Goal: Feedback & Contribution: Submit feedback/report problem

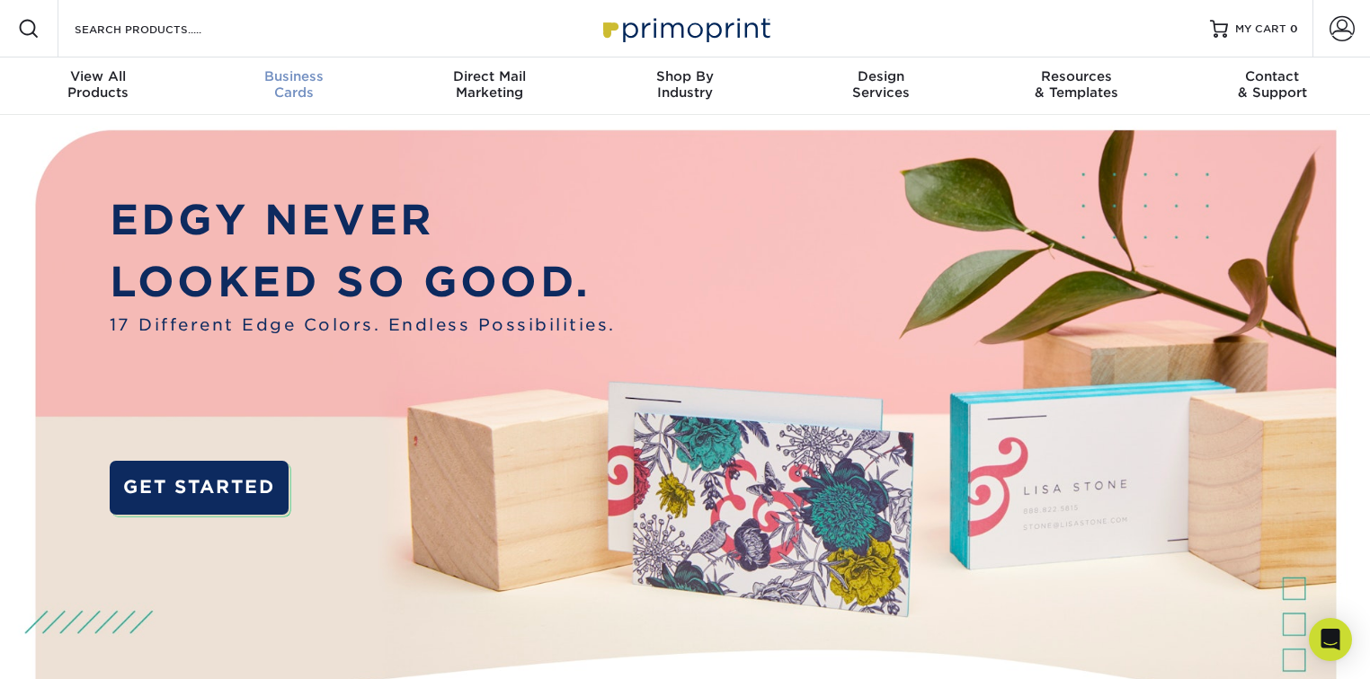
scroll to position [1, 0]
click at [1324, 25] on link "Account" at bounding box center [1341, 28] width 58 height 58
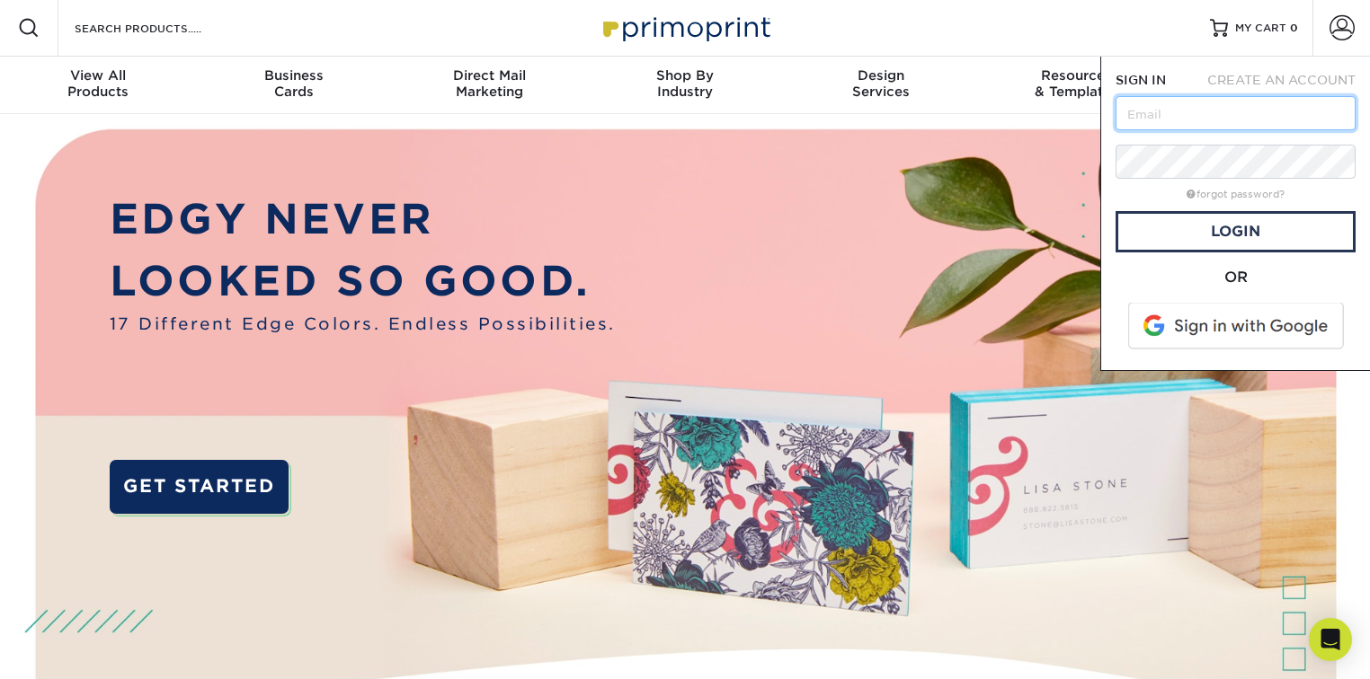
click at [1246, 108] on input "text" at bounding box center [1235, 113] width 240 height 34
click at [1229, 331] on span at bounding box center [1236, 326] width 229 height 47
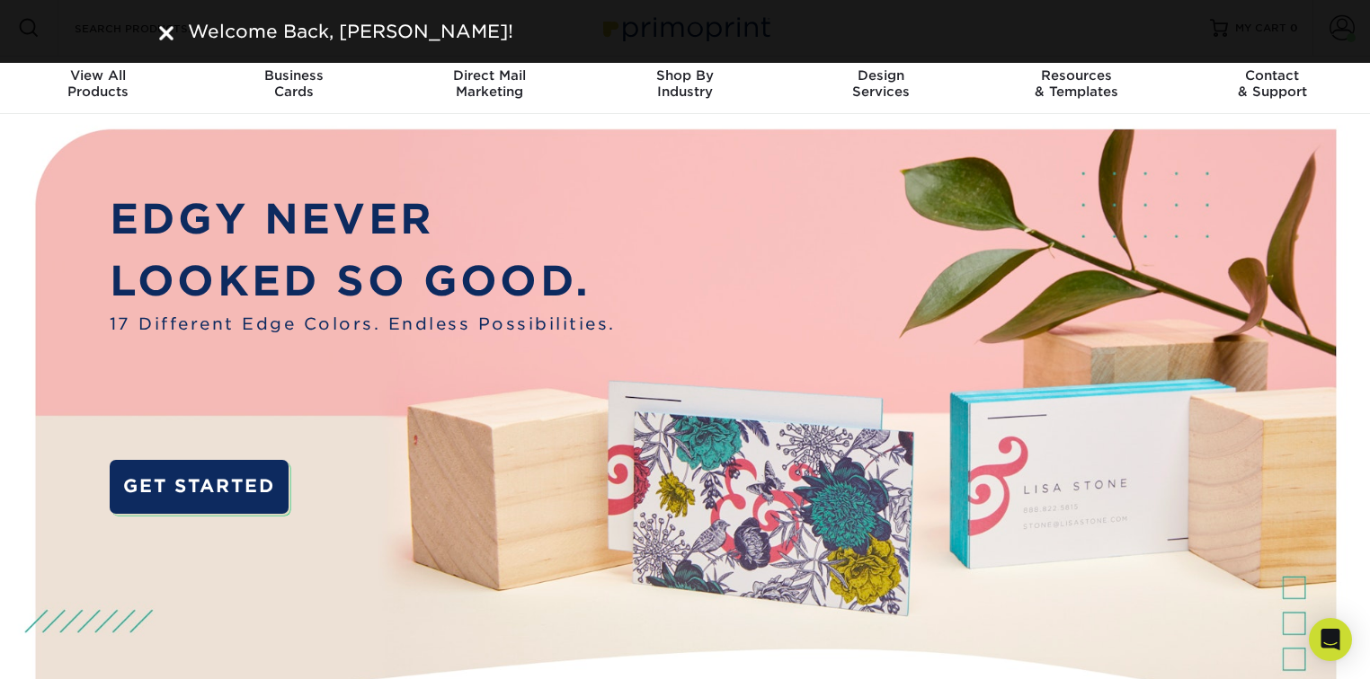
click at [165, 30] on img at bounding box center [166, 33] width 14 height 14
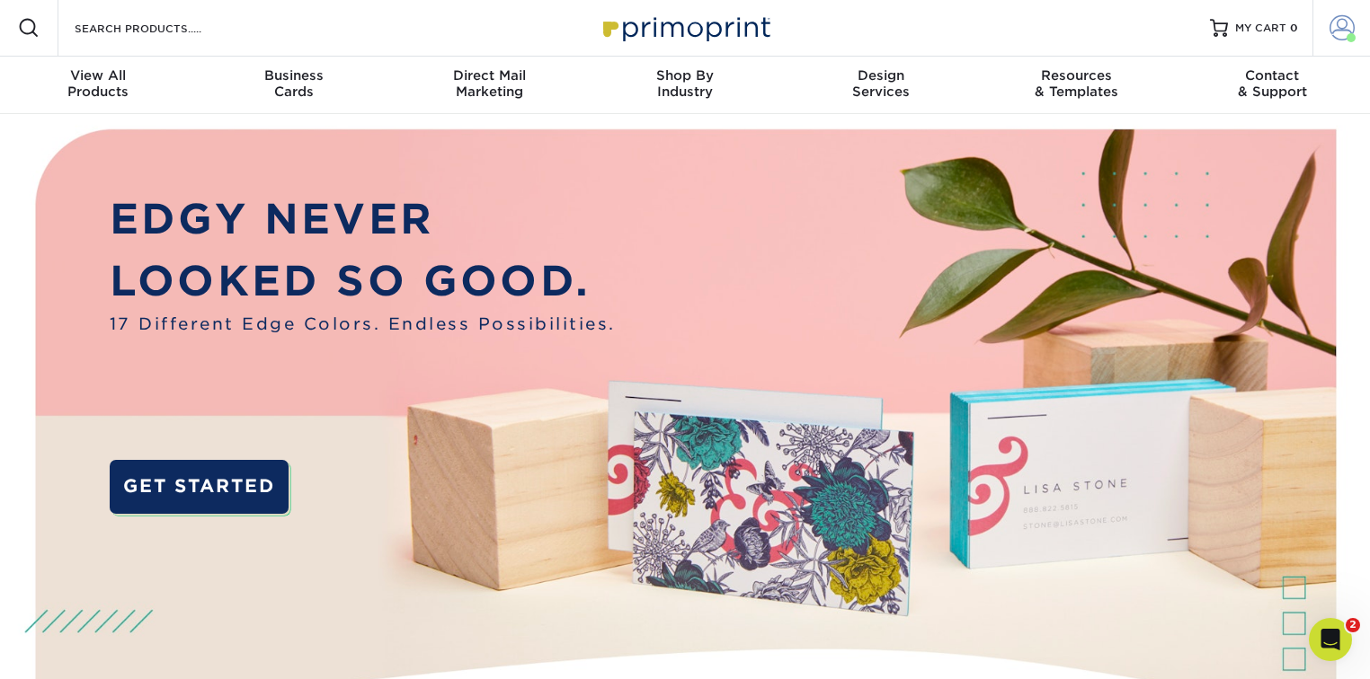
click at [1325, 30] on link "Account" at bounding box center [1341, 28] width 58 height 58
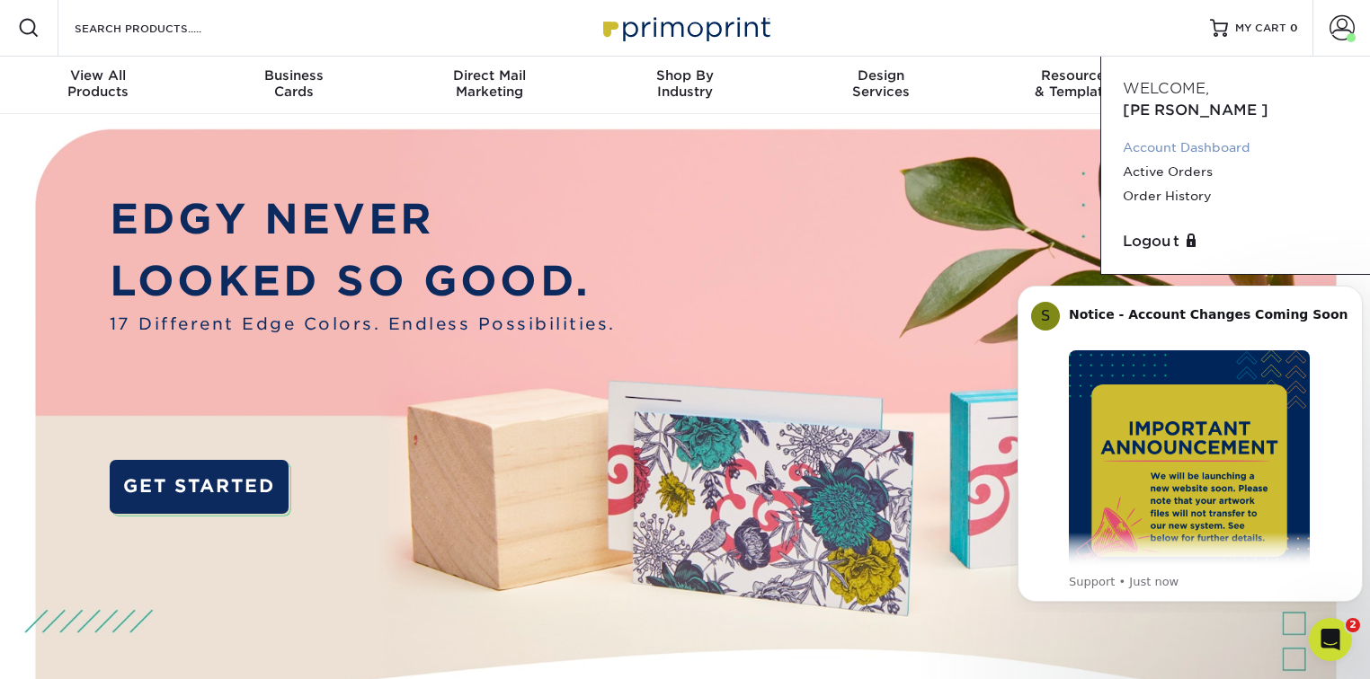
click at [1189, 136] on link "Account Dashboard" at bounding box center [1235, 148] width 226 height 24
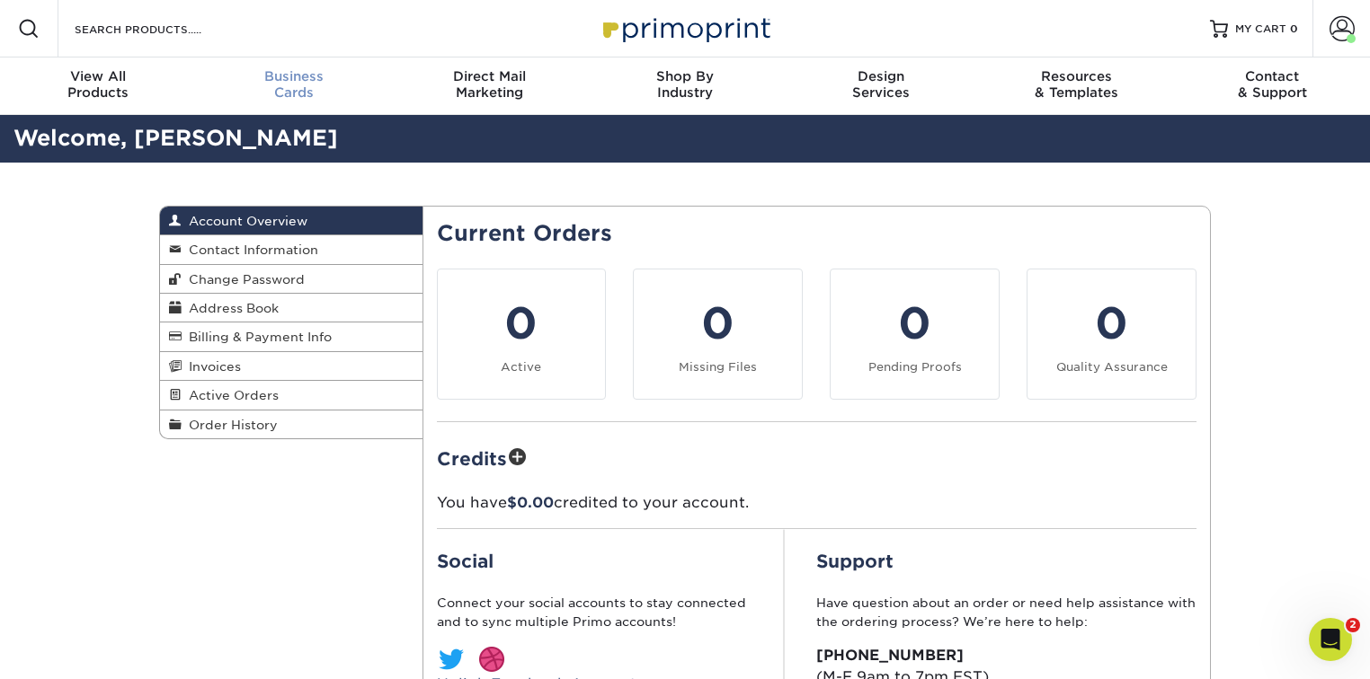
click at [253, 76] on span "Business" at bounding box center [294, 76] width 196 height 16
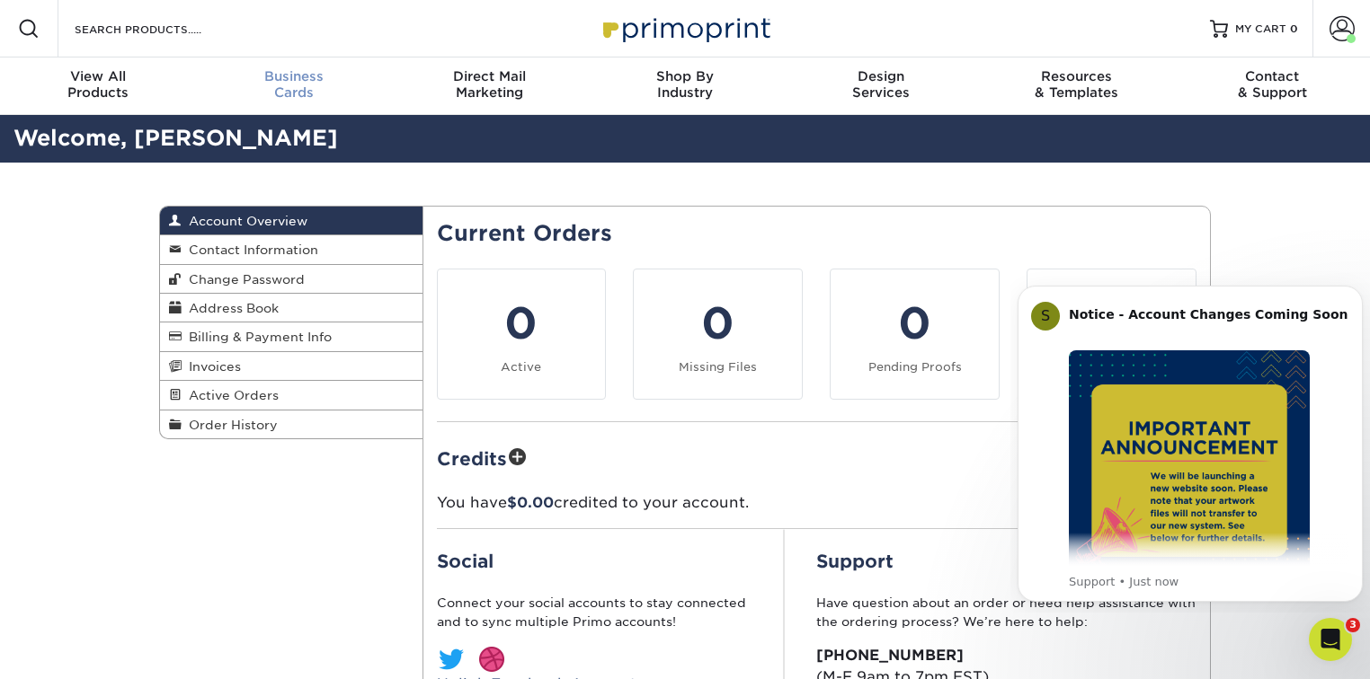
scroll to position [1, 0]
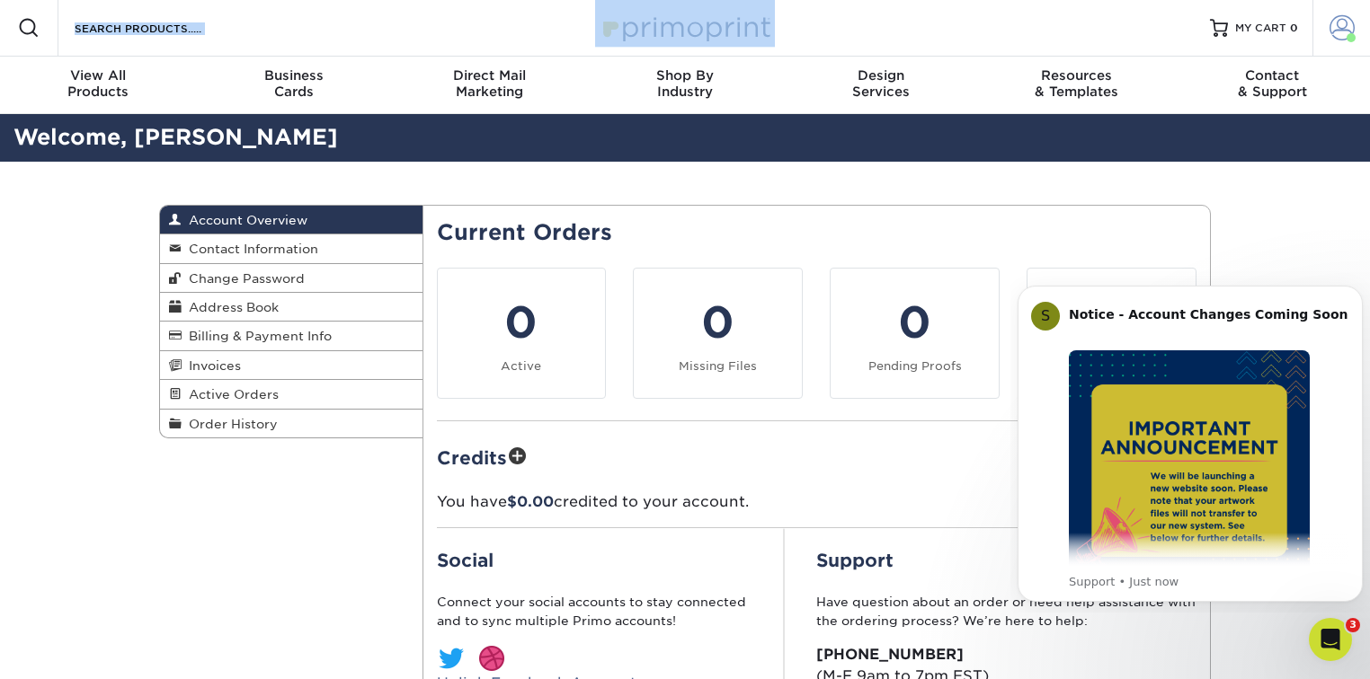
drag, startPoint x: 1314, startPoint y: 39, endPoint x: 1335, endPoint y: 36, distance: 21.7
click at [1319, 39] on div "Resources Menu Search Products Account Welcome, David Account Dashboard Active …" at bounding box center [685, 28] width 1370 height 58
click at [1335, 36] on span at bounding box center [1341, 27] width 25 height 25
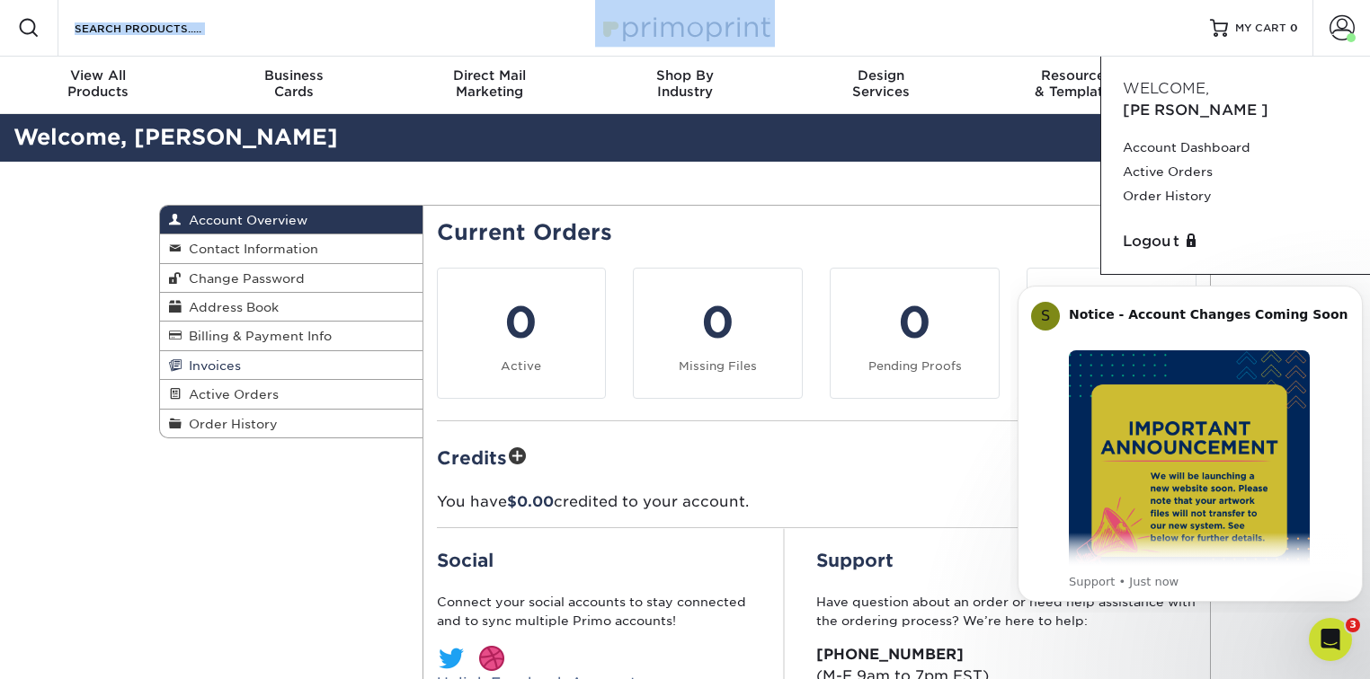
click at [234, 361] on span "Invoices" at bounding box center [211, 366] width 59 height 14
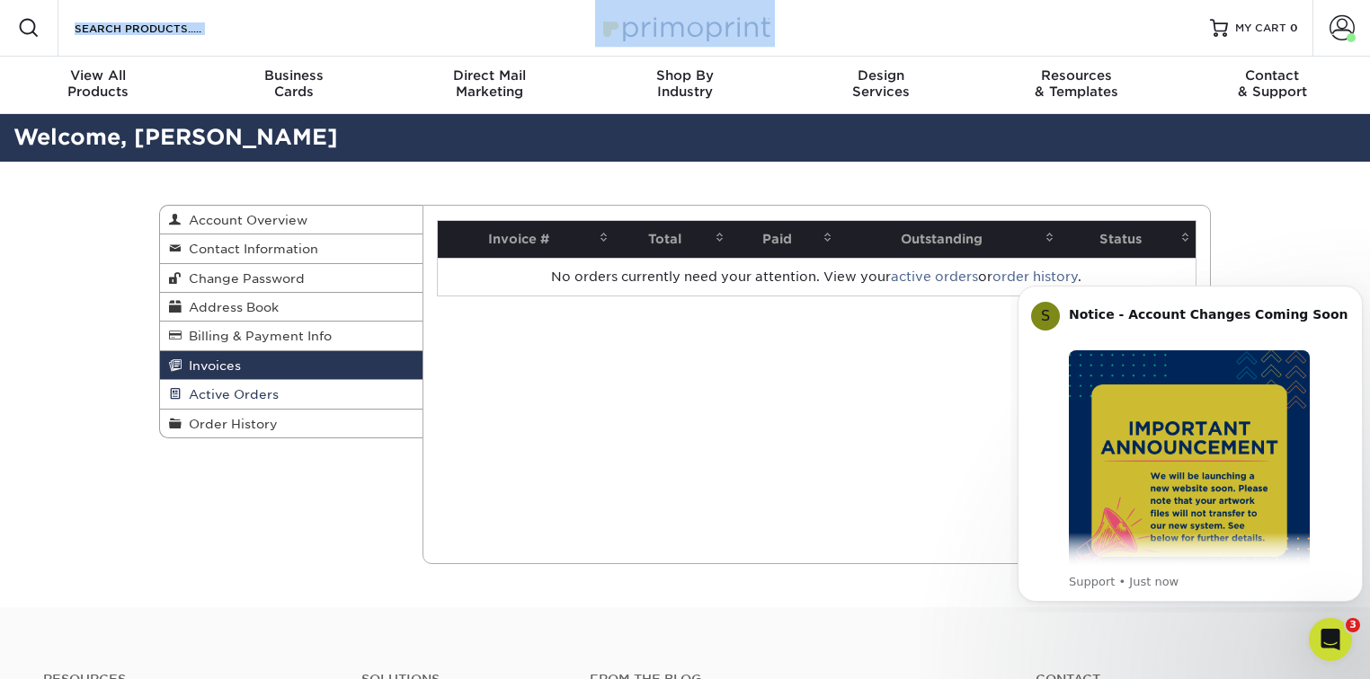
click at [229, 401] on span "Active Orders" at bounding box center [230, 394] width 97 height 14
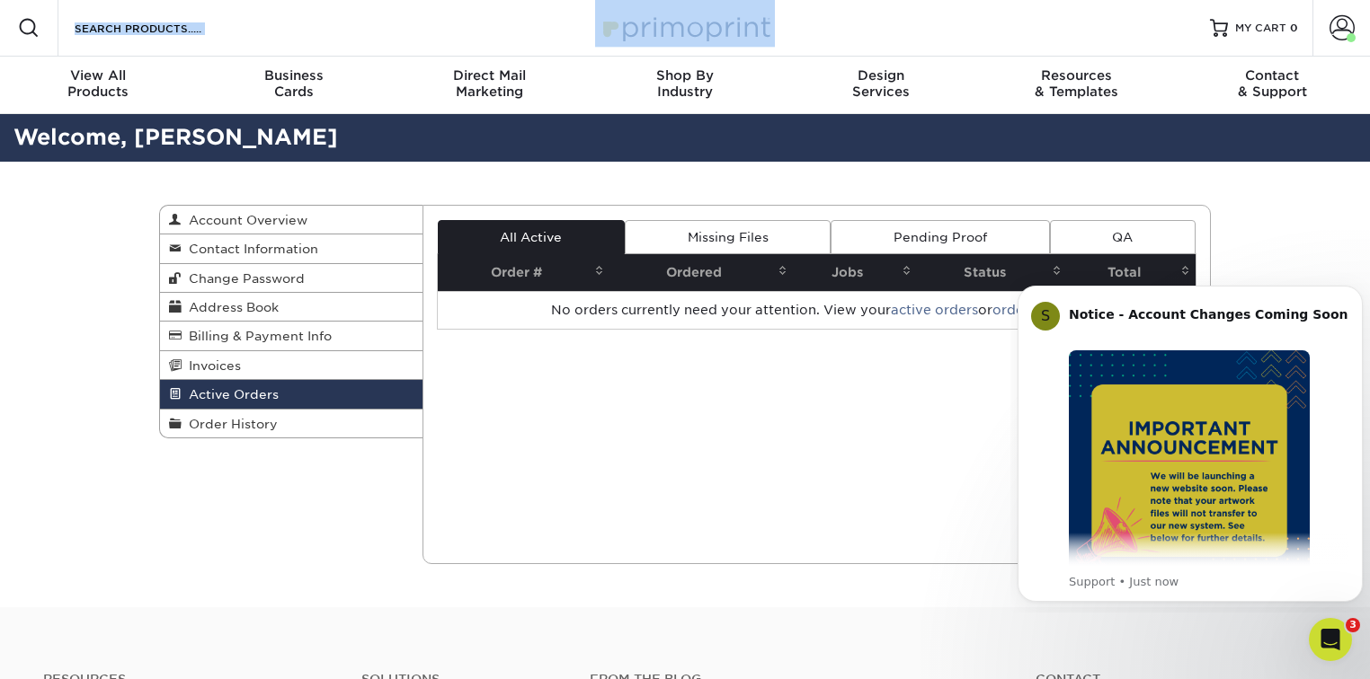
click at [748, 237] on link "Missing Files" at bounding box center [728, 237] width 206 height 34
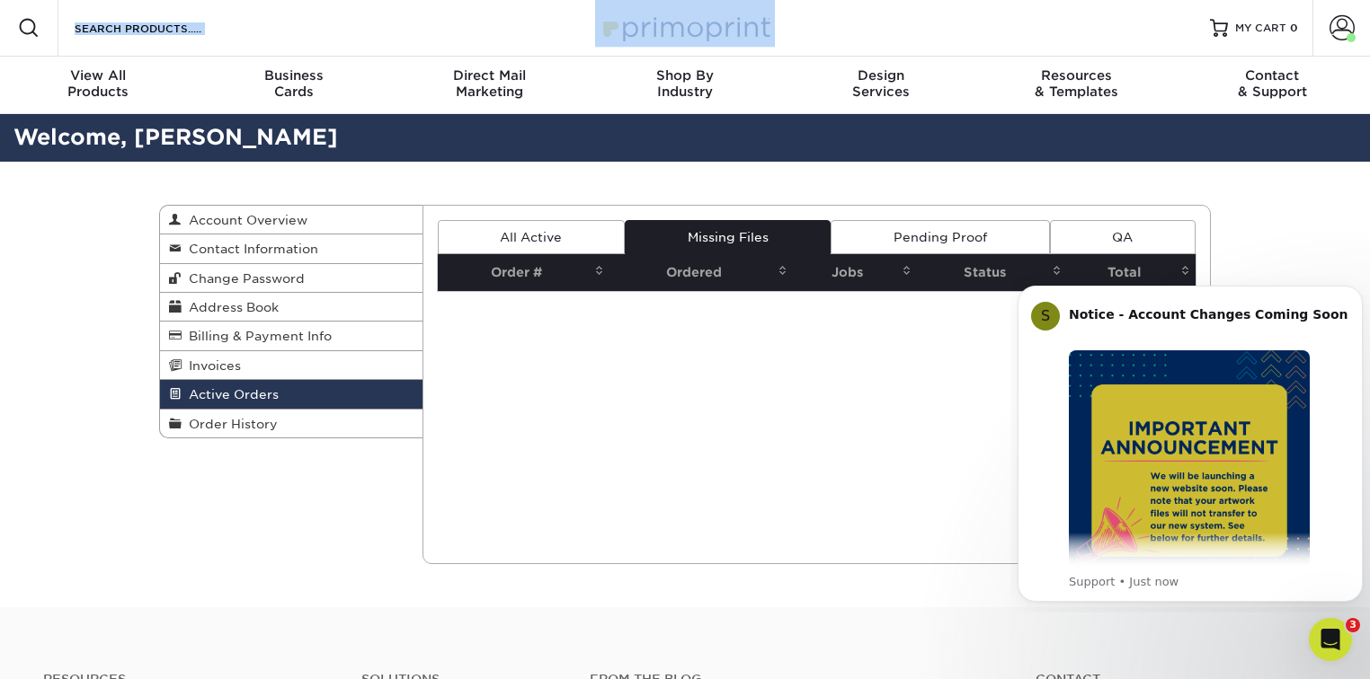
click at [935, 226] on link "Pending Proof" at bounding box center [939, 237] width 218 height 34
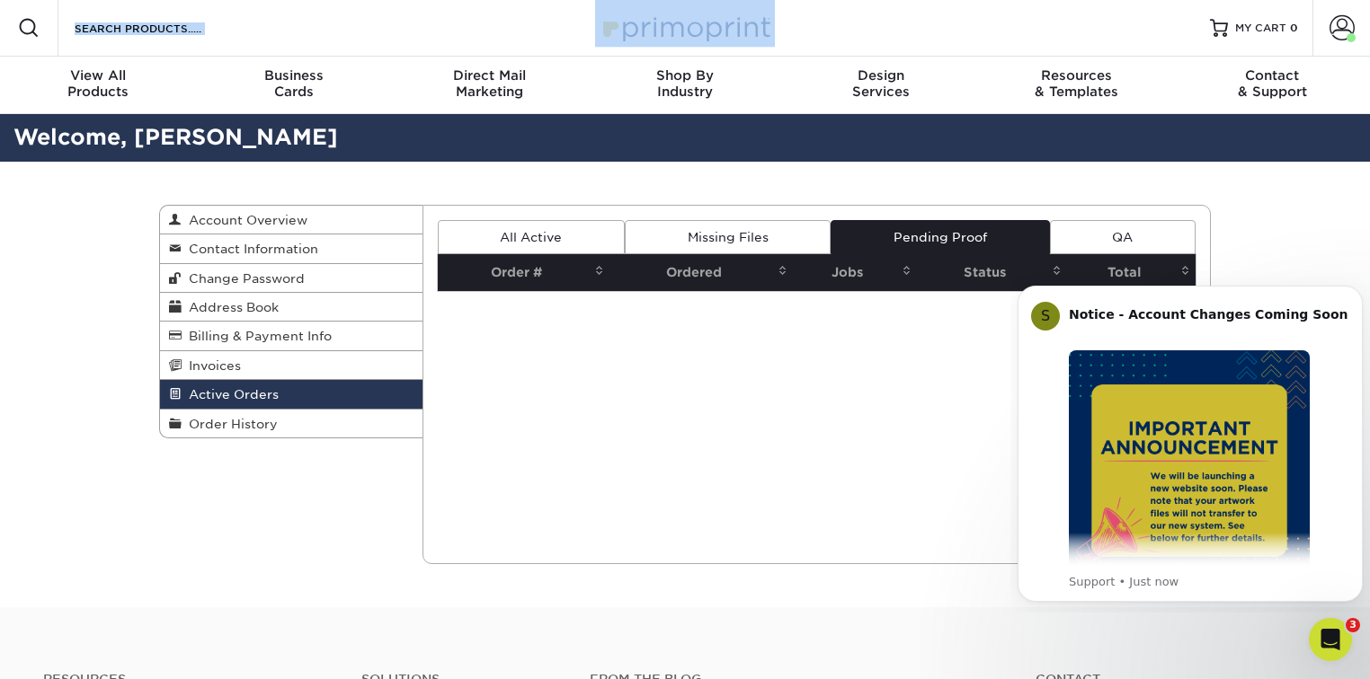
click at [1088, 229] on link "QA" at bounding box center [1123, 237] width 146 height 34
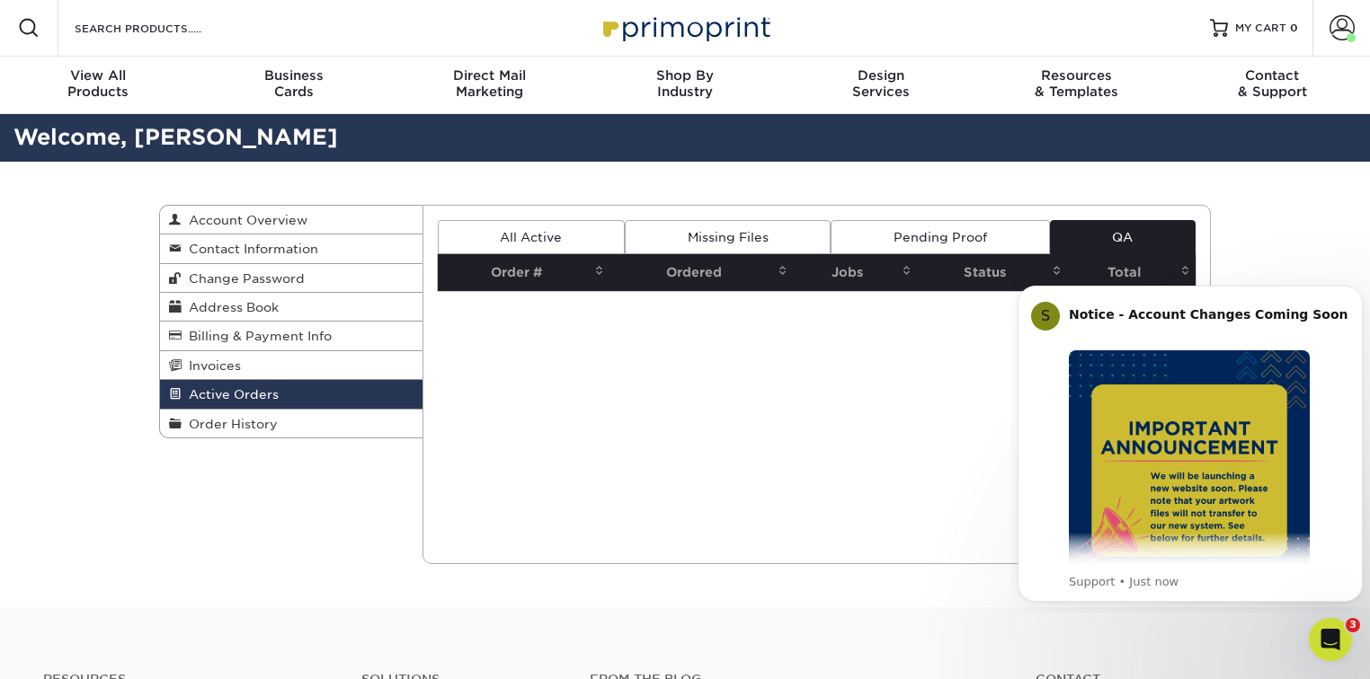
click at [593, 217] on div "Current Orders 0 Active 0 Missing Files" at bounding box center [816, 384] width 789 height 359
click at [1347, 32] on span at bounding box center [1341, 27] width 25 height 25
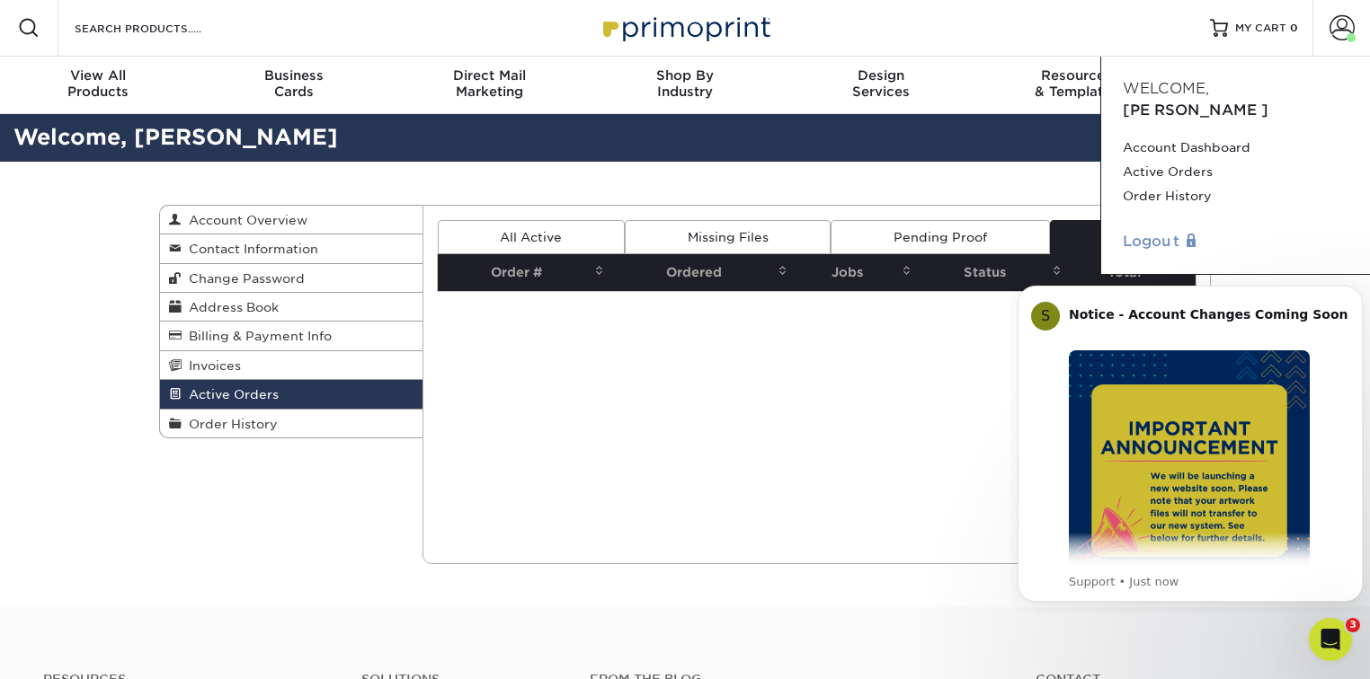
click at [1147, 231] on link "Logout" at bounding box center [1235, 242] width 226 height 22
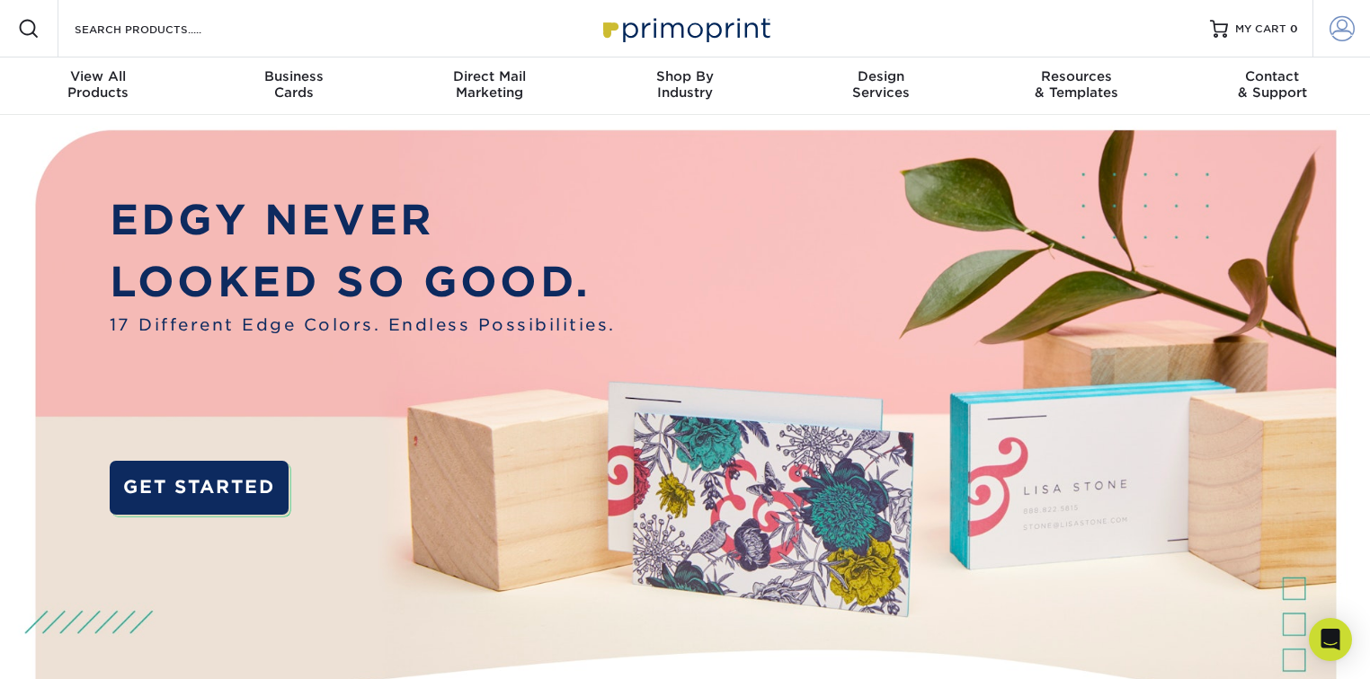
click at [1339, 28] on span at bounding box center [1341, 28] width 25 height 25
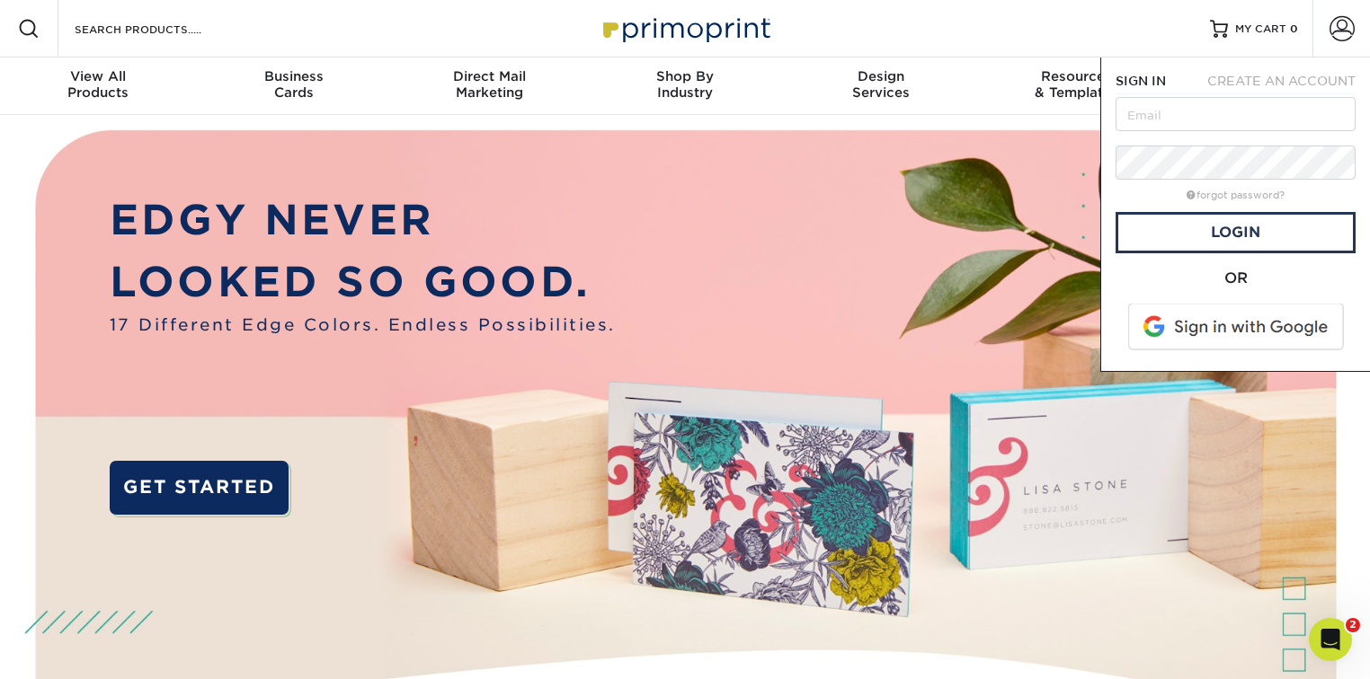
click at [1226, 328] on span at bounding box center [1236, 327] width 229 height 47
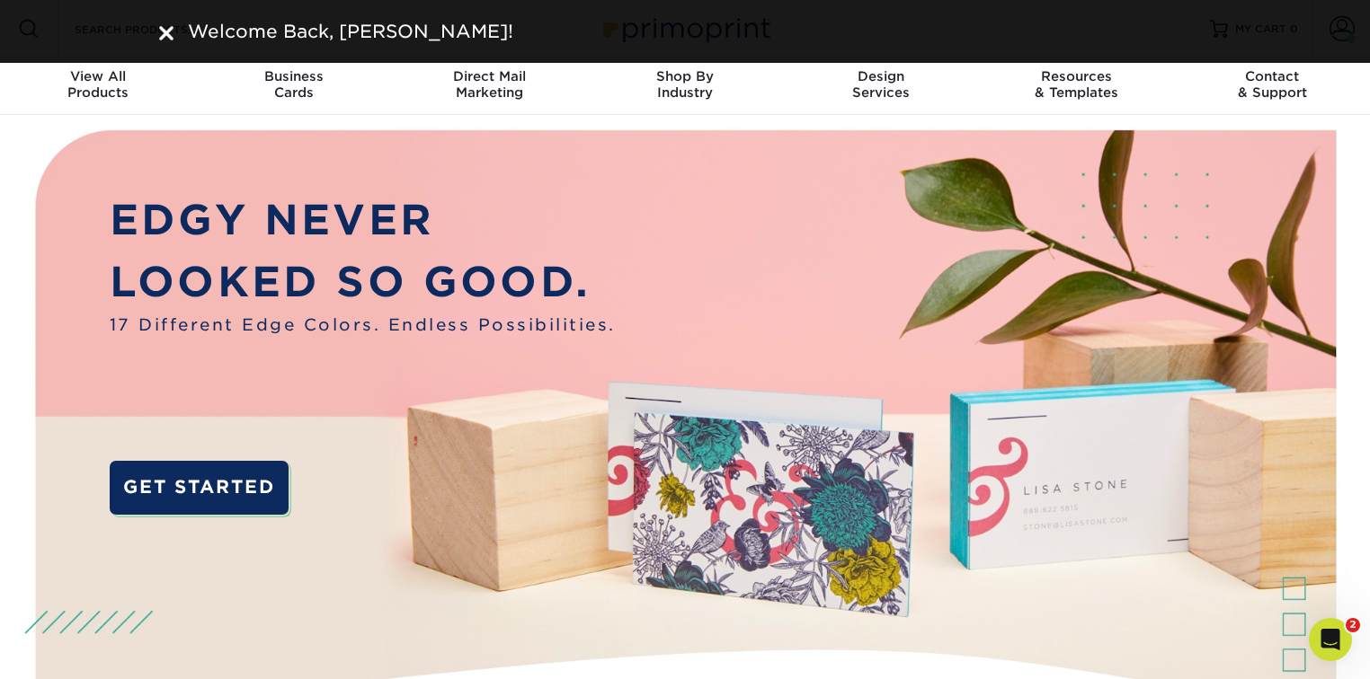
click at [164, 28] on img at bounding box center [166, 33] width 14 height 14
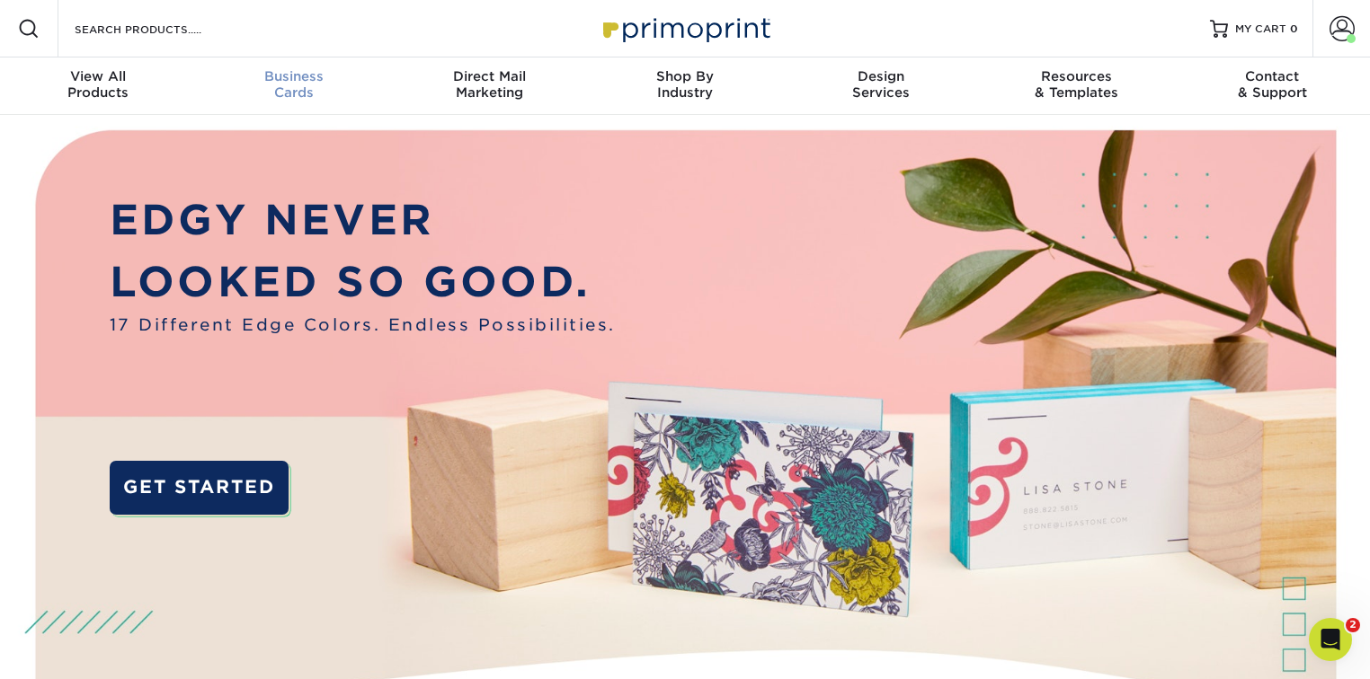
scroll to position [1, 0]
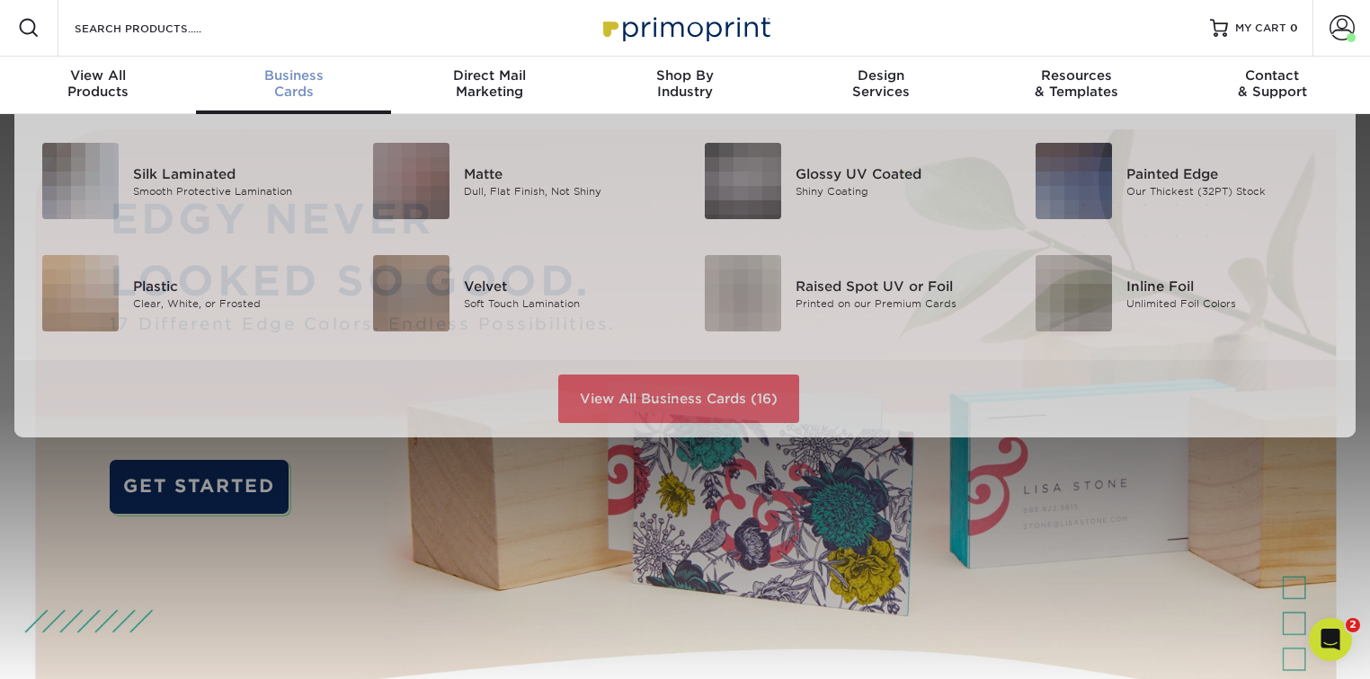
click at [289, 72] on span "Business" at bounding box center [294, 75] width 196 height 16
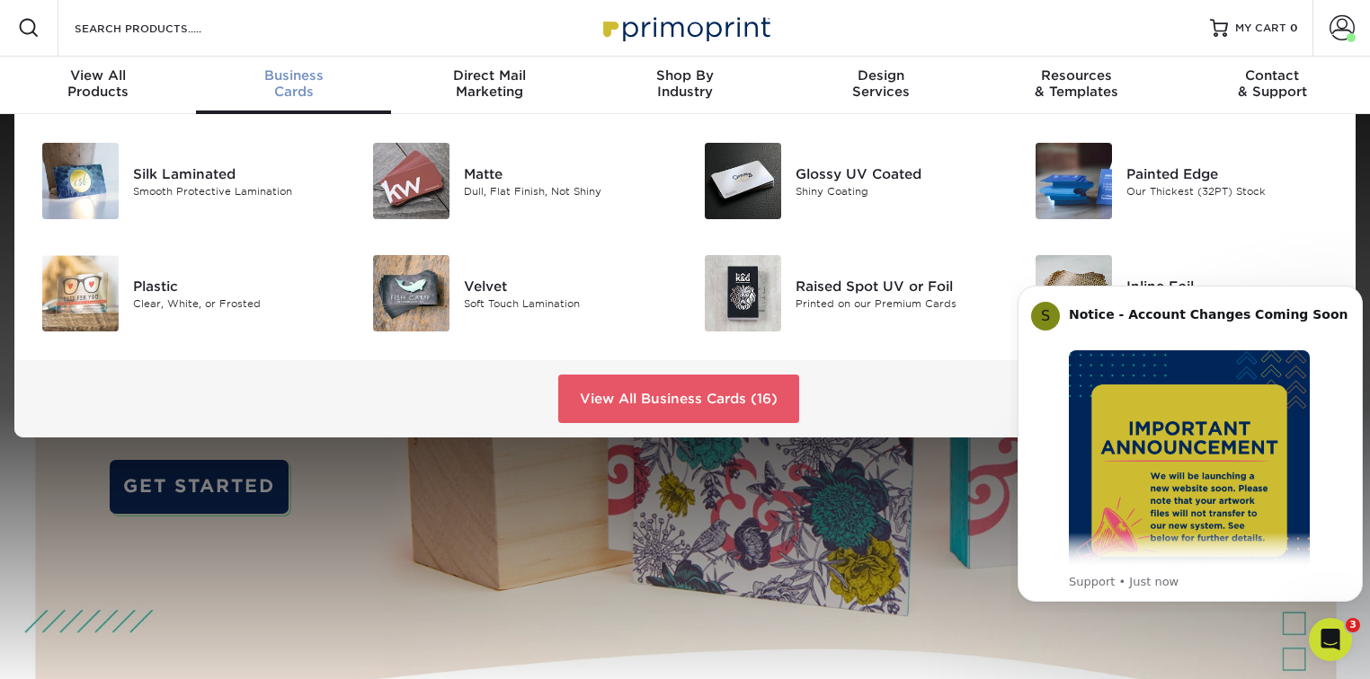
scroll to position [0, 0]
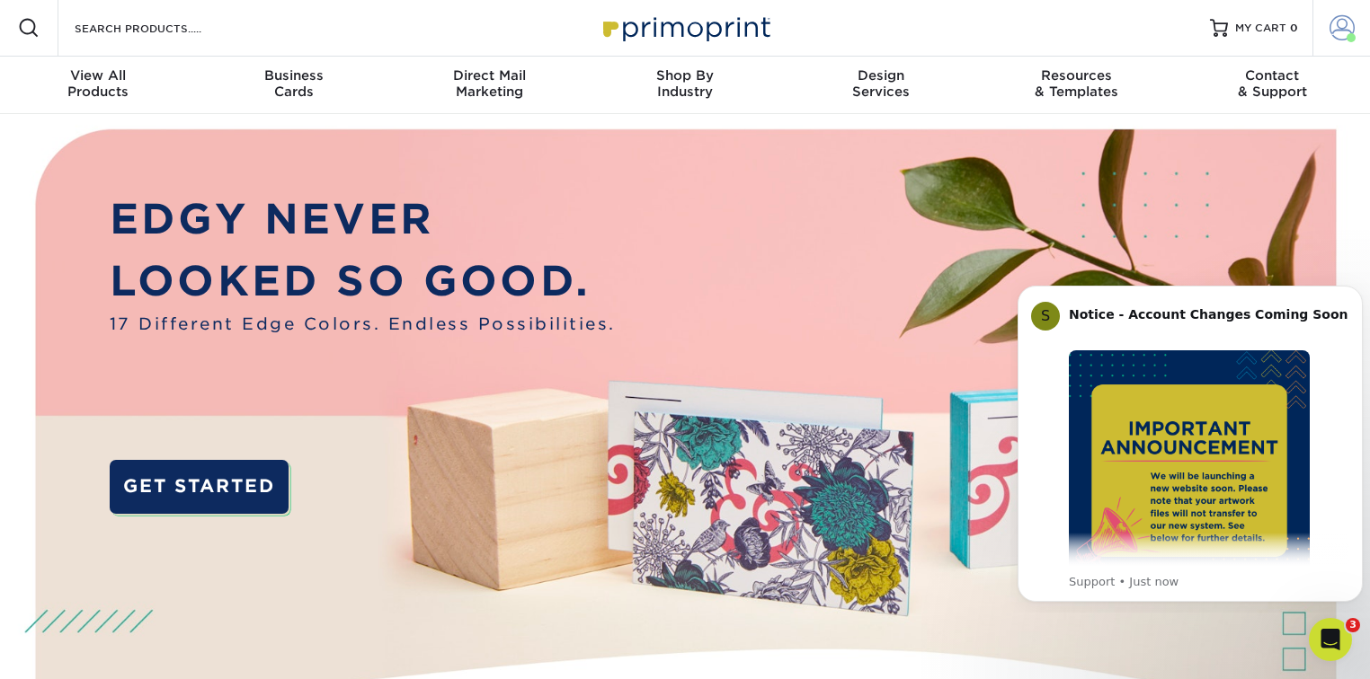
click at [1342, 24] on span at bounding box center [1341, 27] width 25 height 25
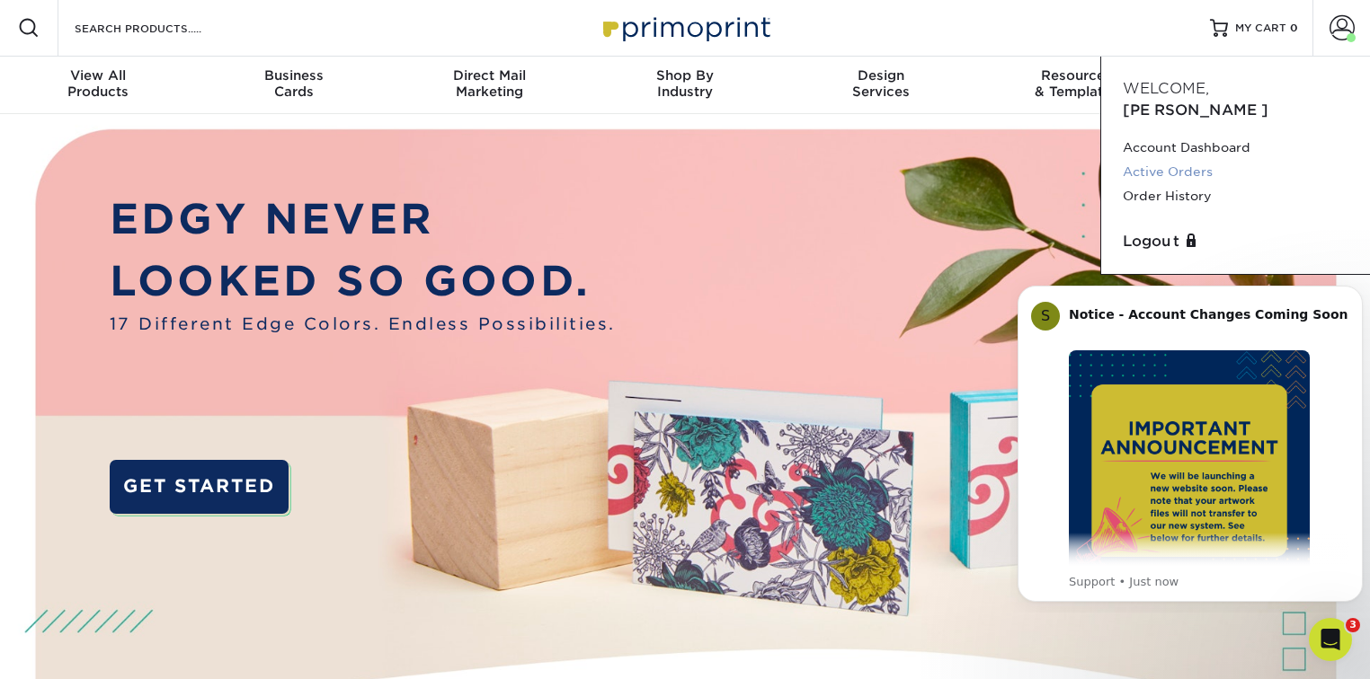
click at [1177, 160] on link "Active Orders" at bounding box center [1235, 172] width 226 height 24
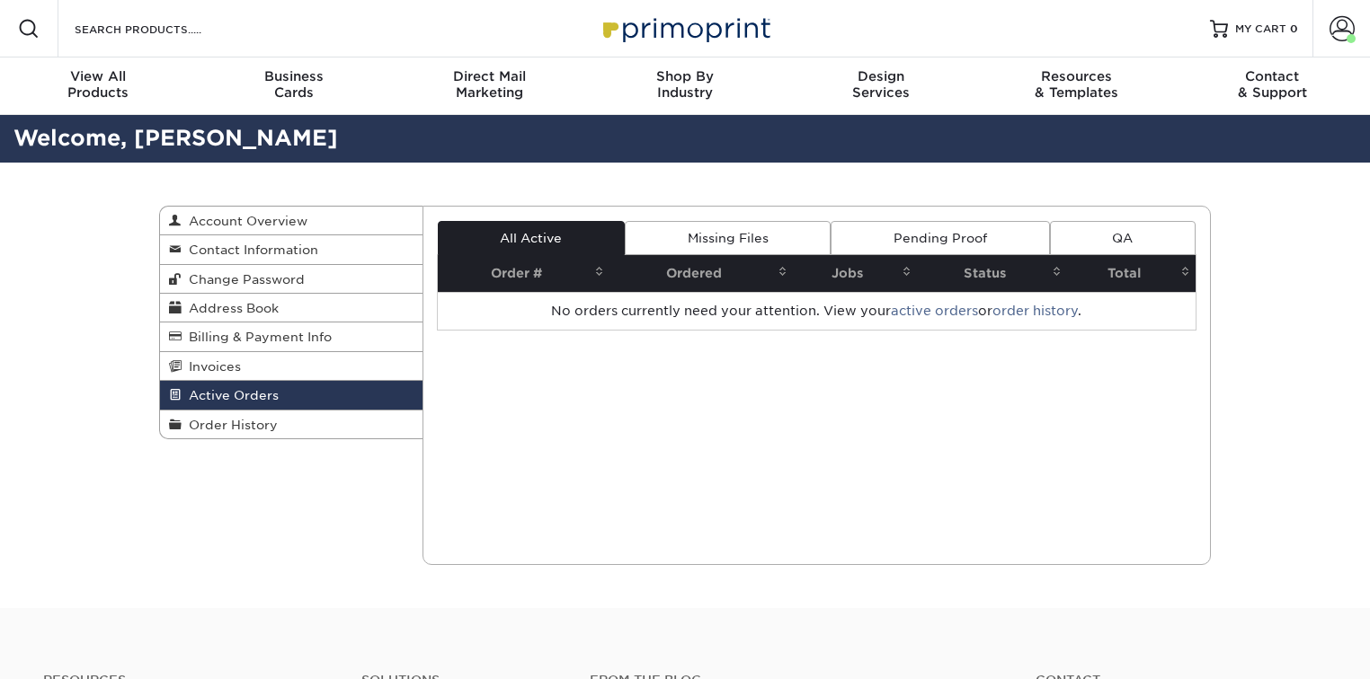
click at [1337, 25] on span at bounding box center [1341, 28] width 25 height 25
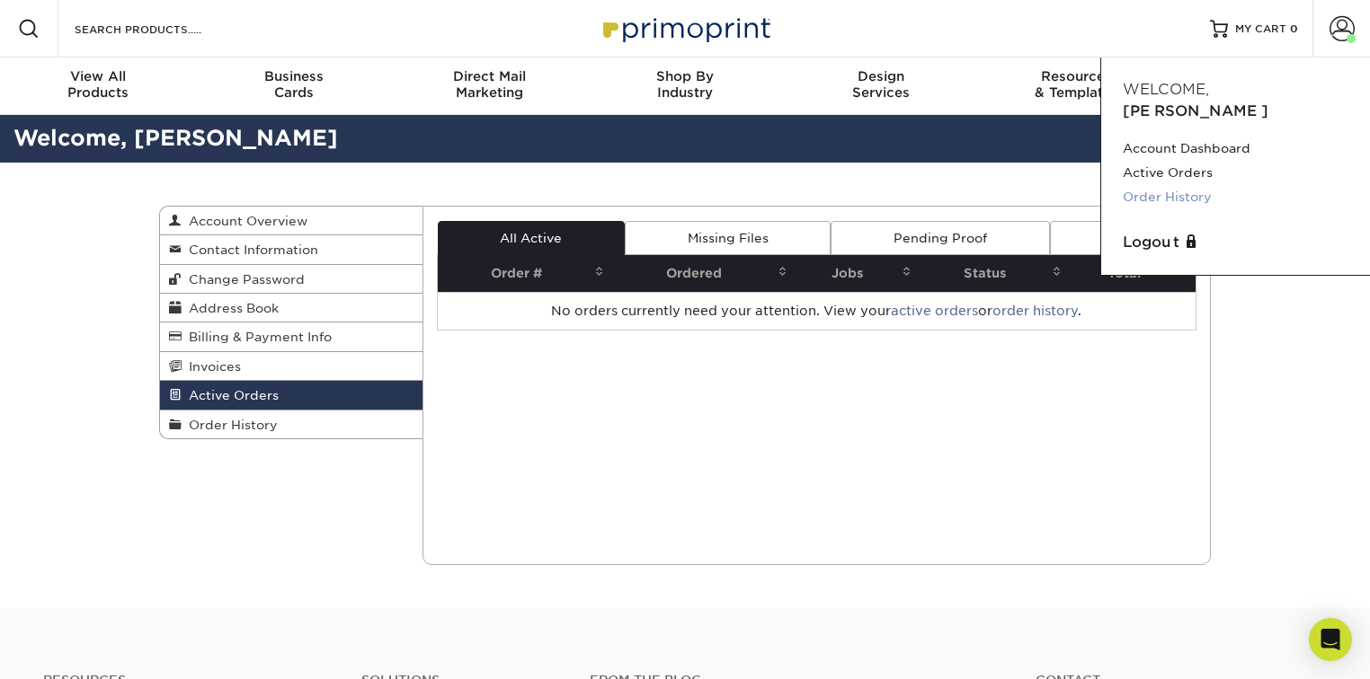
click at [1186, 185] on link "Order History" at bounding box center [1235, 197] width 226 height 24
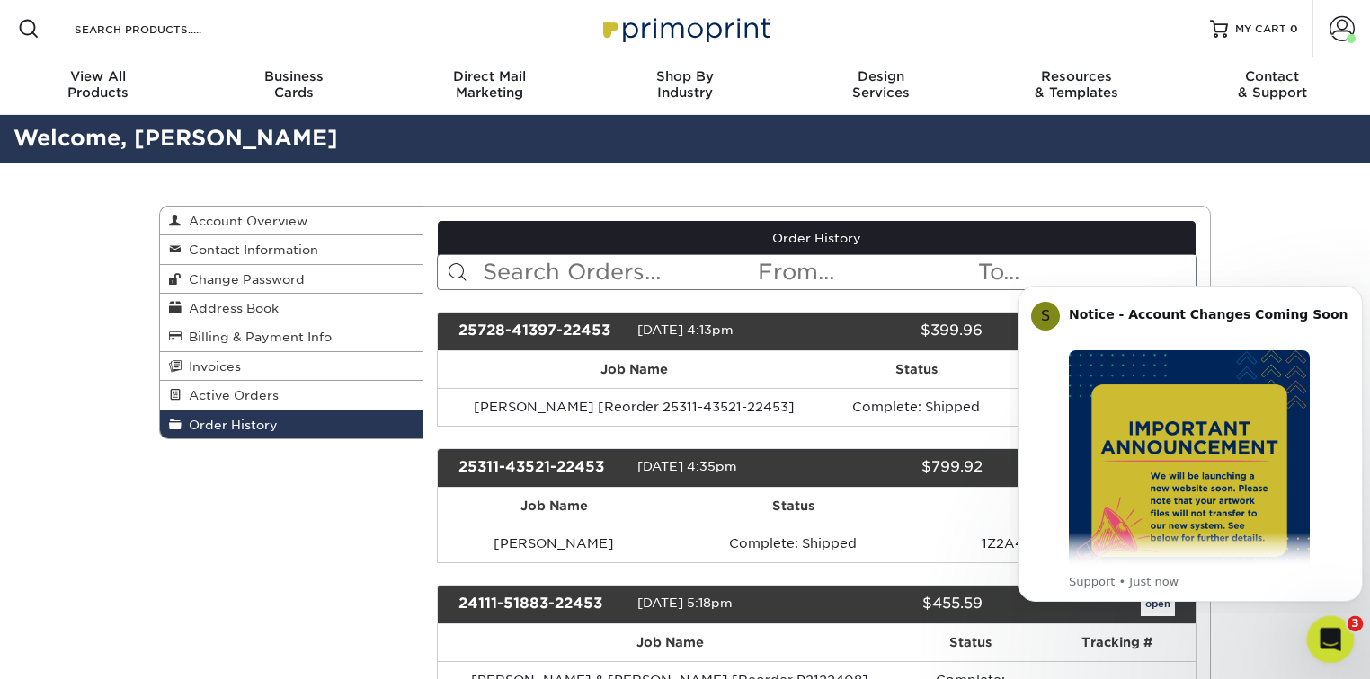
click at [1336, 628] on div "Open Intercom Messenger" at bounding box center [1327, 637] width 59 height 59
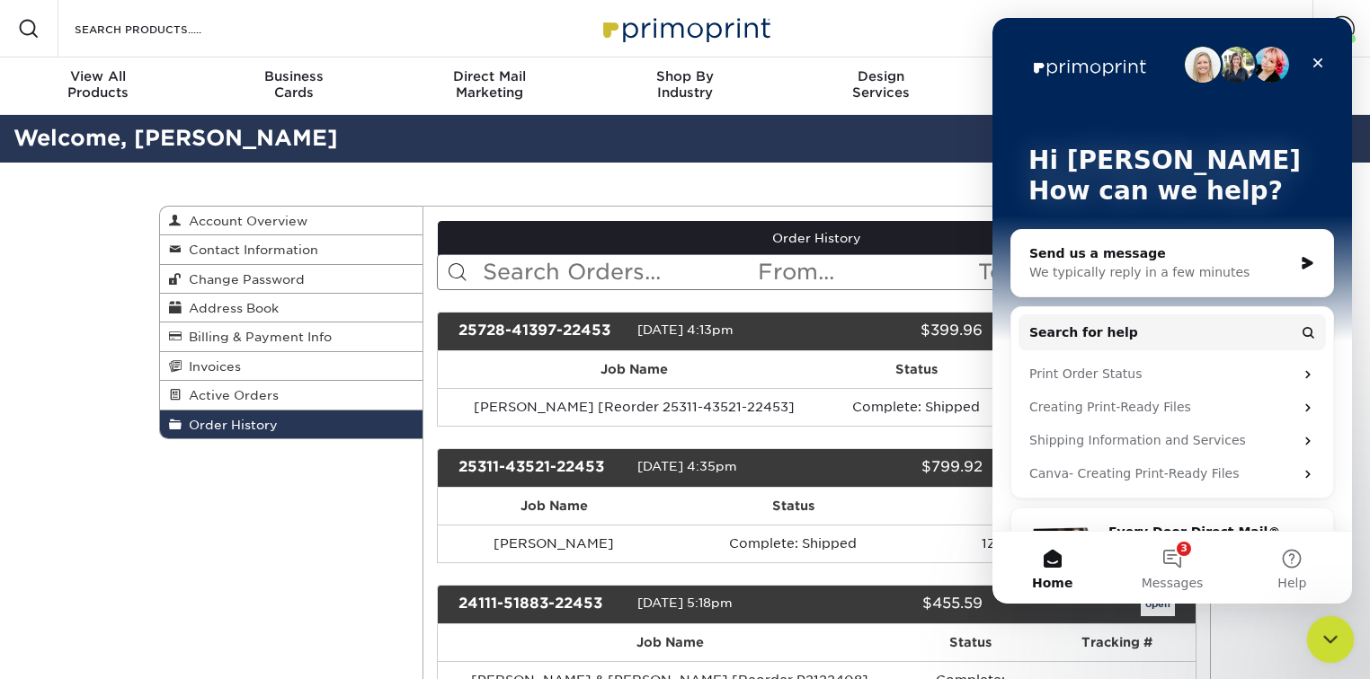
click at [1335, 635] on icon "Close Intercom Messenger" at bounding box center [1328, 637] width 22 height 22
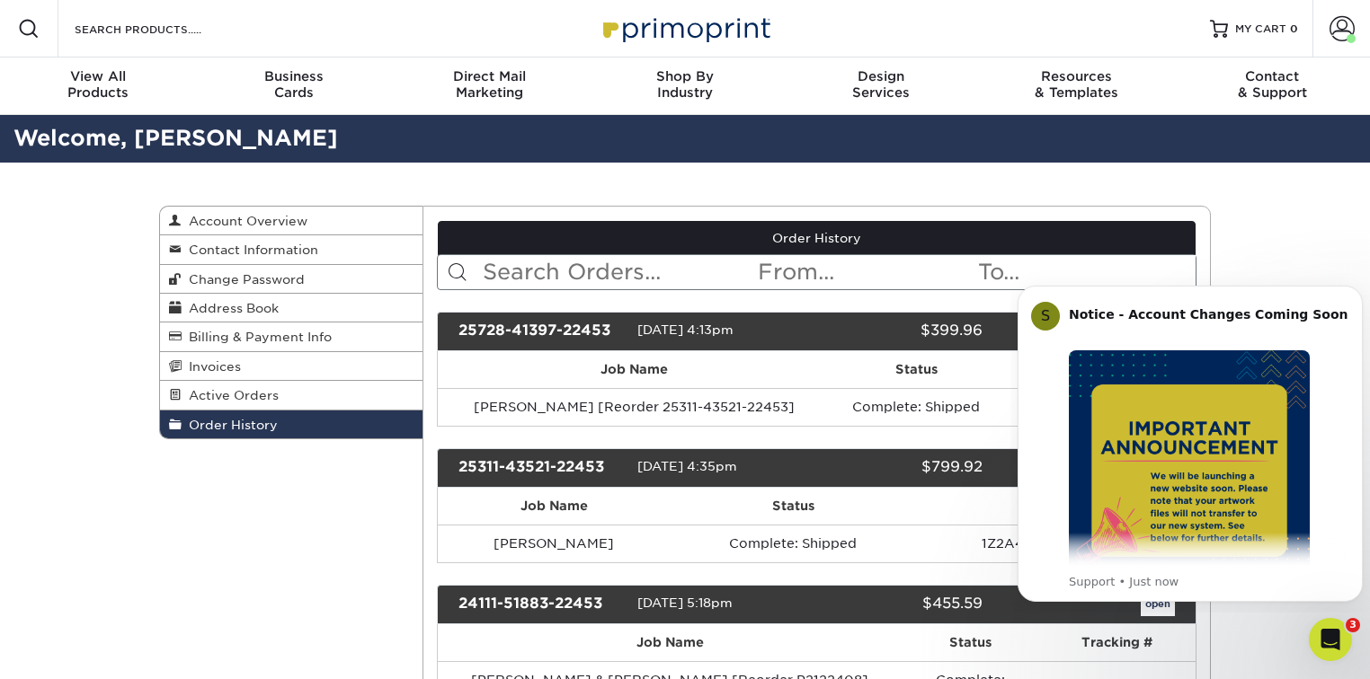
click at [1324, 631] on icon "Open Intercom Messenger" at bounding box center [1328, 638] width 30 height 30
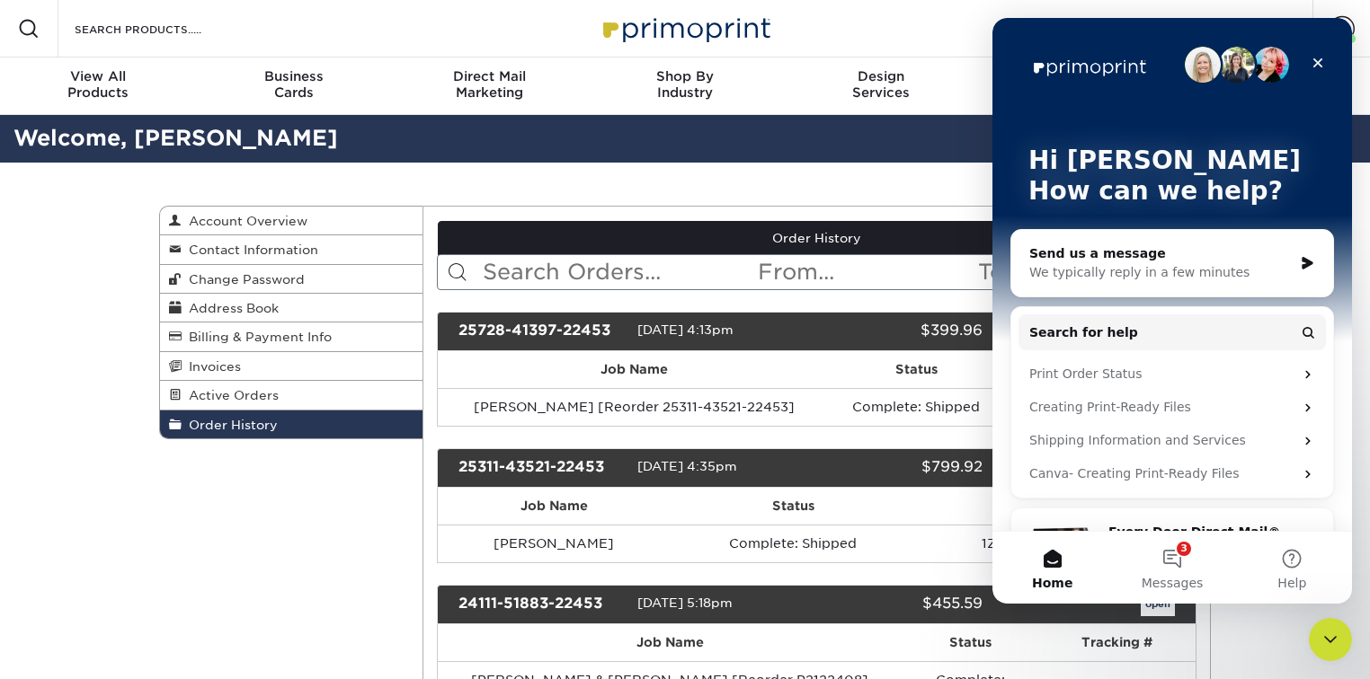
click at [1329, 58] on div "Close" at bounding box center [1317, 63] width 32 height 32
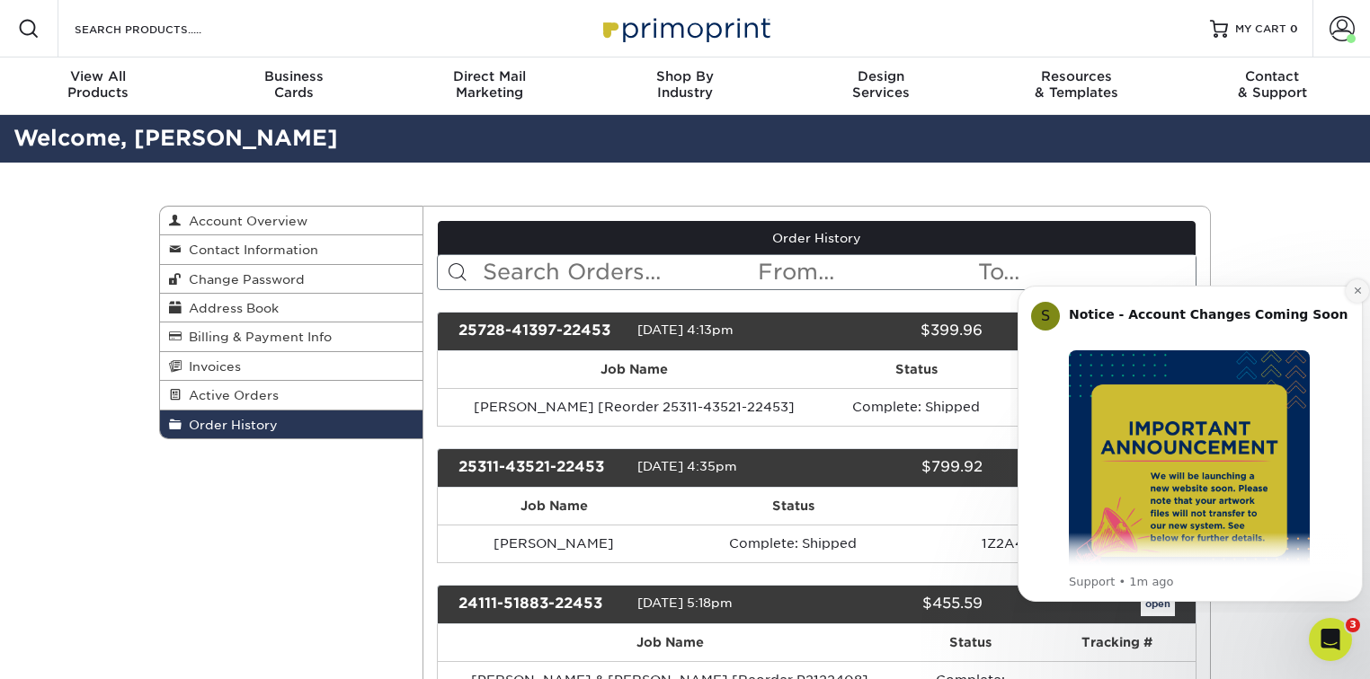
click at [1358, 294] on icon "Dismiss notification" at bounding box center [1357, 291] width 10 height 10
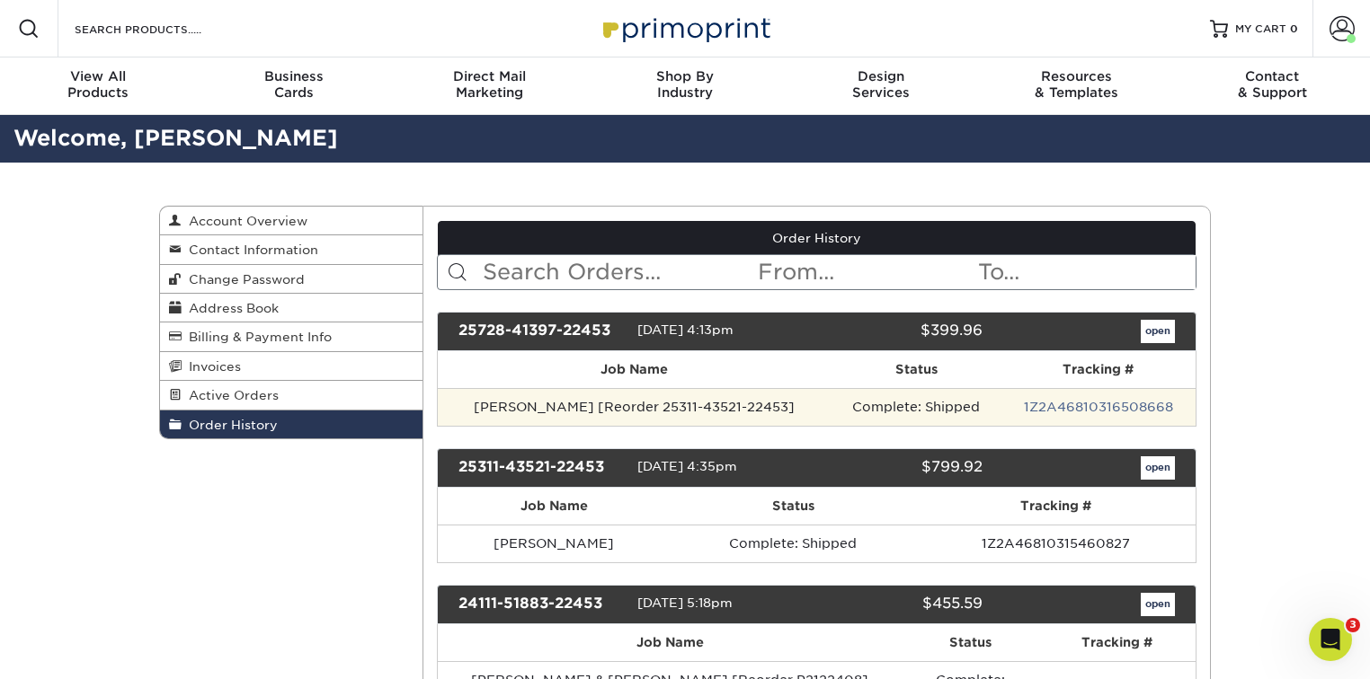
click at [666, 411] on td "Bryan Vintika [Reorder 25311-43521-22453]" at bounding box center [635, 407] width 395 height 38
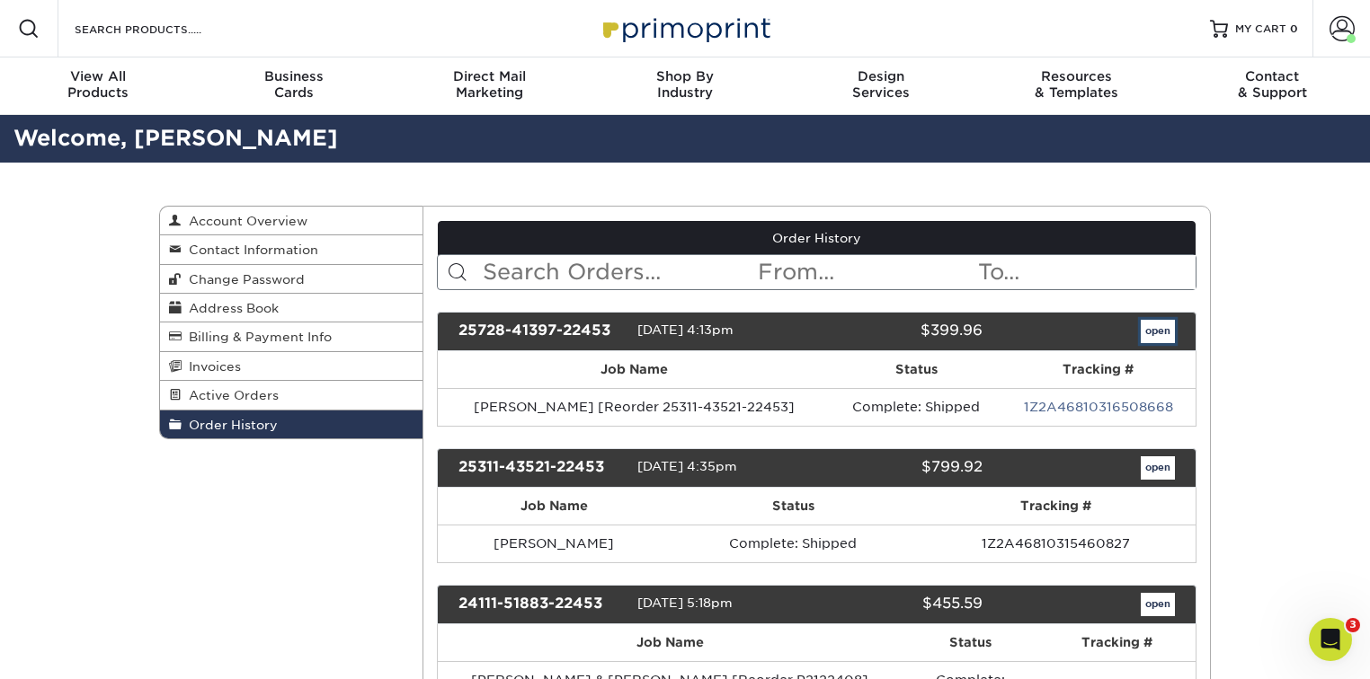
click at [1159, 333] on link "open" at bounding box center [1157, 331] width 34 height 23
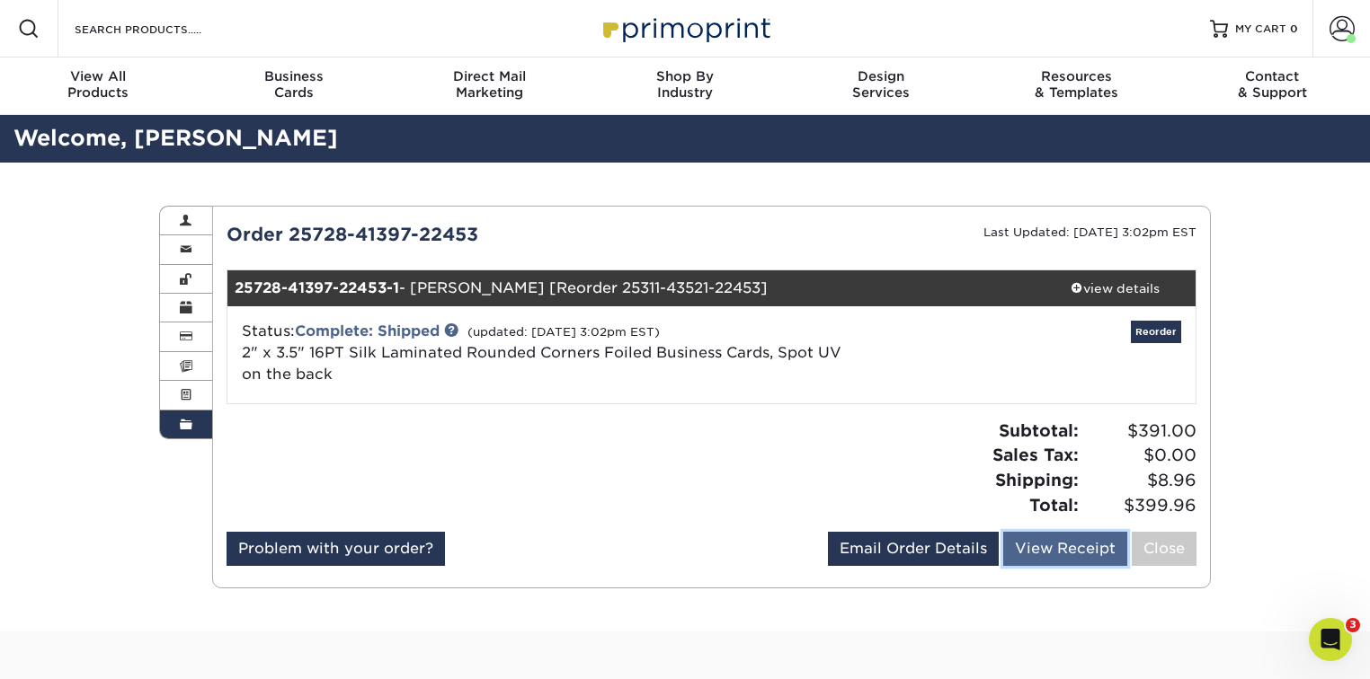
click at [1053, 534] on link "View Receipt" at bounding box center [1065, 549] width 124 height 34
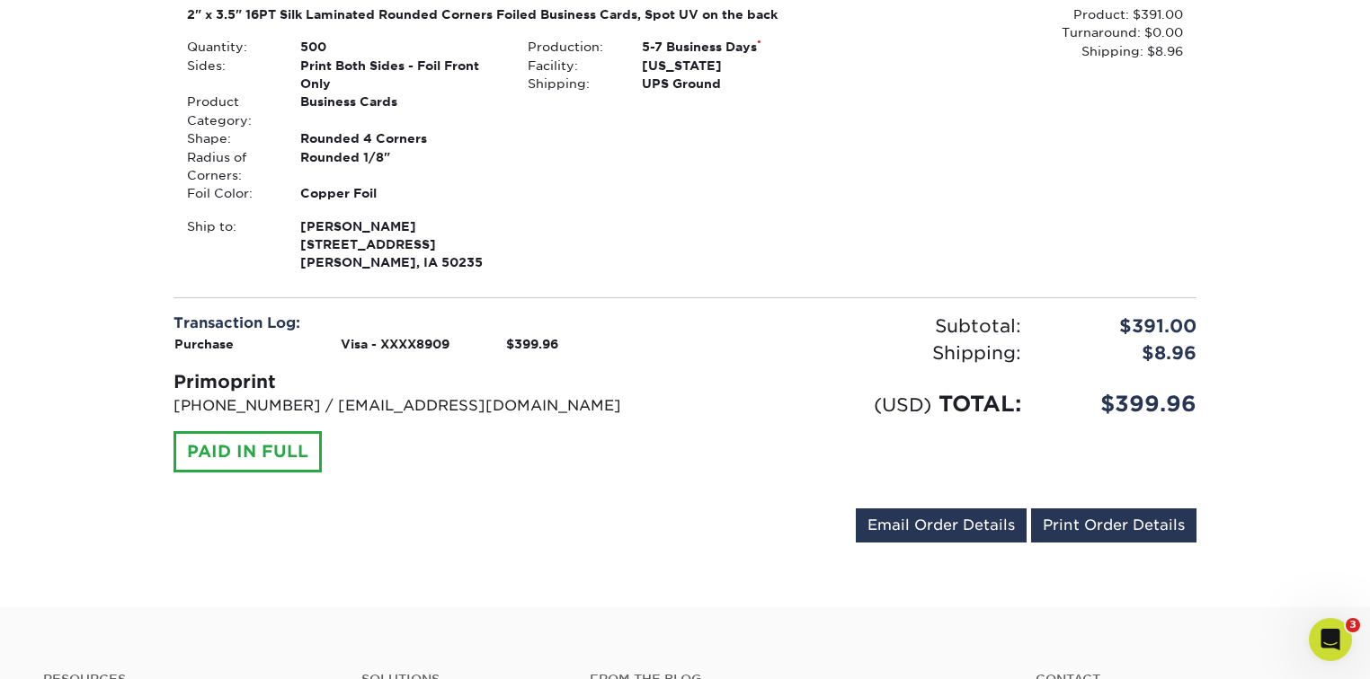
scroll to position [383, 0]
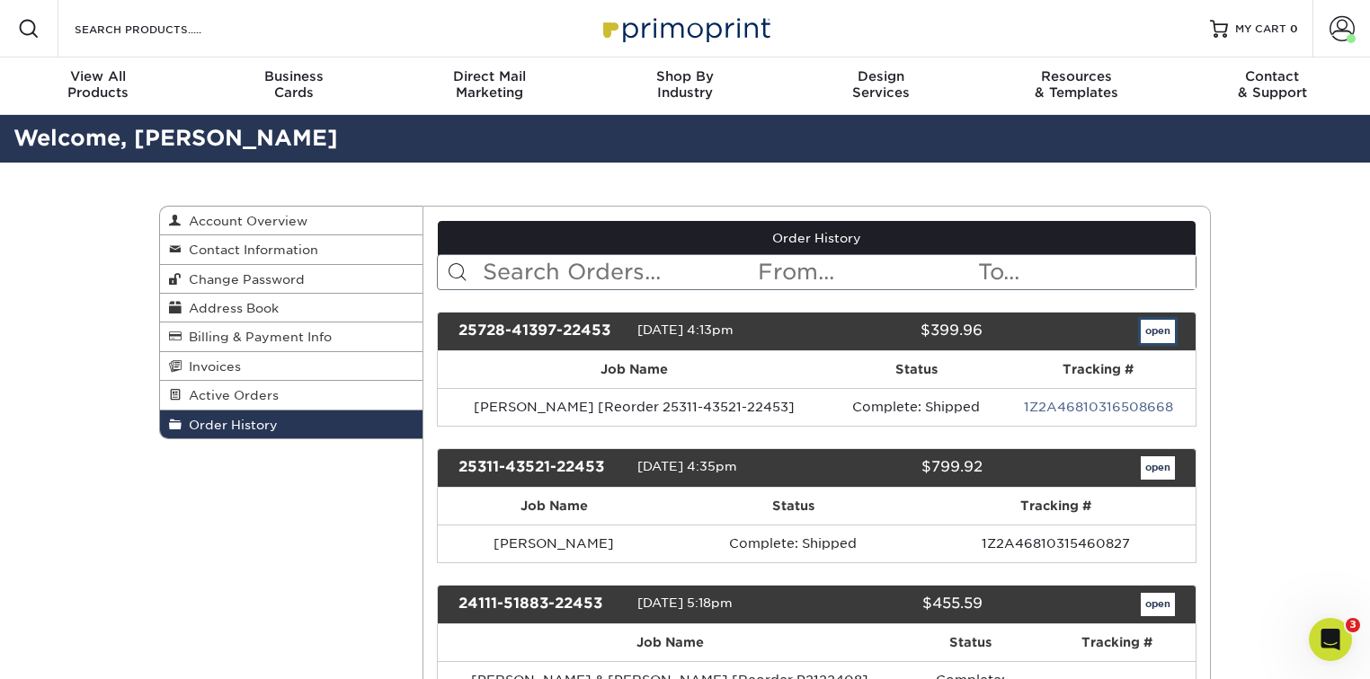
click at [1166, 326] on link "open" at bounding box center [1157, 331] width 34 height 23
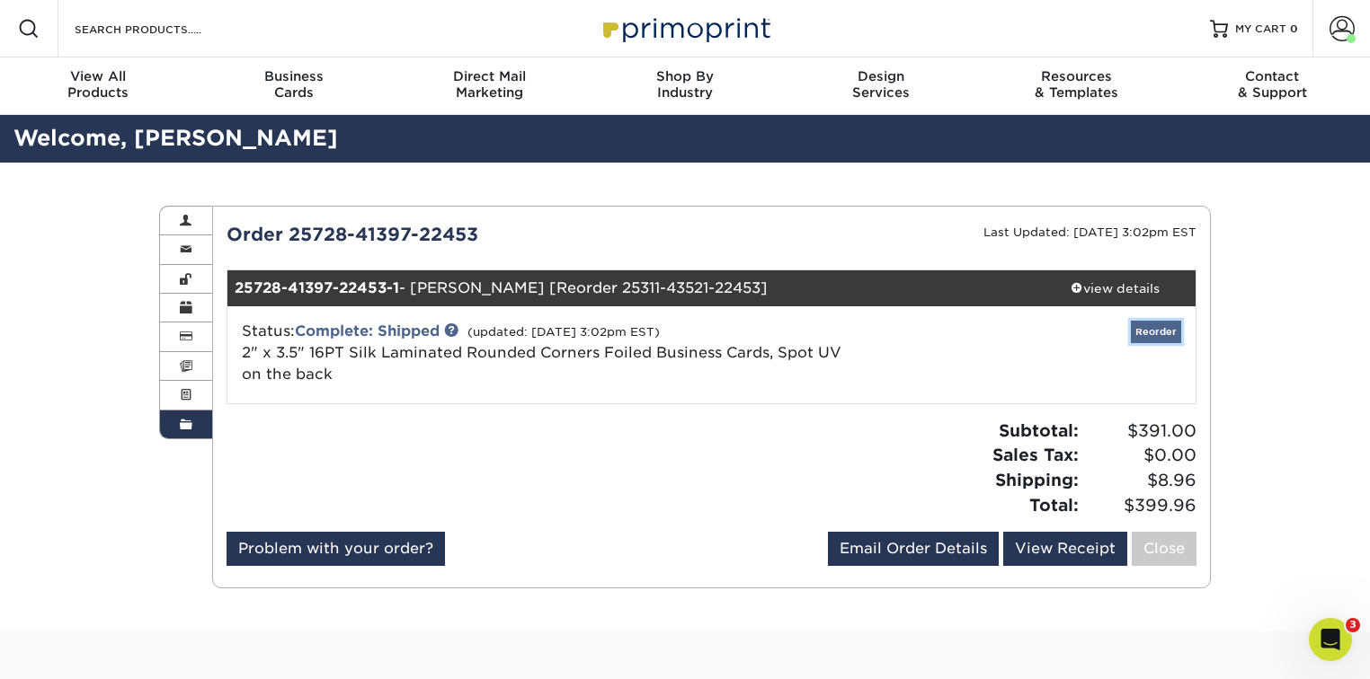
click at [1138, 333] on link "Reorder" at bounding box center [1156, 332] width 50 height 22
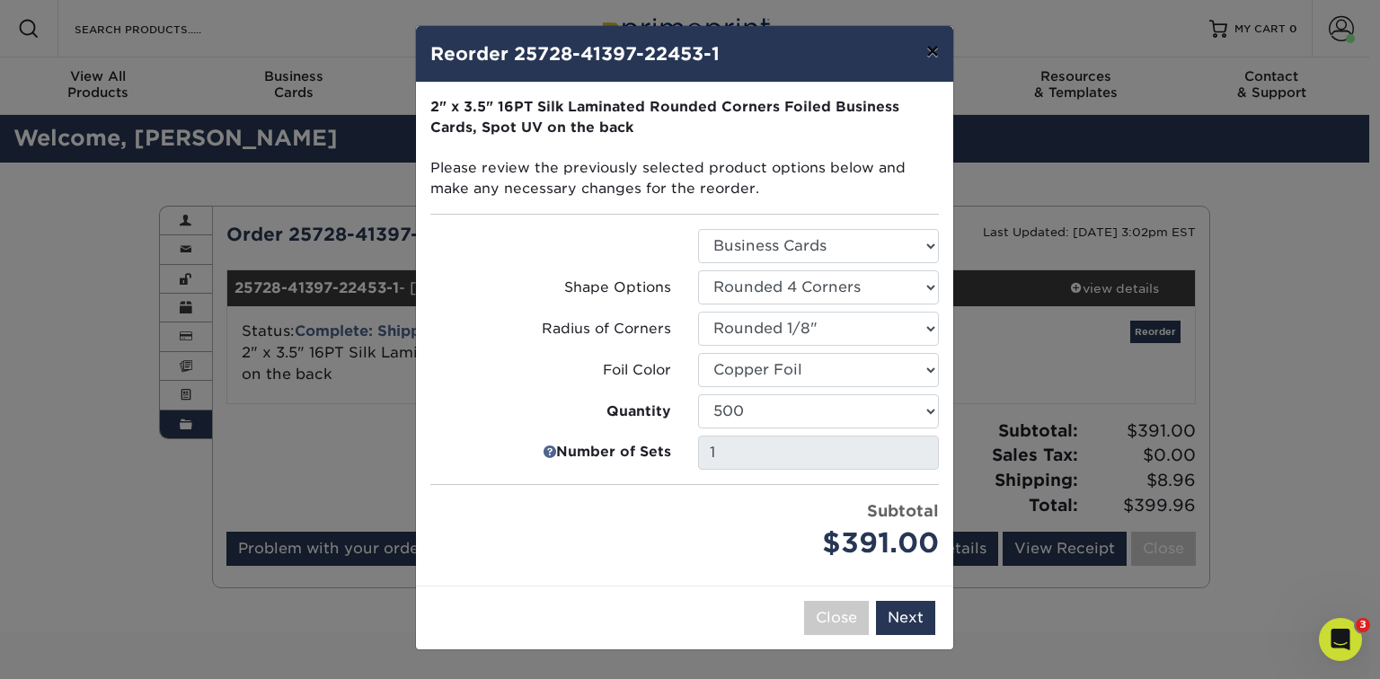
click at [930, 57] on button "×" at bounding box center [932, 51] width 41 height 50
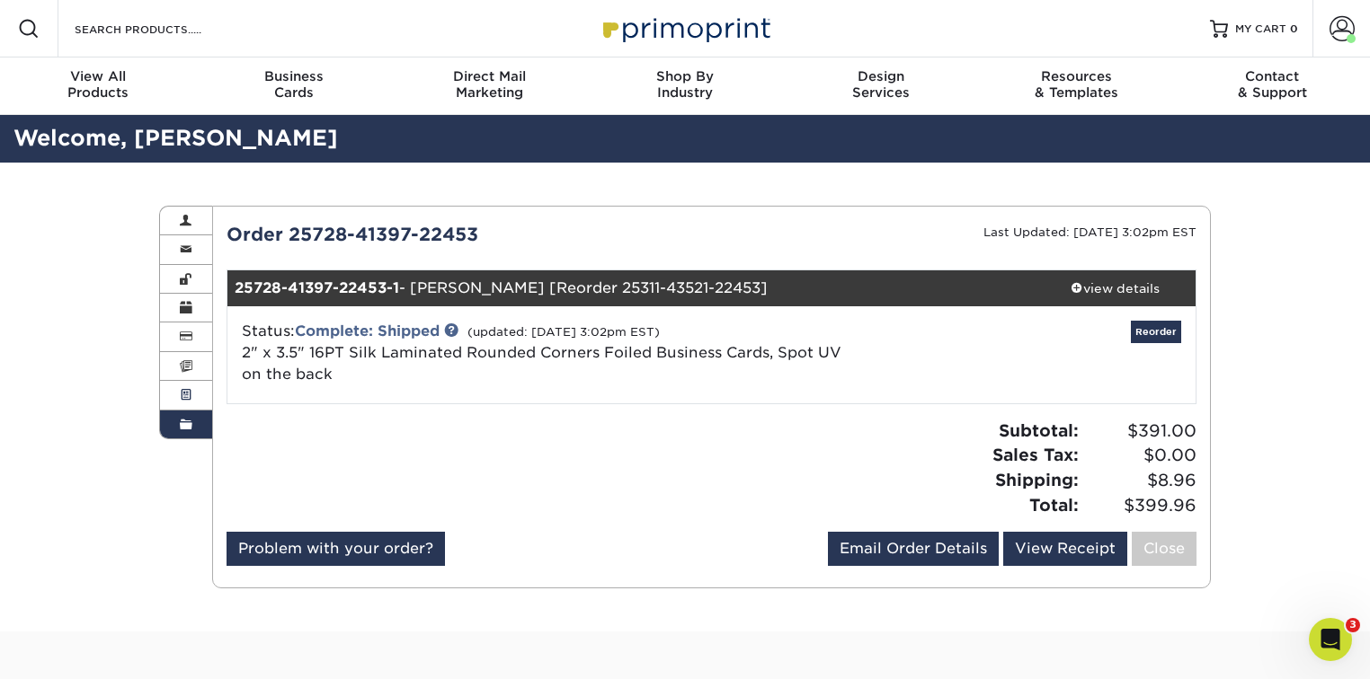
click at [172, 387] on link "Active Orders" at bounding box center [186, 395] width 52 height 29
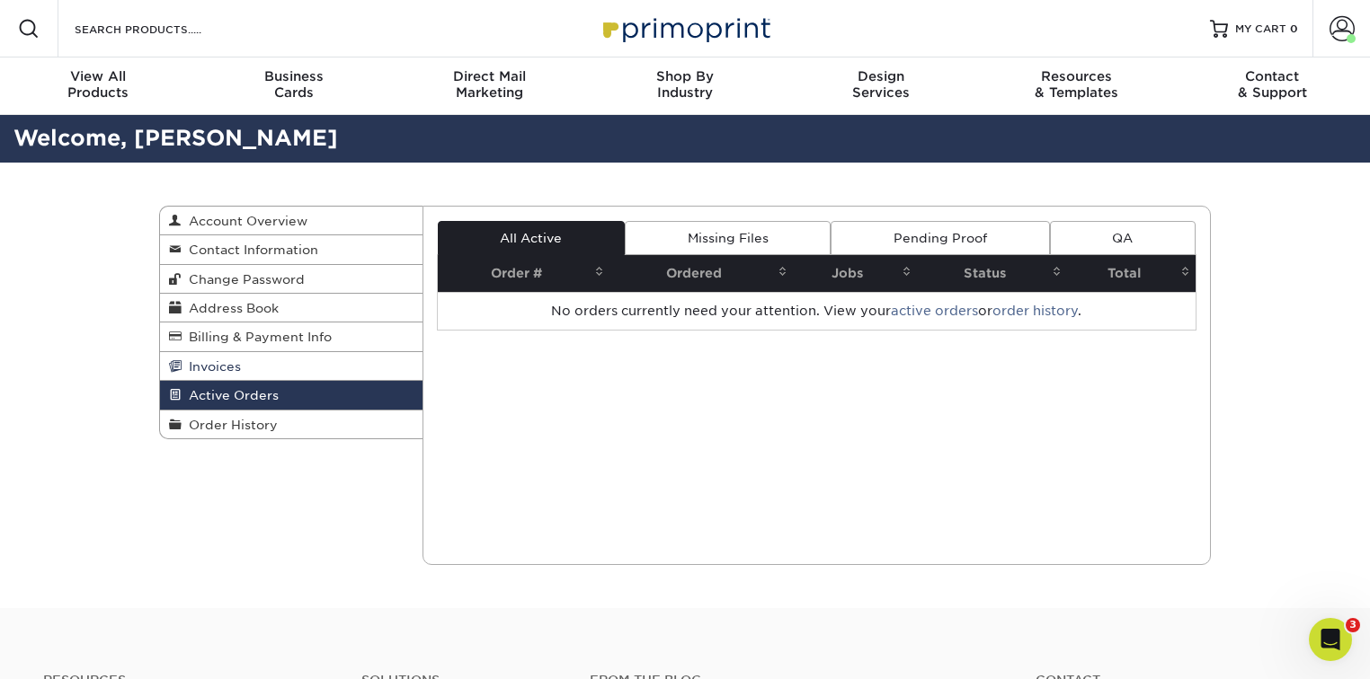
click at [209, 368] on span "Invoices" at bounding box center [211, 366] width 59 height 14
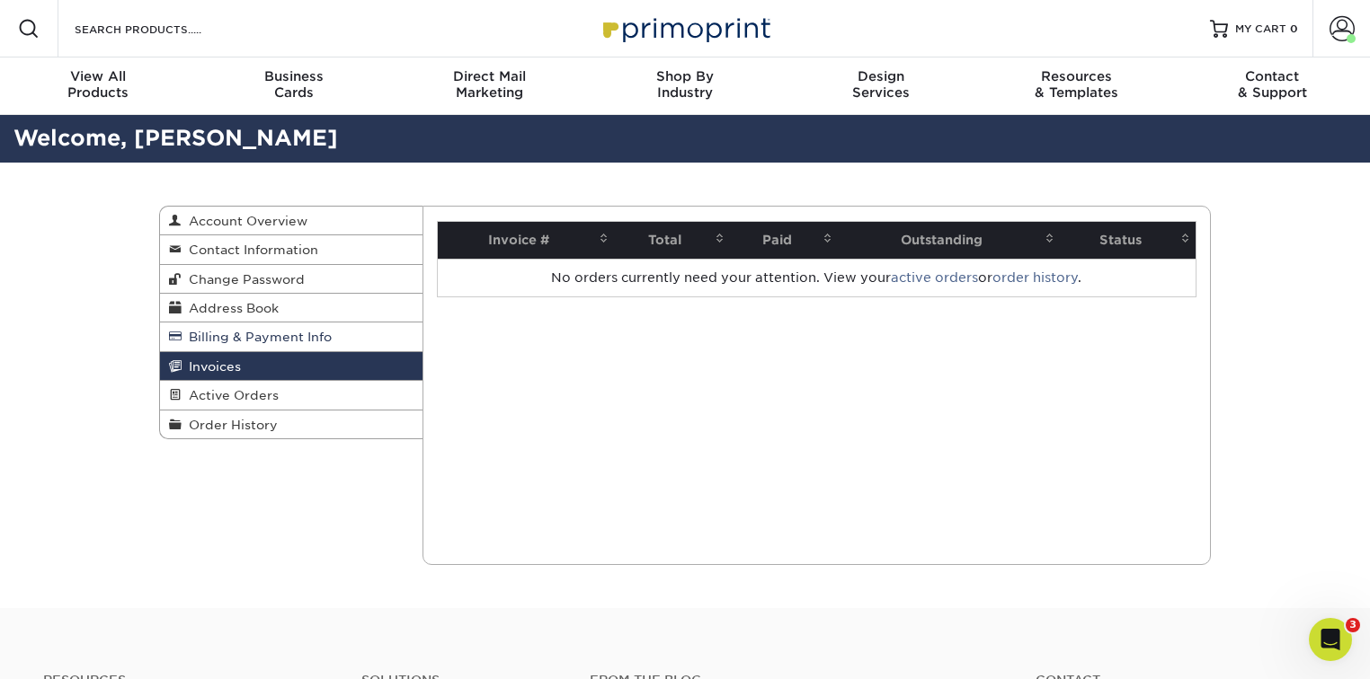
click at [237, 345] on link "Billing & Payment Info" at bounding box center [291, 337] width 262 height 29
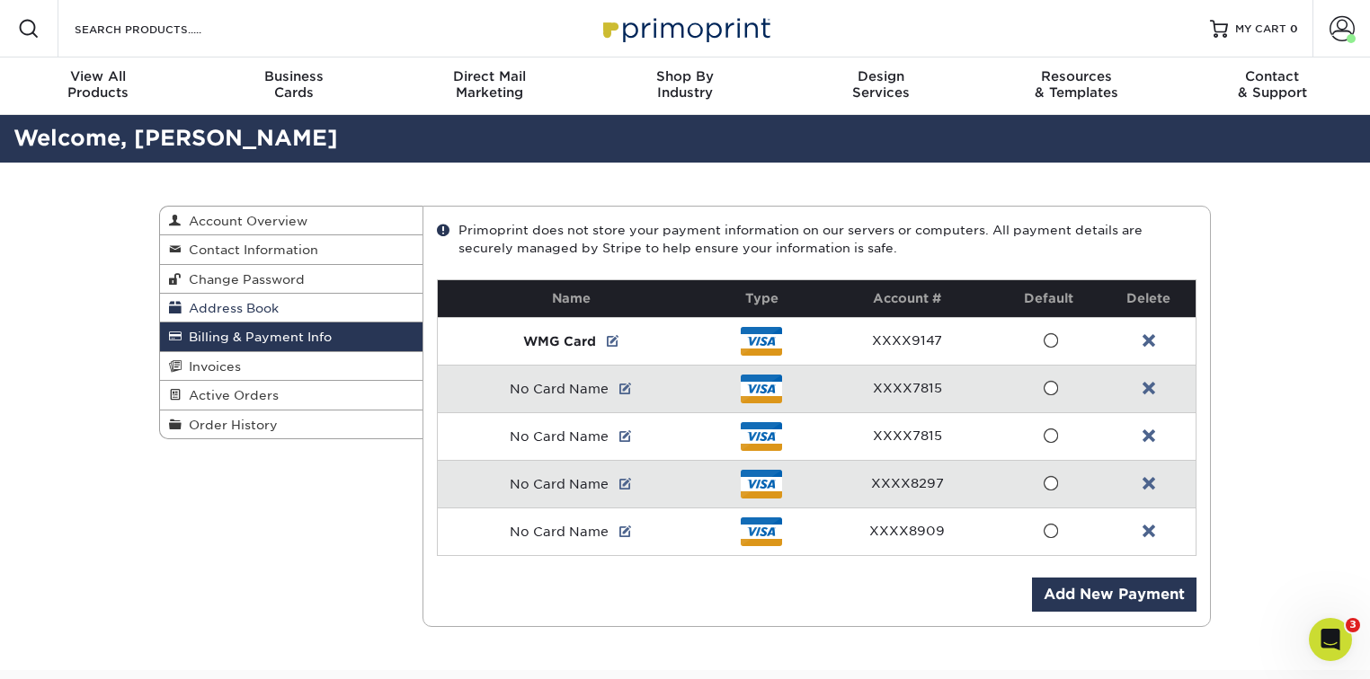
click at [296, 318] on link "Address Book" at bounding box center [291, 308] width 262 height 29
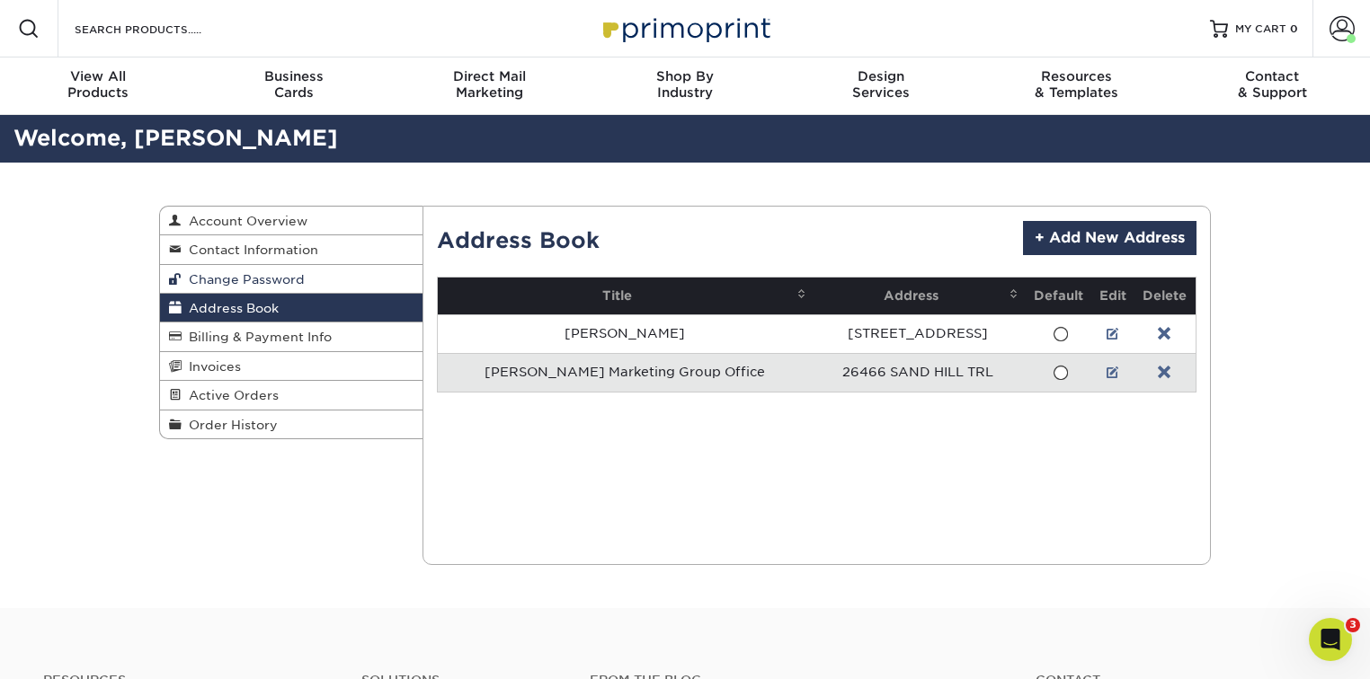
click at [271, 286] on span "Change Password" at bounding box center [243, 279] width 123 height 14
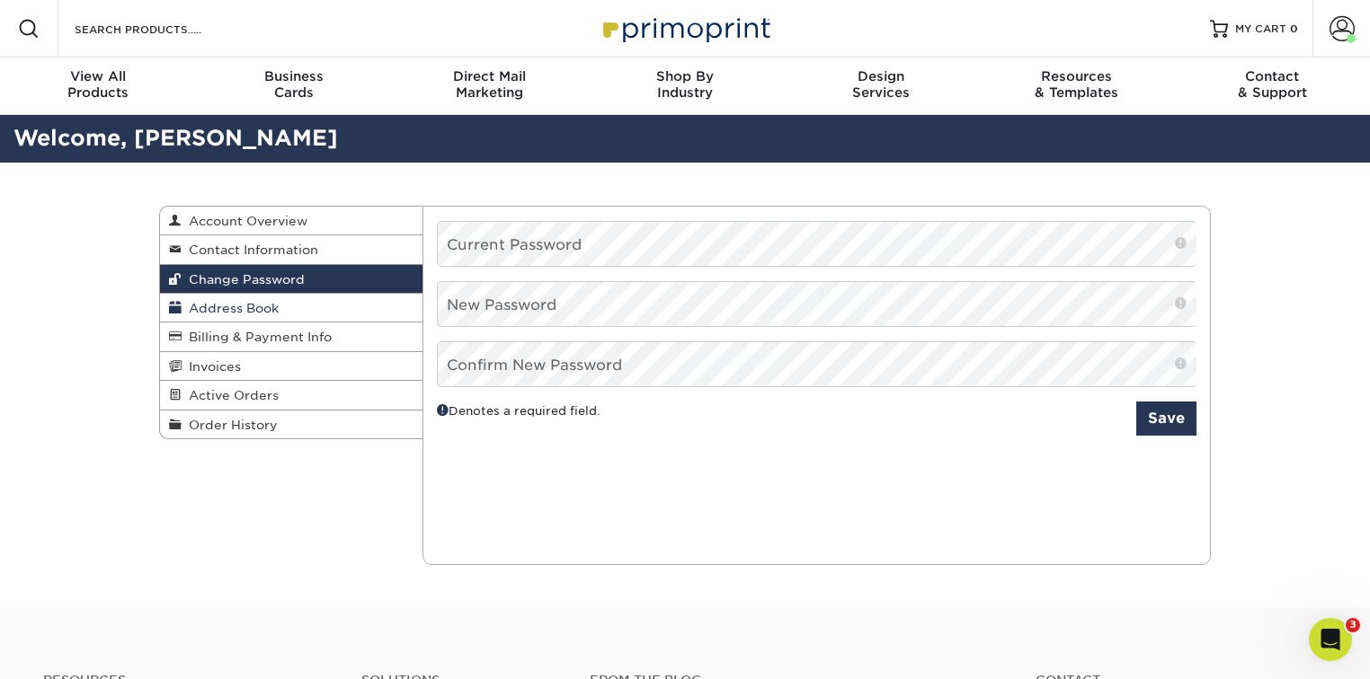
click at [270, 306] on span "Address Book" at bounding box center [230, 308] width 97 height 14
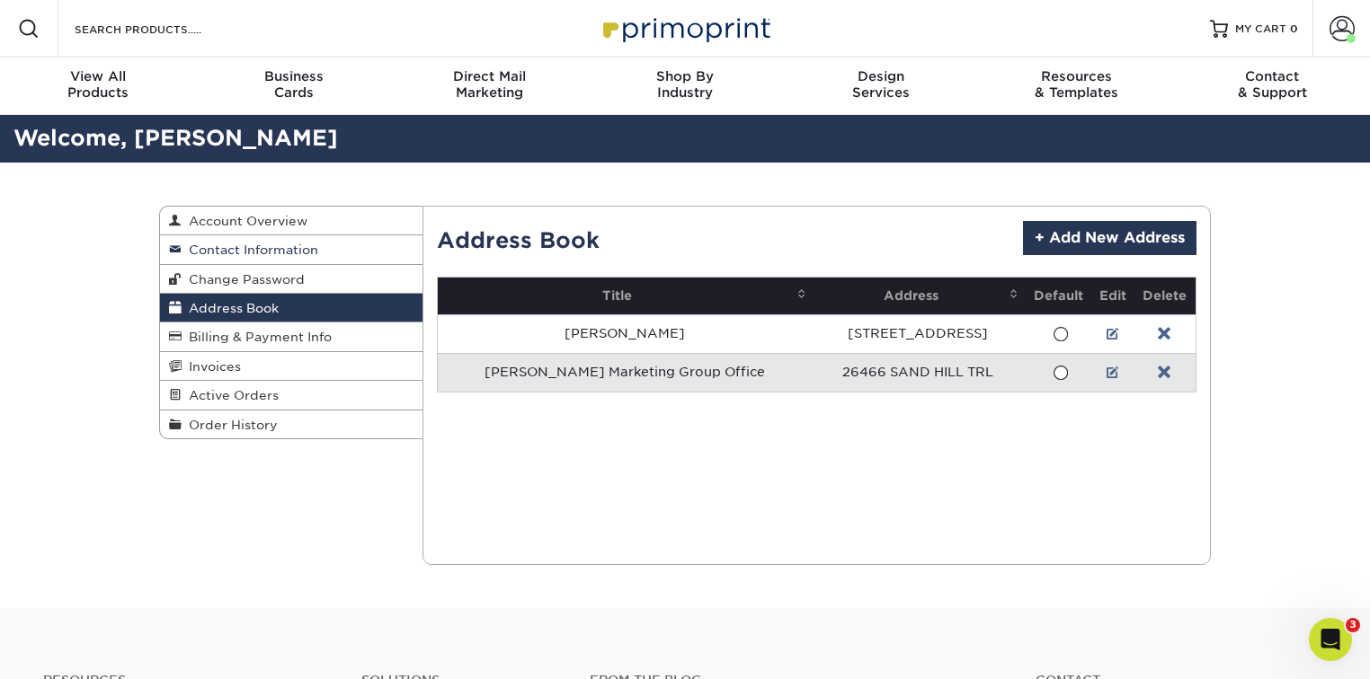
click at [270, 257] on link "Contact Information" at bounding box center [291, 249] width 262 height 29
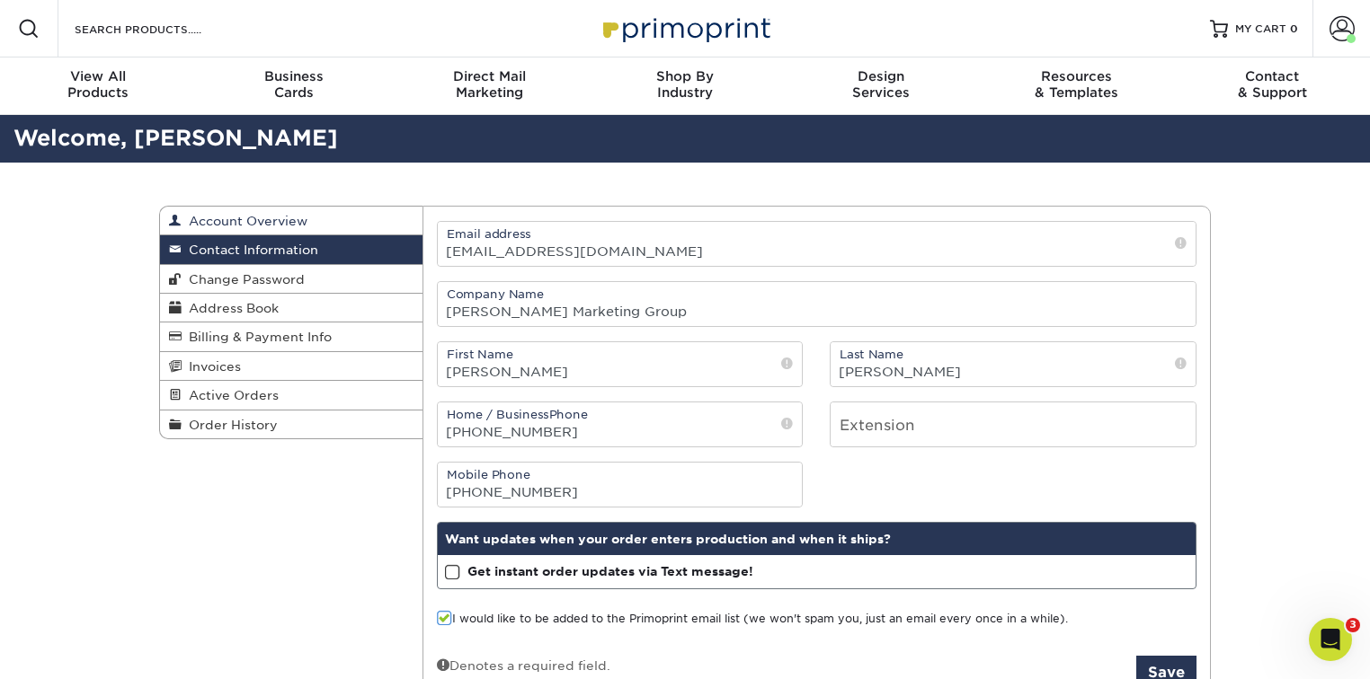
click at [274, 217] on span "Account Overview" at bounding box center [245, 221] width 126 height 14
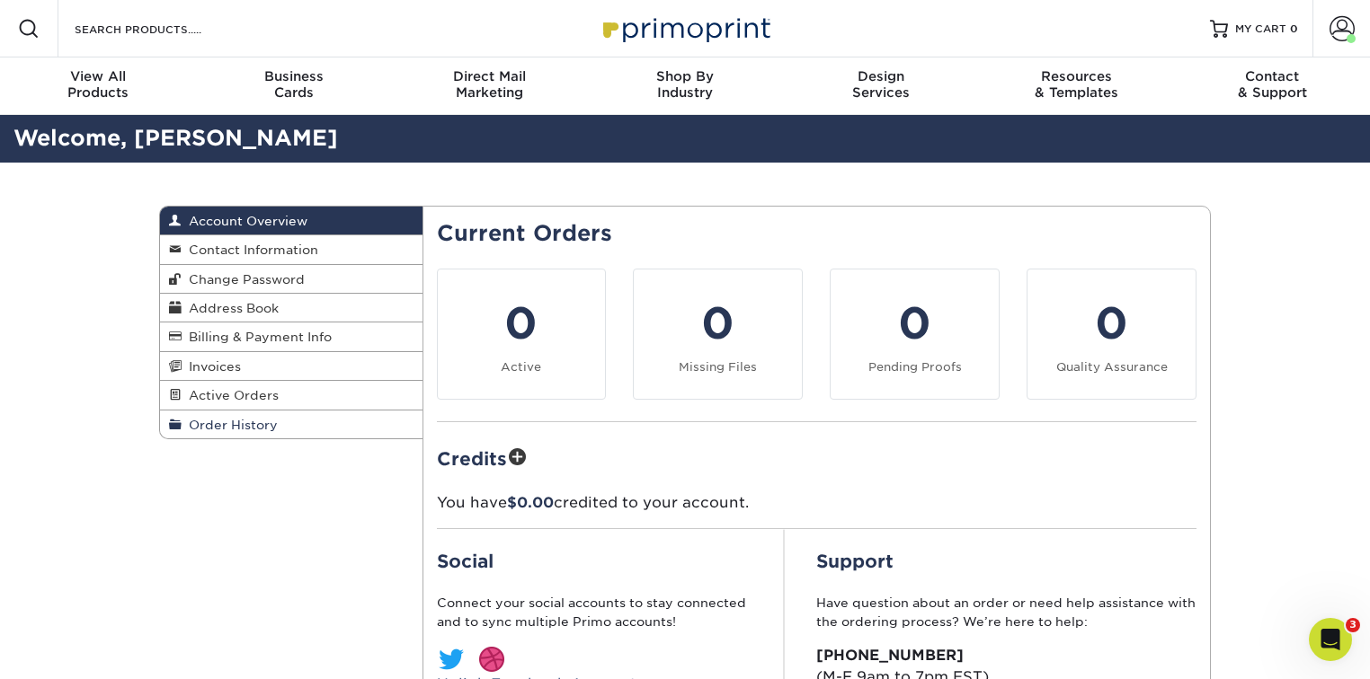
click at [284, 422] on link "Order History" at bounding box center [291, 425] width 262 height 28
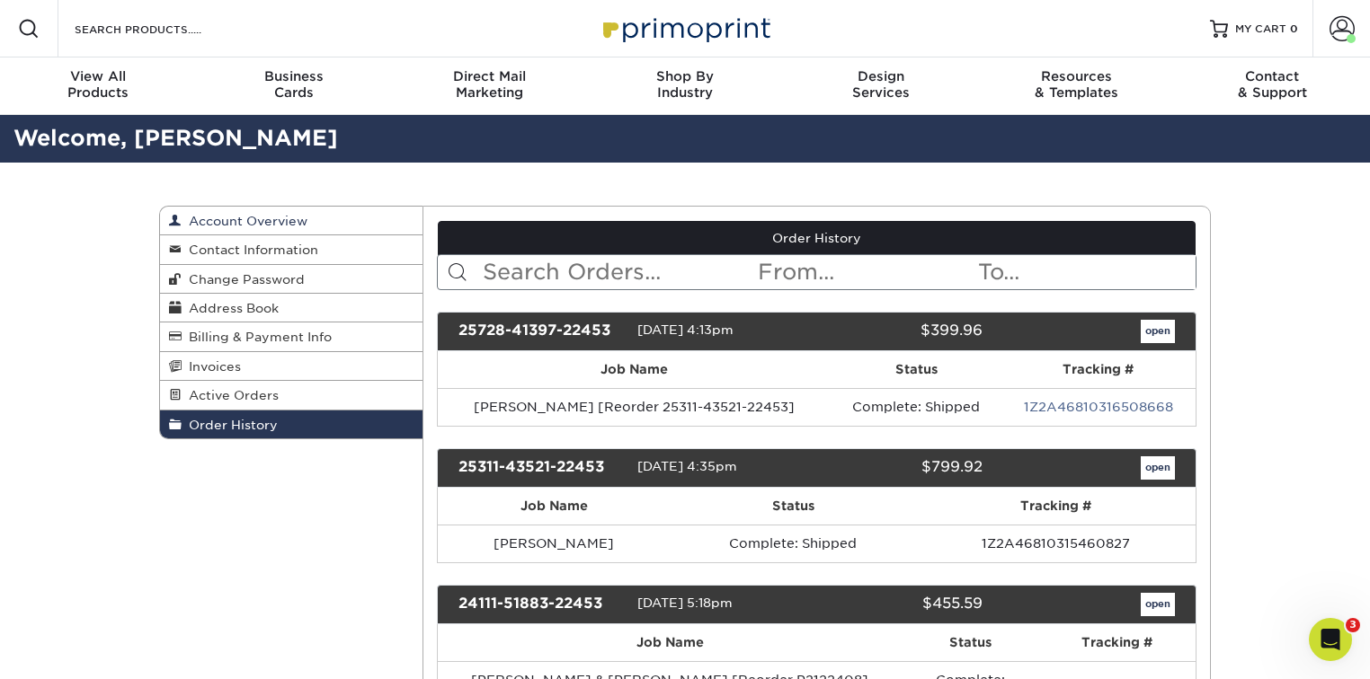
click at [295, 223] on span "Account Overview" at bounding box center [245, 221] width 126 height 14
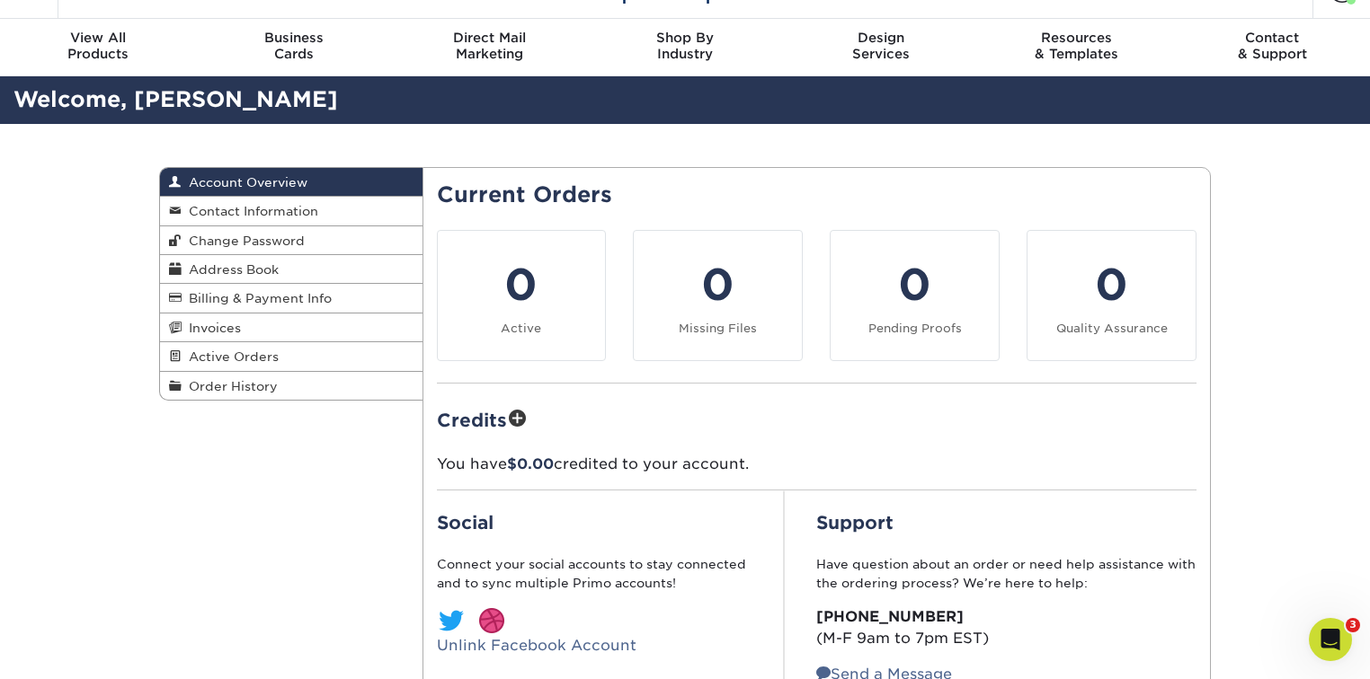
scroll to position [191, 0]
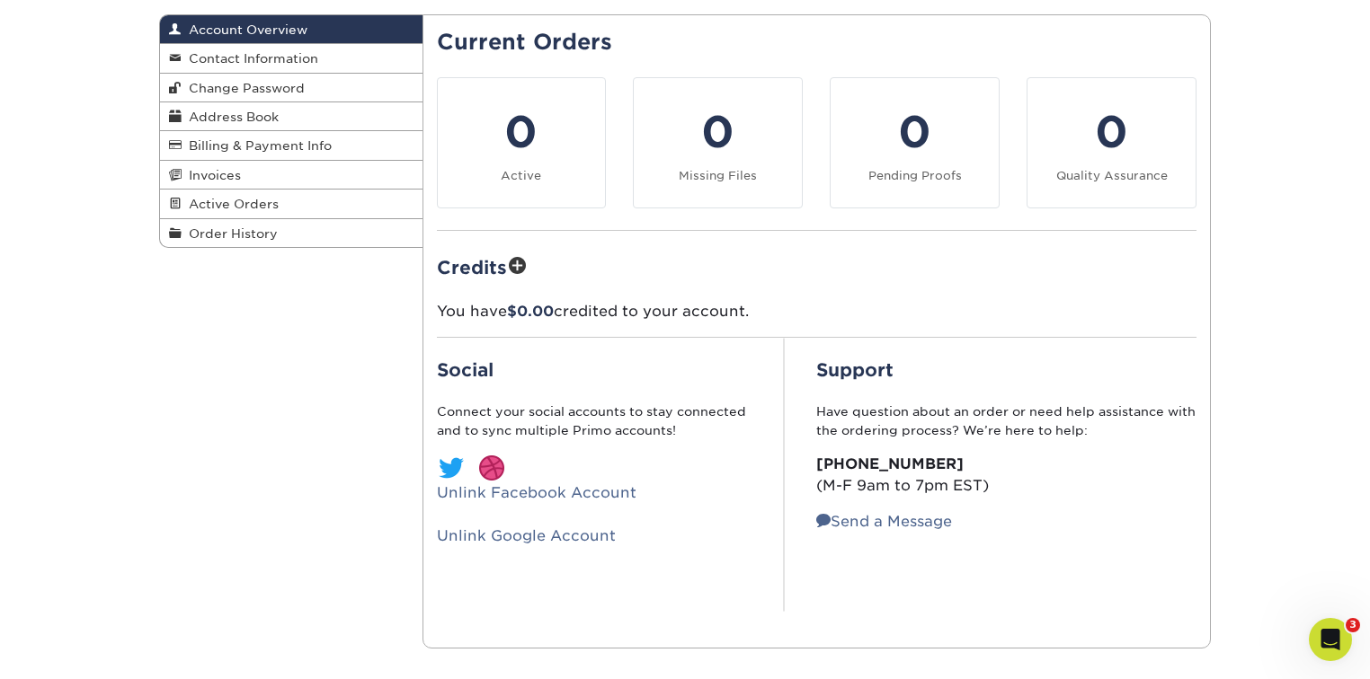
click at [495, 457] on img at bounding box center [491, 468] width 29 height 29
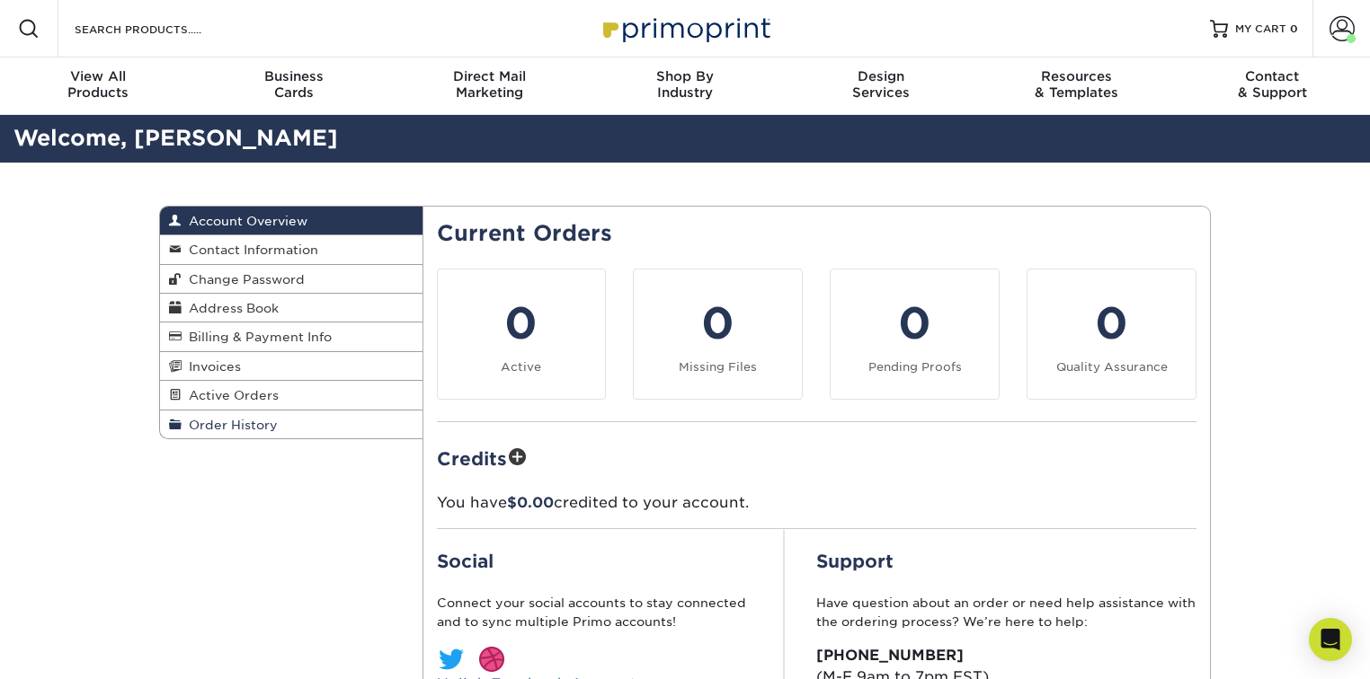
click at [252, 428] on span "Order History" at bounding box center [230, 425] width 96 height 14
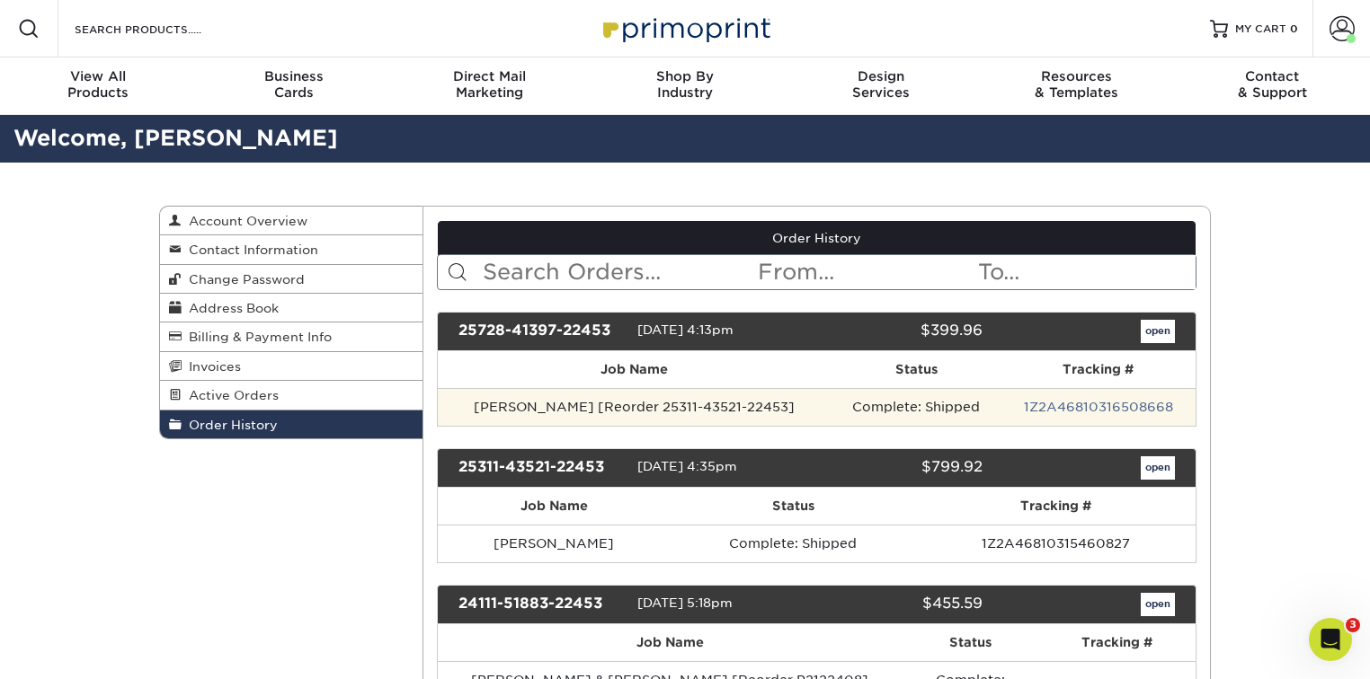
click at [674, 408] on td "[PERSON_NAME] [Reorder 25311-43521-22453]" at bounding box center [635, 407] width 395 height 38
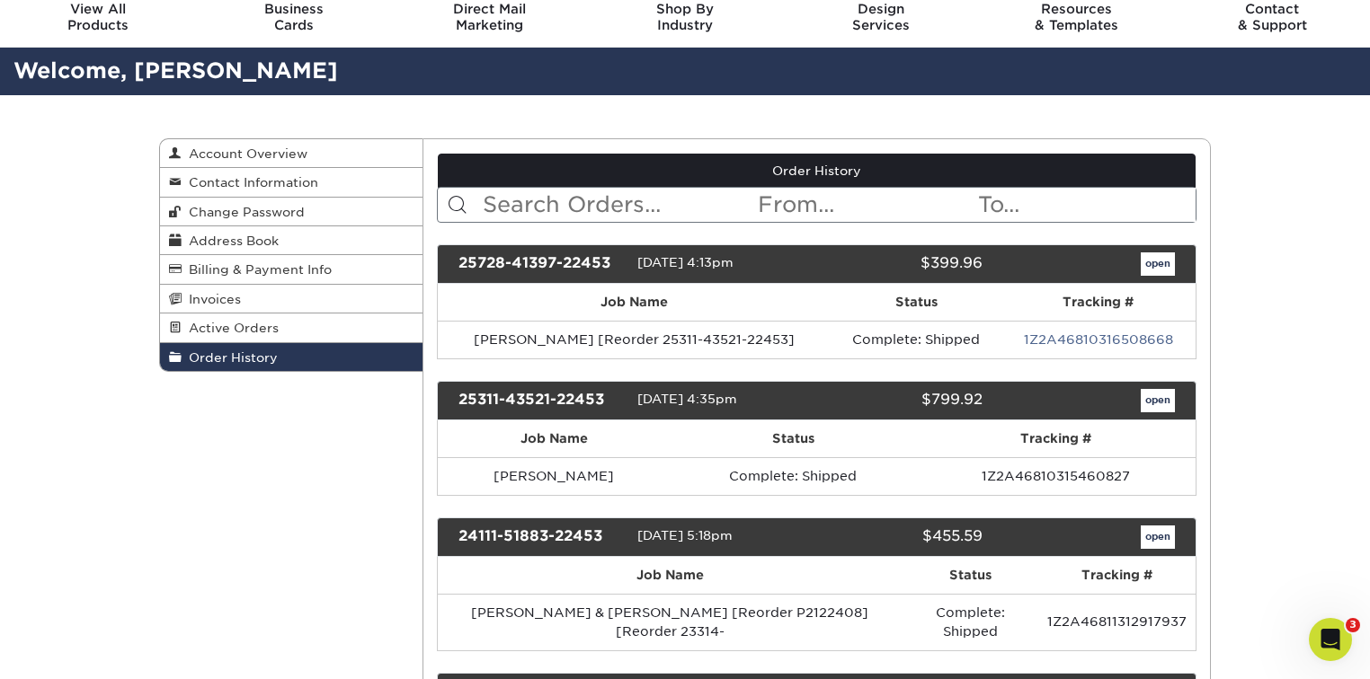
scroll to position [48, 0]
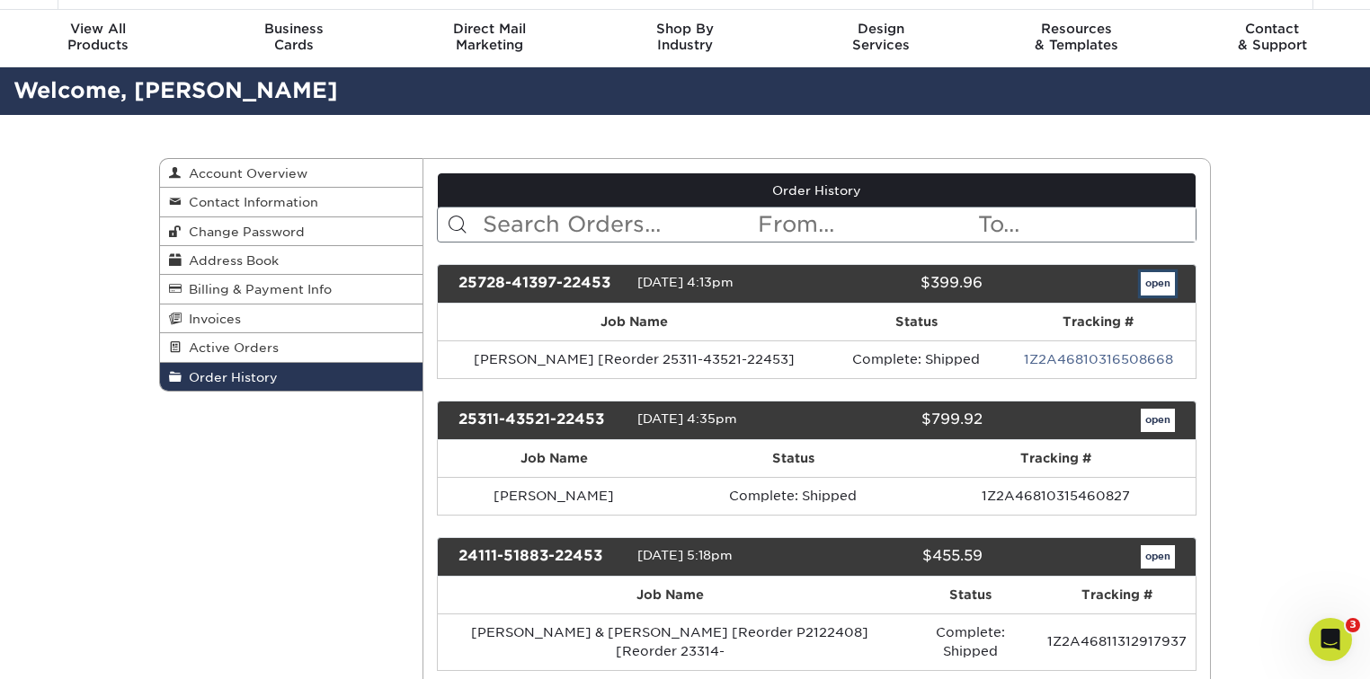
click at [1158, 284] on link "open" at bounding box center [1157, 283] width 34 height 23
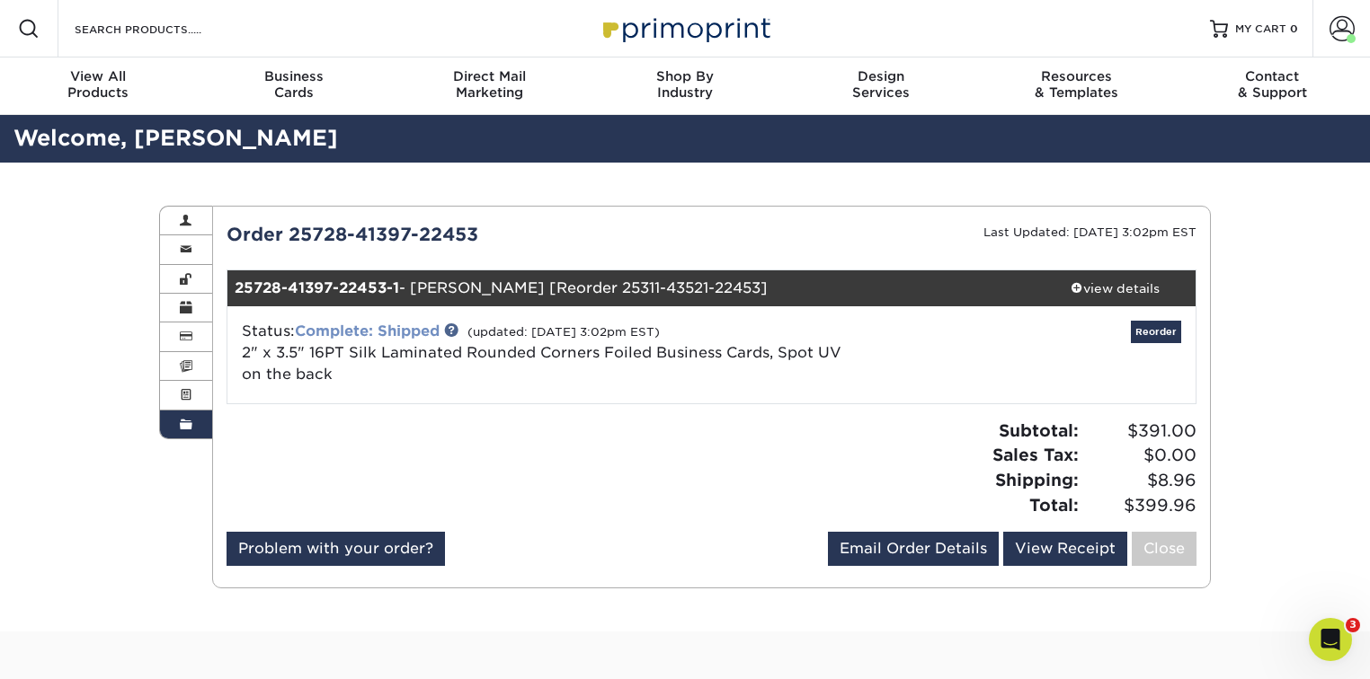
click at [394, 325] on link "Complete: Shipped" at bounding box center [367, 331] width 145 height 17
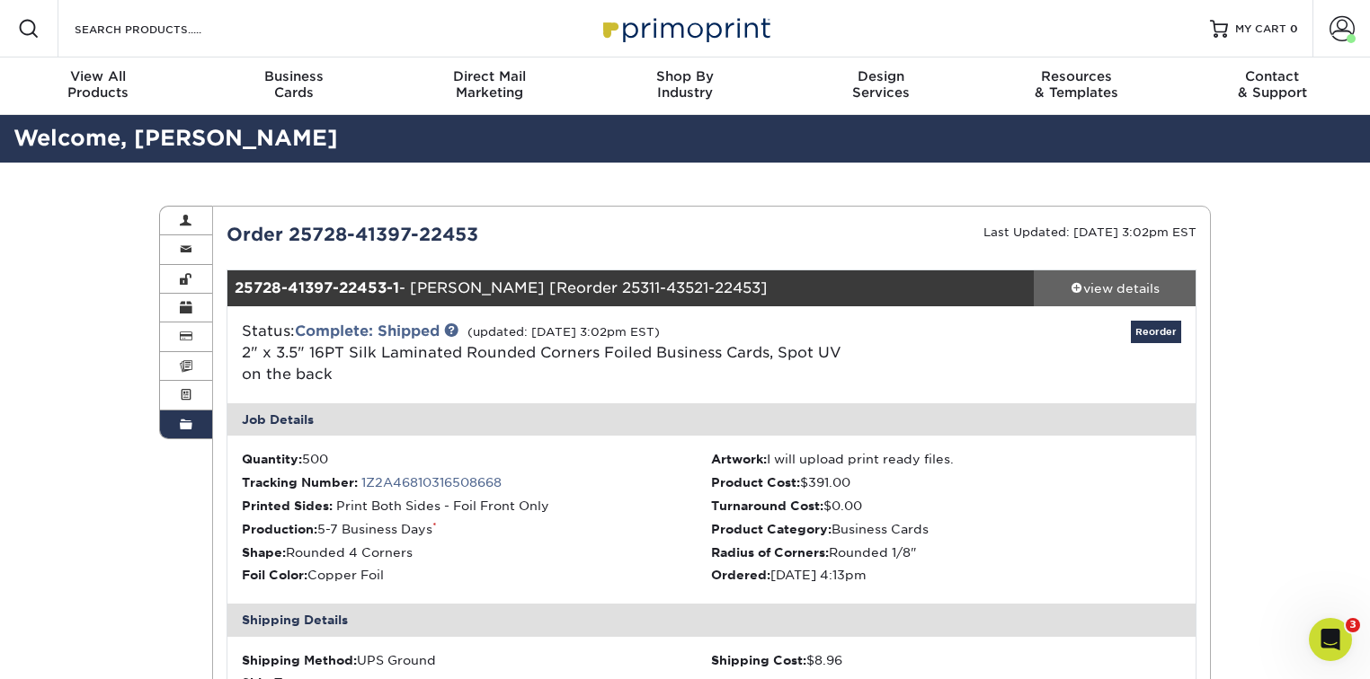
click at [1118, 284] on div "view details" at bounding box center [1114, 288] width 162 height 18
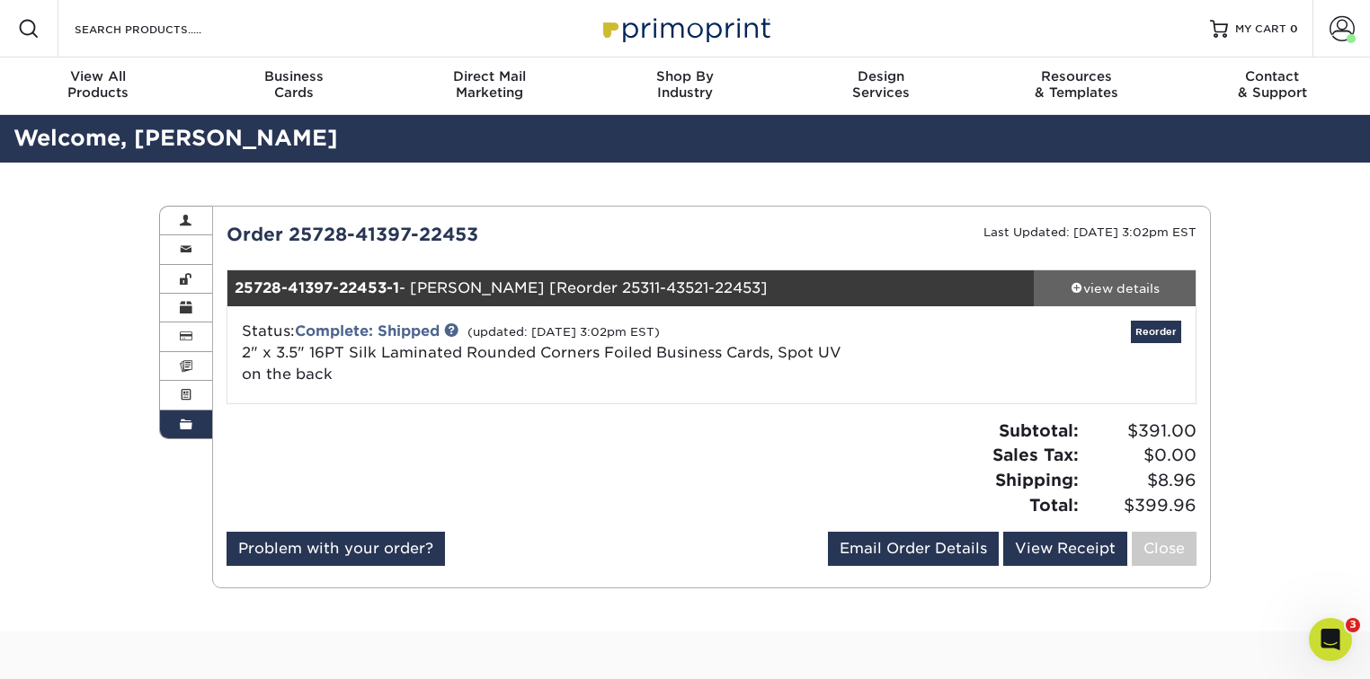
click at [1111, 285] on div "view details" at bounding box center [1114, 288] width 162 height 18
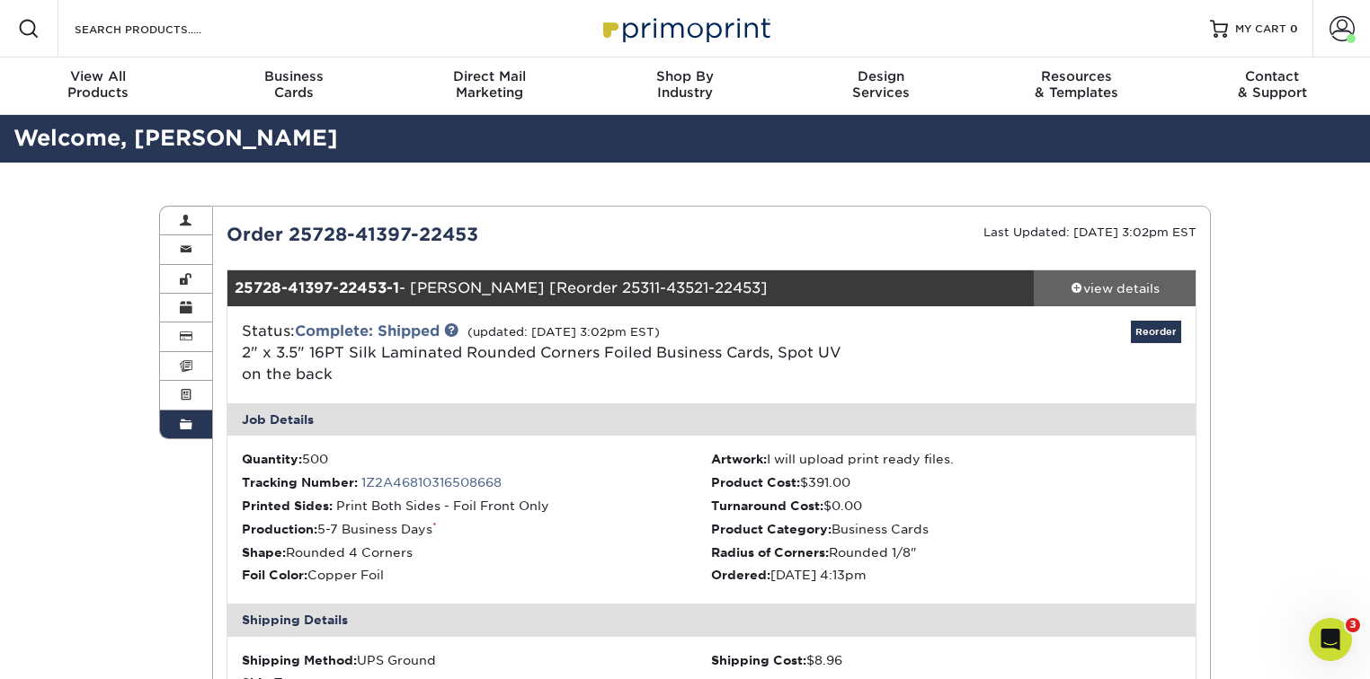
click at [1111, 285] on div "view details" at bounding box center [1114, 288] width 162 height 18
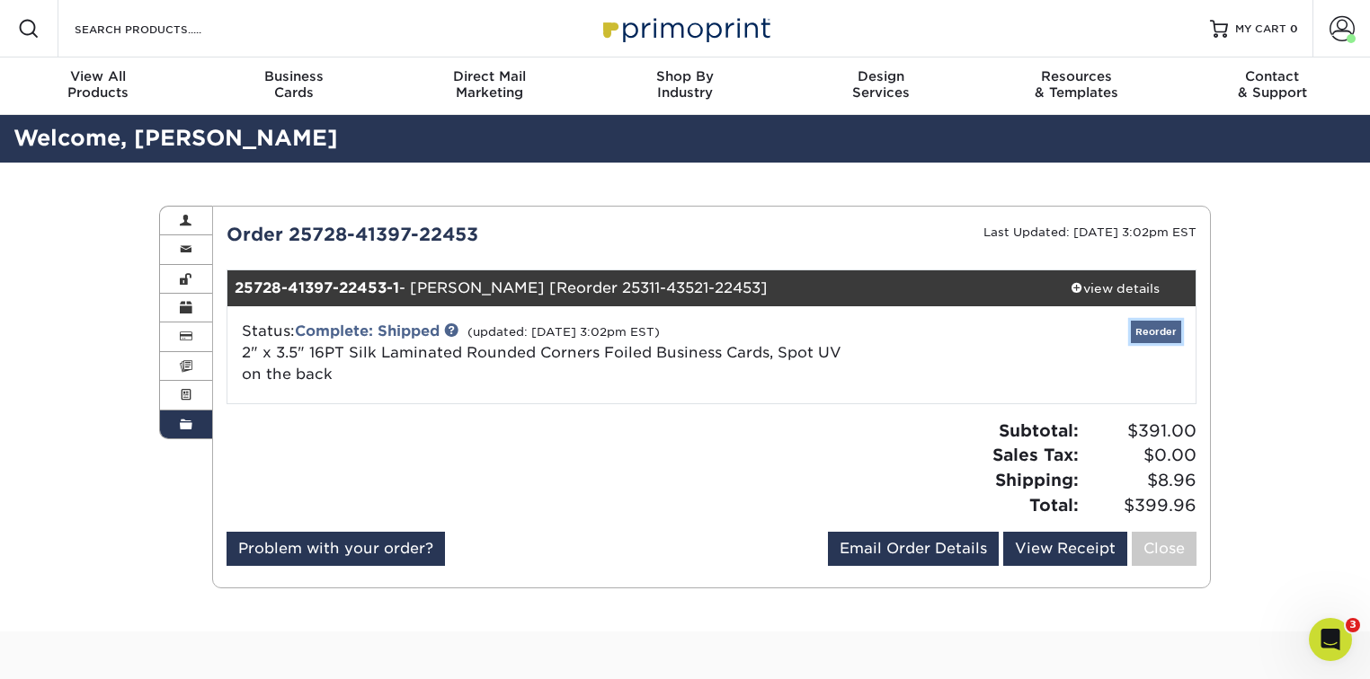
click at [1171, 330] on link "Reorder" at bounding box center [1156, 332] width 50 height 22
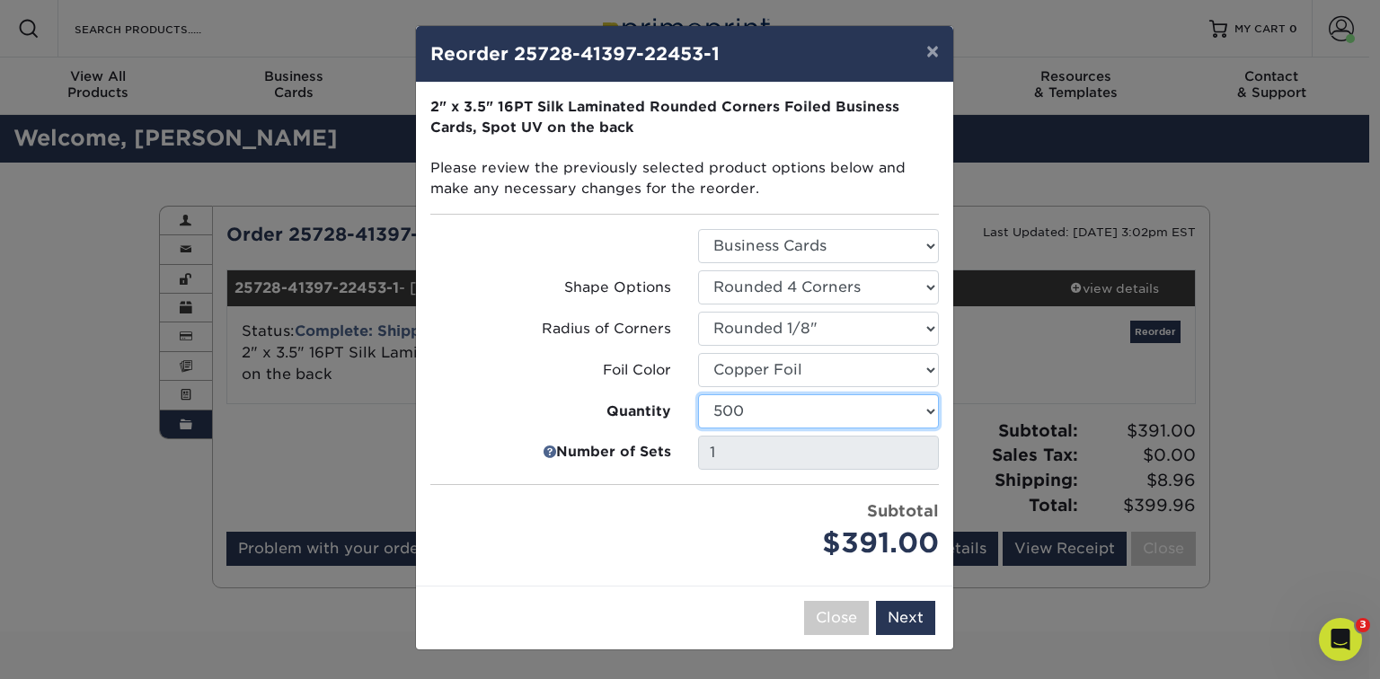
click at [750, 412] on select "500 1000 2500 5000" at bounding box center [818, 412] width 241 height 34
click at [638, 323] on label "Radius of Corners" at bounding box center [550, 329] width 241 height 21
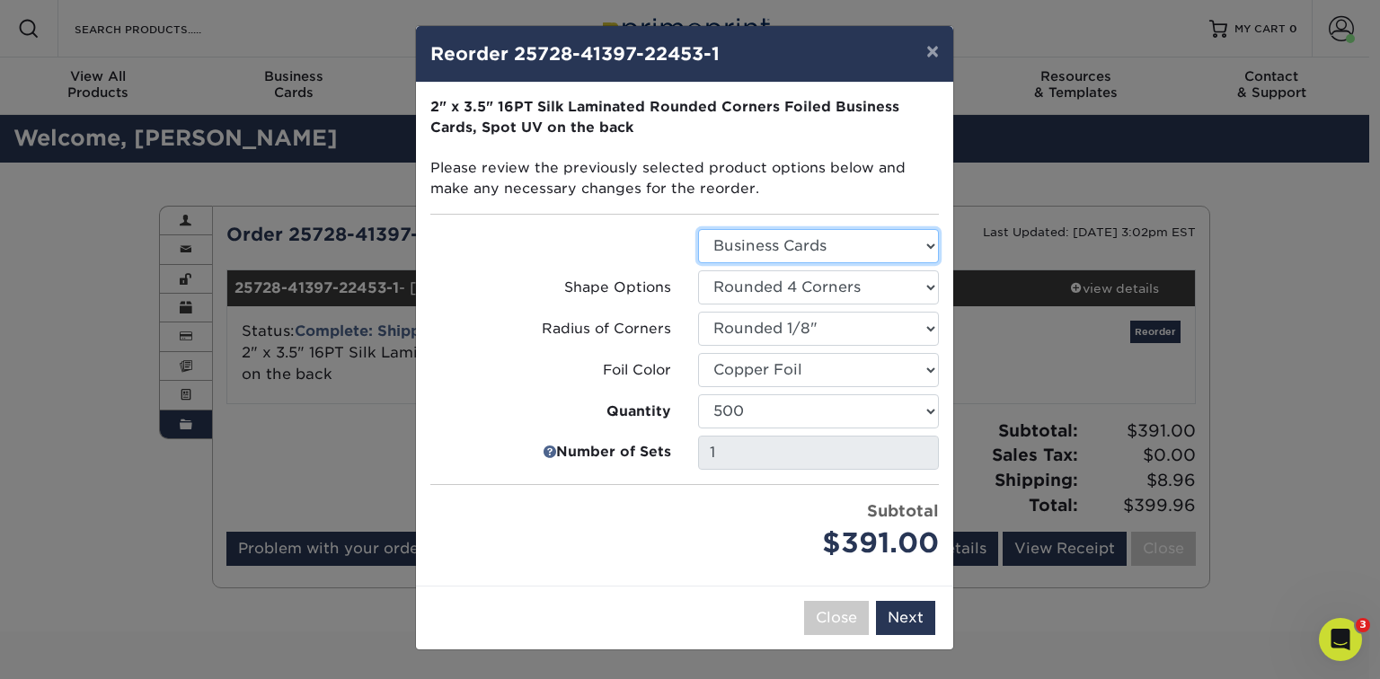
click at [741, 252] on select "Select Option Business Cards" at bounding box center [818, 246] width 241 height 34
click at [650, 247] on div at bounding box center [551, 246] width 268 height 34
click at [741, 288] on select "Select Option Rounded 2 Corners Rounded 4 Corners" at bounding box center [818, 287] width 241 height 34
click at [638, 237] on div at bounding box center [551, 246] width 268 height 34
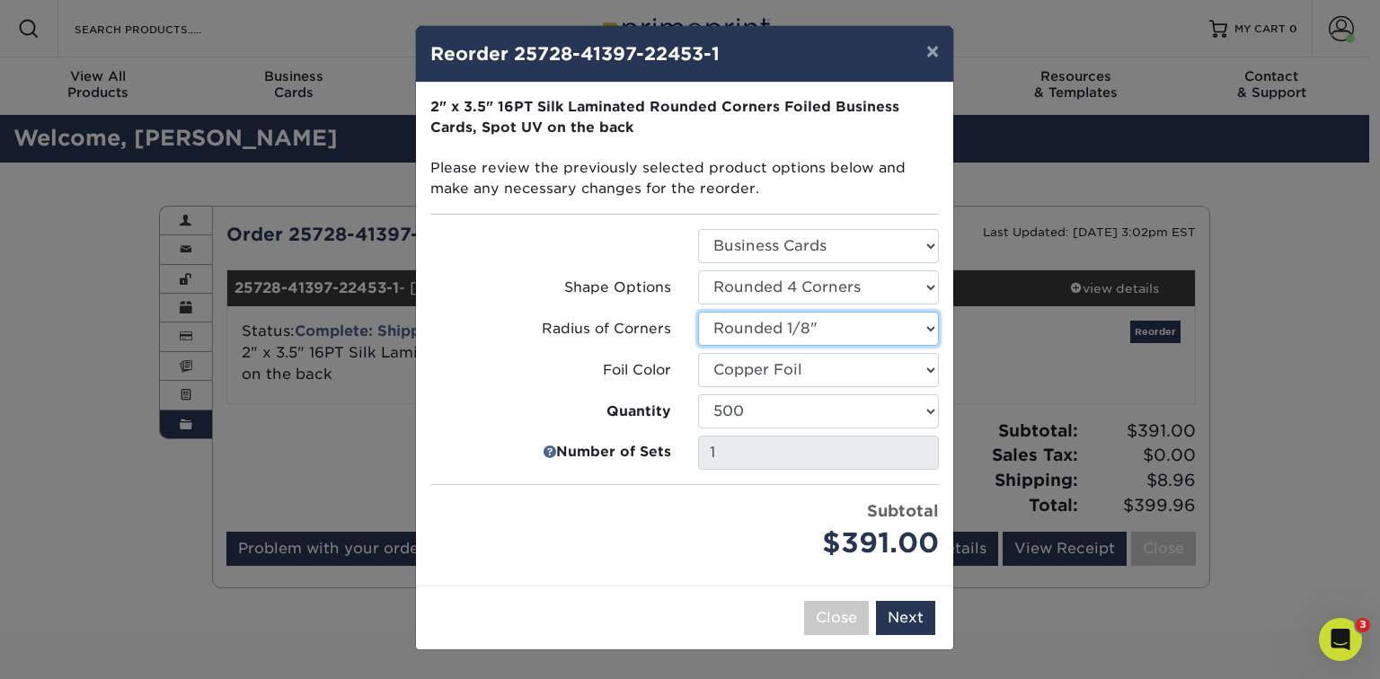
click at [719, 326] on select "Select Option Rounded 1/8" Rounded 1/4"" at bounding box center [818, 329] width 241 height 34
click at [593, 273] on div "Shape Options" at bounding box center [551, 287] width 268 height 34
click at [892, 615] on button "Next" at bounding box center [905, 618] width 59 height 34
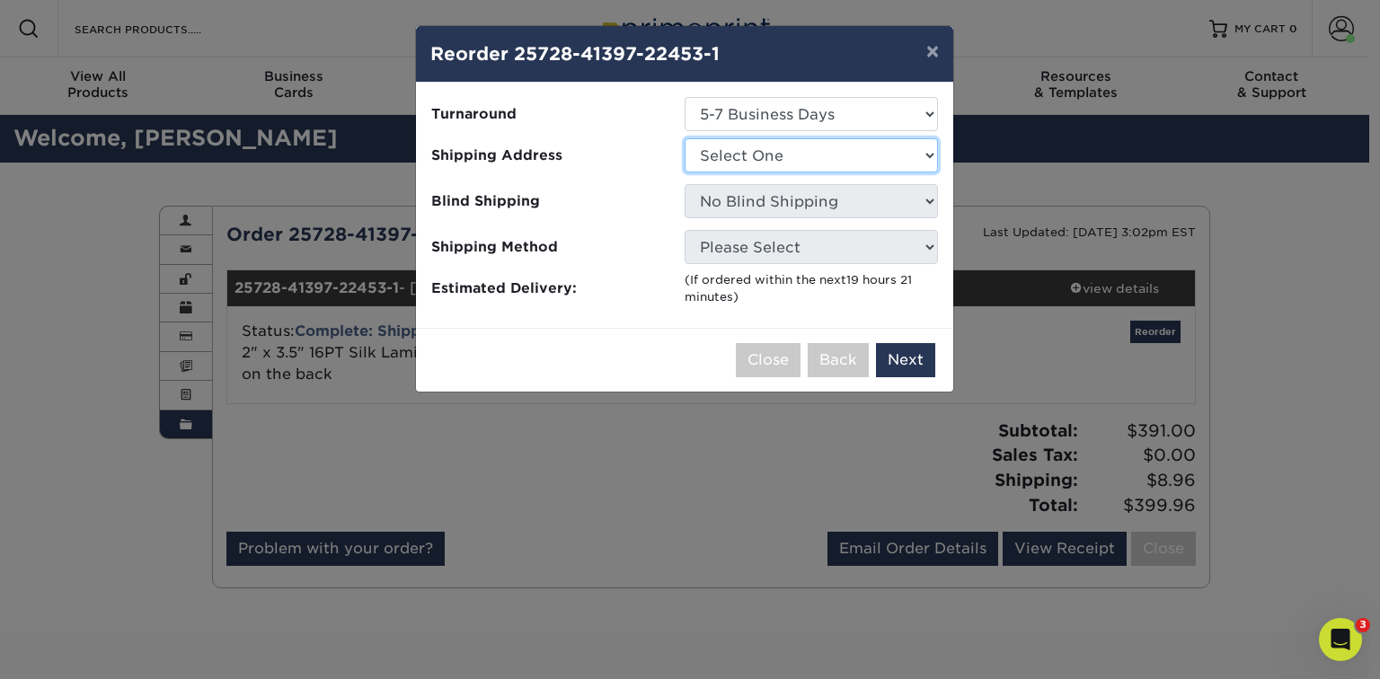
click at [745, 147] on select "Select One [PERSON_NAME] Marketing Group Office" at bounding box center [811, 155] width 253 height 34
select select "104772"
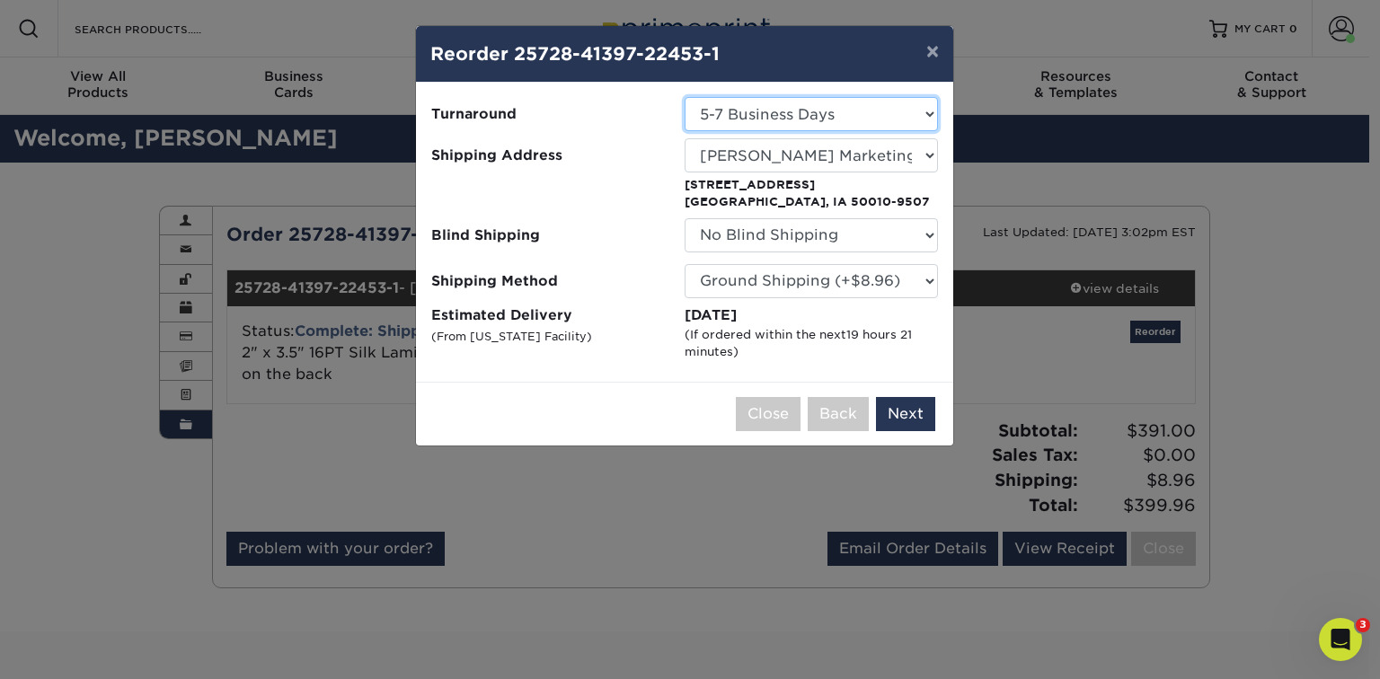
click at [889, 114] on select "Select One 5-7 Business Days" at bounding box center [811, 114] width 253 height 34
click at [608, 122] on span "Turnaround" at bounding box center [551, 114] width 240 height 21
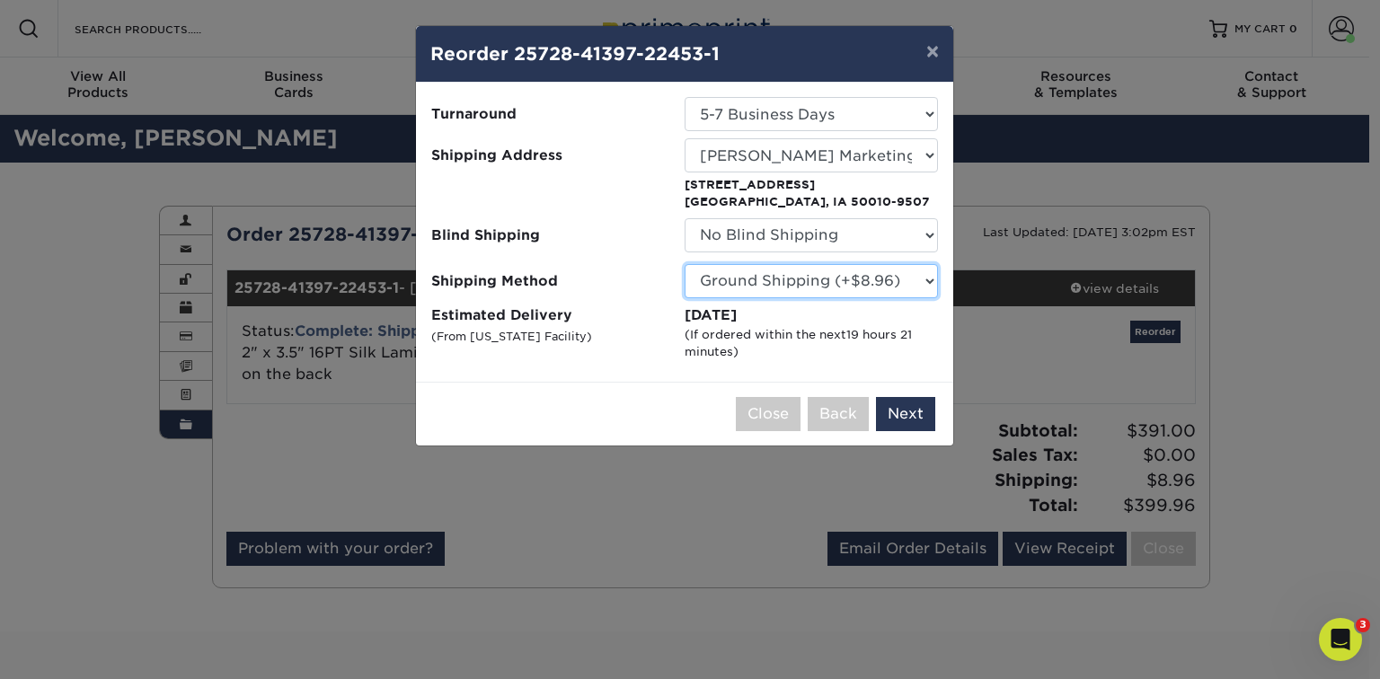
click at [852, 275] on select "Please Select Ground Shipping (+$8.96) 3 Day Shipping Service (+$20.22) 2 Day A…" at bounding box center [811, 281] width 253 height 34
click at [625, 257] on ul "Turnaround Select One 5-7 Business Days Shipping Address Select One Bryan Vinti…" at bounding box center [684, 228] width 509 height 263
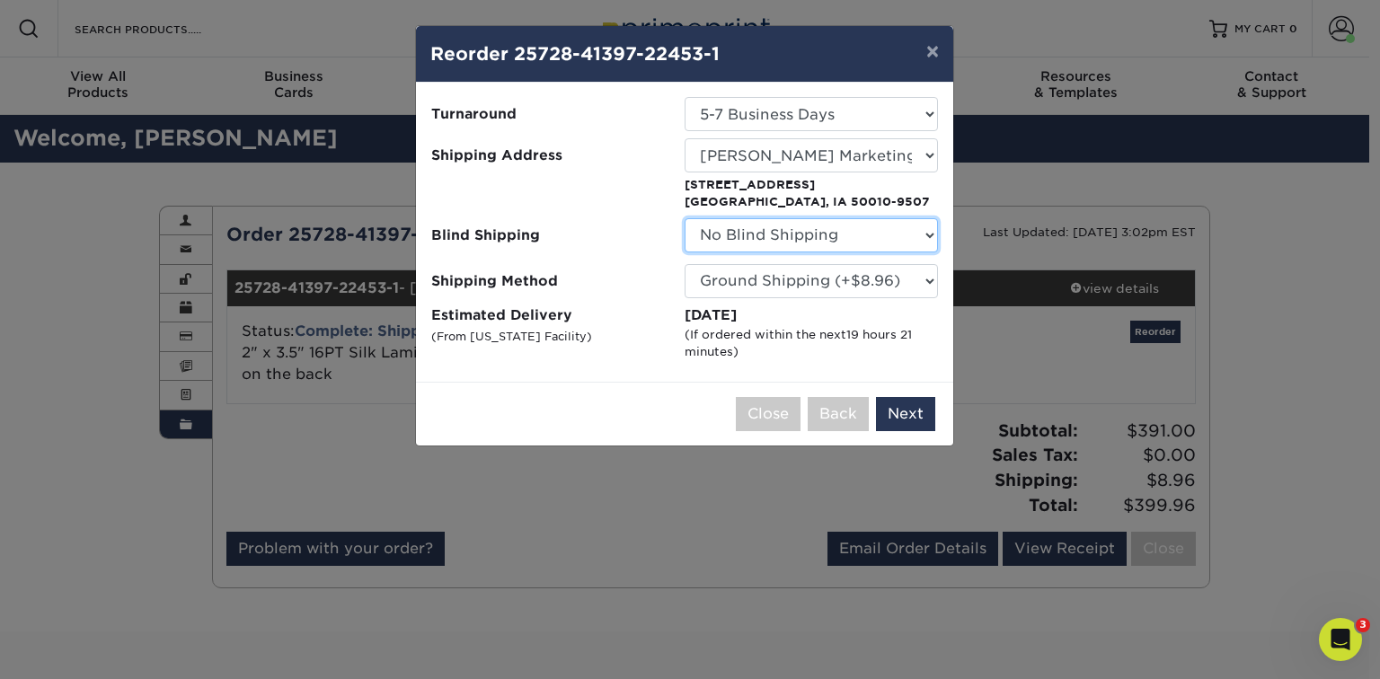
click at [788, 237] on select "No Blind Shipping Bryan Vintika Whitaker Marketing Group Office" at bounding box center [811, 235] width 253 height 34
click at [608, 223] on label "Blind Shipping" at bounding box center [557, 235] width 253 height 34
click at [927, 48] on button "×" at bounding box center [932, 51] width 41 height 50
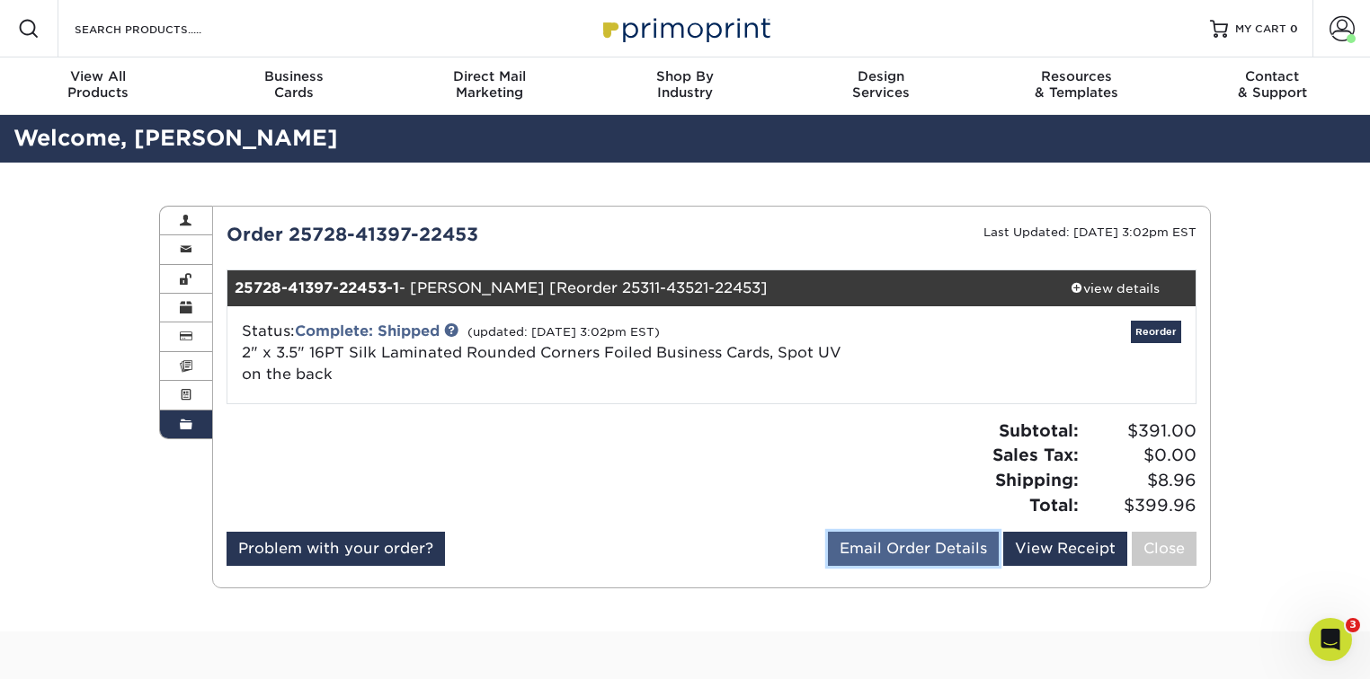
click at [953, 554] on link "Email Order Details" at bounding box center [913, 549] width 171 height 34
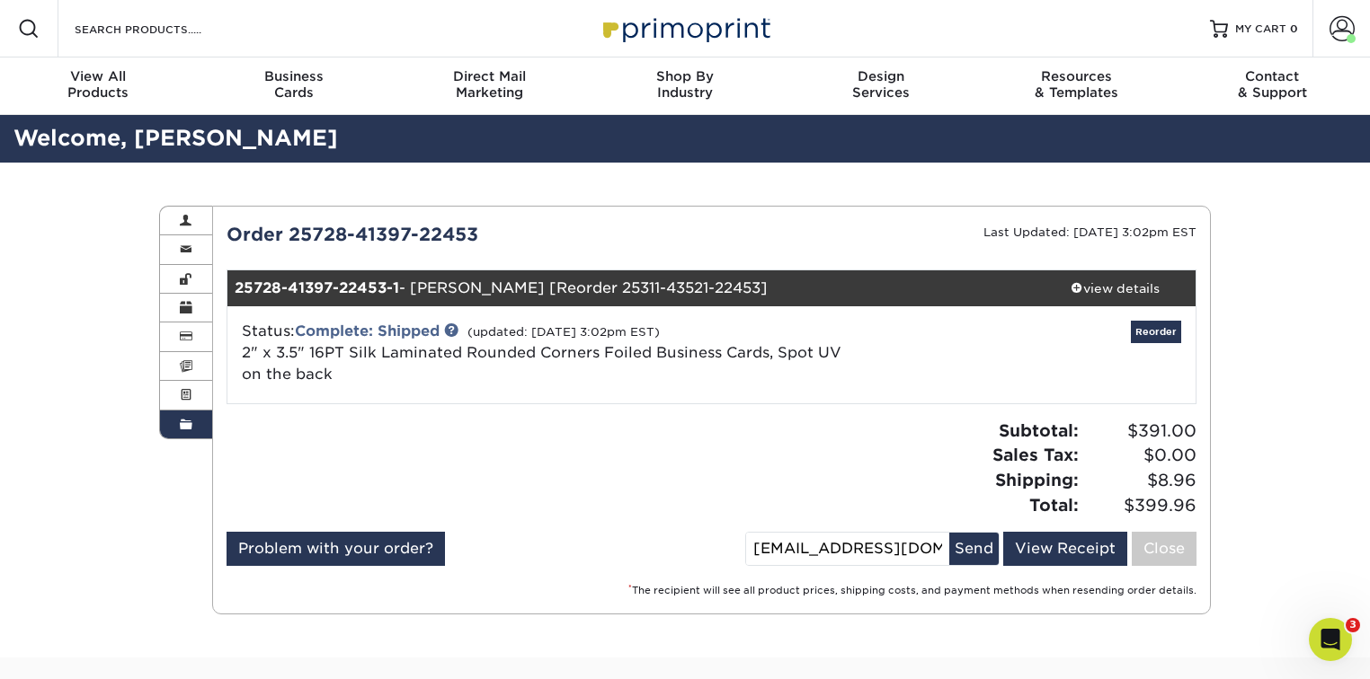
click at [717, 406] on div "Order 25728-41397-22453 Last Updated: 08/08/2025 3:02pm EST 25728-41397-22453-1…" at bounding box center [711, 410] width 971 height 378
click at [471, 377] on div "Status: Complete: Shipped (updated: 08/08/2025 3:02pm EST) 2" x 3.5" 16PT Silk …" at bounding box center [550, 353] width 644 height 65
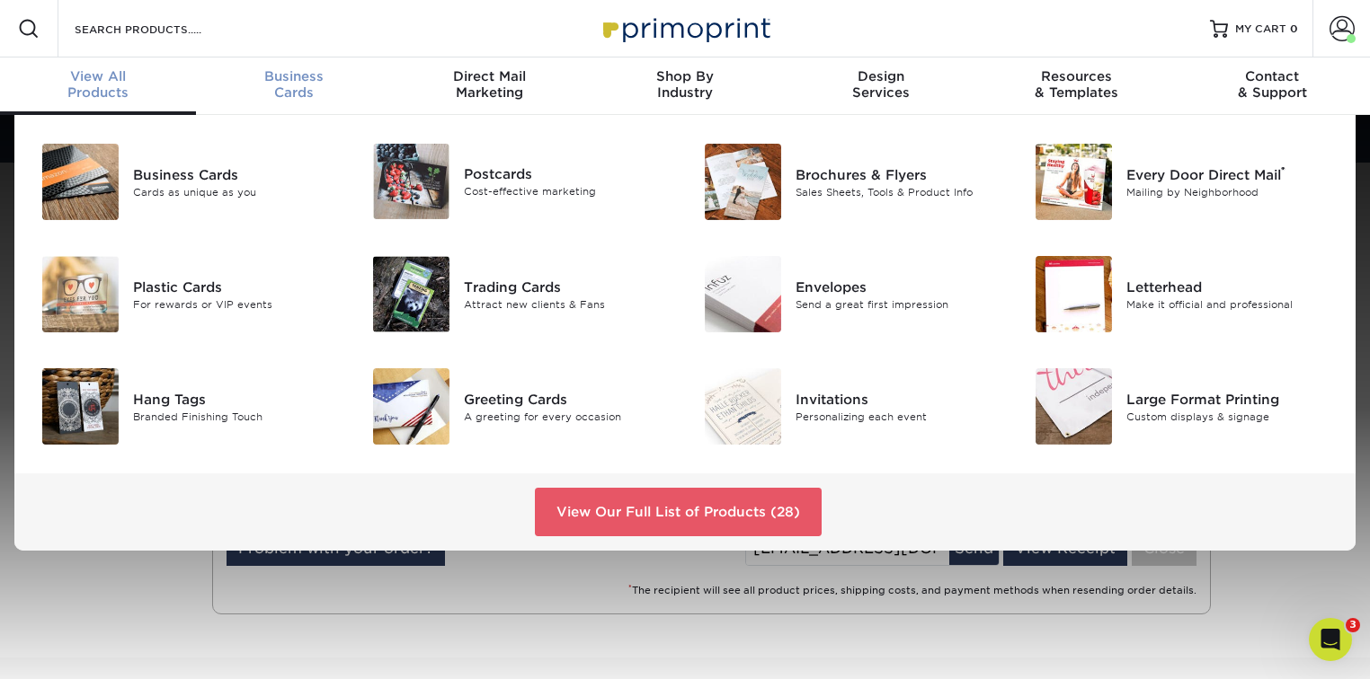
scroll to position [1, 0]
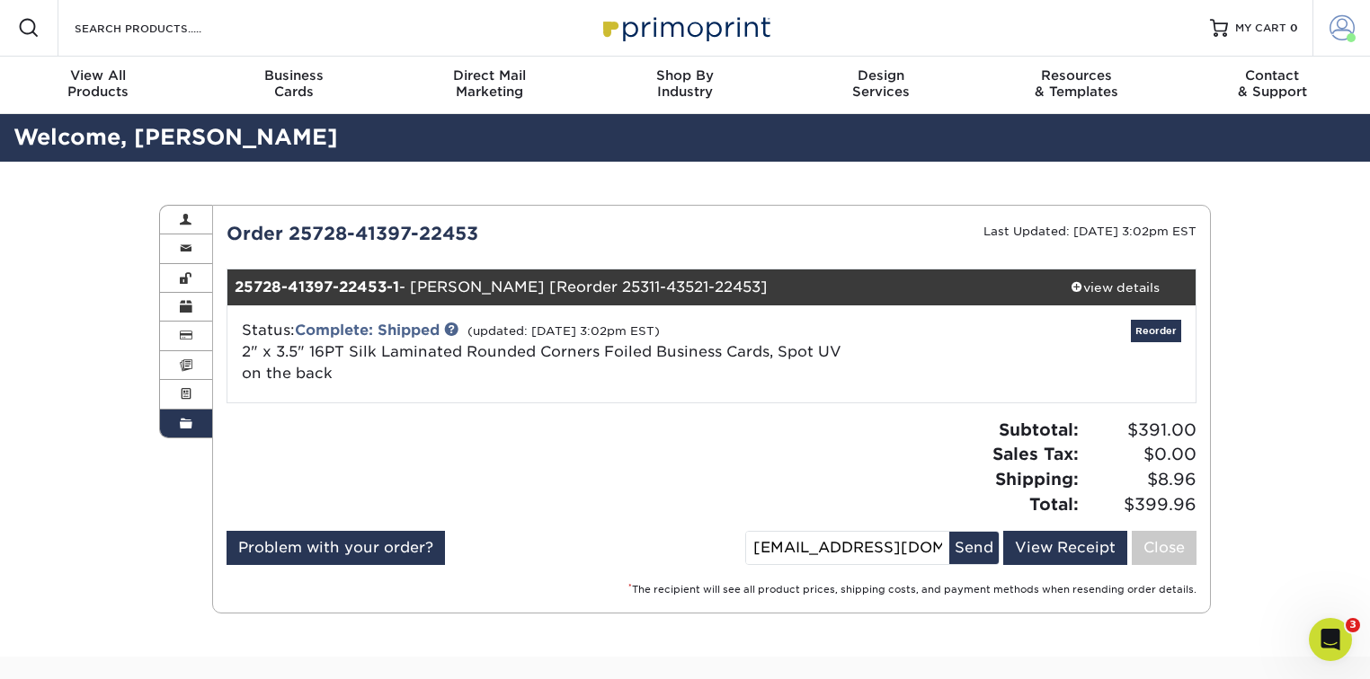
click at [1336, 26] on span at bounding box center [1341, 27] width 25 height 25
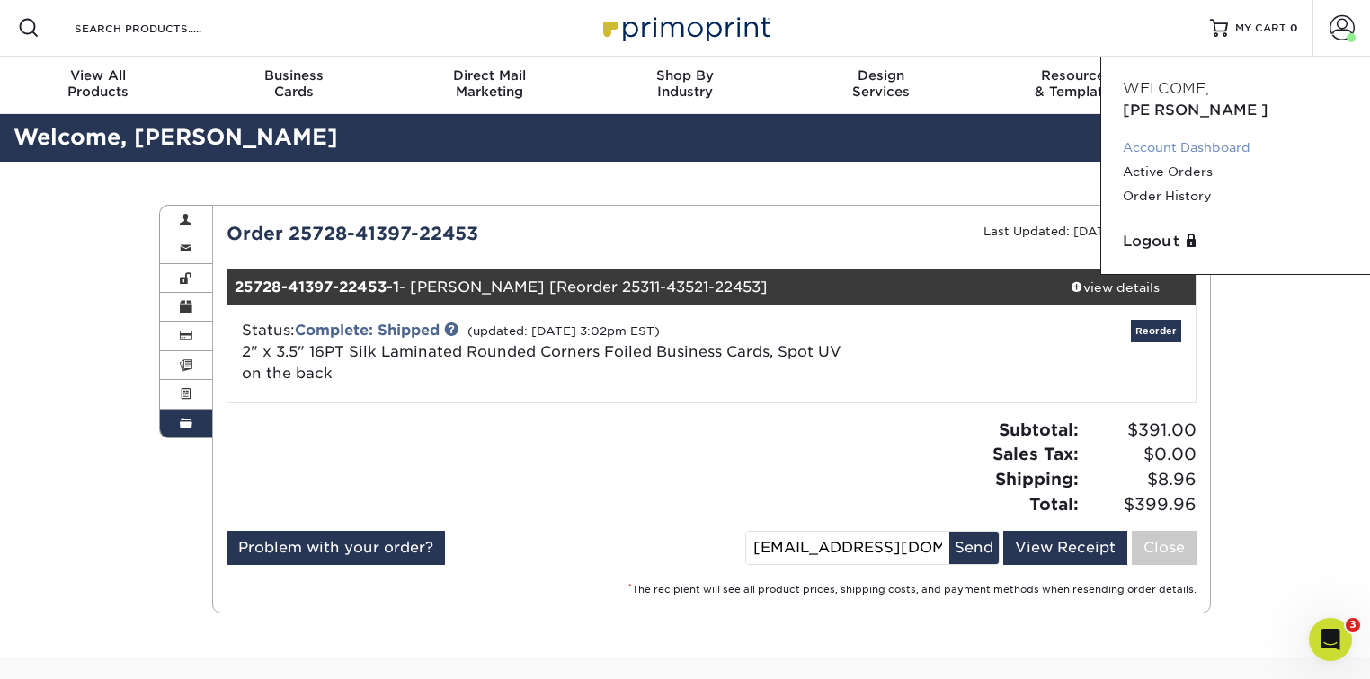
click at [1177, 136] on link "Account Dashboard" at bounding box center [1235, 148] width 226 height 24
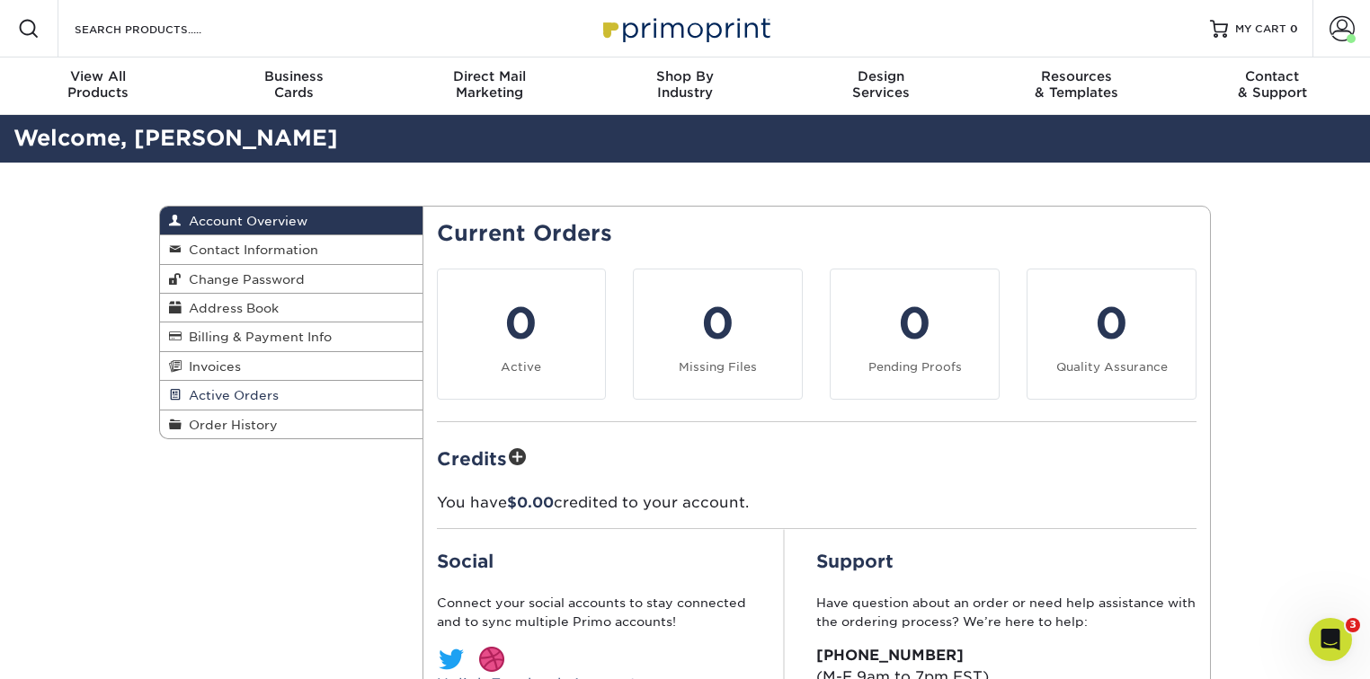
click at [226, 395] on span "Active Orders" at bounding box center [230, 395] width 97 height 14
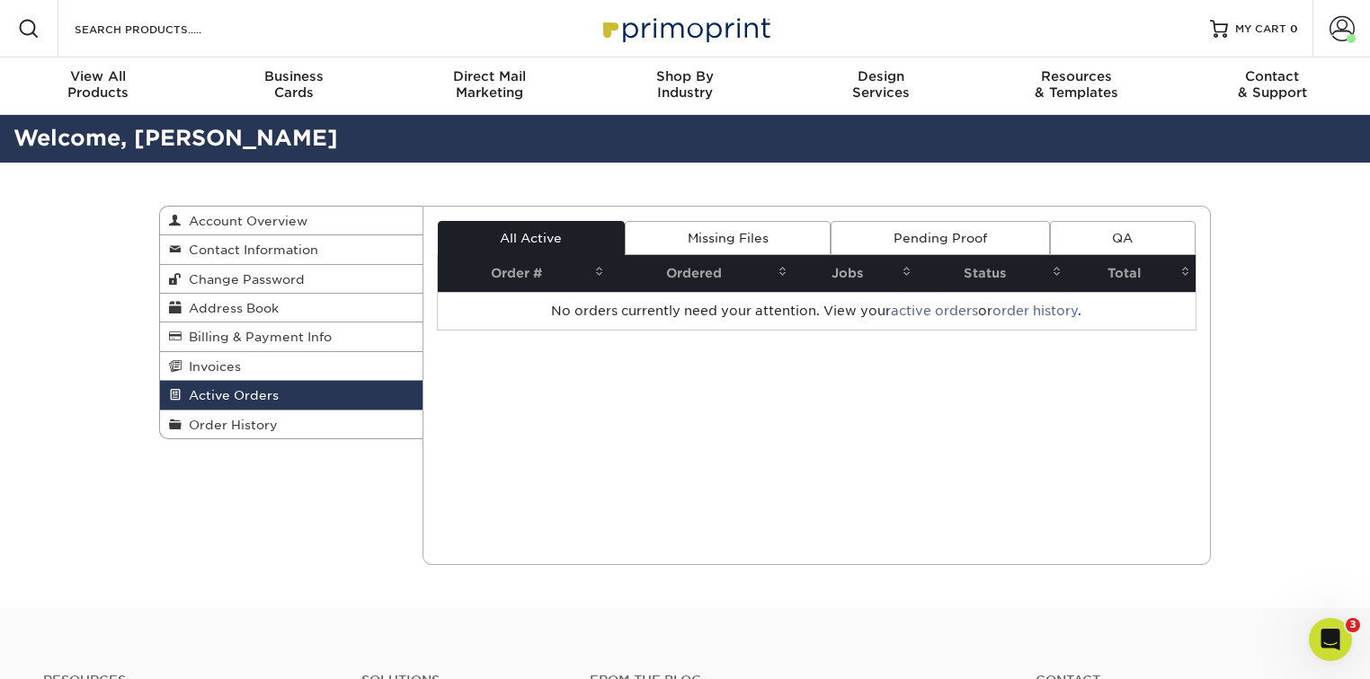
click at [986, 225] on link "Pending Proof" at bounding box center [939, 238] width 218 height 34
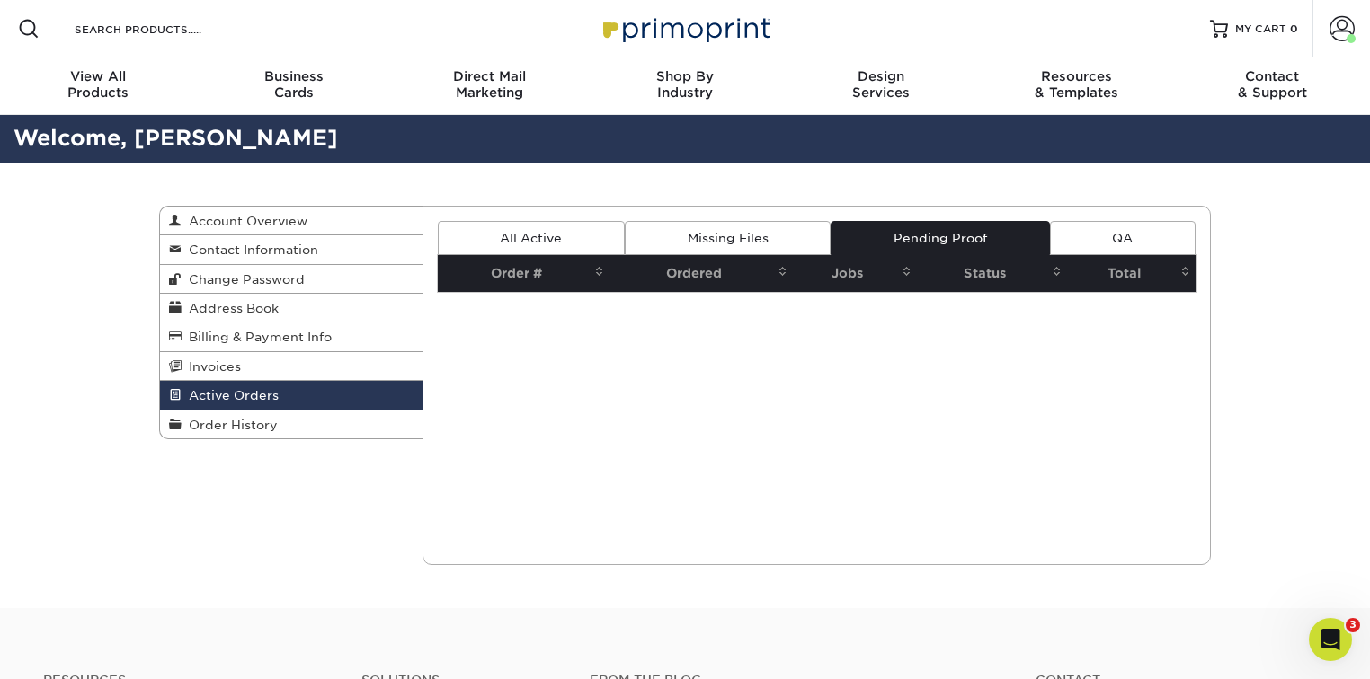
click at [1075, 232] on link "QA" at bounding box center [1123, 238] width 146 height 34
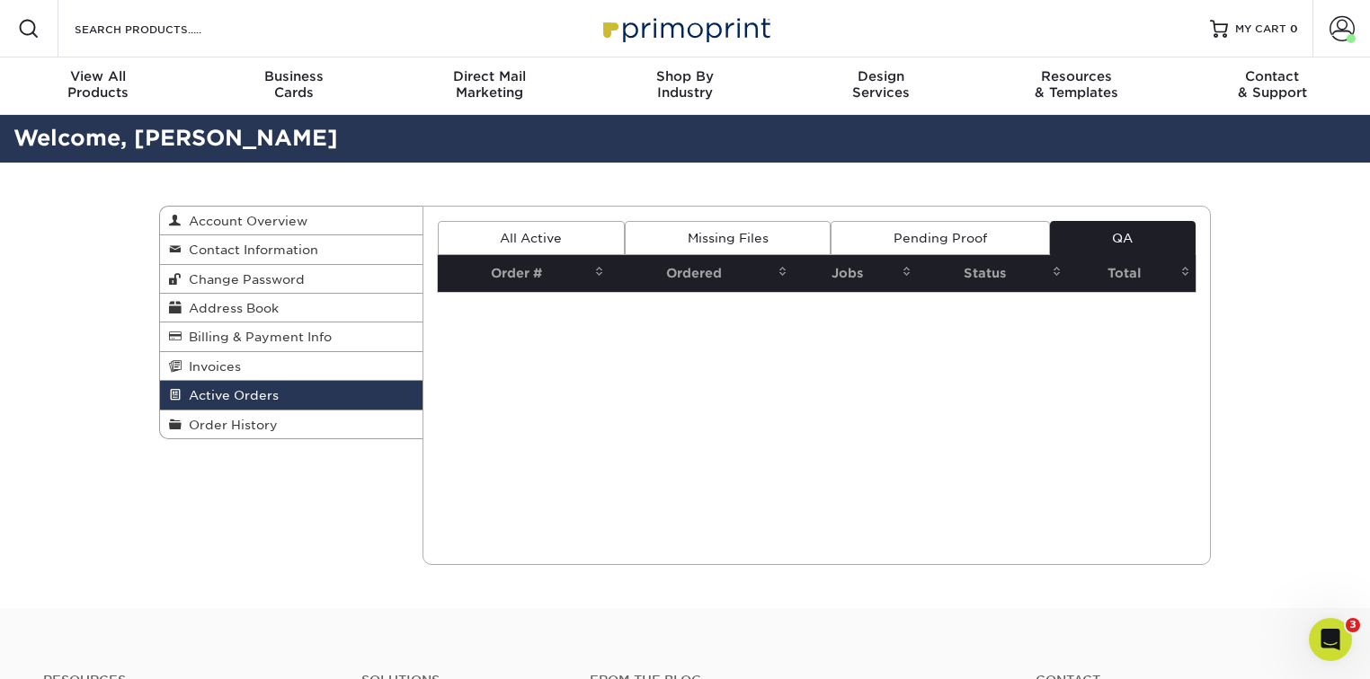
click at [683, 238] on link "Missing Files" at bounding box center [728, 238] width 206 height 34
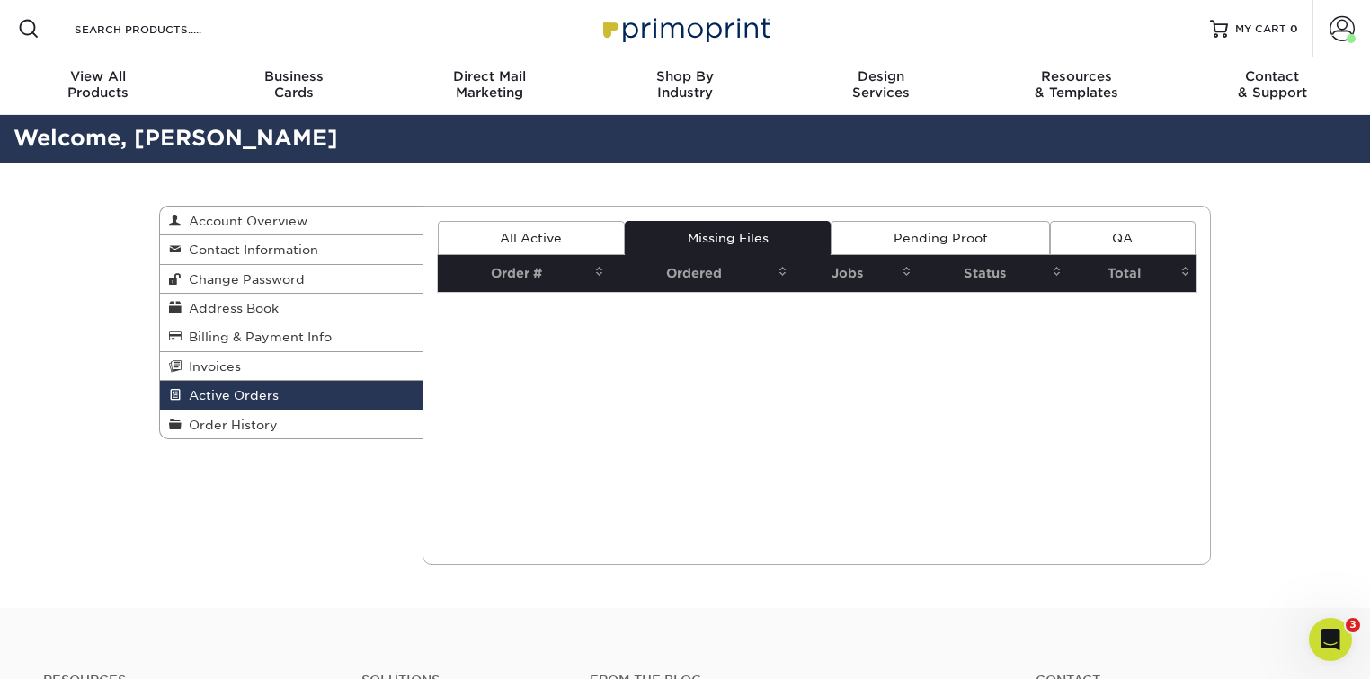
click at [525, 239] on link "All Active" at bounding box center [531, 238] width 187 height 34
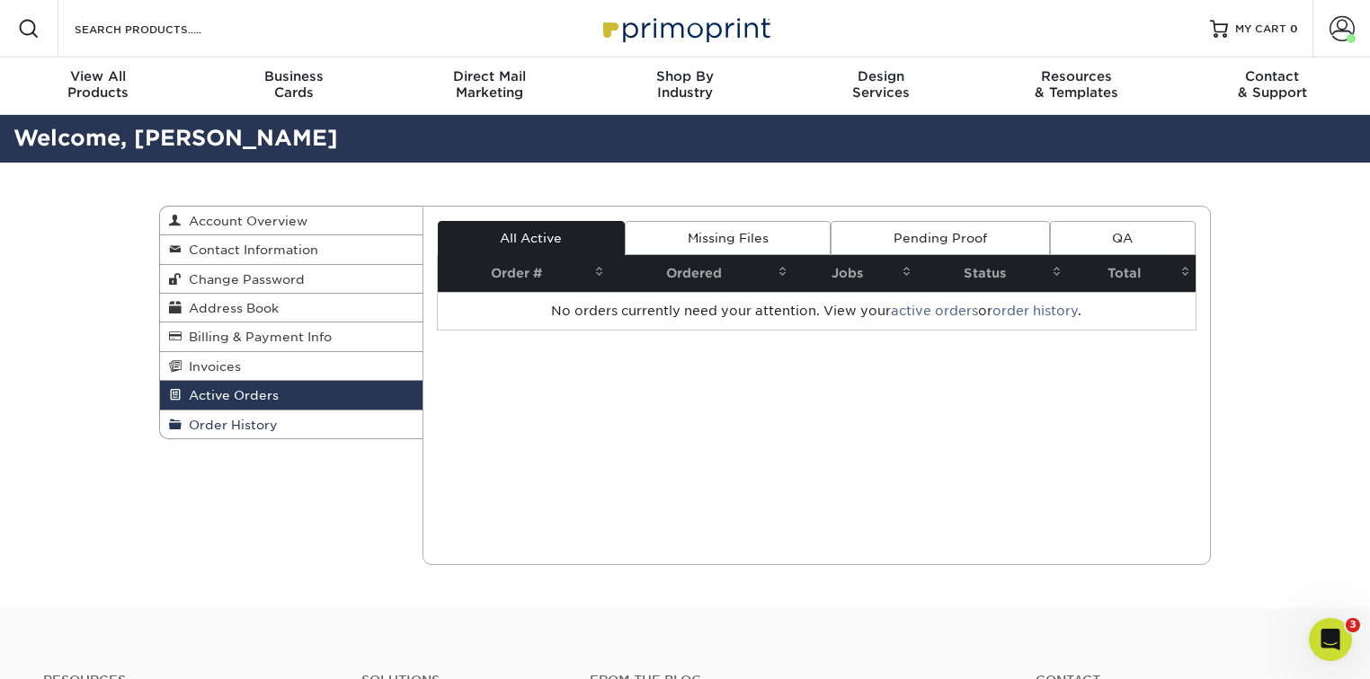
click at [252, 424] on span "Order History" at bounding box center [230, 425] width 96 height 14
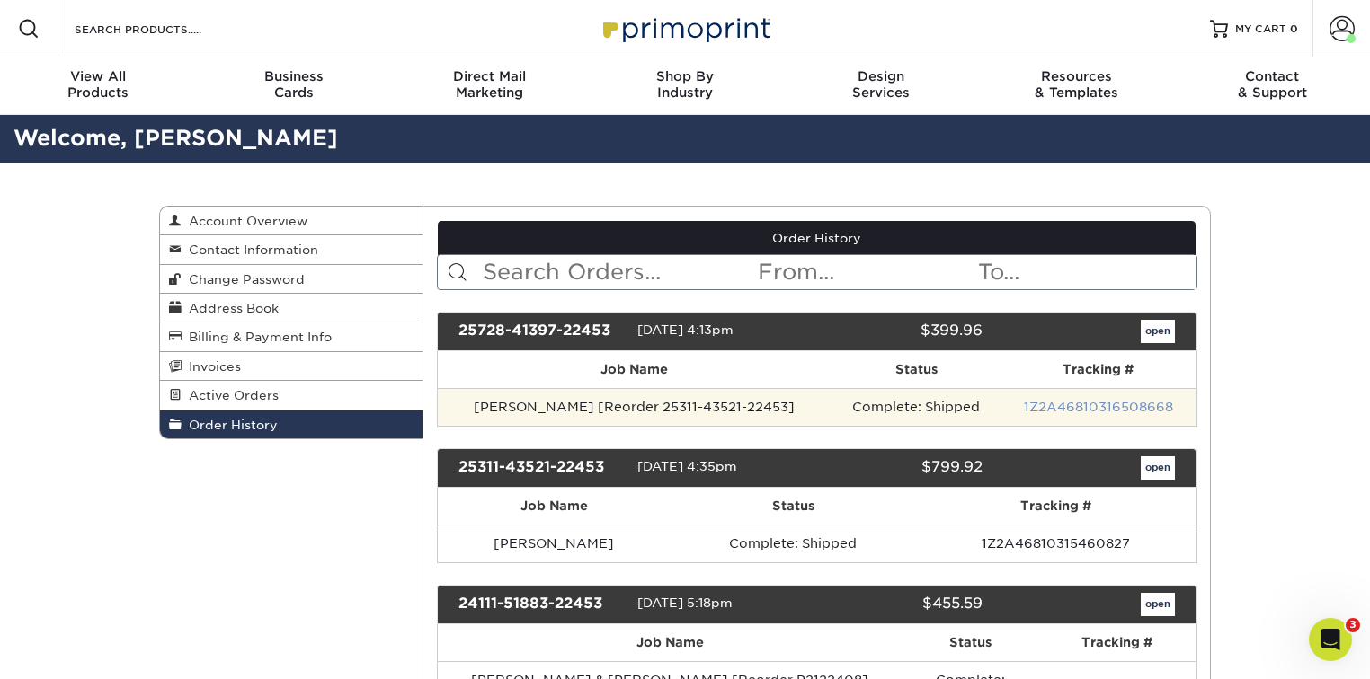
click at [1056, 406] on link "1Z2A46810316508668" at bounding box center [1098, 407] width 149 height 14
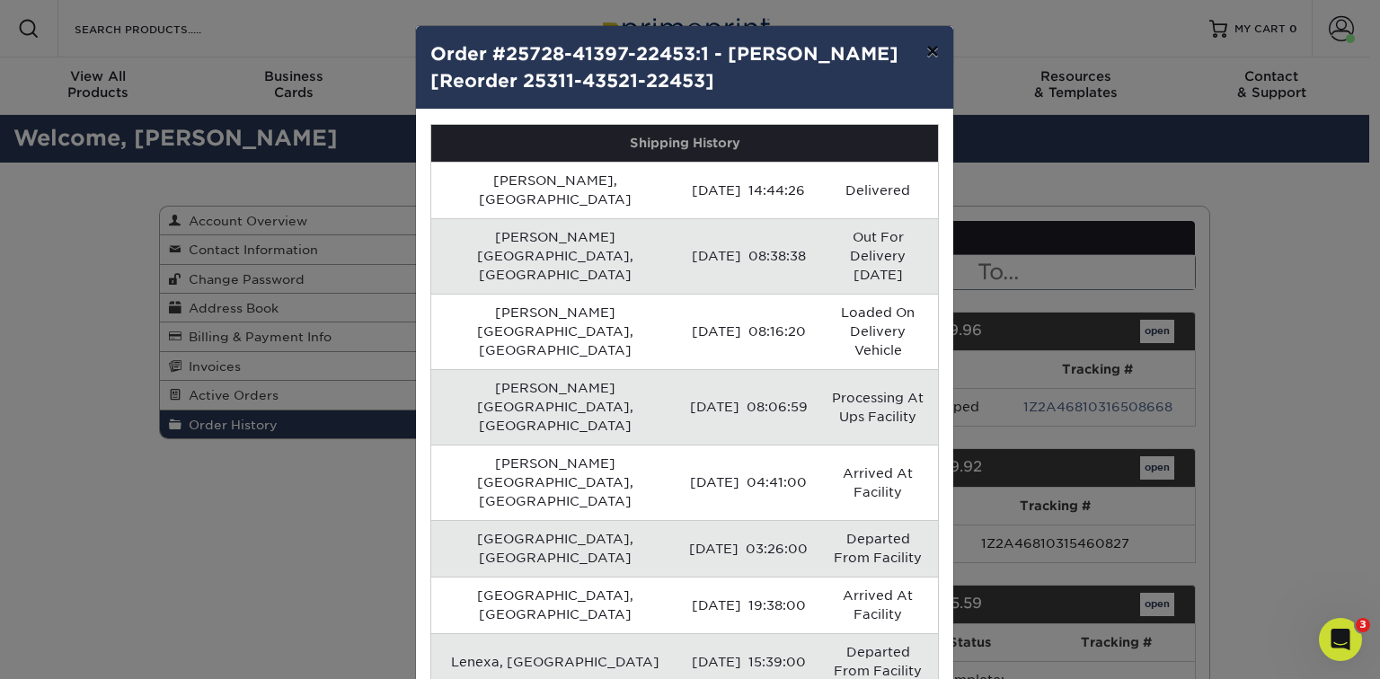
click at [922, 56] on button "×" at bounding box center [932, 51] width 41 height 50
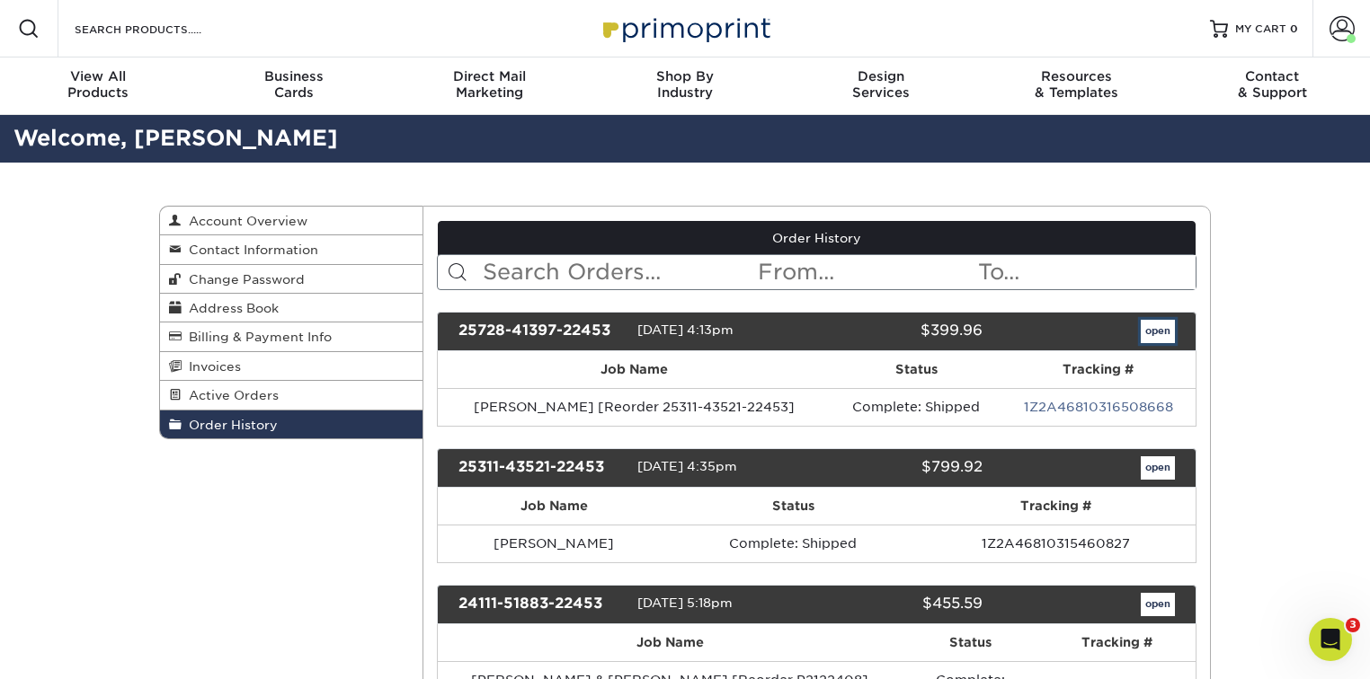
click at [1168, 331] on link "open" at bounding box center [1157, 331] width 34 height 23
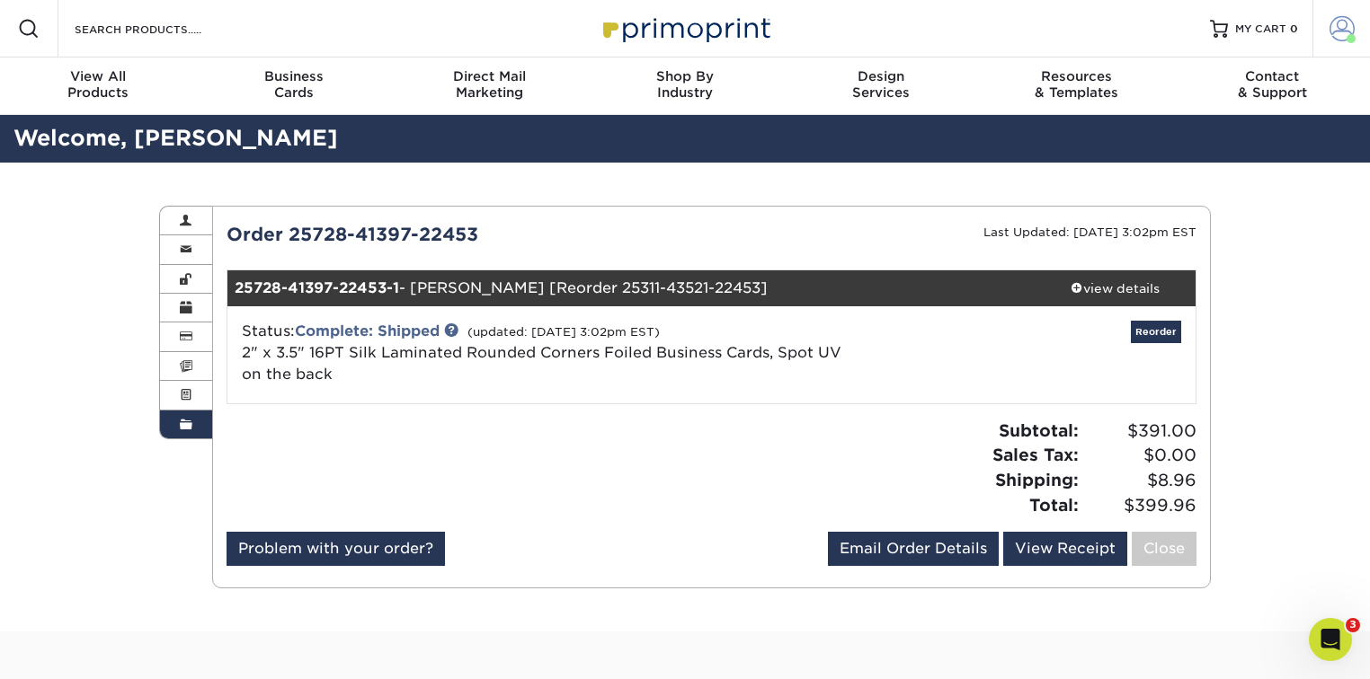
click at [1362, 30] on link "Account" at bounding box center [1341, 29] width 58 height 58
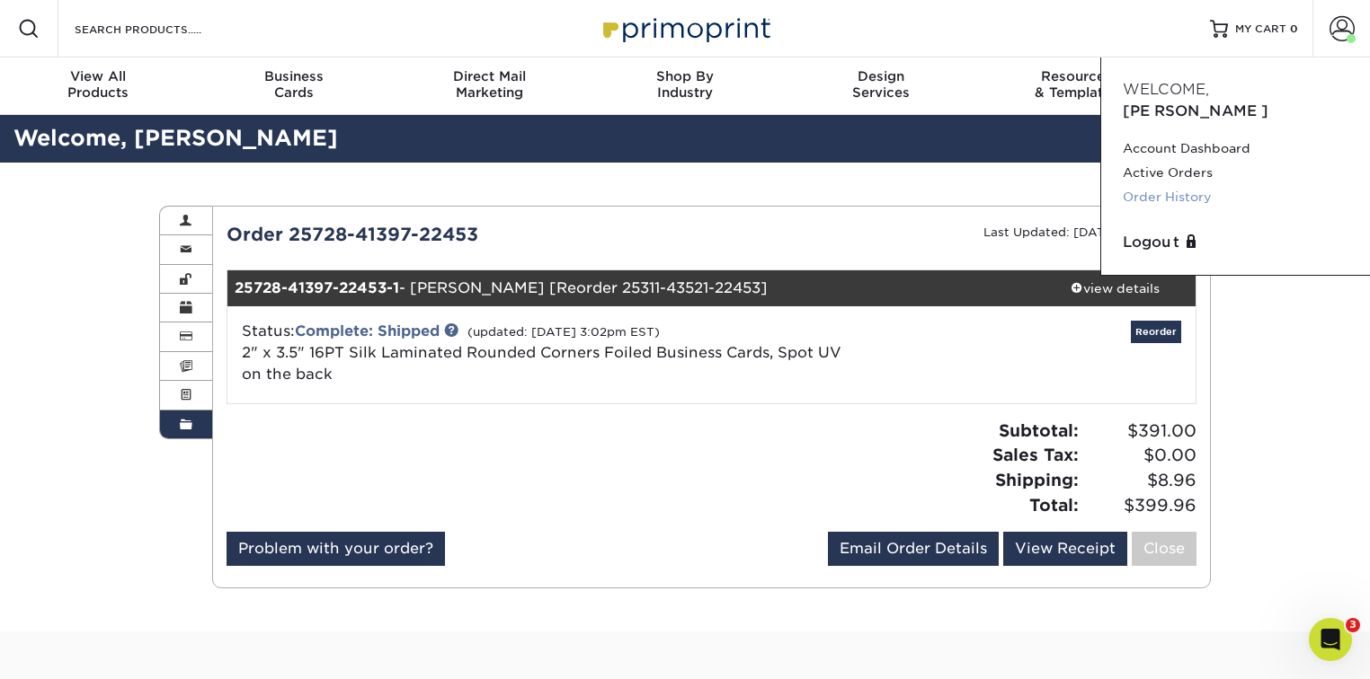
click at [1175, 185] on link "Order History" at bounding box center [1235, 197] width 226 height 24
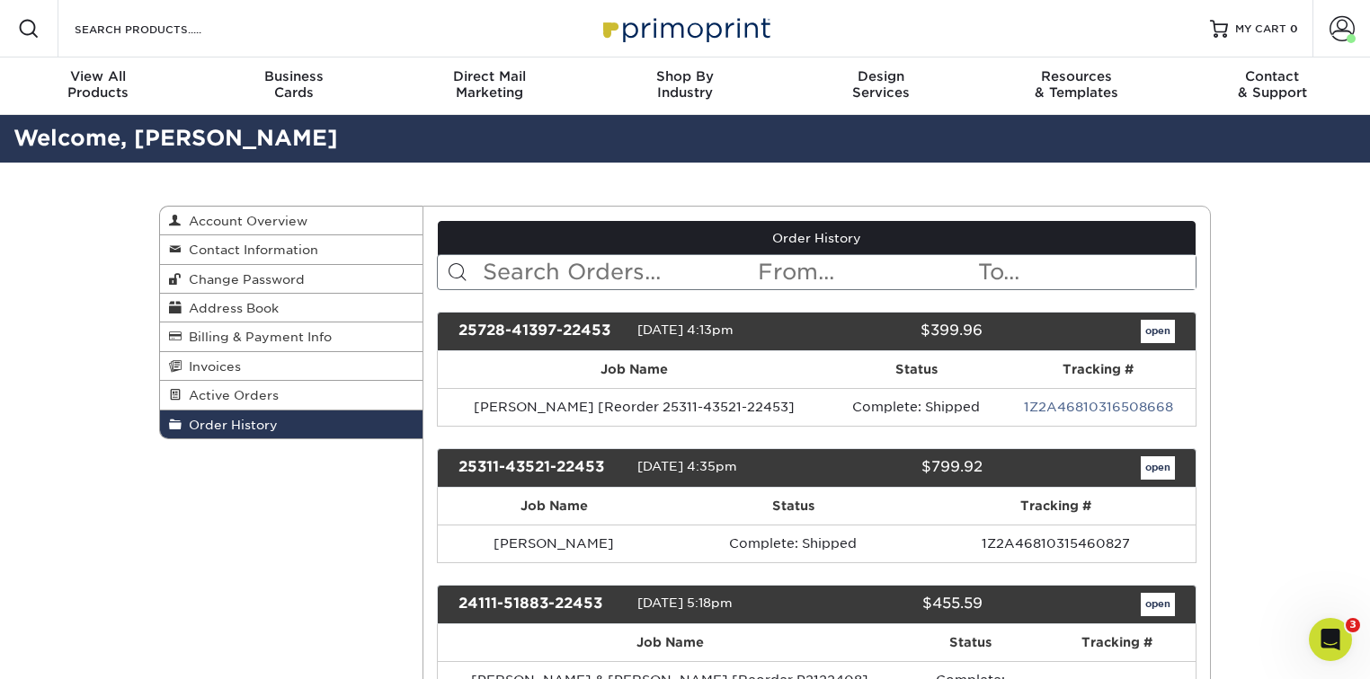
click at [1035, 269] on input "text" at bounding box center [1085, 272] width 219 height 34
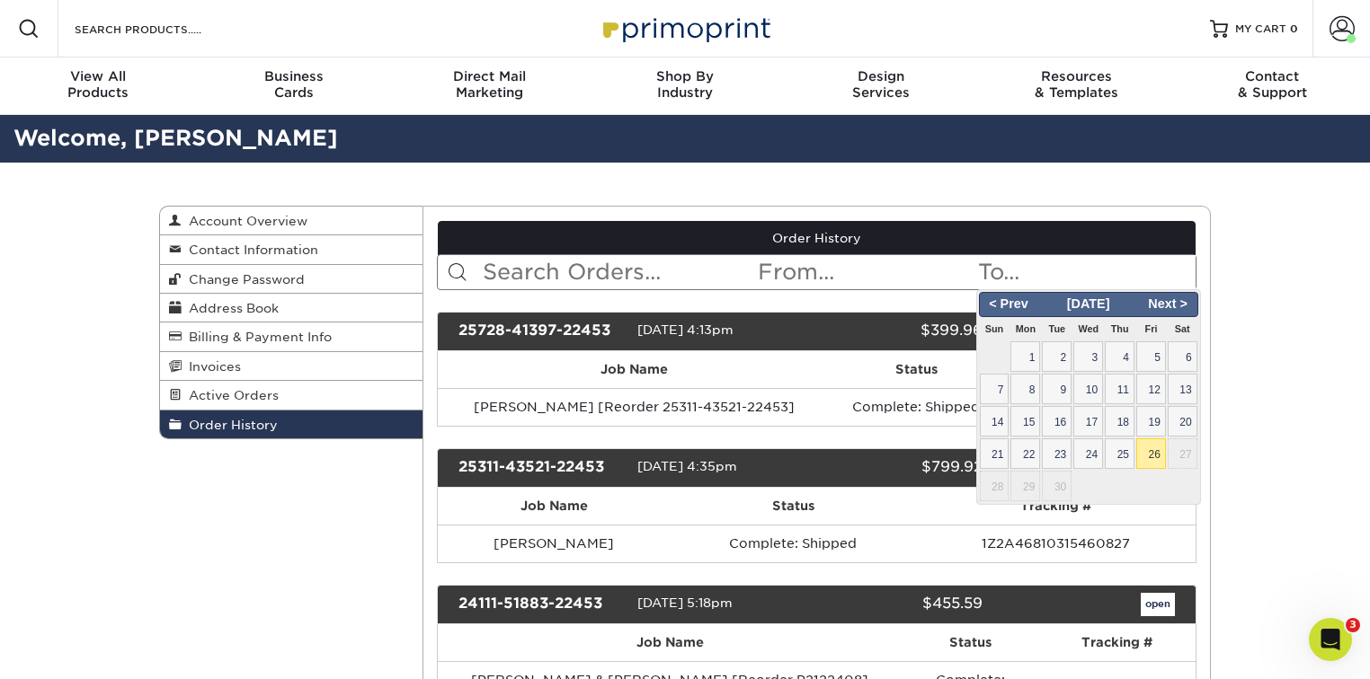
click at [872, 276] on input "text" at bounding box center [865, 272] width 219 height 34
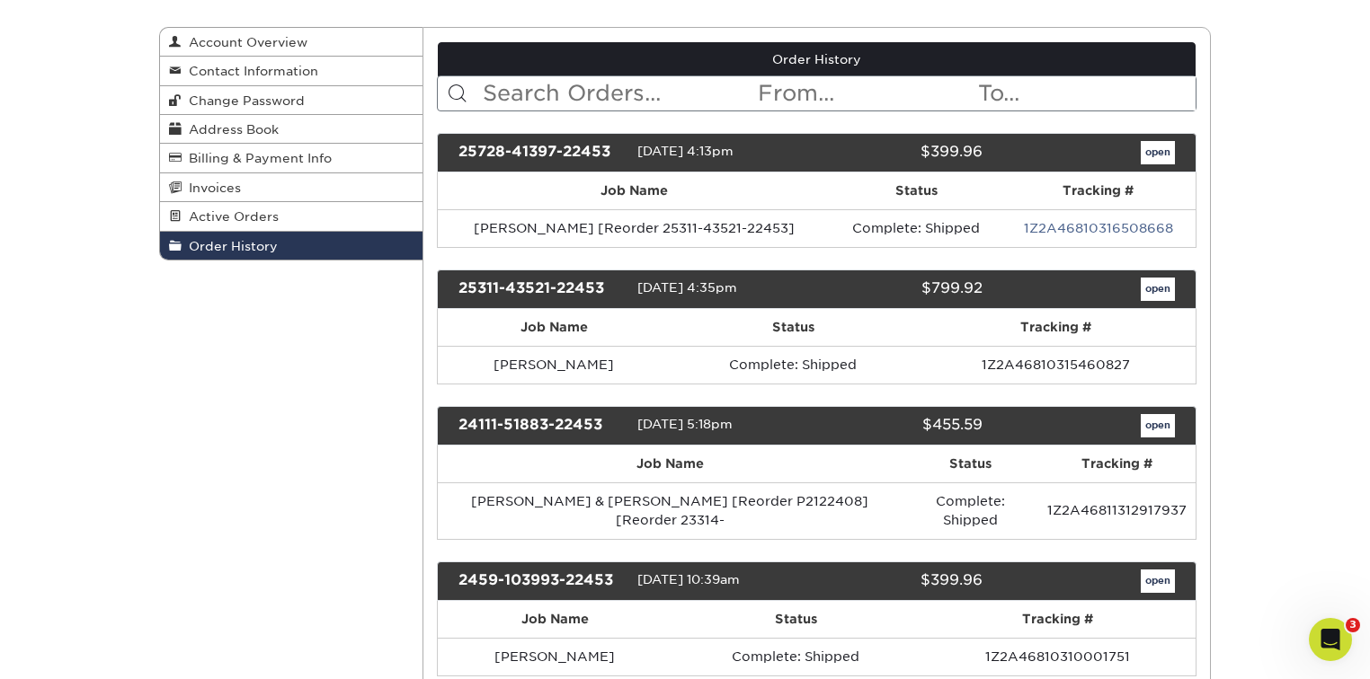
scroll to position [191, 0]
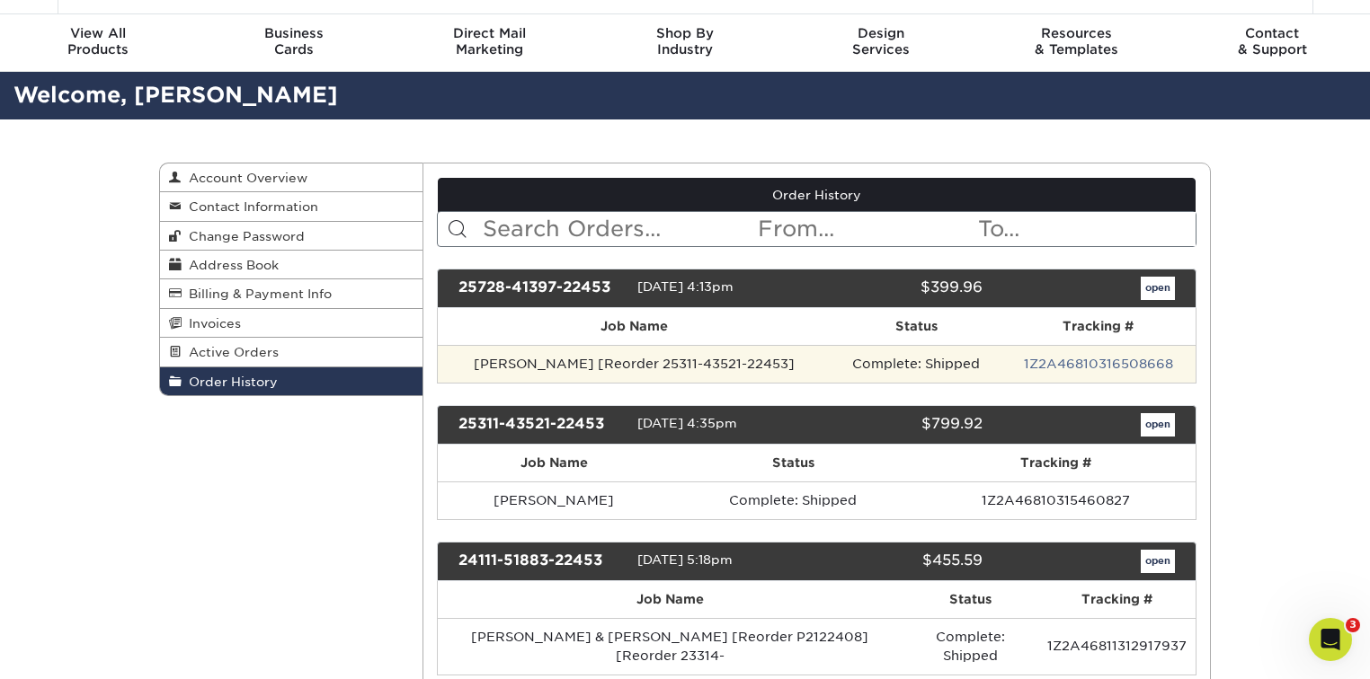
scroll to position [0, 0]
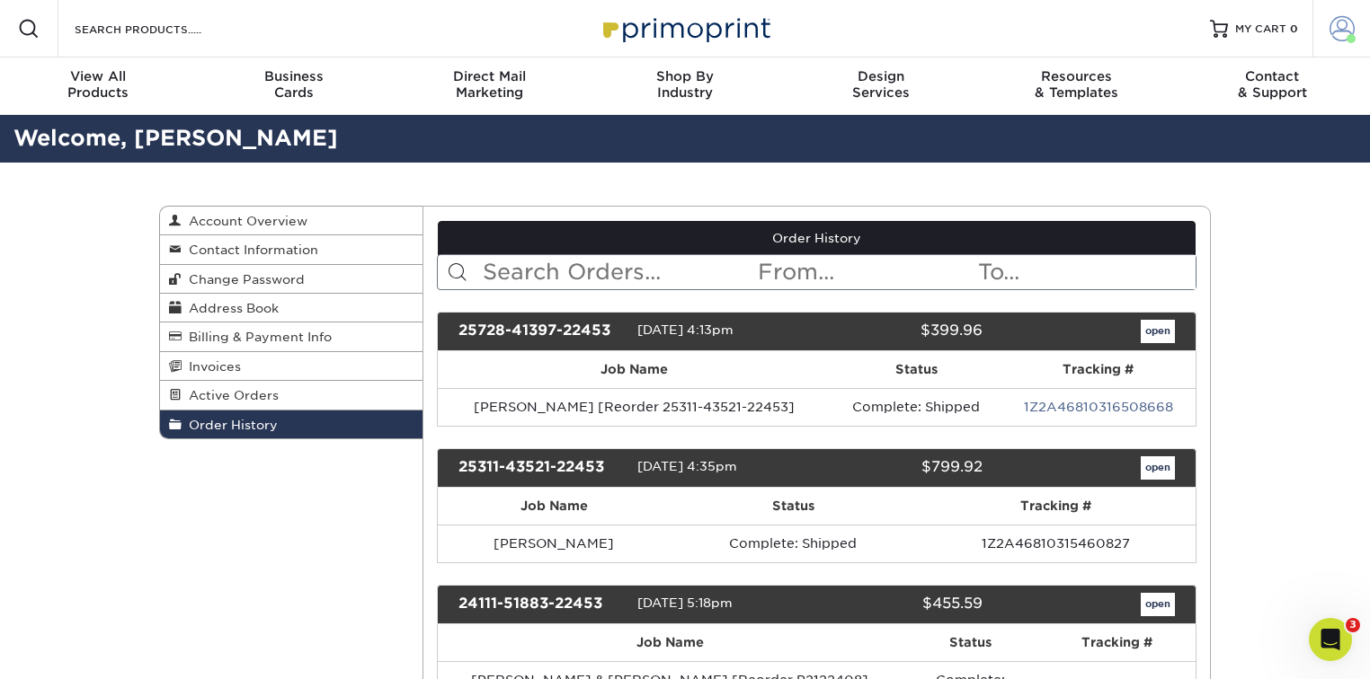
click at [1337, 22] on span at bounding box center [1341, 28] width 25 height 25
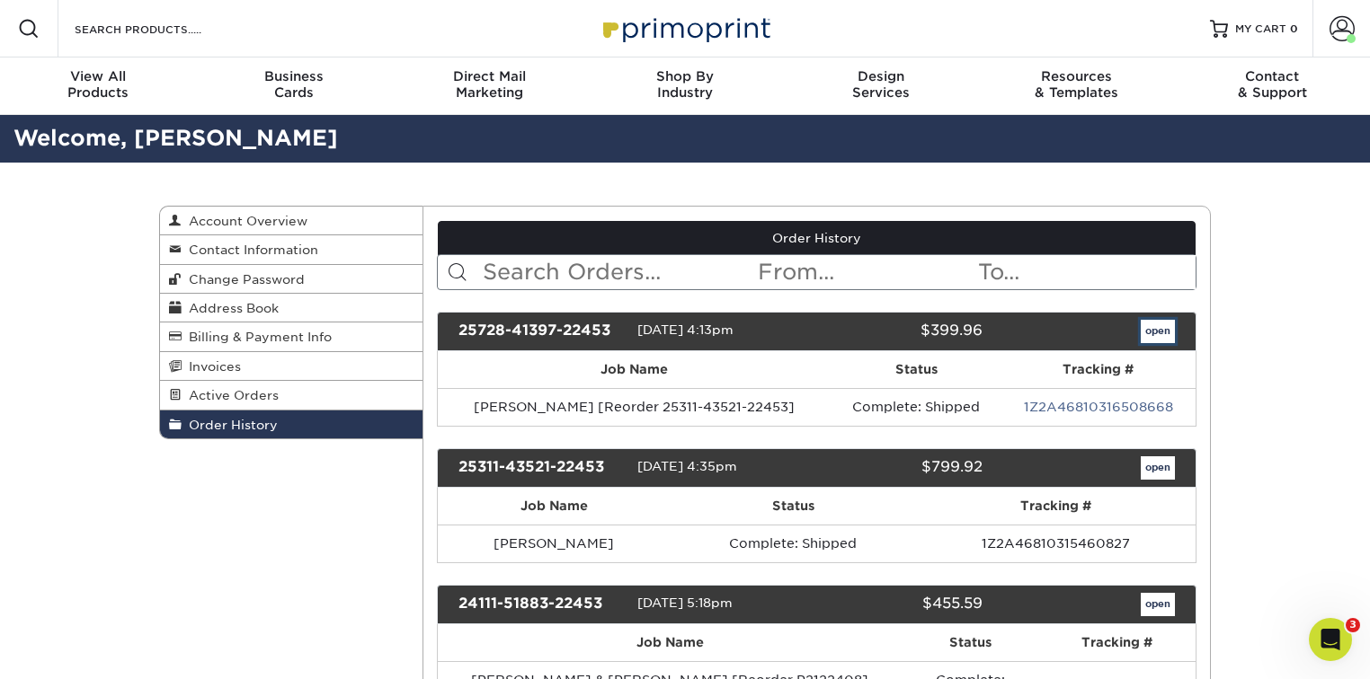
click at [1145, 333] on link "open" at bounding box center [1157, 331] width 34 height 23
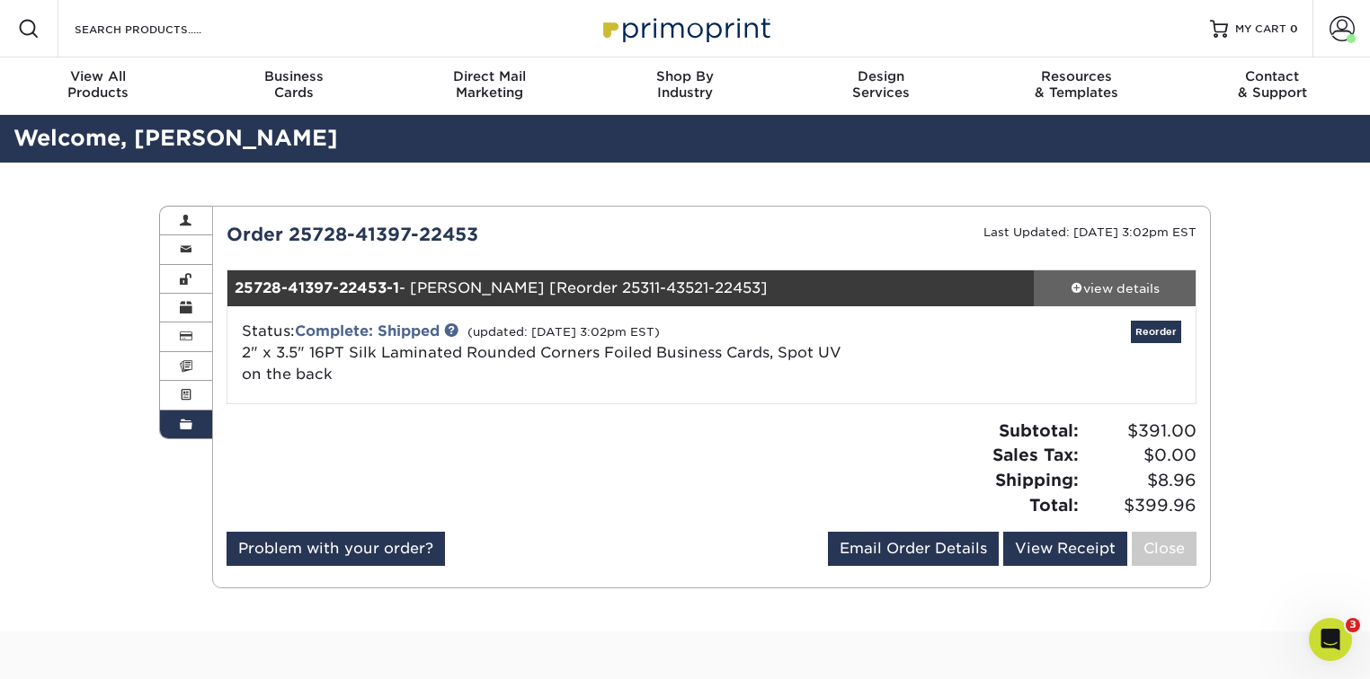
click at [1086, 288] on div "view details" at bounding box center [1114, 288] width 162 height 18
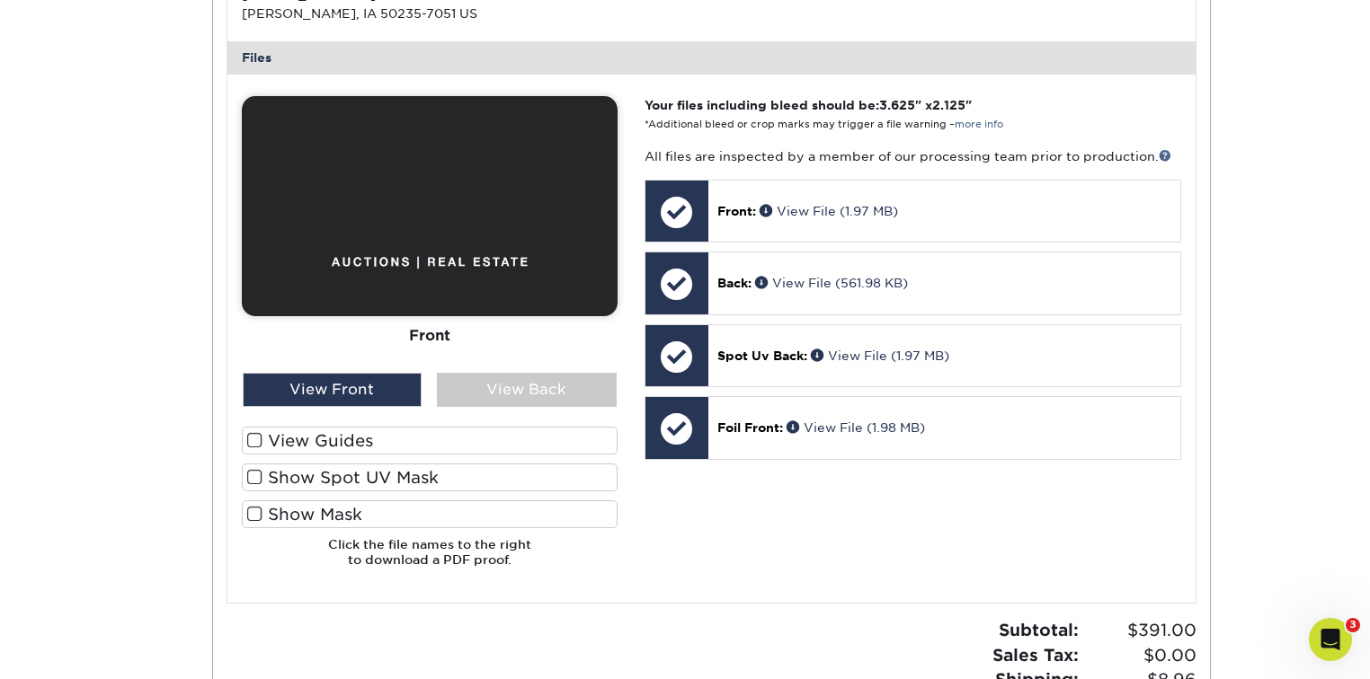
scroll to position [719, 0]
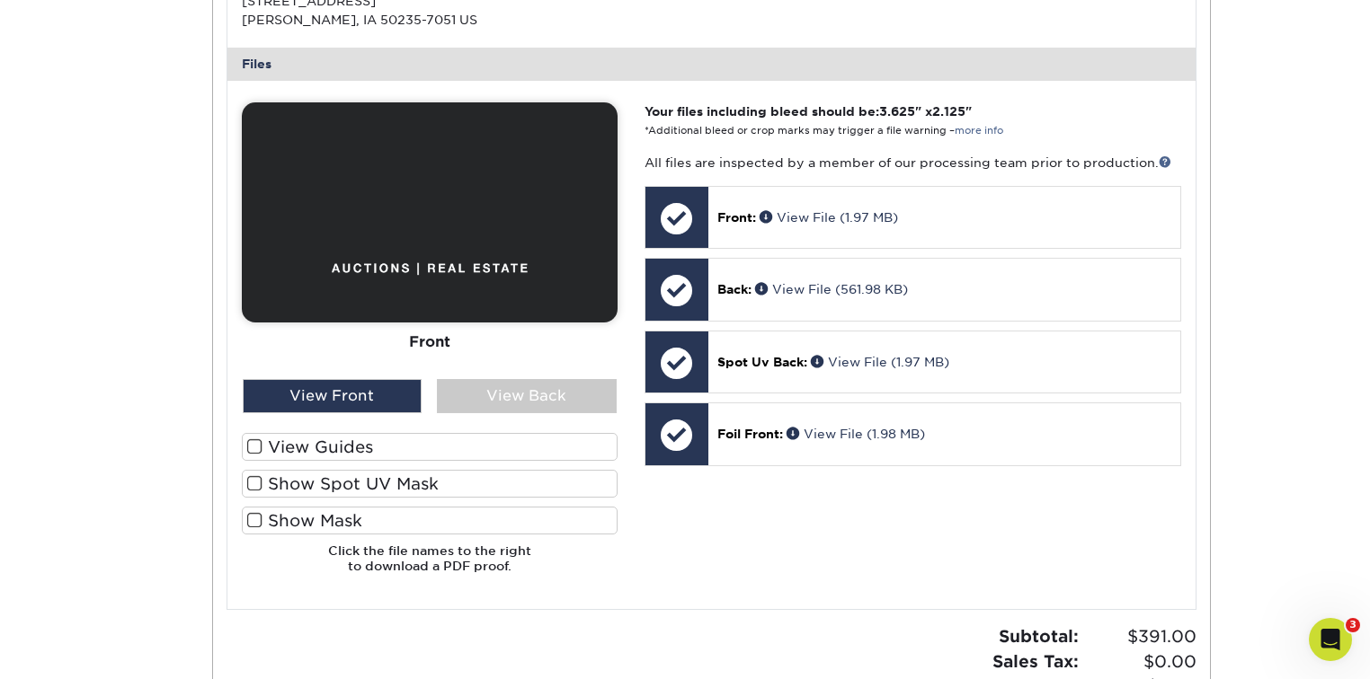
click at [253, 487] on span at bounding box center [254, 483] width 15 height 17
click at [0, 0] on input "Show Spot UV Mask" at bounding box center [0, 0] width 0 height 0
click at [257, 483] on span at bounding box center [254, 483] width 15 height 17
click at [0, 0] on input "Show Spot UV Mask" at bounding box center [0, 0] width 0 height 0
click at [264, 515] on label "Show Mask" at bounding box center [430, 521] width 376 height 28
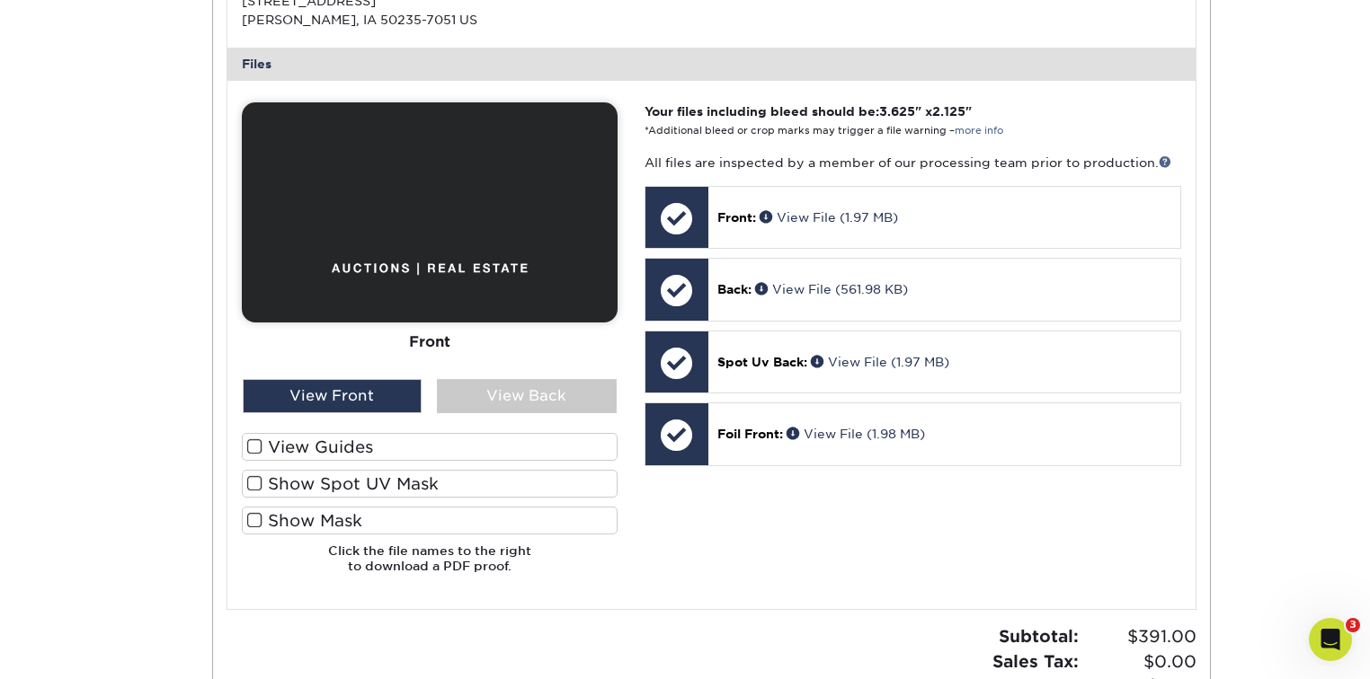
click at [0, 0] on input "Show Mask" at bounding box center [0, 0] width 0 height 0
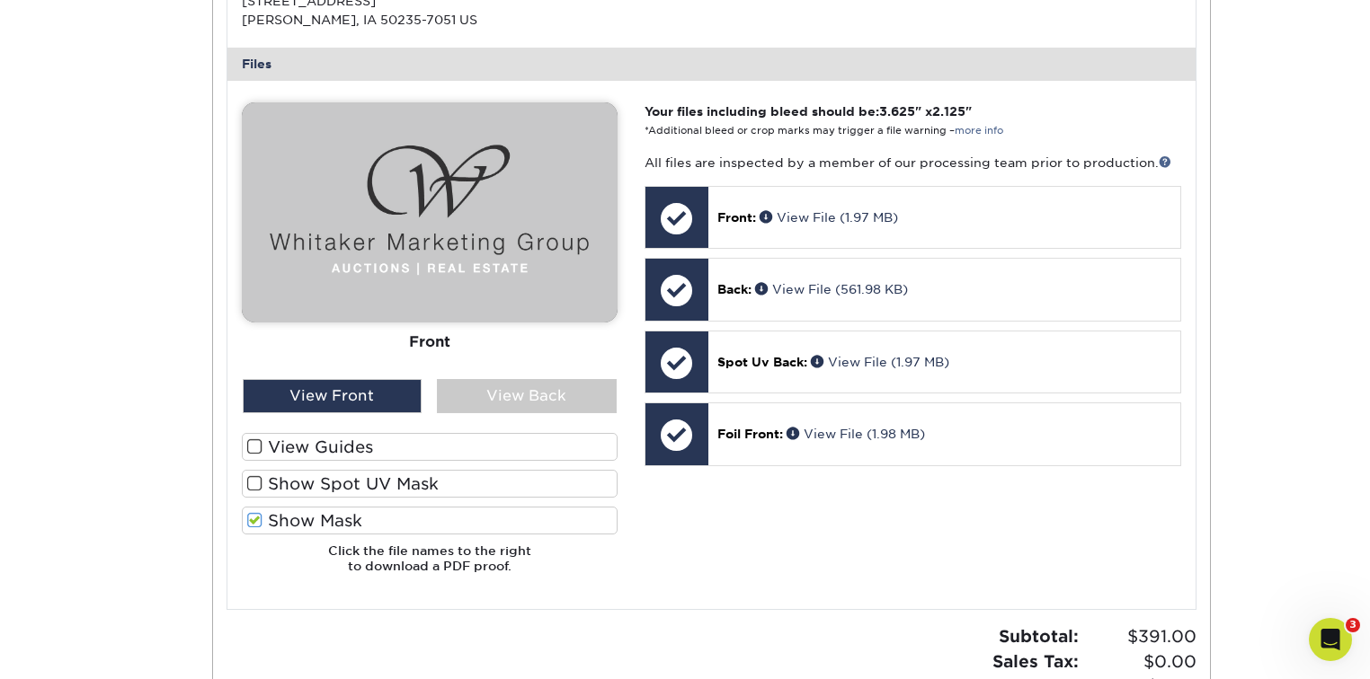
click at [266, 515] on label "Show Mask" at bounding box center [430, 521] width 376 height 28
click at [0, 0] on input "Show Mask" at bounding box center [0, 0] width 0 height 0
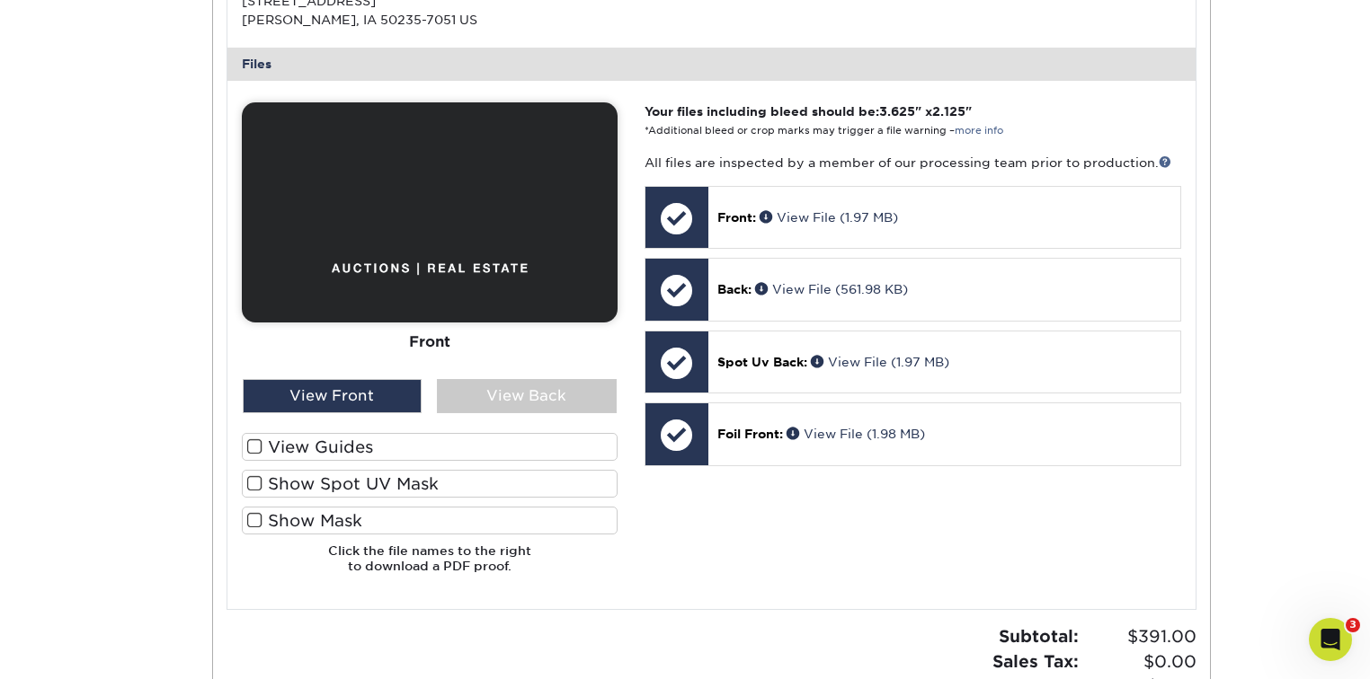
click at [259, 439] on span at bounding box center [254, 447] width 15 height 17
click at [0, 0] on input "View Guides" at bounding box center [0, 0] width 0 height 0
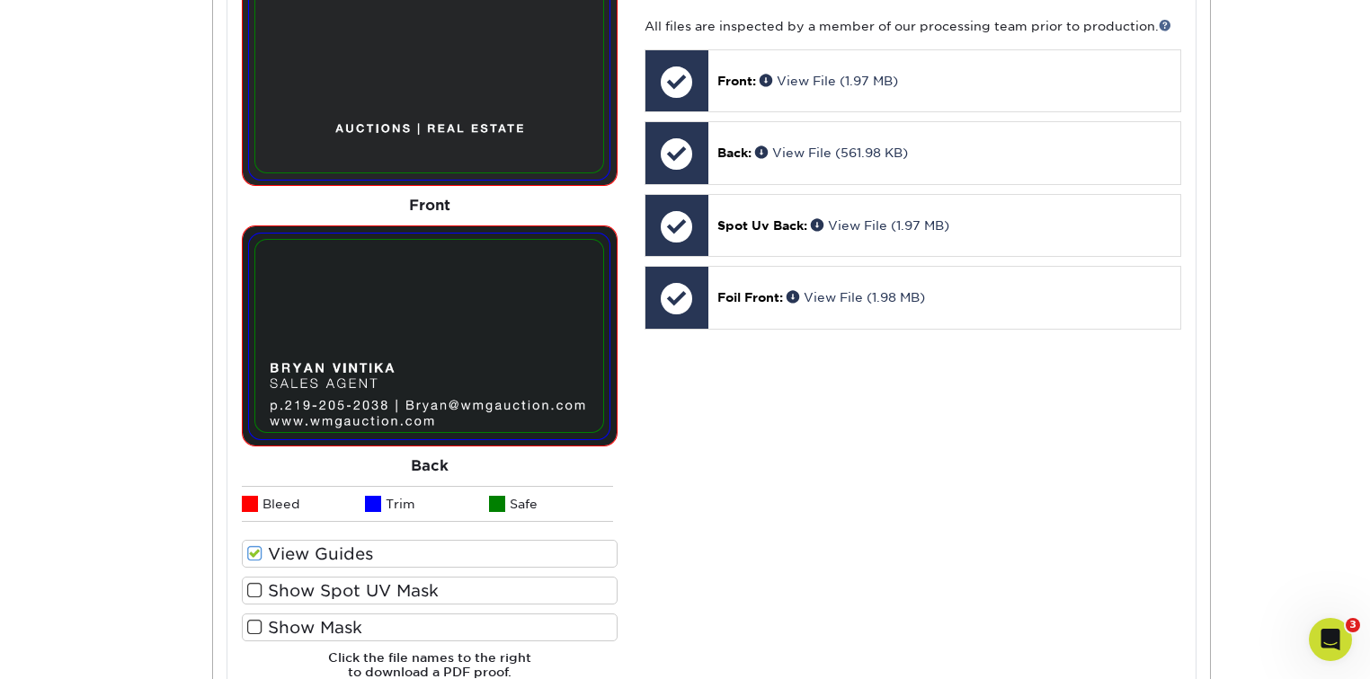
scroll to position [958, 0]
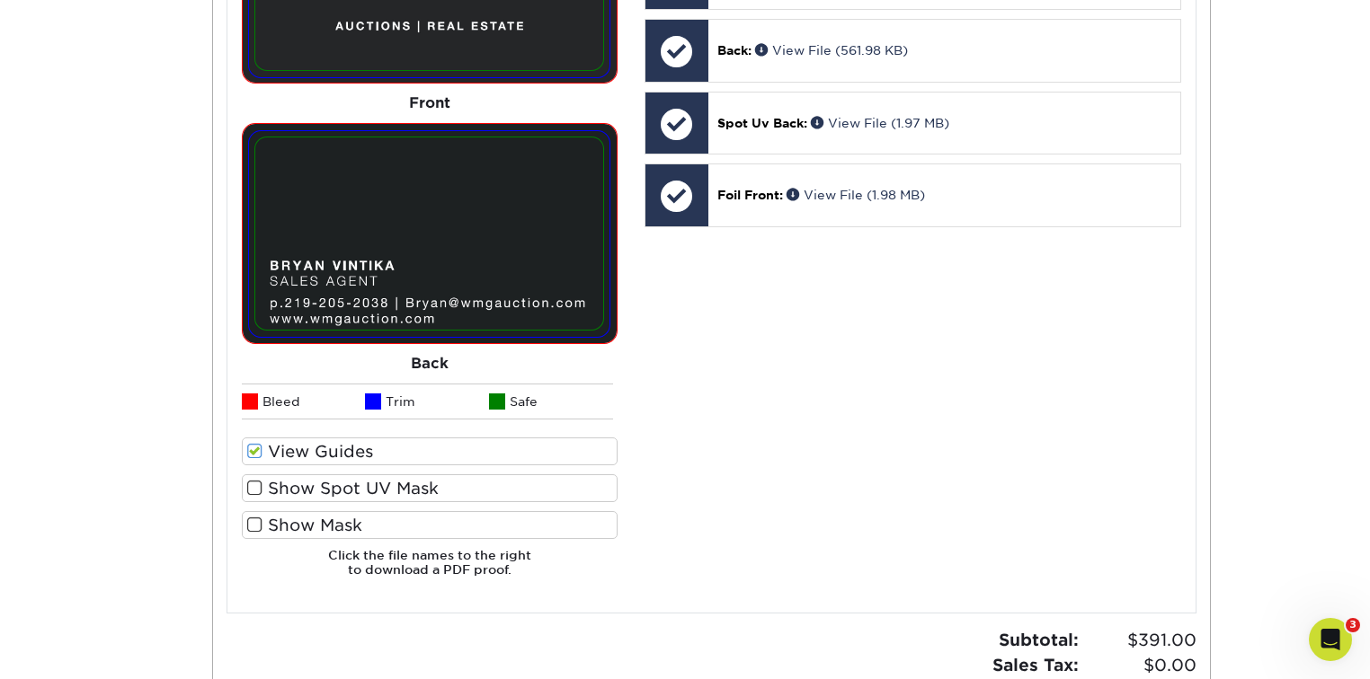
click at [309, 532] on label "Show Mask" at bounding box center [430, 525] width 376 height 28
click at [0, 0] on input "Show Mask" at bounding box center [0, 0] width 0 height 0
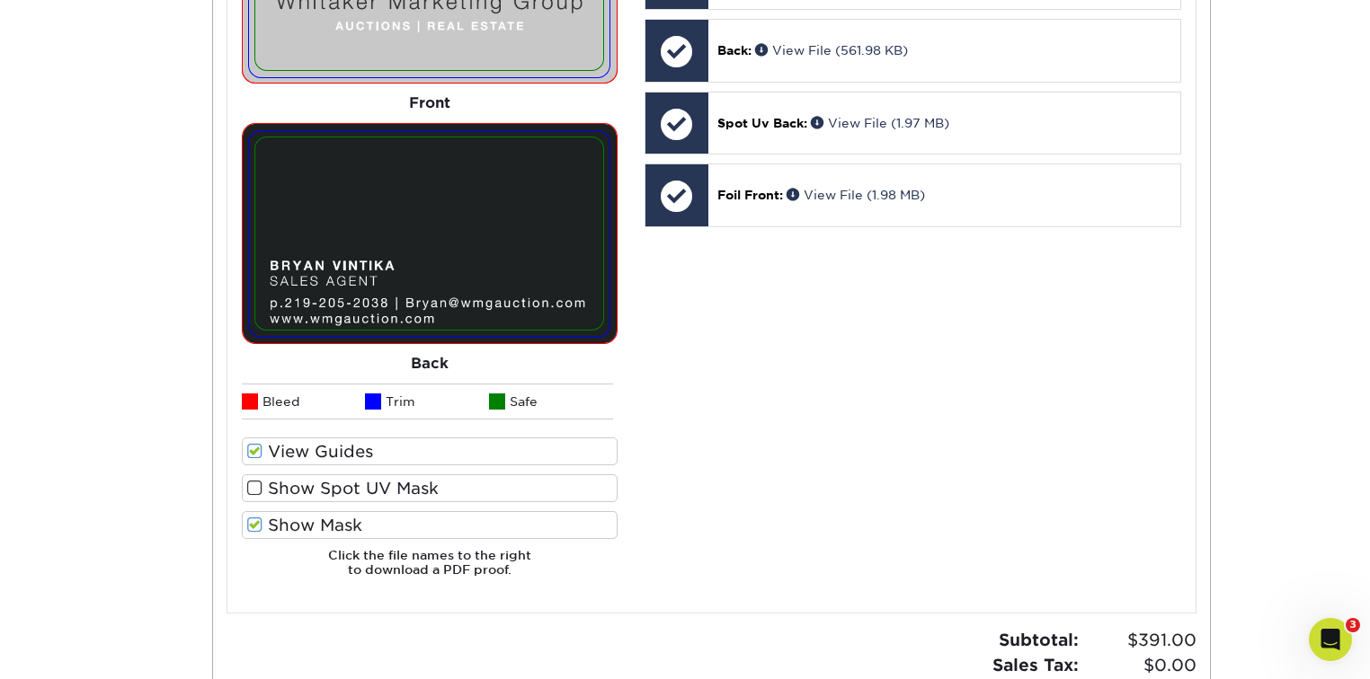
click at [308, 530] on label "Show Mask" at bounding box center [430, 525] width 376 height 28
click at [0, 0] on input "Show Mask" at bounding box center [0, 0] width 0 height 0
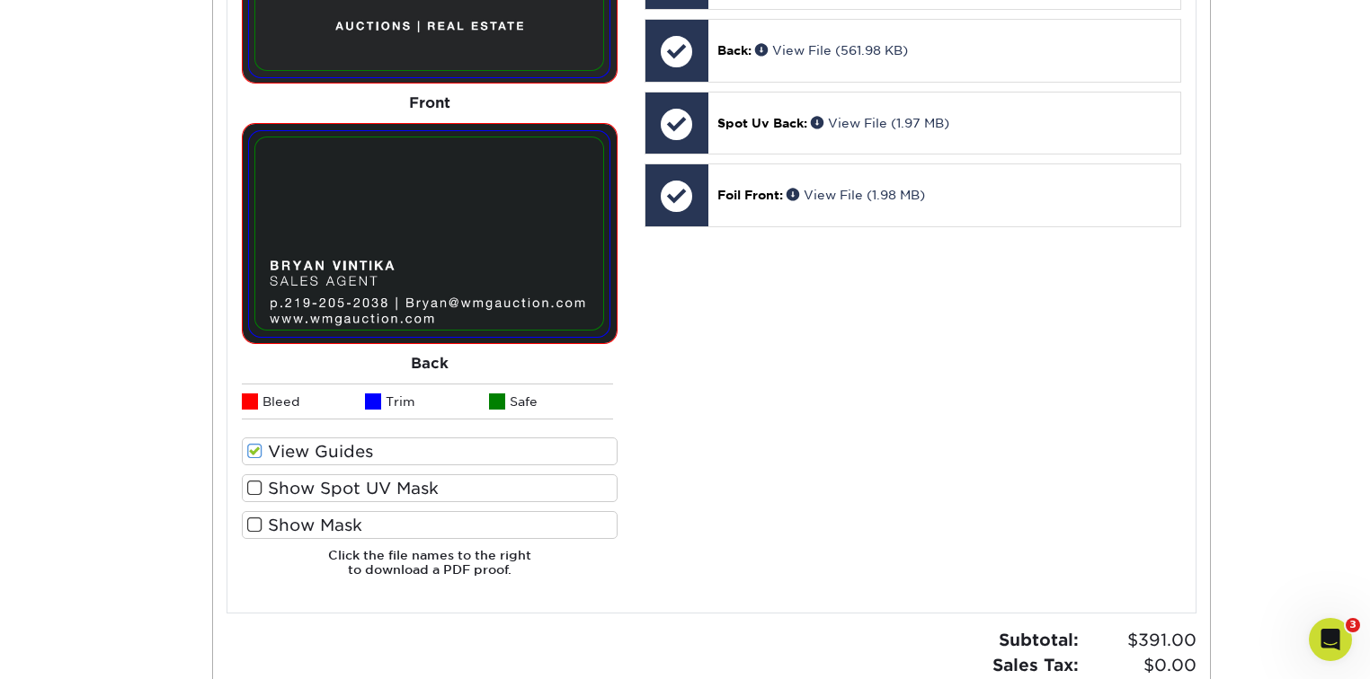
click at [315, 487] on label "Show Spot UV Mask" at bounding box center [430, 488] width 376 height 28
click at [0, 0] on input "Show Spot UV Mask" at bounding box center [0, 0] width 0 height 0
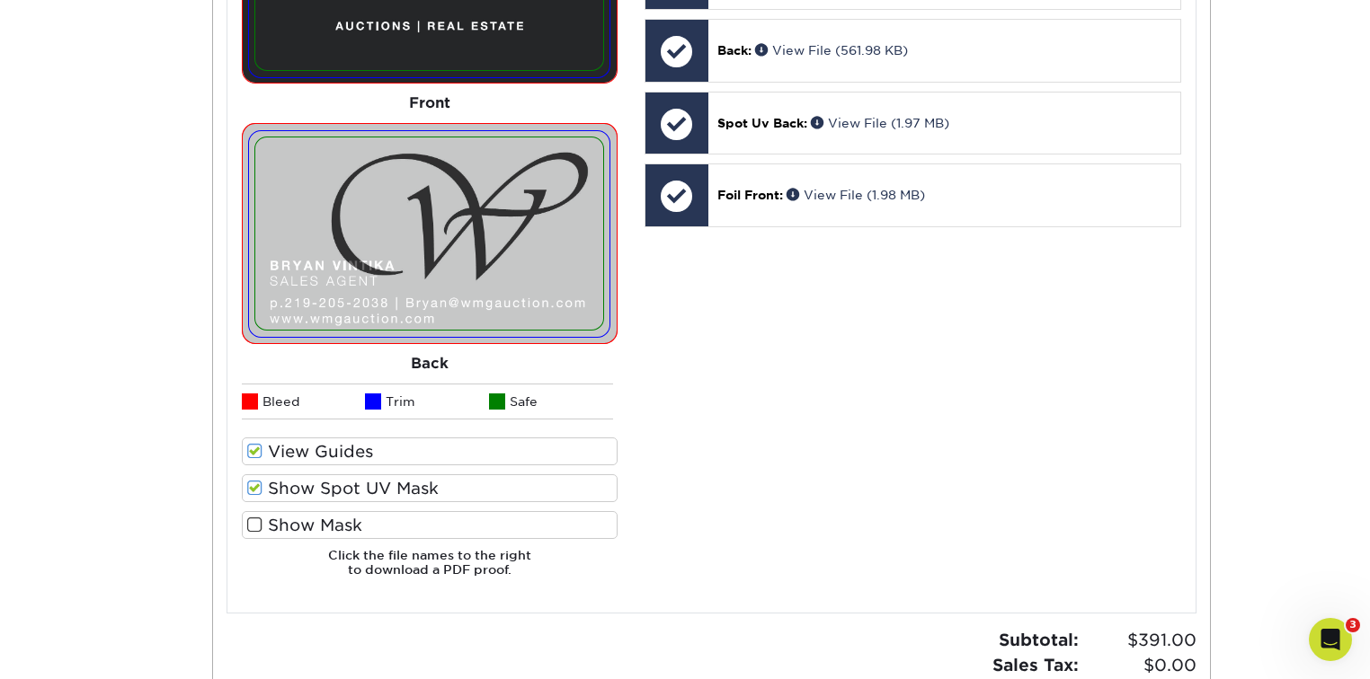
click at [315, 486] on label "Show Spot UV Mask" at bounding box center [430, 488] width 376 height 28
click at [0, 0] on input "Show Spot UV Mask" at bounding box center [0, 0] width 0 height 0
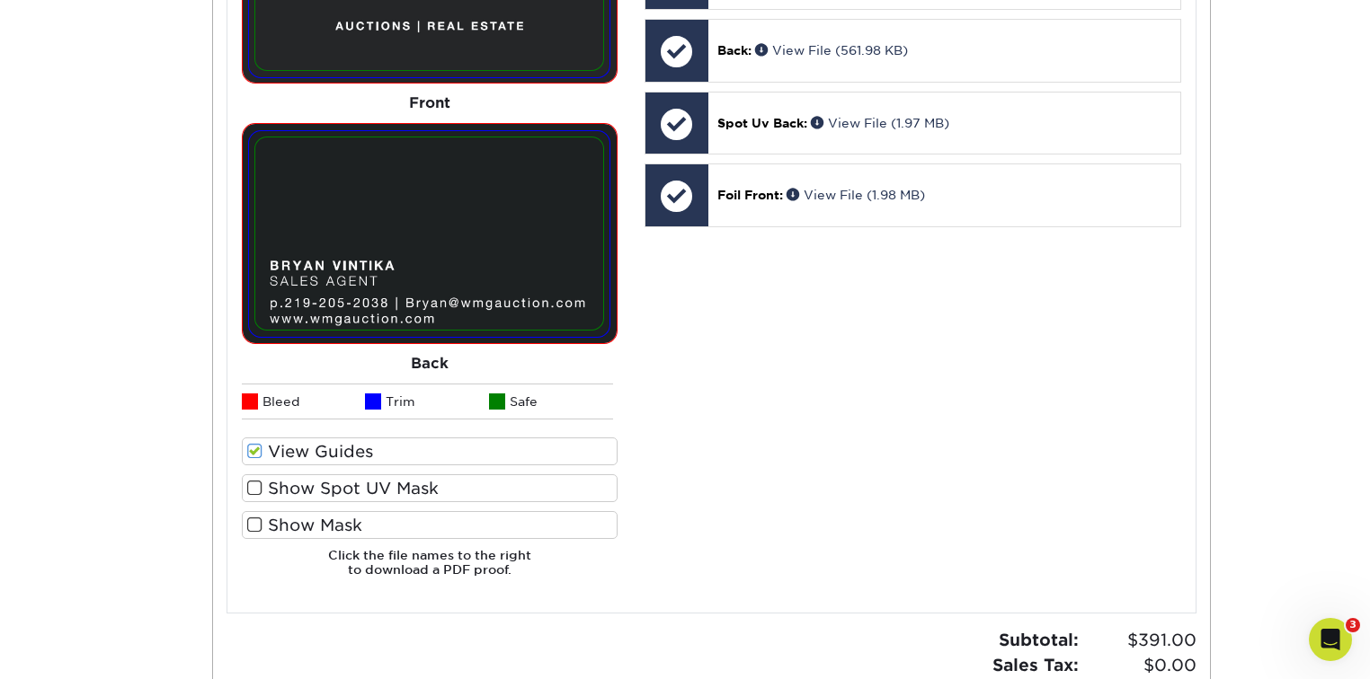
click at [319, 514] on label "Show Mask" at bounding box center [430, 525] width 376 height 28
click at [0, 0] on input "Show Mask" at bounding box center [0, 0] width 0 height 0
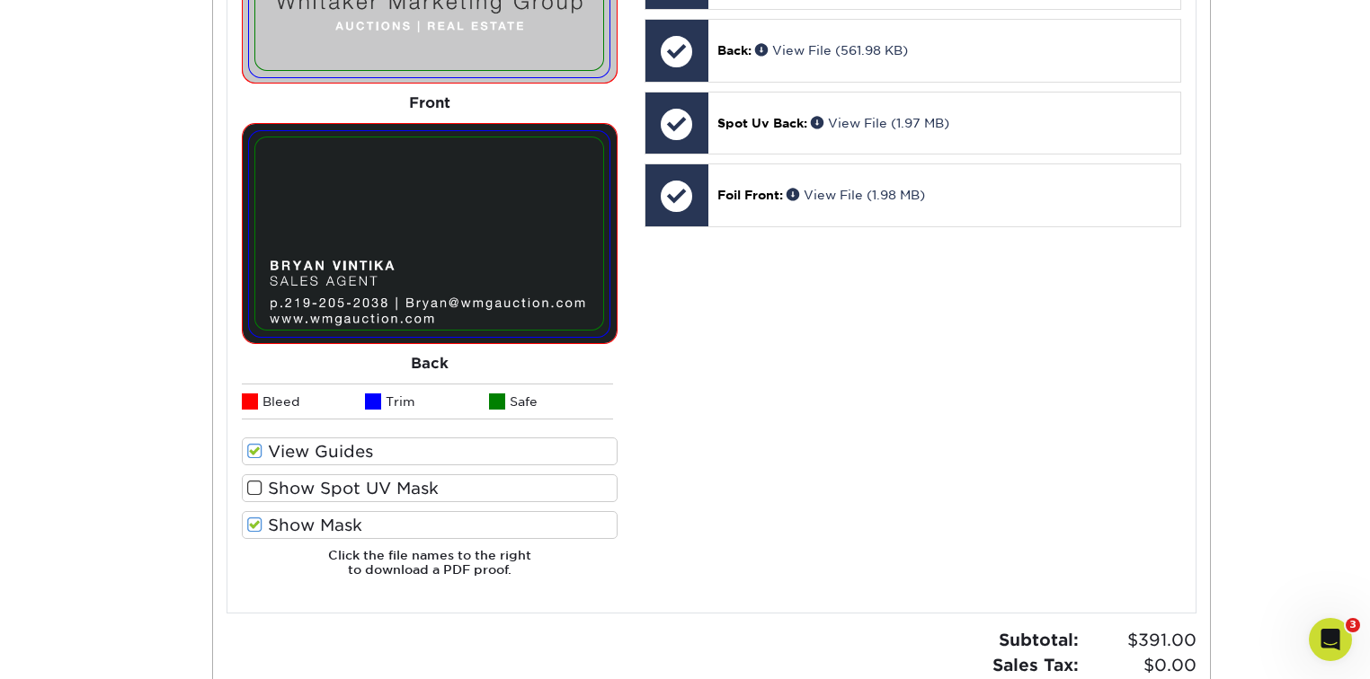
click at [319, 518] on label "Show Mask" at bounding box center [430, 525] width 376 height 28
click at [0, 0] on input "Show Mask" at bounding box center [0, 0] width 0 height 0
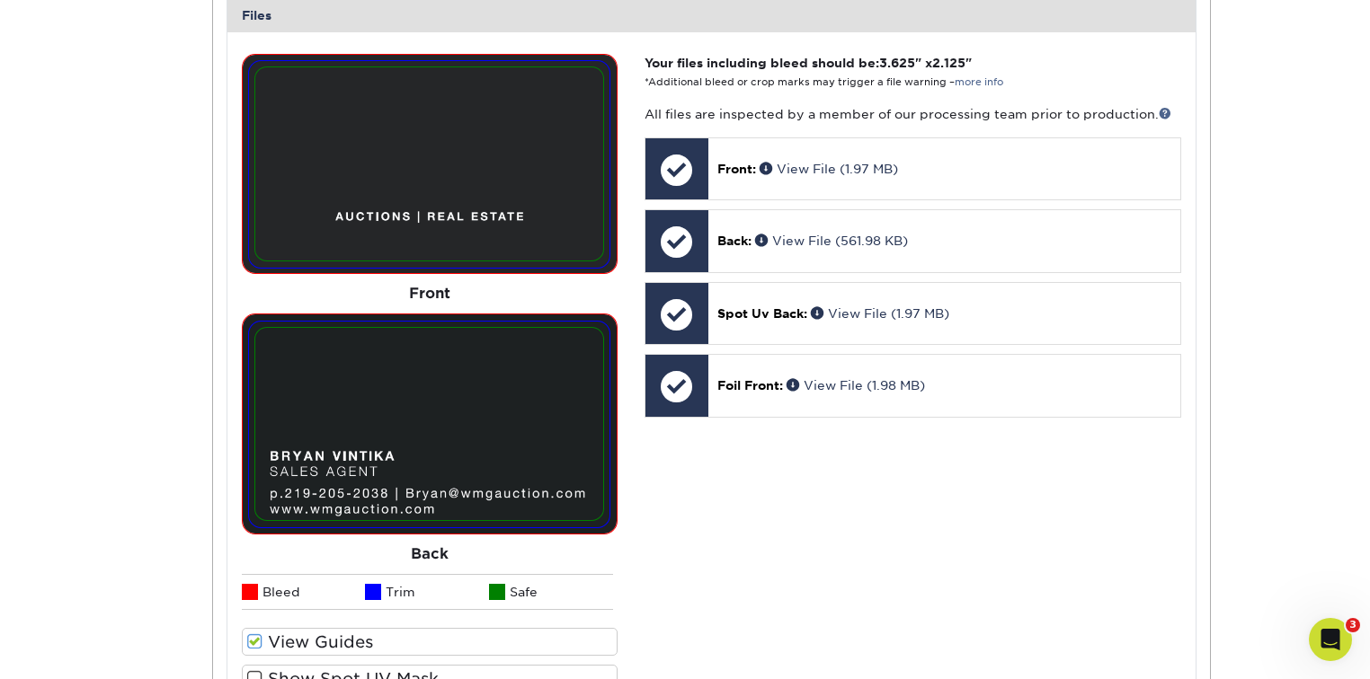
scroll to position [719, 0]
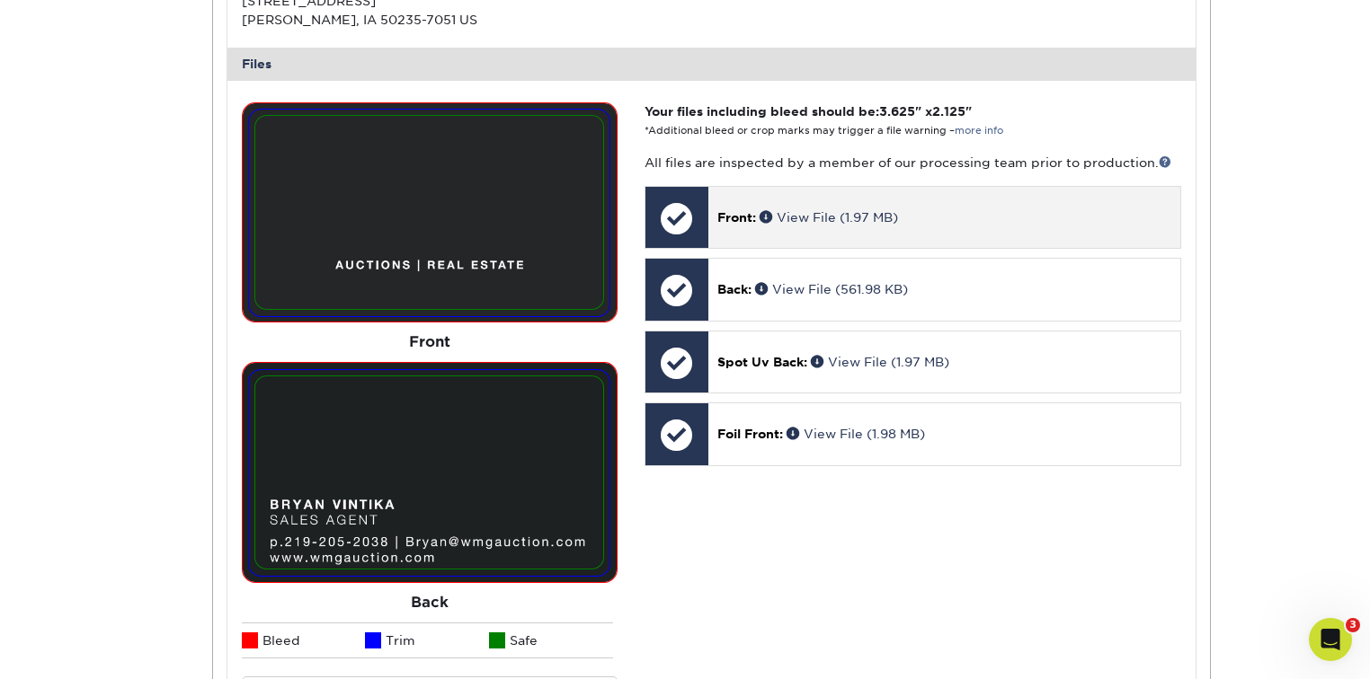
click at [670, 212] on div at bounding box center [676, 218] width 63 height 63
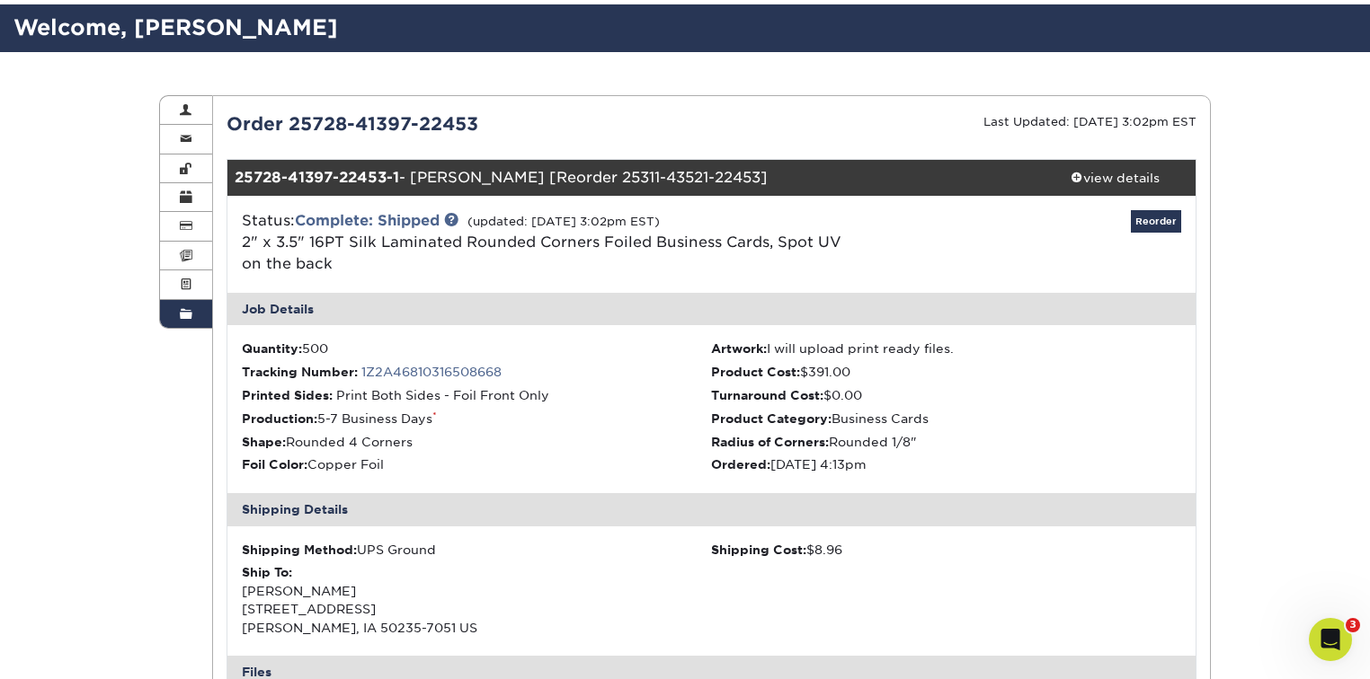
scroll to position [48, 0]
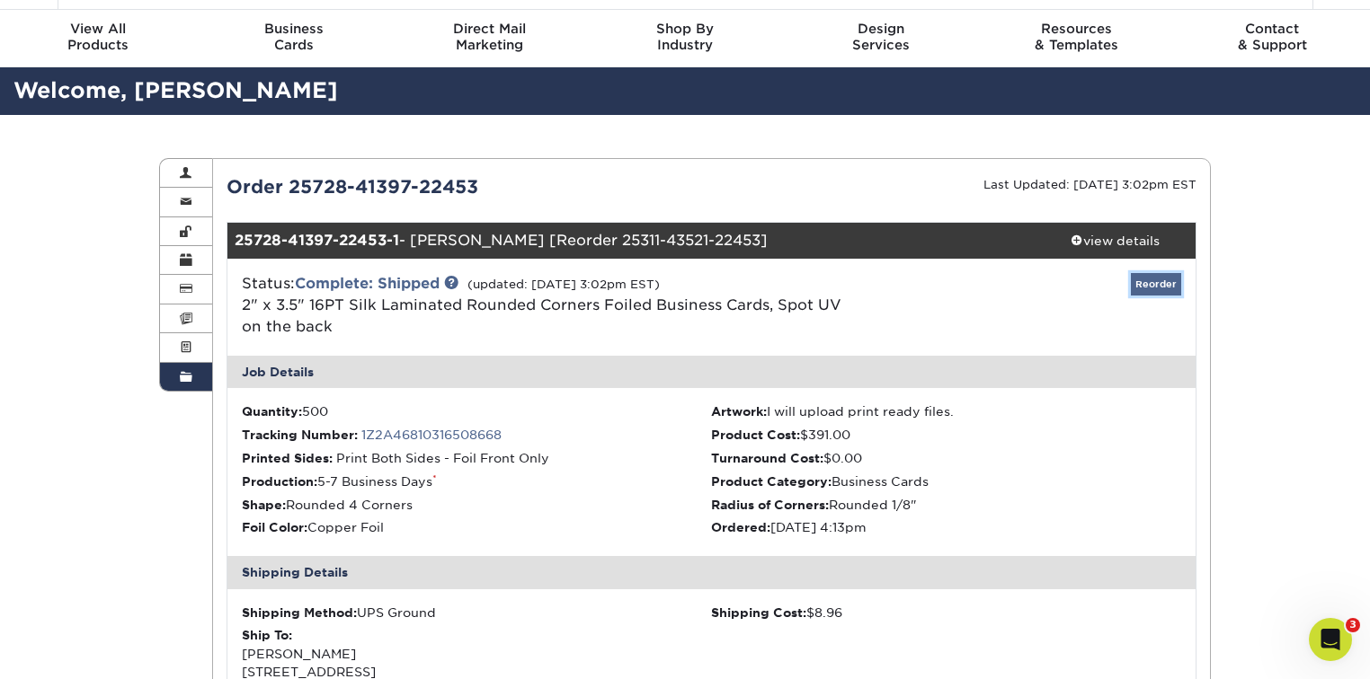
click at [1149, 278] on link "Reorder" at bounding box center [1156, 284] width 50 height 22
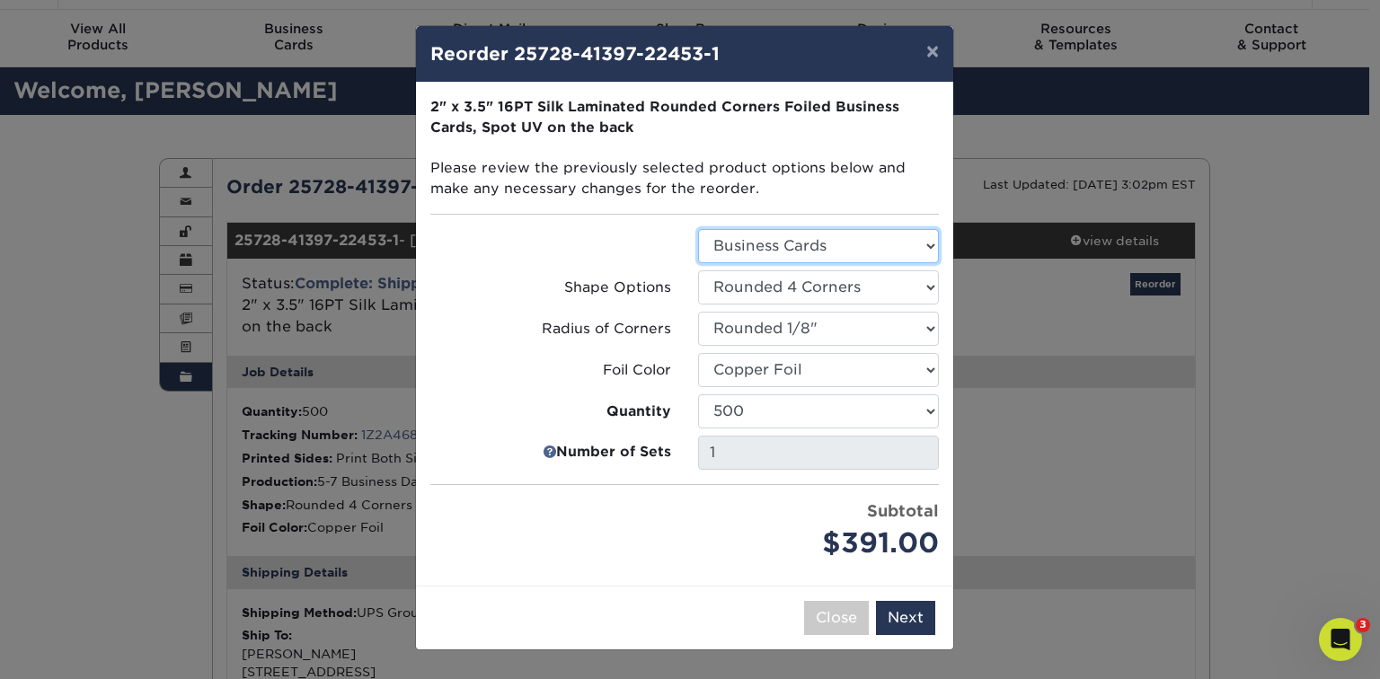
click at [780, 244] on select "Select Option Business Cards" at bounding box center [818, 246] width 241 height 34
click at [579, 259] on div at bounding box center [551, 246] width 268 height 34
click at [737, 297] on select "Select Option Rounded 2 Corners Rounded 4 Corners" at bounding box center [818, 287] width 241 height 34
click at [517, 254] on div at bounding box center [551, 246] width 268 height 34
click at [935, 613] on button "Next" at bounding box center [905, 618] width 59 height 34
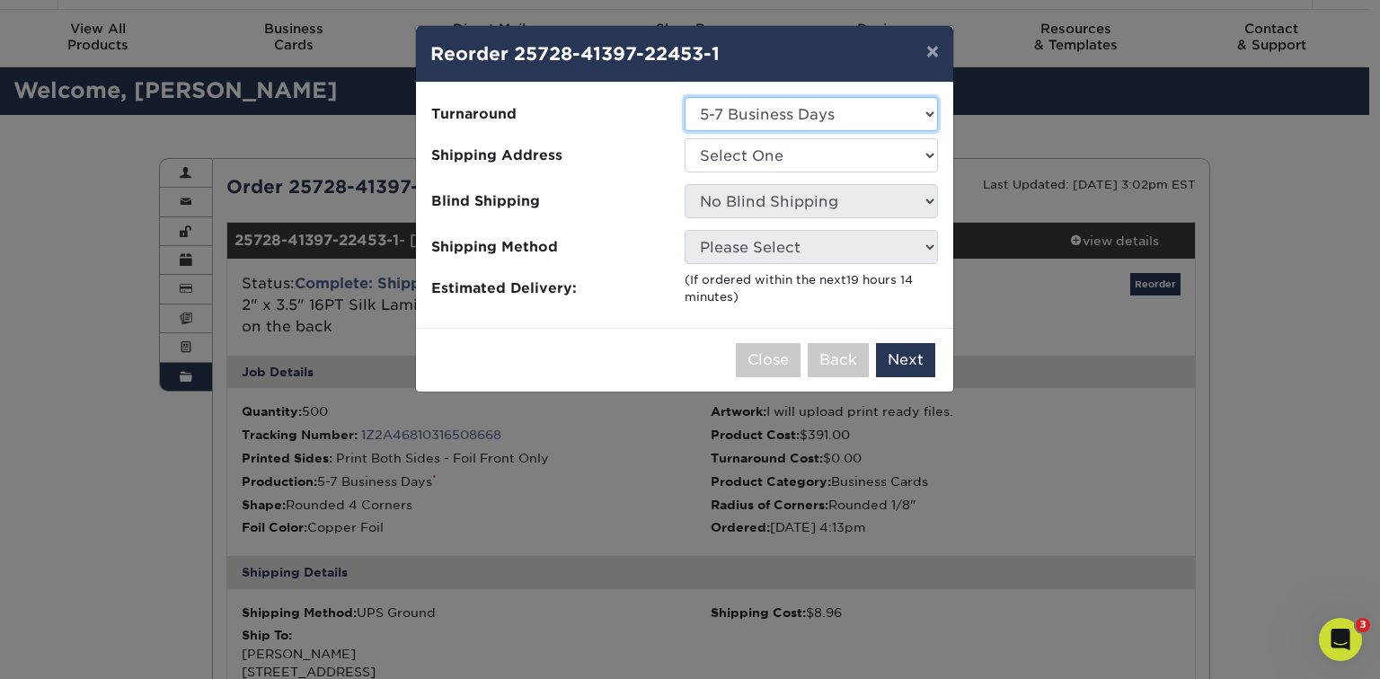
click at [784, 112] on select "Select One 5-7 Business Days" at bounding box center [811, 114] width 253 height 34
click at [574, 131] on ul "Turnaround Select One 5-7 Business Days Shipping Address Select One Bryan Vinti…" at bounding box center [684, 201] width 509 height 209
click at [746, 157] on select "Select One Bryan Vintika Whitaker Marketing Group Office" at bounding box center [811, 155] width 253 height 34
click at [710, 151] on select "Select One Bryan Vintika Whitaker Marketing Group Office" at bounding box center [811, 155] width 253 height 34
click at [924, 52] on button "×" at bounding box center [932, 51] width 41 height 50
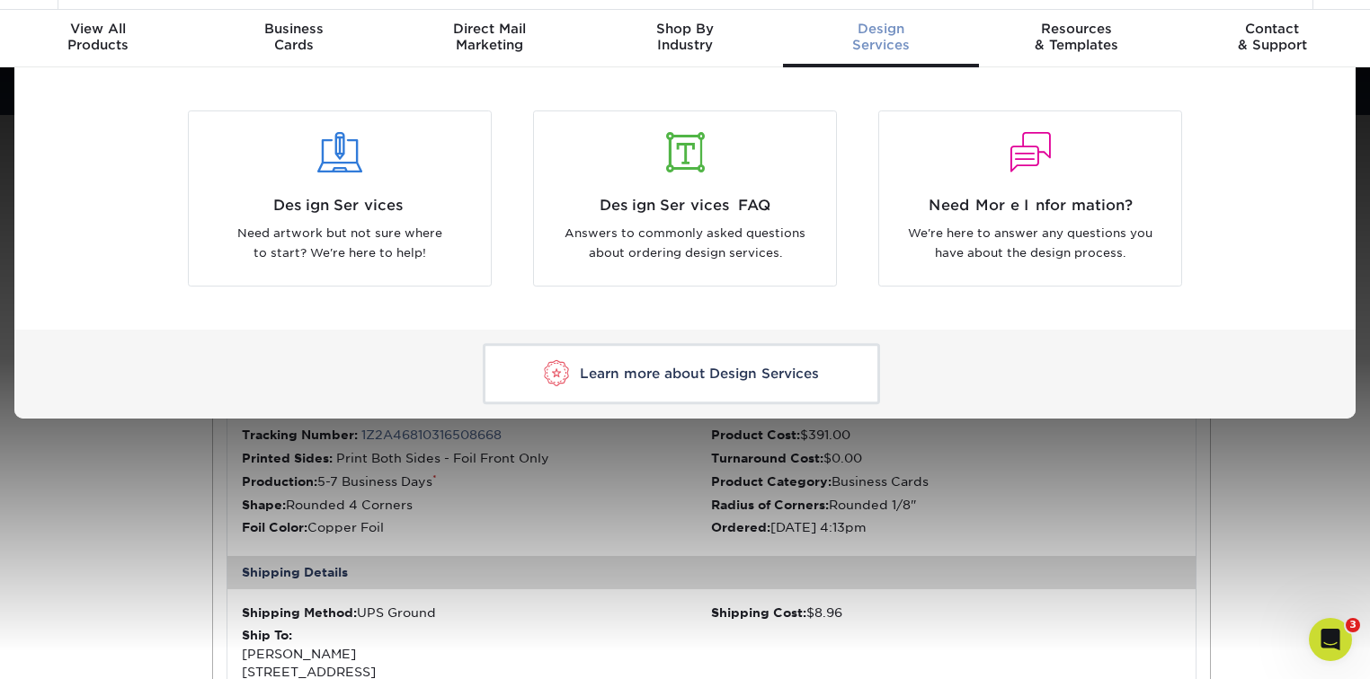
scroll to position [49, 0]
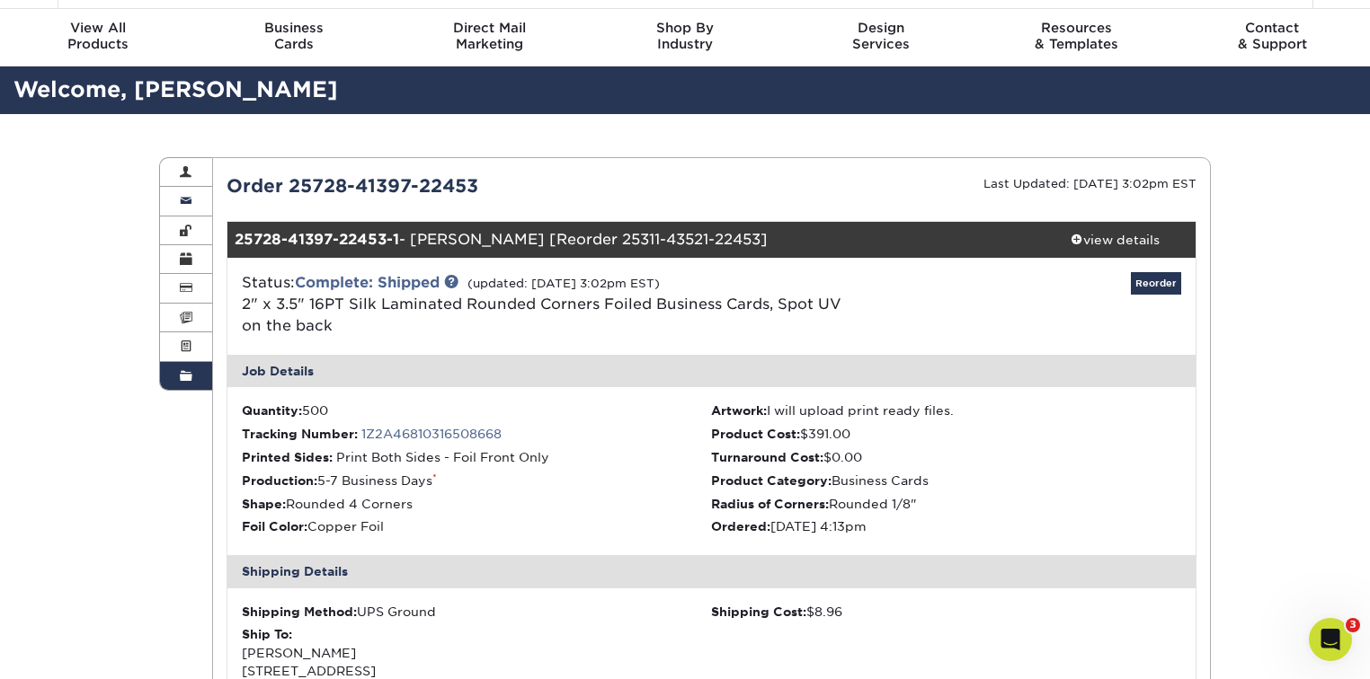
click at [182, 207] on span at bounding box center [186, 201] width 13 height 14
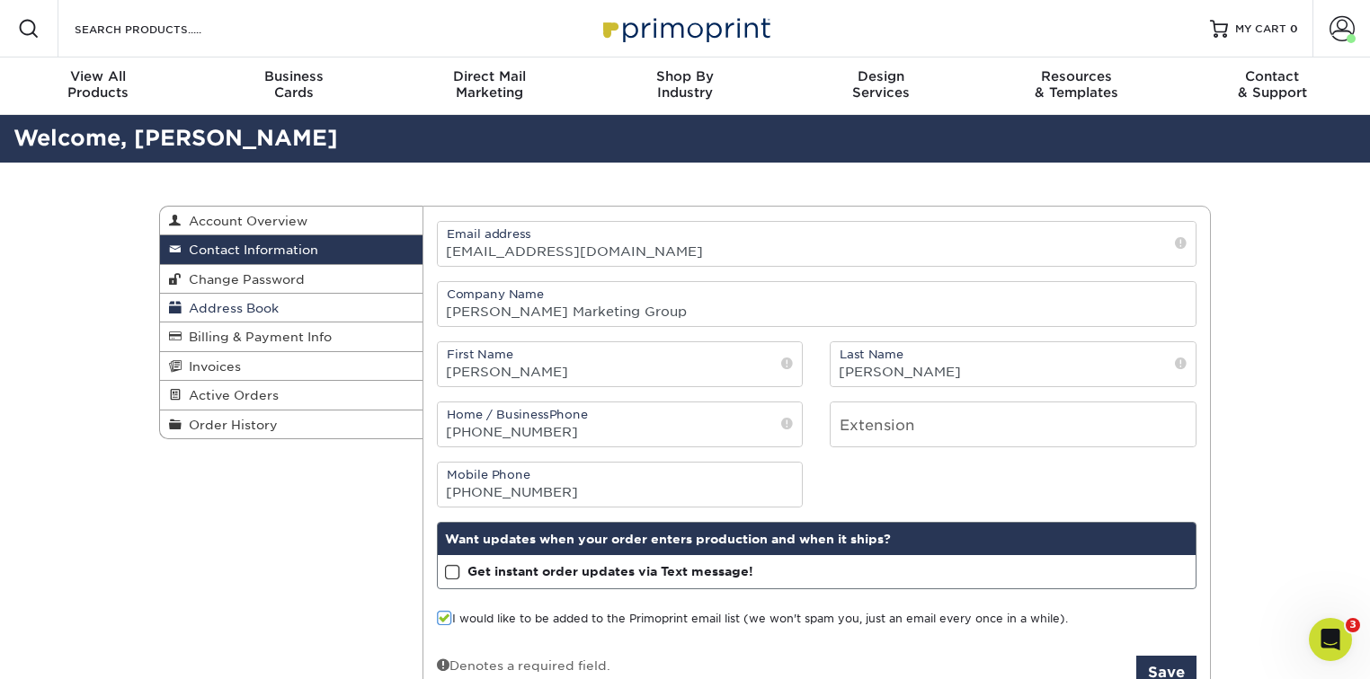
click at [288, 313] on link "Address Book" at bounding box center [291, 308] width 262 height 29
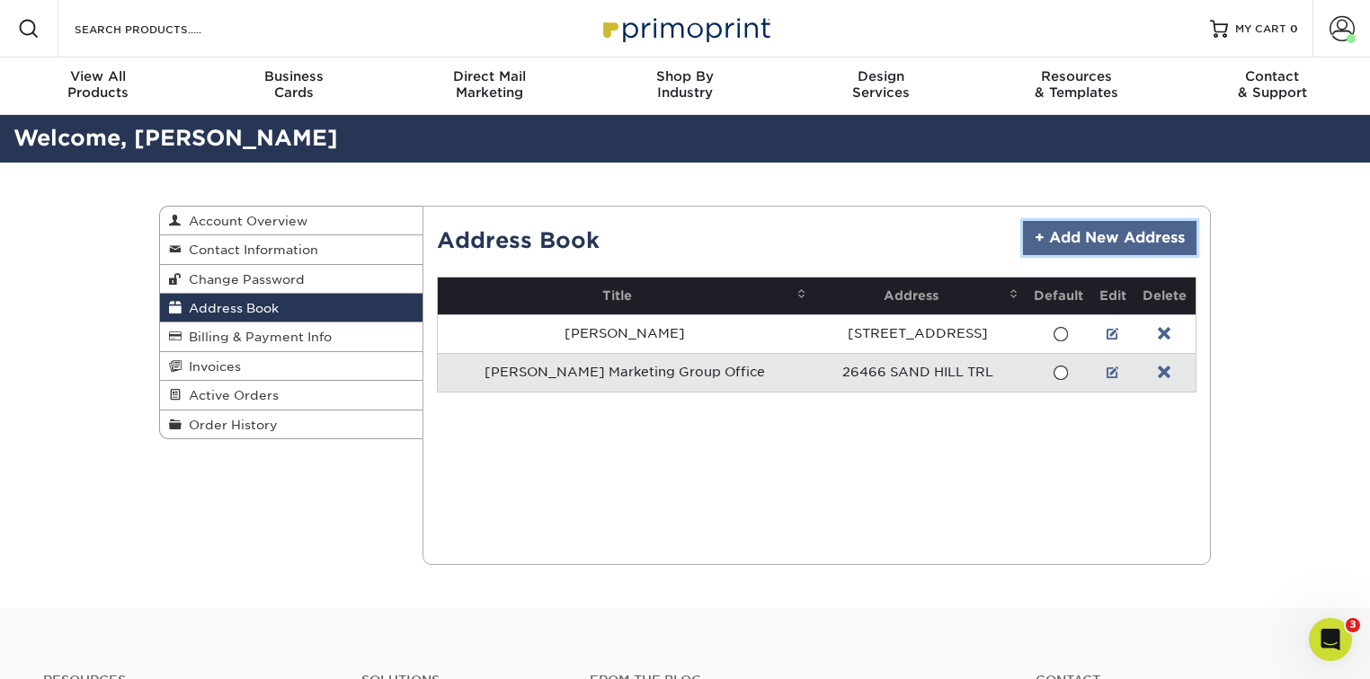
click at [1143, 234] on link "+ Add New Address" at bounding box center [1109, 238] width 173 height 34
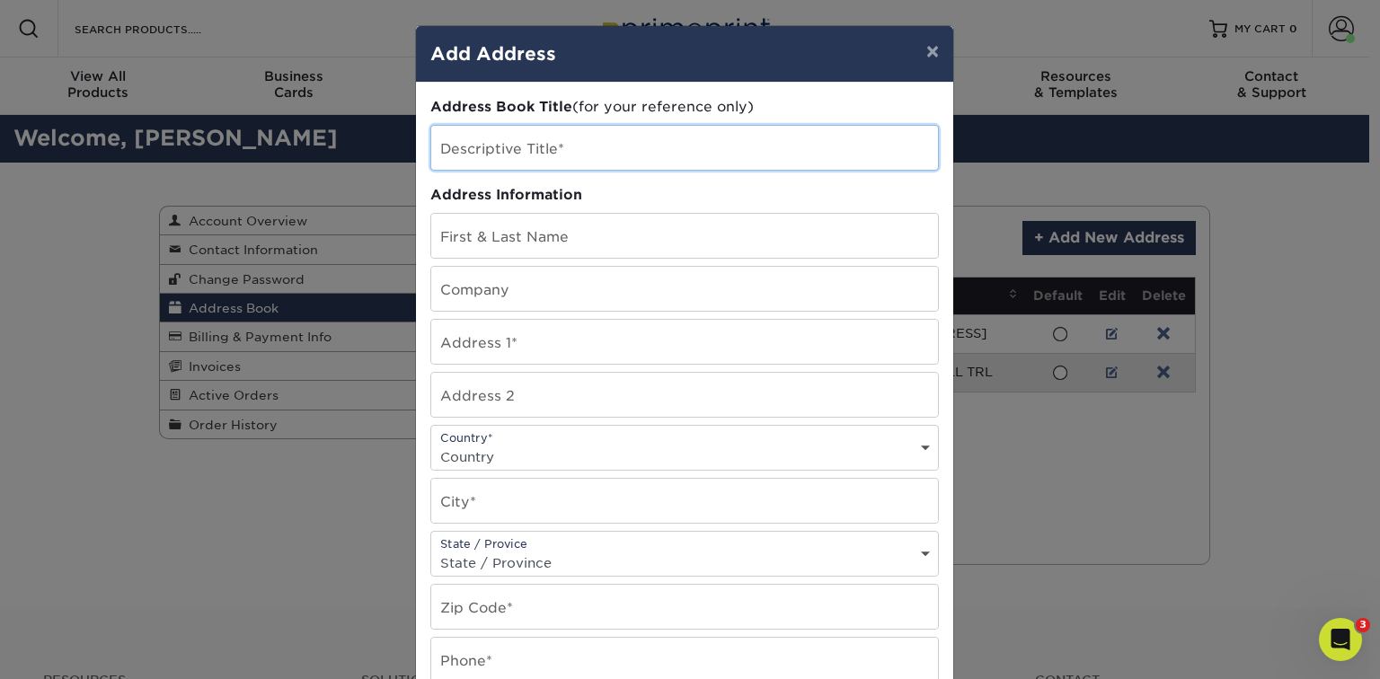
click at [554, 158] on input "text" at bounding box center [684, 148] width 507 height 44
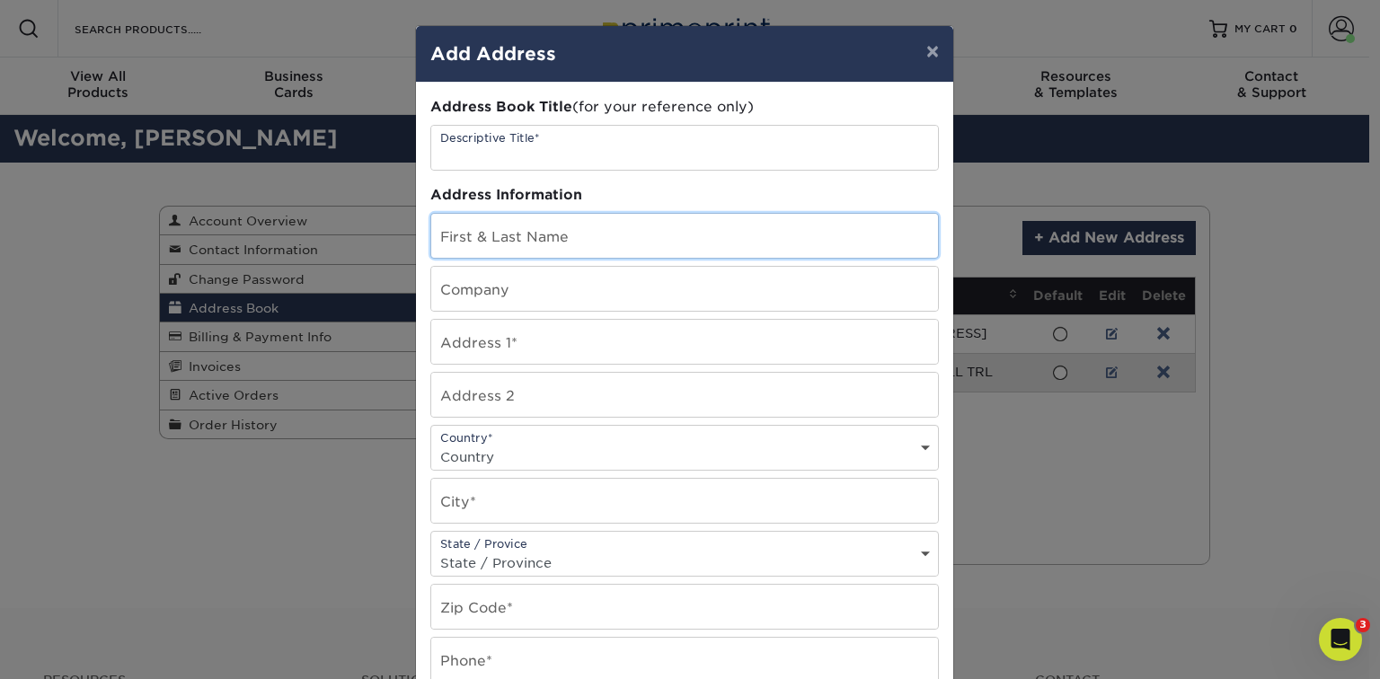
click at [539, 244] on input "text" at bounding box center [684, 236] width 507 height 44
click at [608, 217] on input "text" at bounding box center [684, 236] width 507 height 44
click at [489, 341] on input "text" at bounding box center [684, 342] width 507 height 44
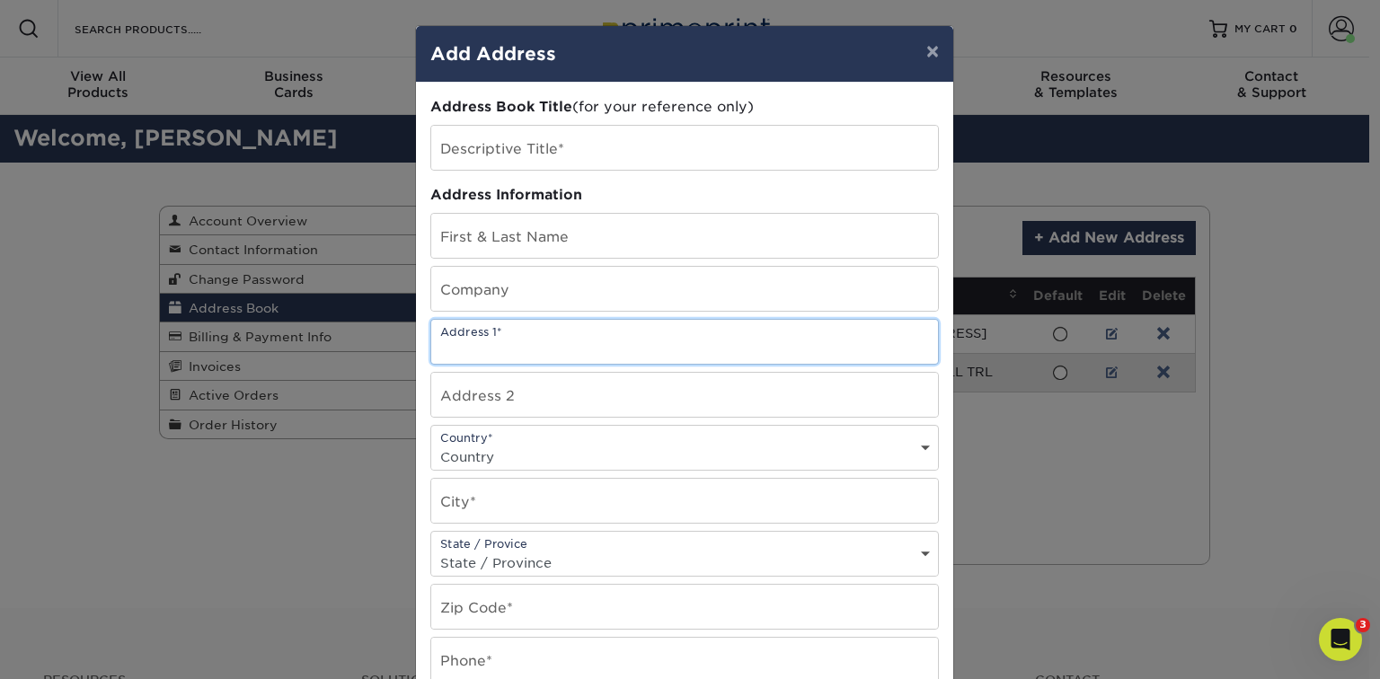
paste input "214 Airport Rd"
type input "214 Airport Rd"
click at [489, 294] on input "text" at bounding box center [684, 289] width 507 height 44
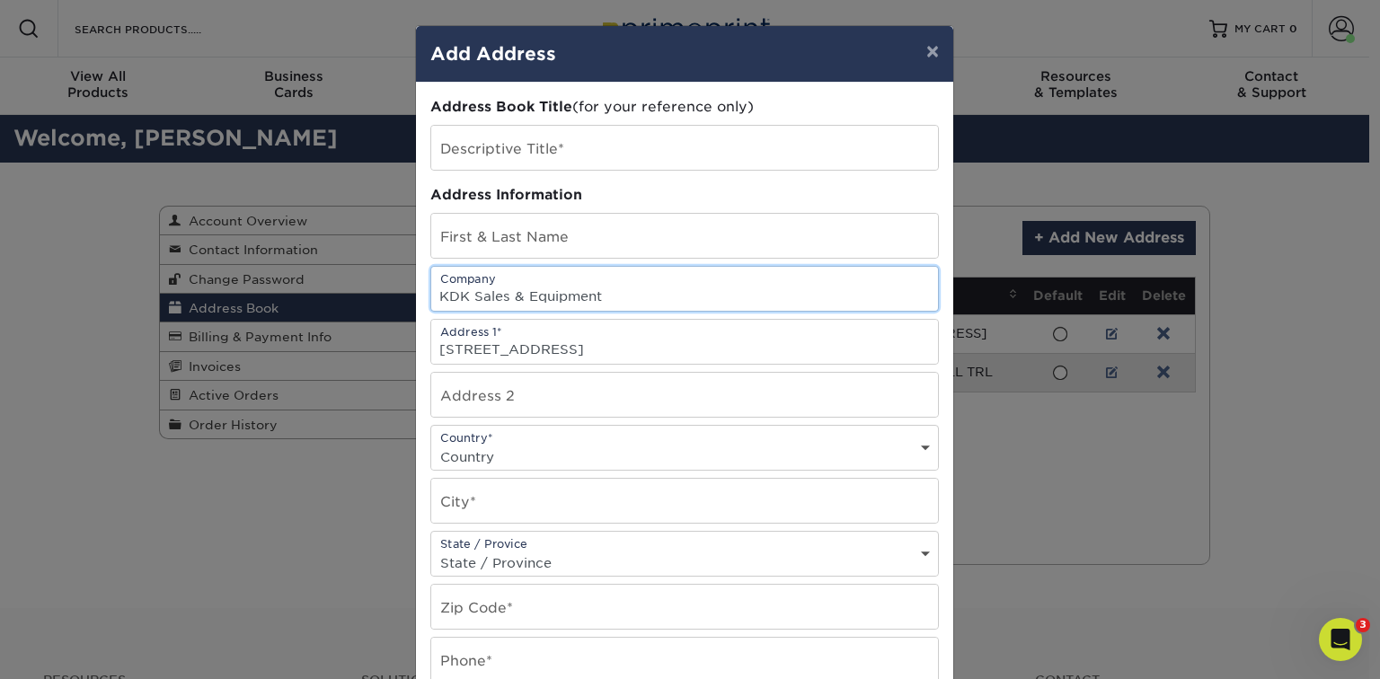
type input "KDK Sales & Equipment"
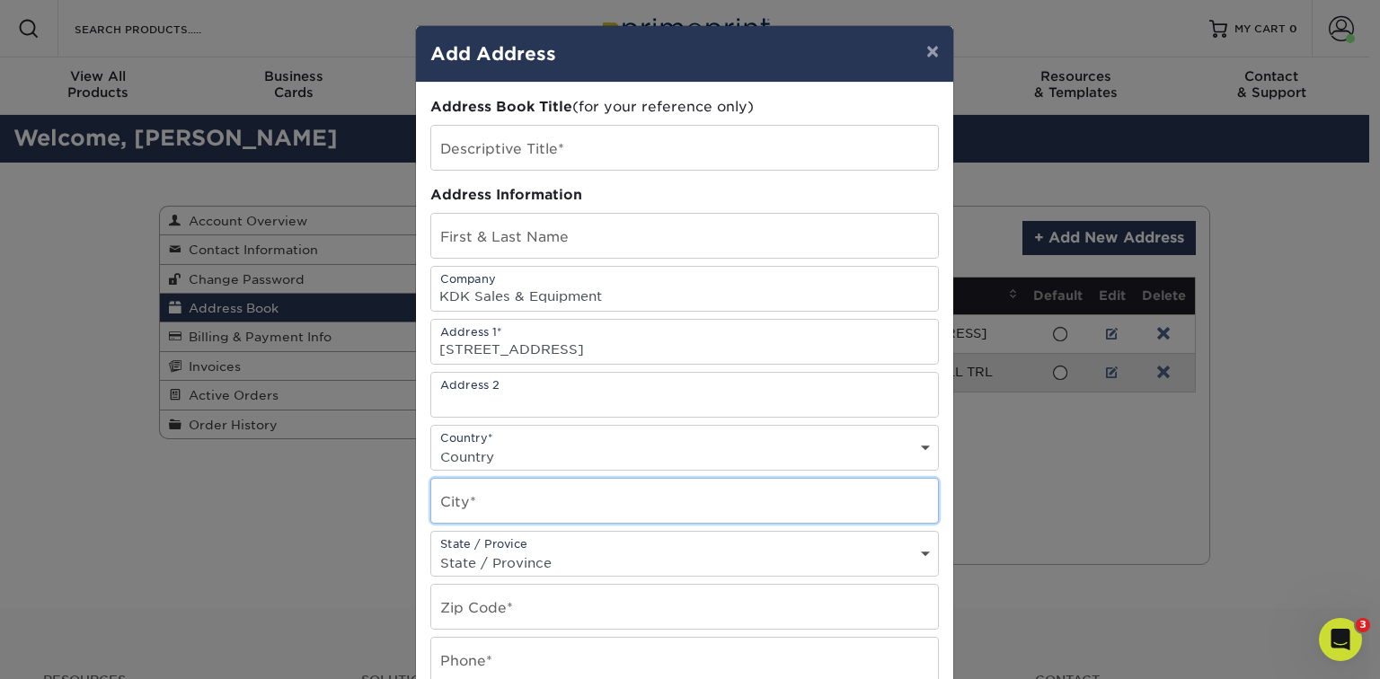
click at [482, 513] on input "text" at bounding box center [684, 501] width 507 height 44
type input "Washington"
click at [589, 556] on select "State / Province Alabama Alaska Arizona Arkansas California Colorado Connecticu…" at bounding box center [684, 563] width 507 height 26
select select "IA"
click at [431, 550] on select "State / Province Alabama Alaska Arizona Arkansas California Colorado Connecticu…" at bounding box center [684, 563] width 507 height 26
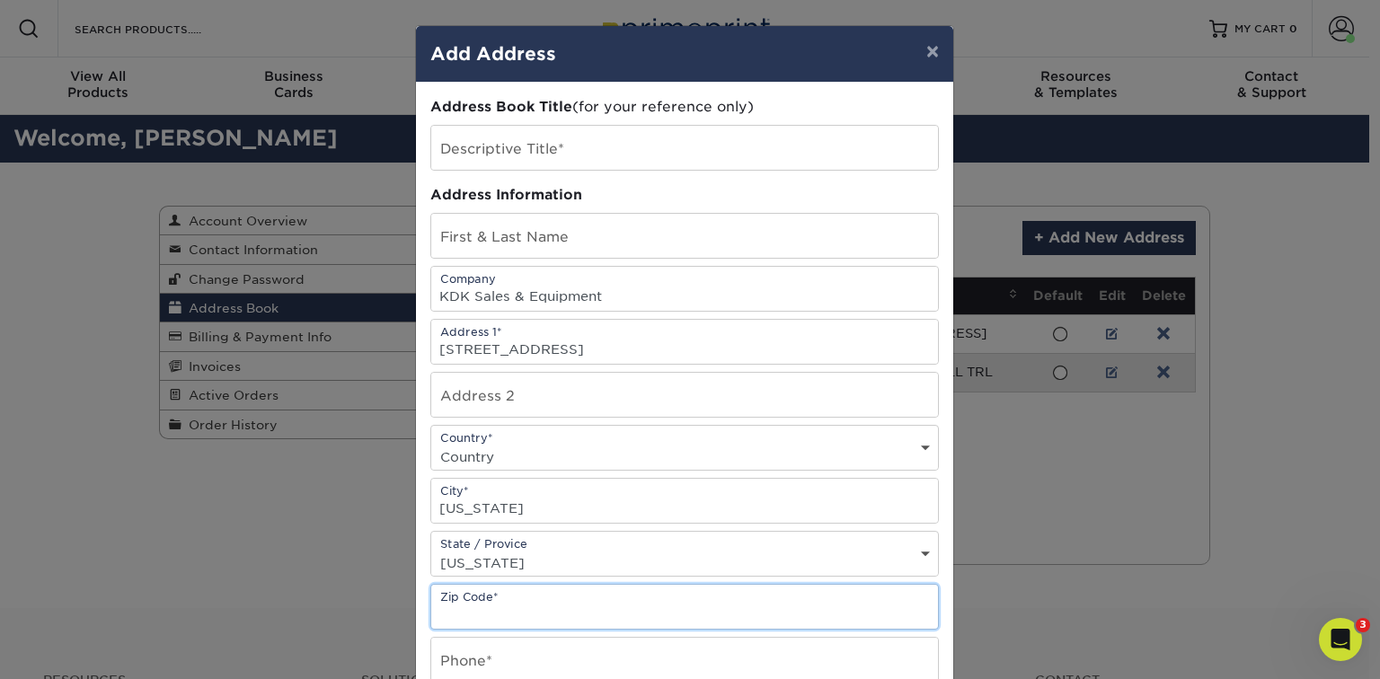
click at [506, 589] on input "text" at bounding box center [684, 607] width 507 height 44
click at [554, 599] on input "text" at bounding box center [684, 607] width 507 height 44
click at [507, 599] on input "text" at bounding box center [684, 607] width 507 height 44
paste input "52353"
type input "52353"
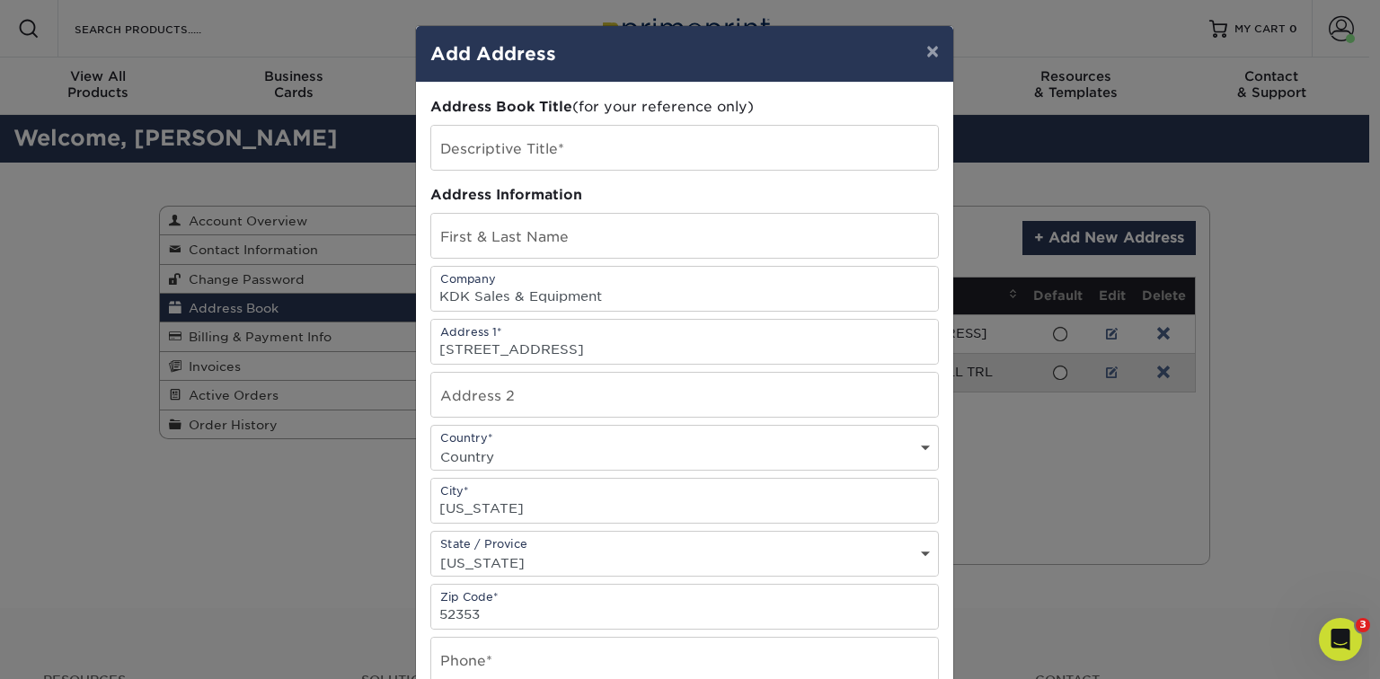
click at [419, 575] on div "Address Book Title (for your reference only) Descriptive Title* Address Informa…" at bounding box center [684, 485] width 537 height 804
click at [537, 658] on input "text" at bounding box center [684, 660] width 507 height 44
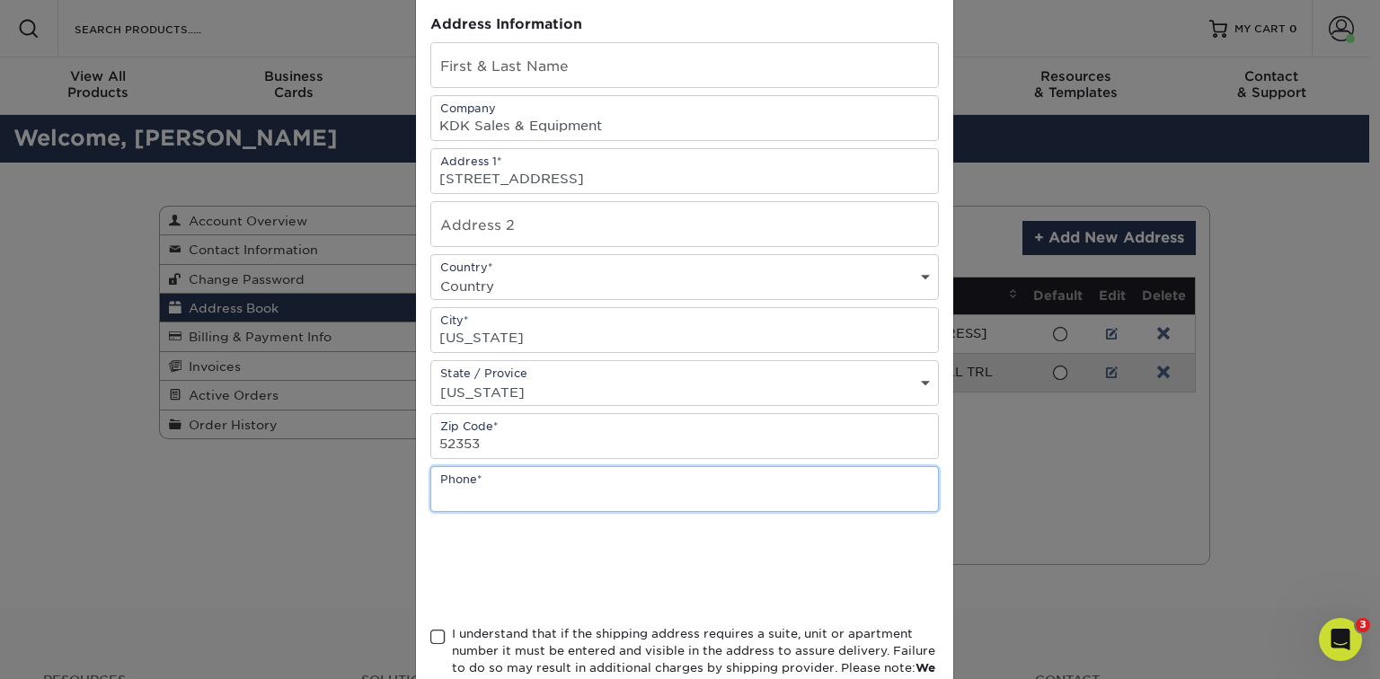
scroll to position [191, 0]
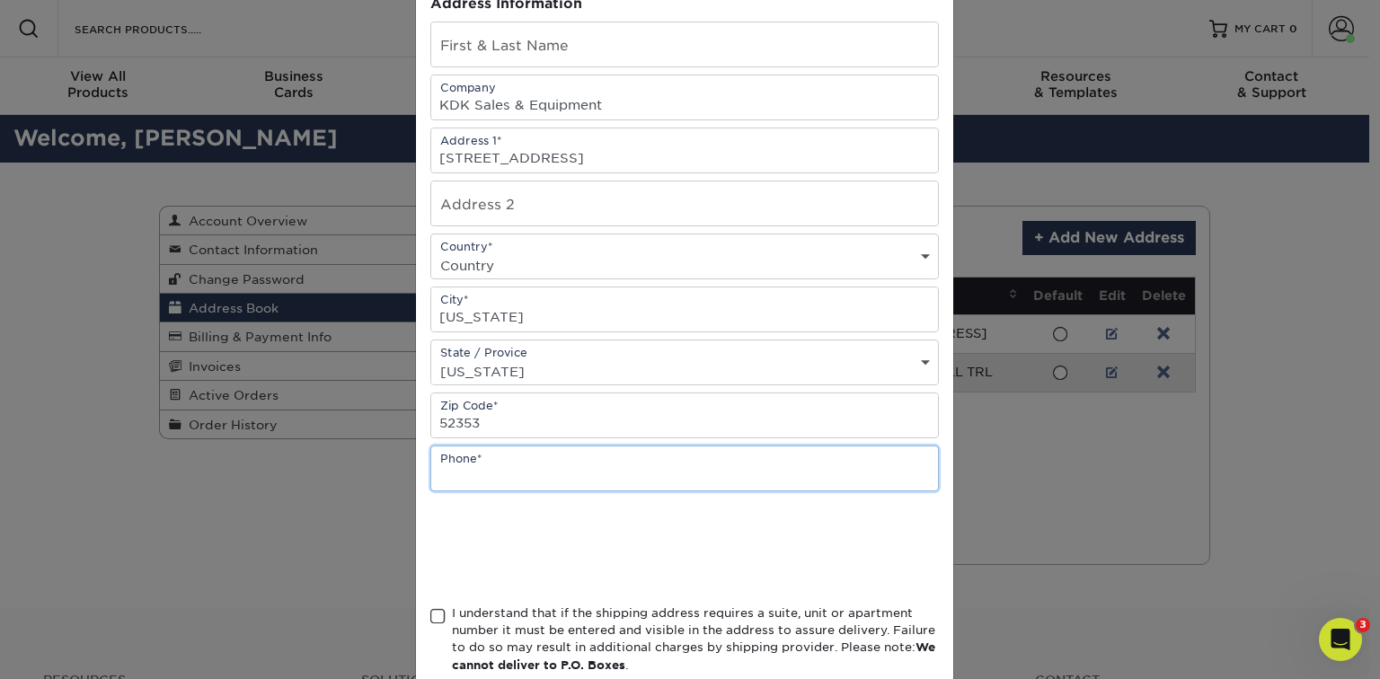
click at [603, 460] on input "text" at bounding box center [684, 469] width 507 height 44
type input "319-461-7646"
click at [757, 513] on div at bounding box center [684, 548] width 509 height 70
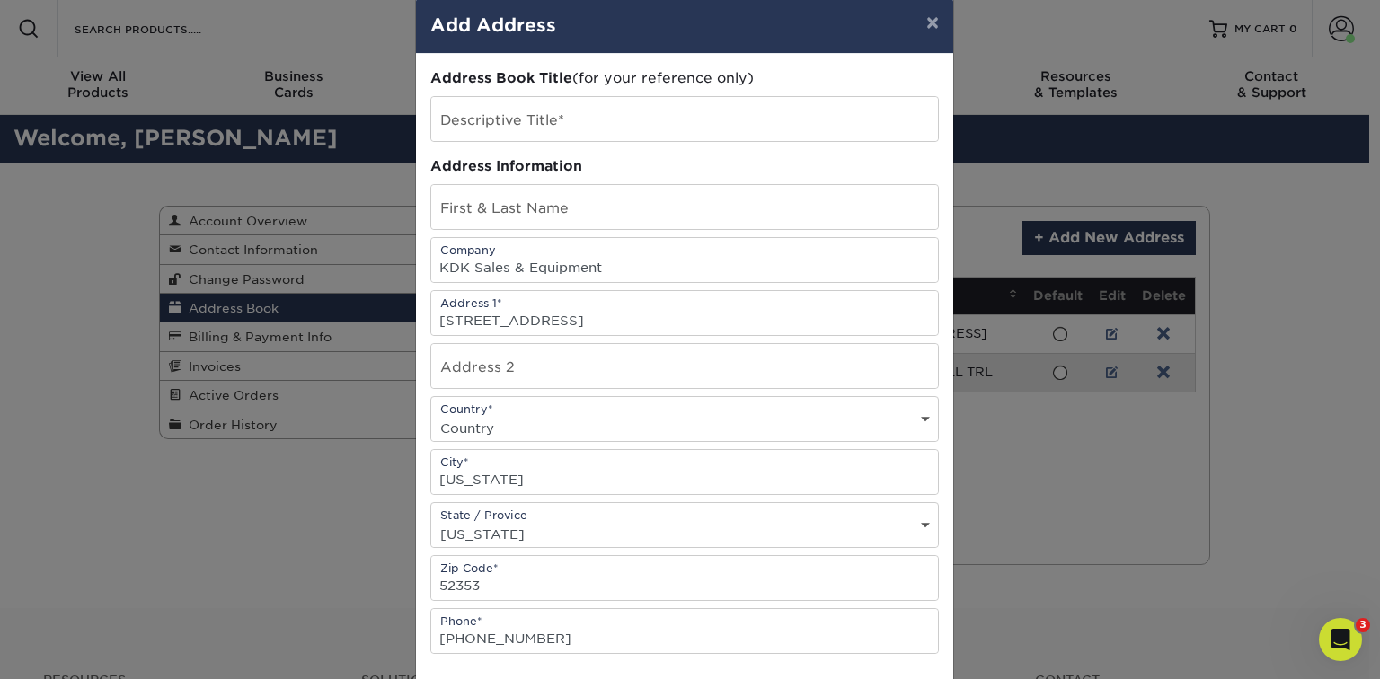
scroll to position [0, 0]
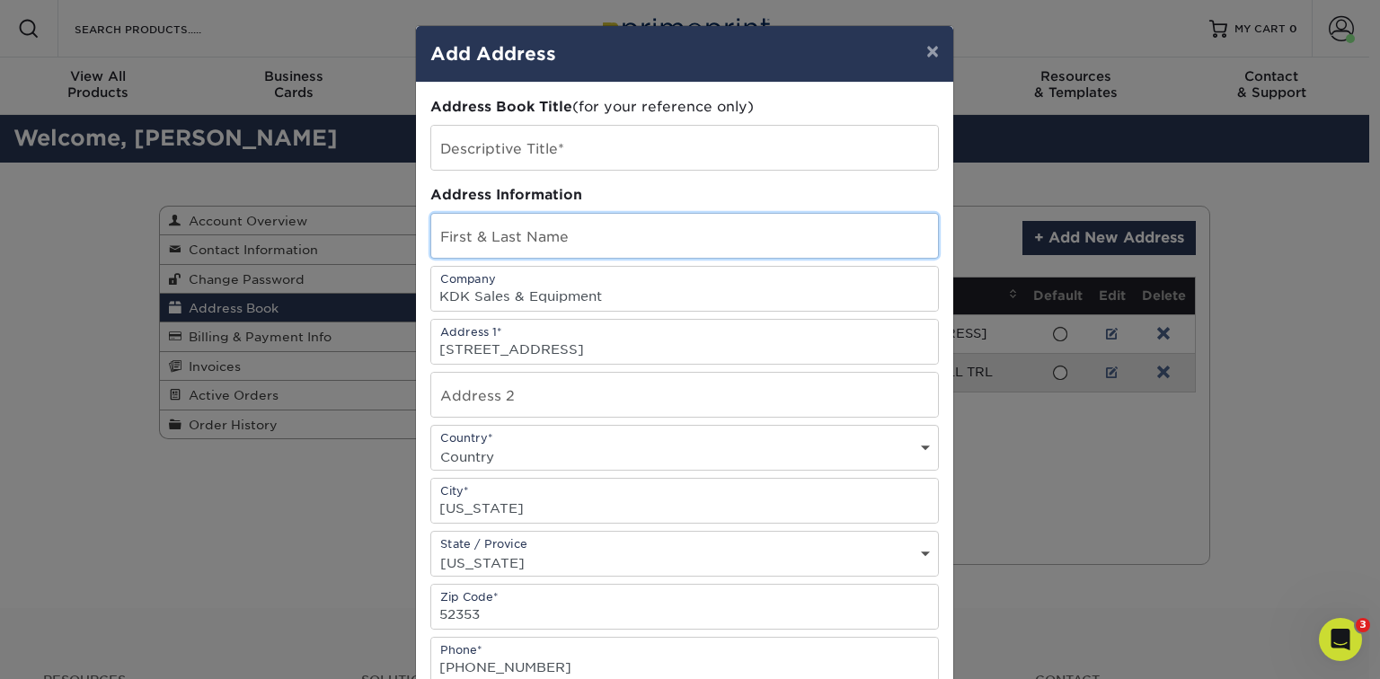
click at [552, 226] on input "text" at bounding box center [684, 236] width 507 height 44
type input "Greg Koch"
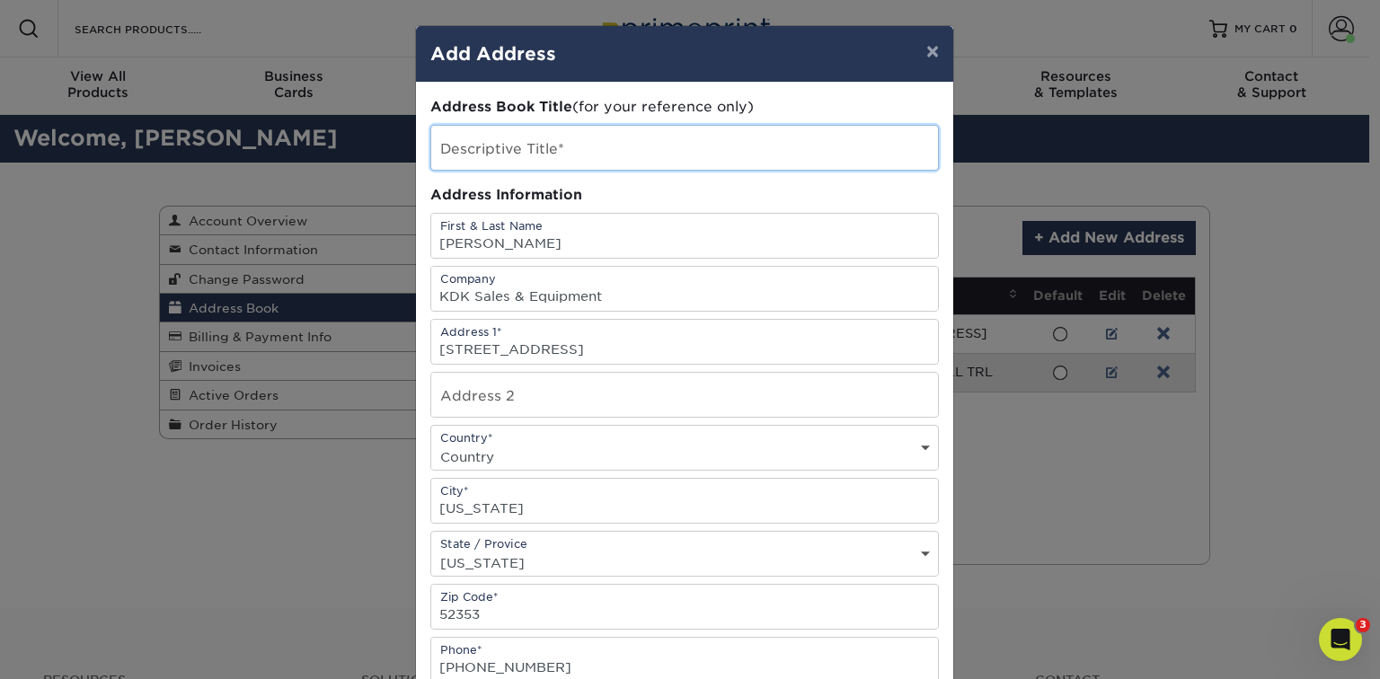
click at [636, 147] on input "text" at bounding box center [684, 148] width 507 height 44
click at [472, 148] on input "text" at bounding box center [684, 148] width 507 height 44
type input "KDK Sales & Equipment"
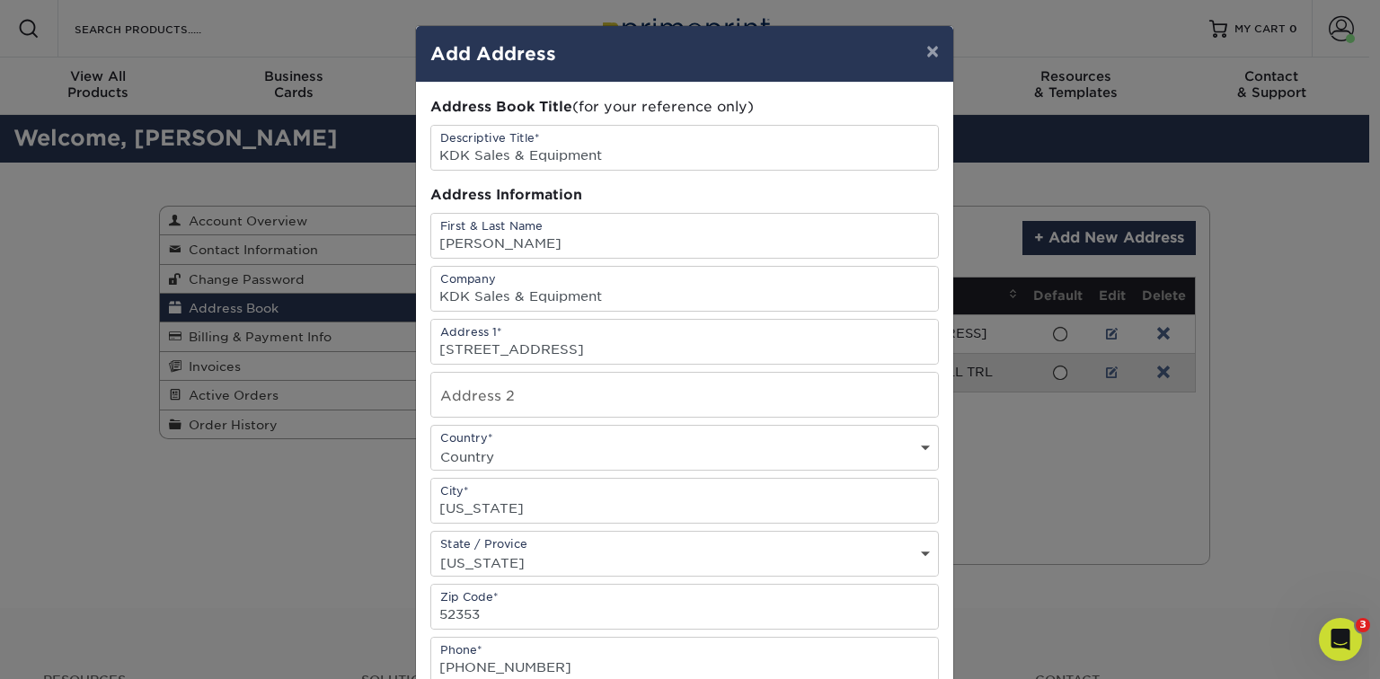
click at [678, 188] on div "Address Information" at bounding box center [684, 195] width 509 height 21
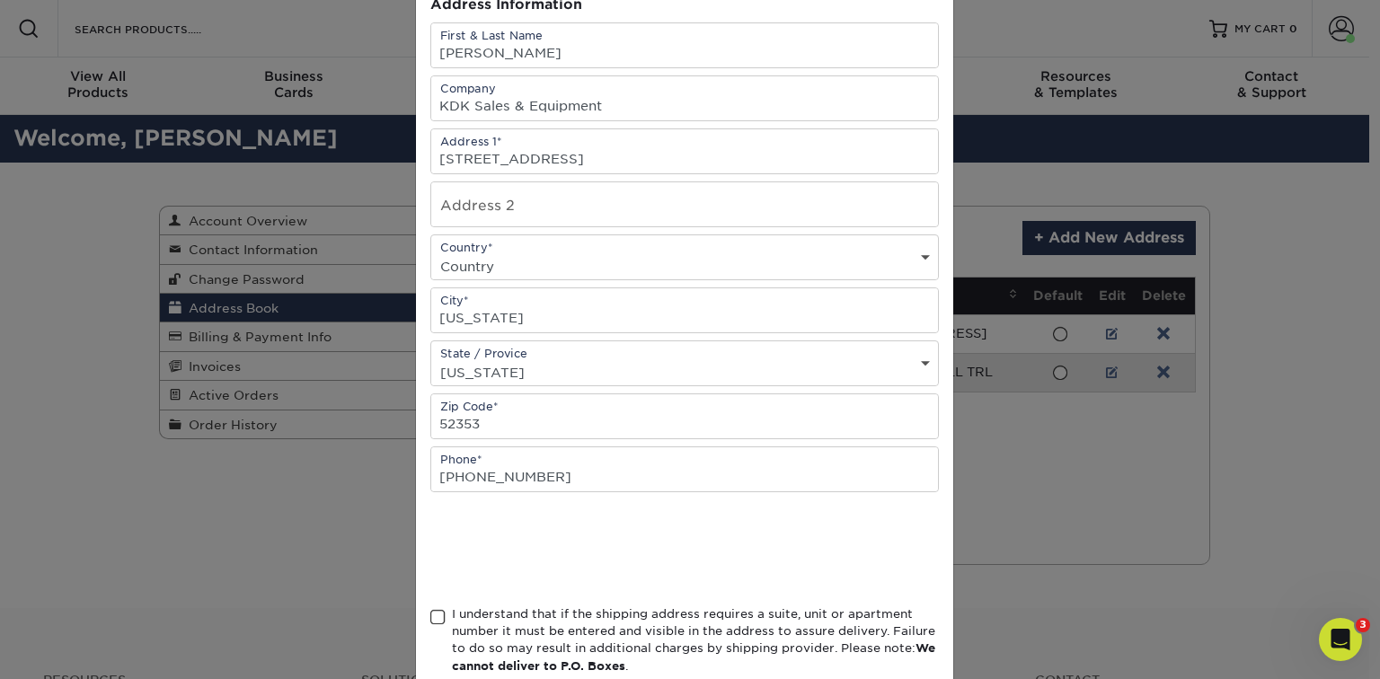
scroll to position [191, 0]
click at [418, 171] on div "Address Book Title (for your reference only) Descriptive Title* KDK Sales & Equ…" at bounding box center [684, 293] width 537 height 804
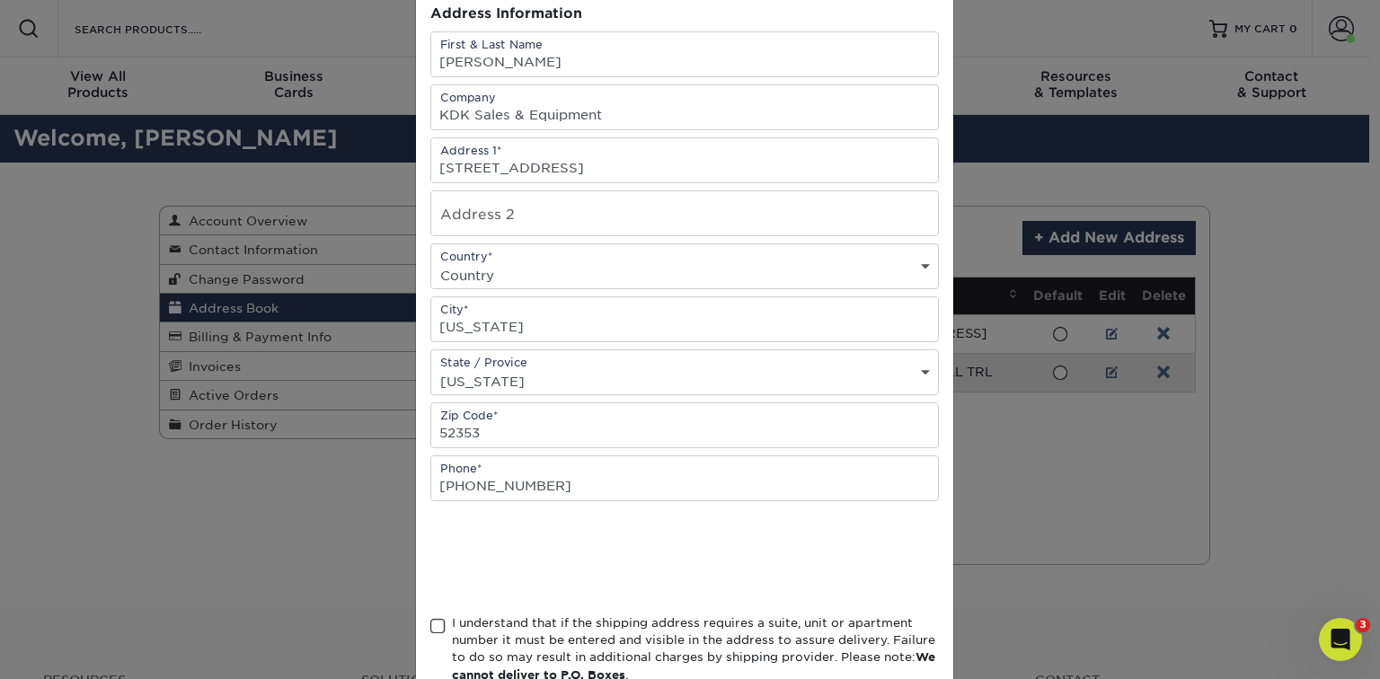
scroll to position [292, 0]
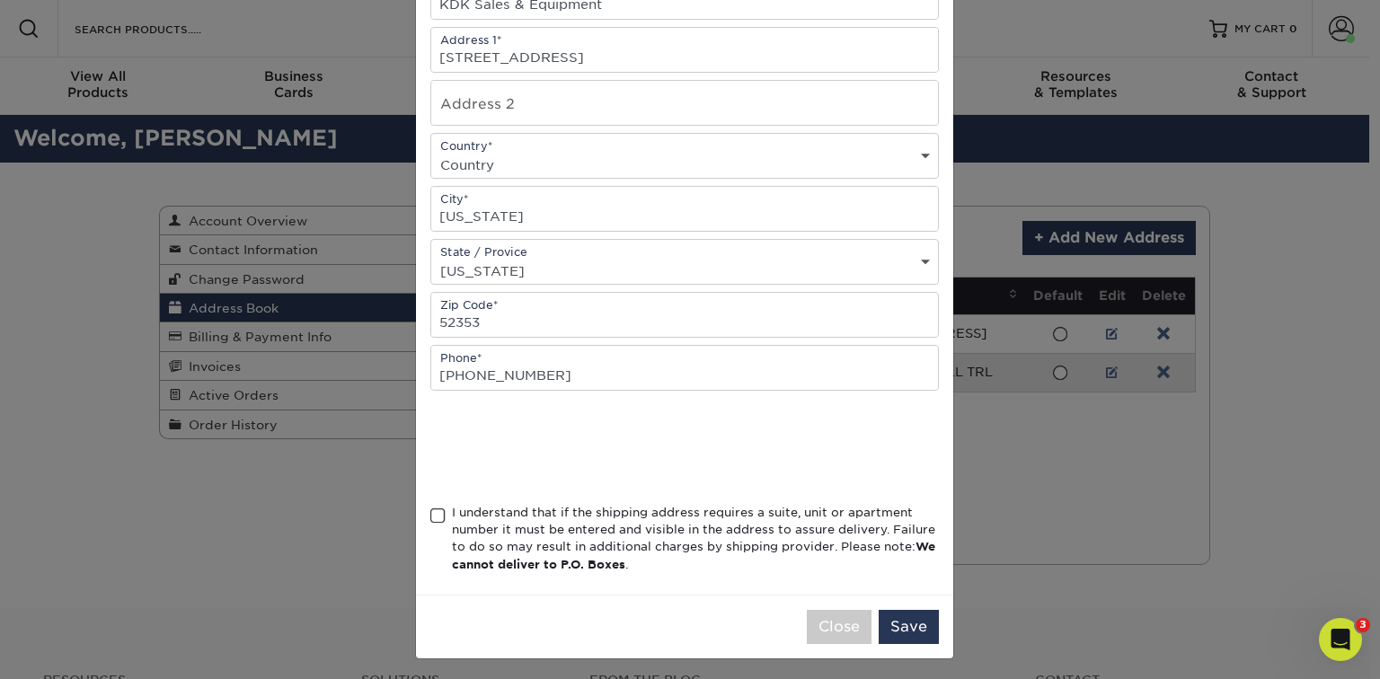
click at [508, 512] on div "I understand that if the shipping address requires a suite, unit or apartment n…" at bounding box center [695, 539] width 487 height 70
click at [0, 0] on input "I understand that if the shipping address requires a suite, unit or apartment n…" at bounding box center [0, 0] width 0 height 0
click at [907, 616] on button "Save" at bounding box center [909, 627] width 60 height 34
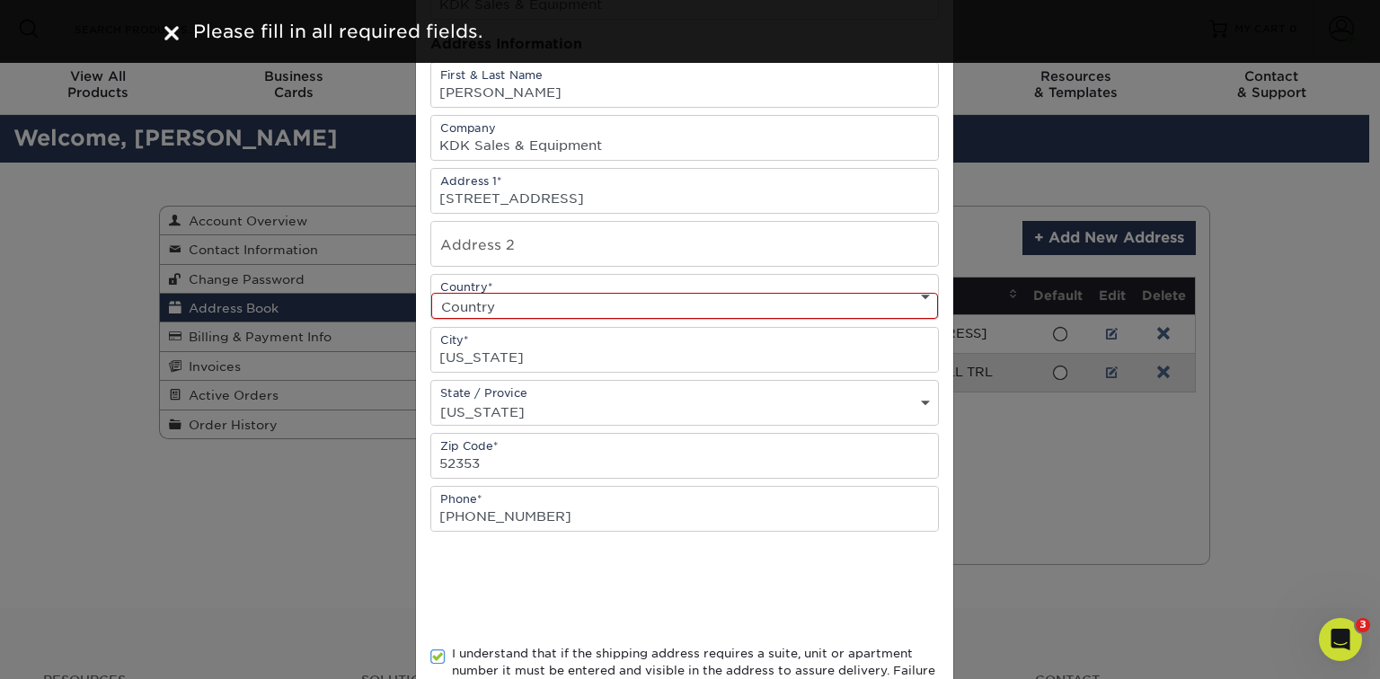
scroll to position [148, 0]
click at [496, 314] on select "Country United States Canada ----------------------------- Afghanistan Albania …" at bounding box center [684, 309] width 507 height 26
select select "US"
click at [431, 296] on select "Country United States Canada ----------------------------- Afghanistan Albania …" at bounding box center [684, 309] width 507 height 26
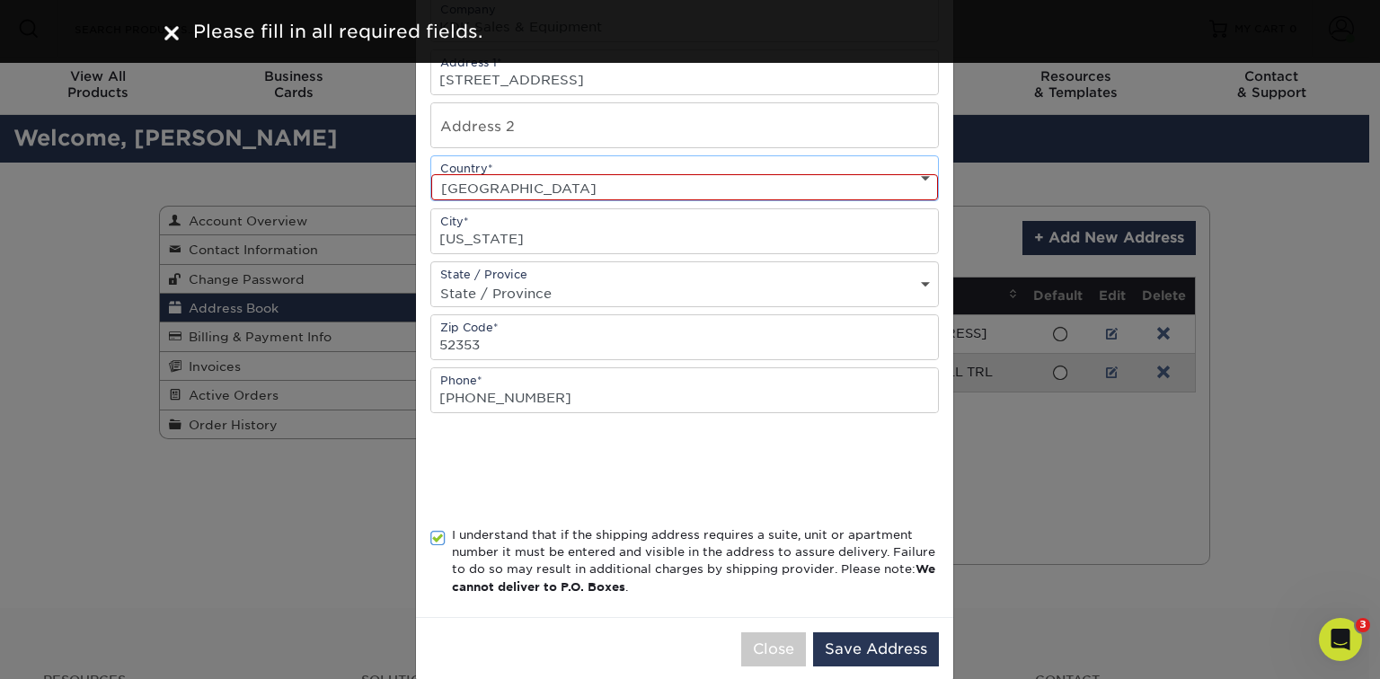
scroll to position [292, 0]
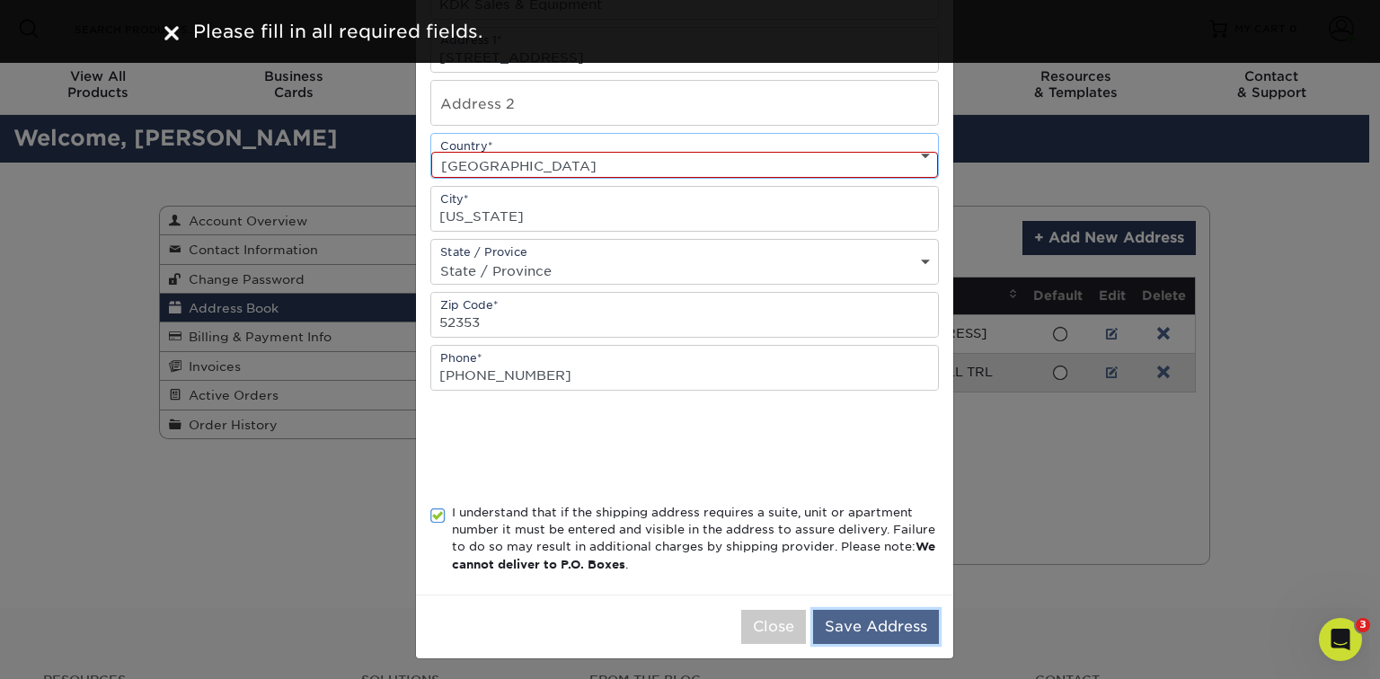
click at [900, 615] on button "Save Address" at bounding box center [876, 627] width 126 height 34
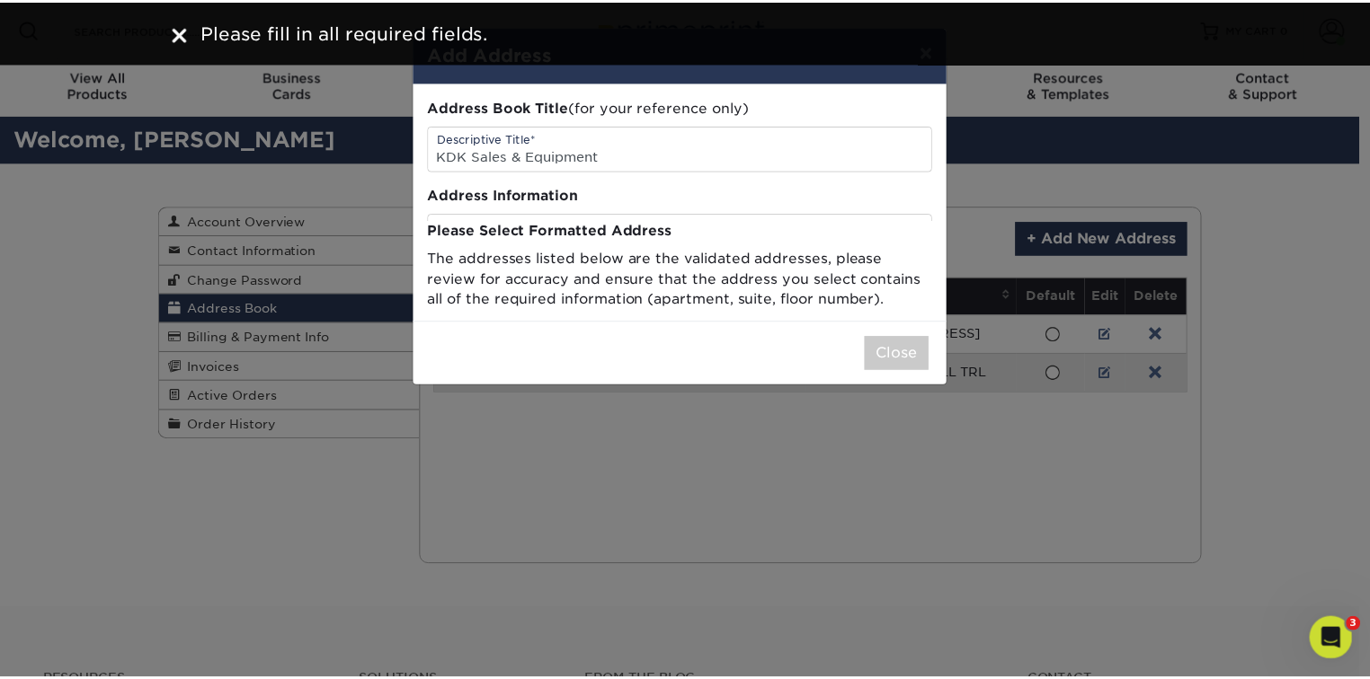
scroll to position [0, 0]
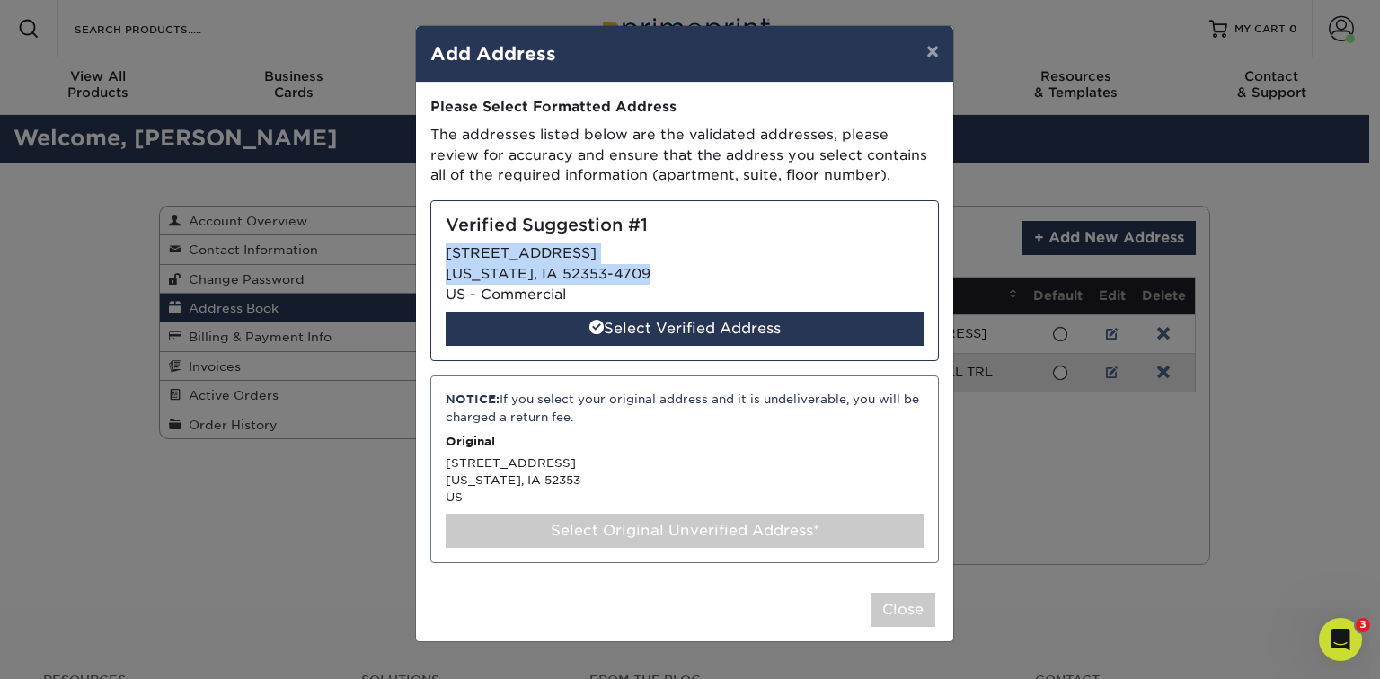
drag, startPoint x: 444, startPoint y: 251, endPoint x: 675, endPoint y: 270, distance: 231.8
click at [675, 270] on div "Verified Suggestion #1 214 S AIRPORT RD WASHINGTON, IA 52353-4709 US - Commerci…" at bounding box center [684, 280] width 509 height 161
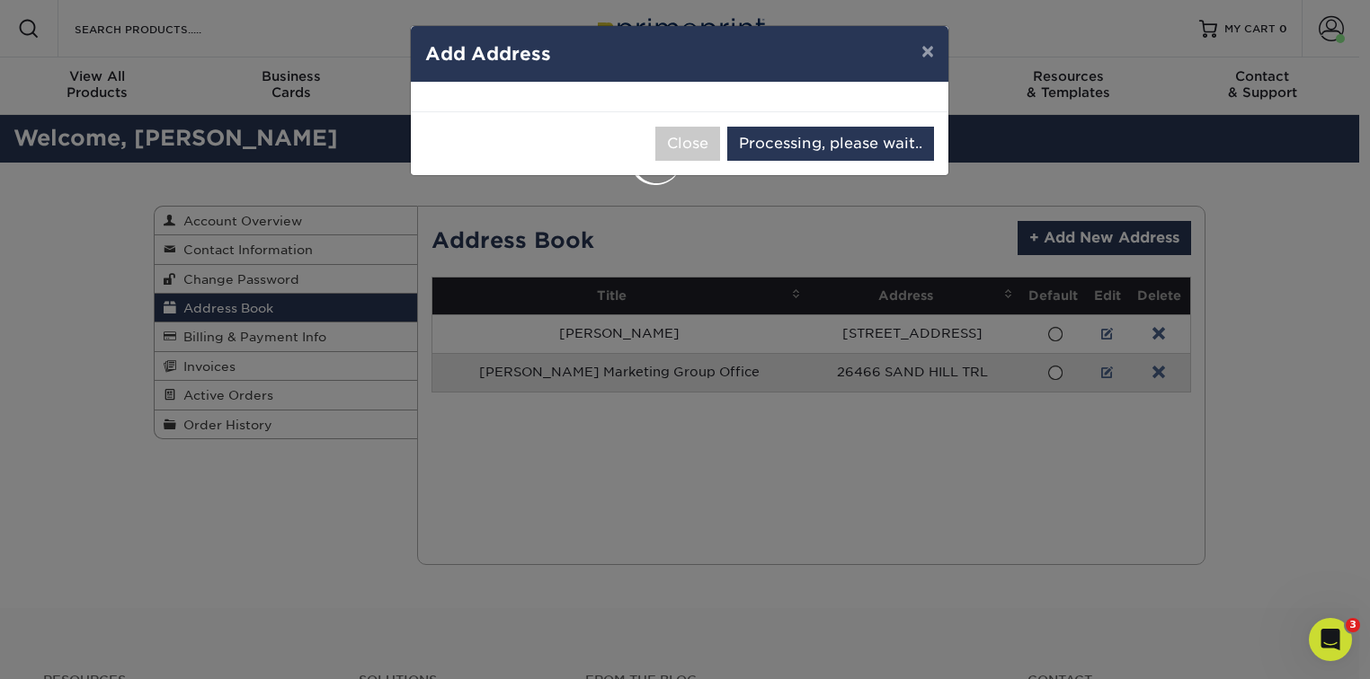
copy div "214 S AIRPORT RD WASHINGTON, IA 52353-4709"
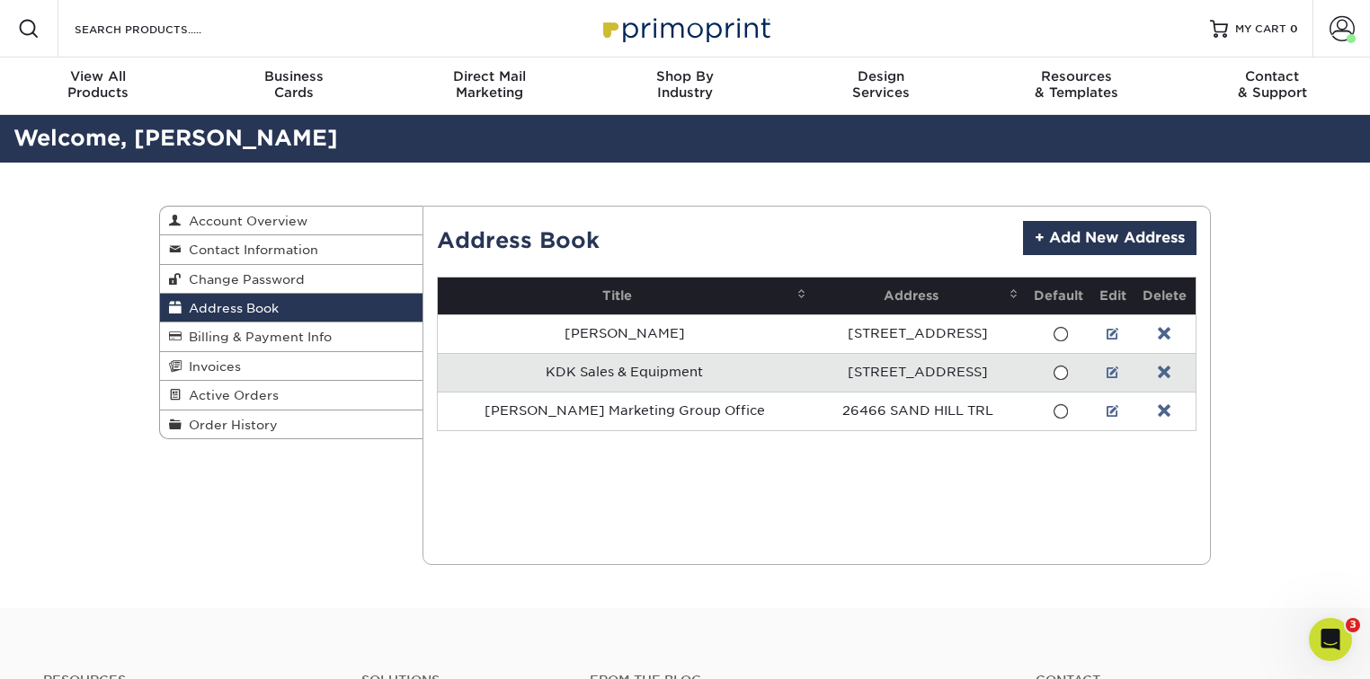
click at [1107, 368] on link at bounding box center [1112, 373] width 13 height 14
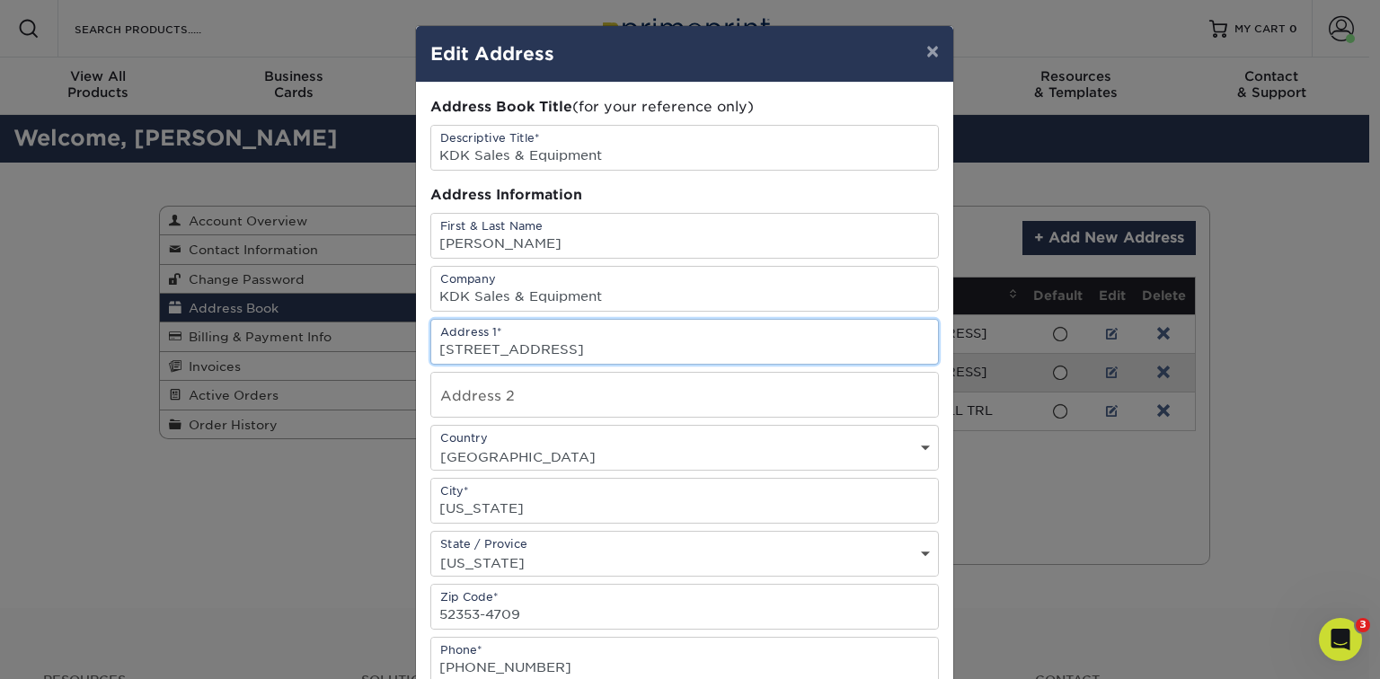
click at [550, 337] on input "[STREET_ADDRESS]" at bounding box center [684, 342] width 507 height 44
click at [581, 345] on input "[STREET_ADDRESS]" at bounding box center [684, 342] width 507 height 44
click at [673, 199] on div "Address Information" at bounding box center [684, 195] width 509 height 21
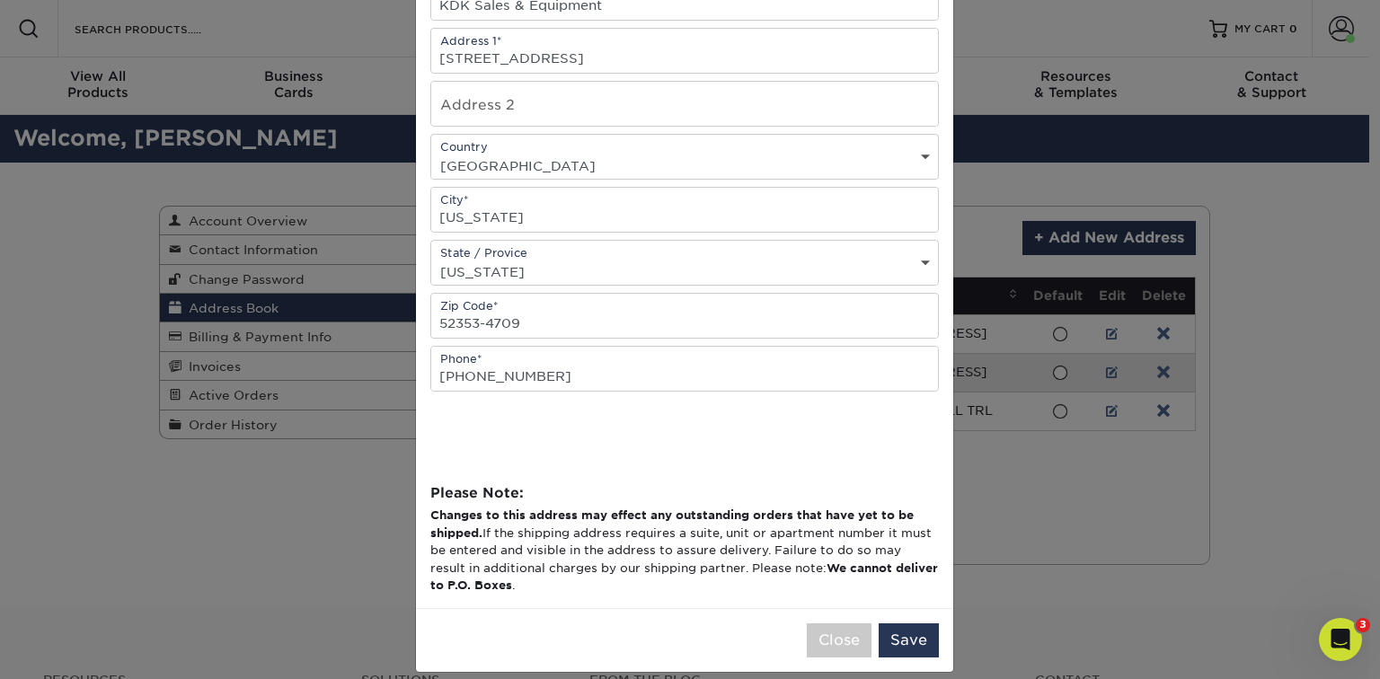
scroll to position [306, 0]
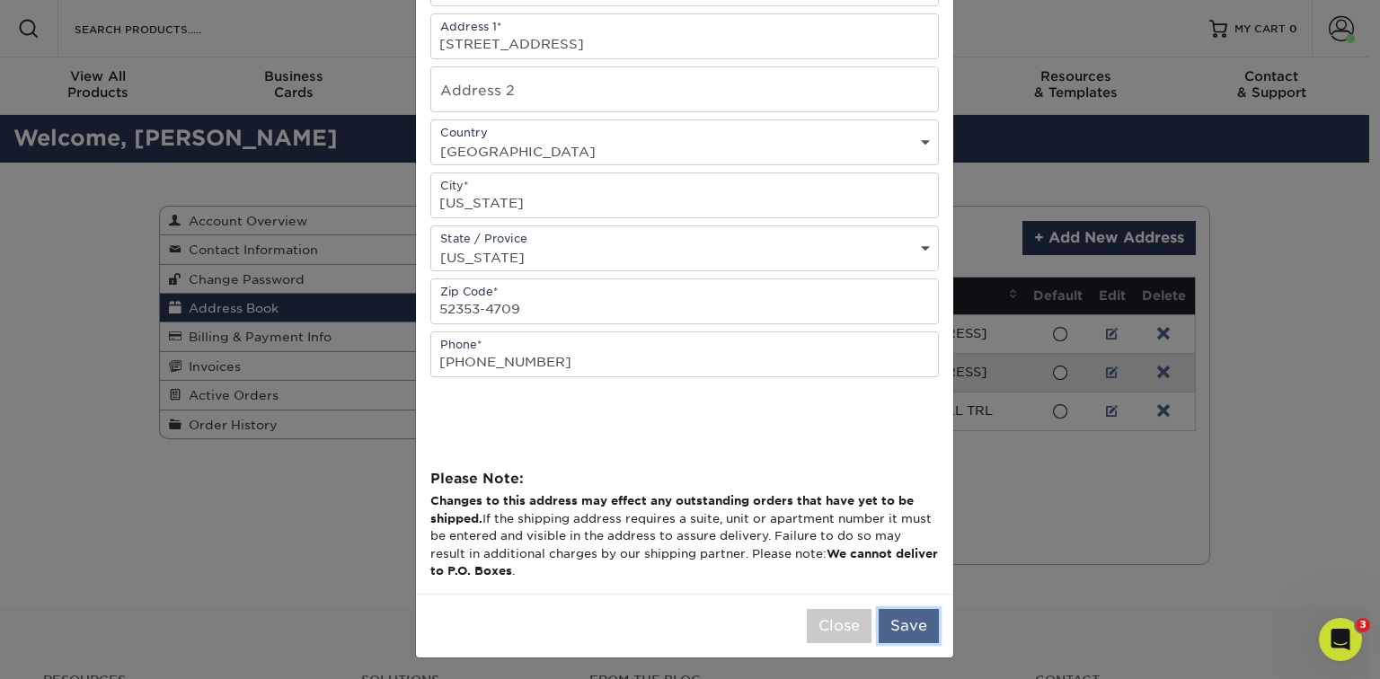
click at [891, 611] on button "Save" at bounding box center [909, 626] width 60 height 34
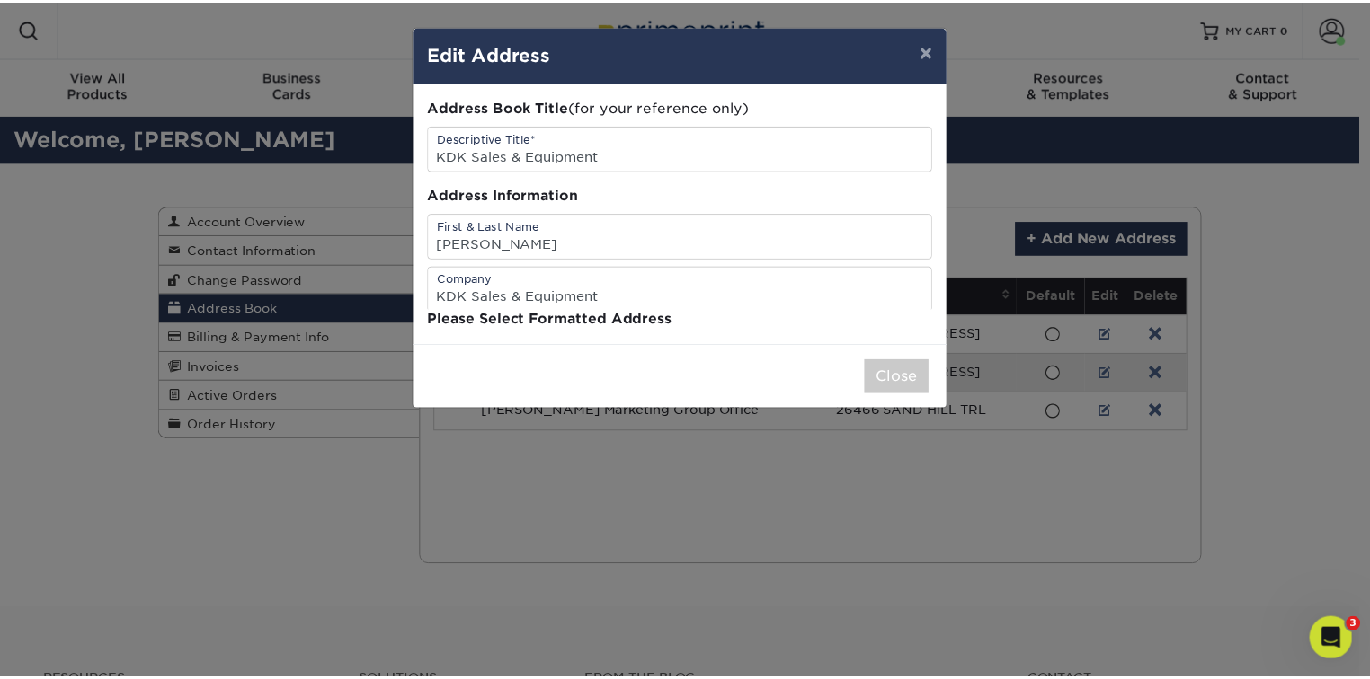
scroll to position [0, 0]
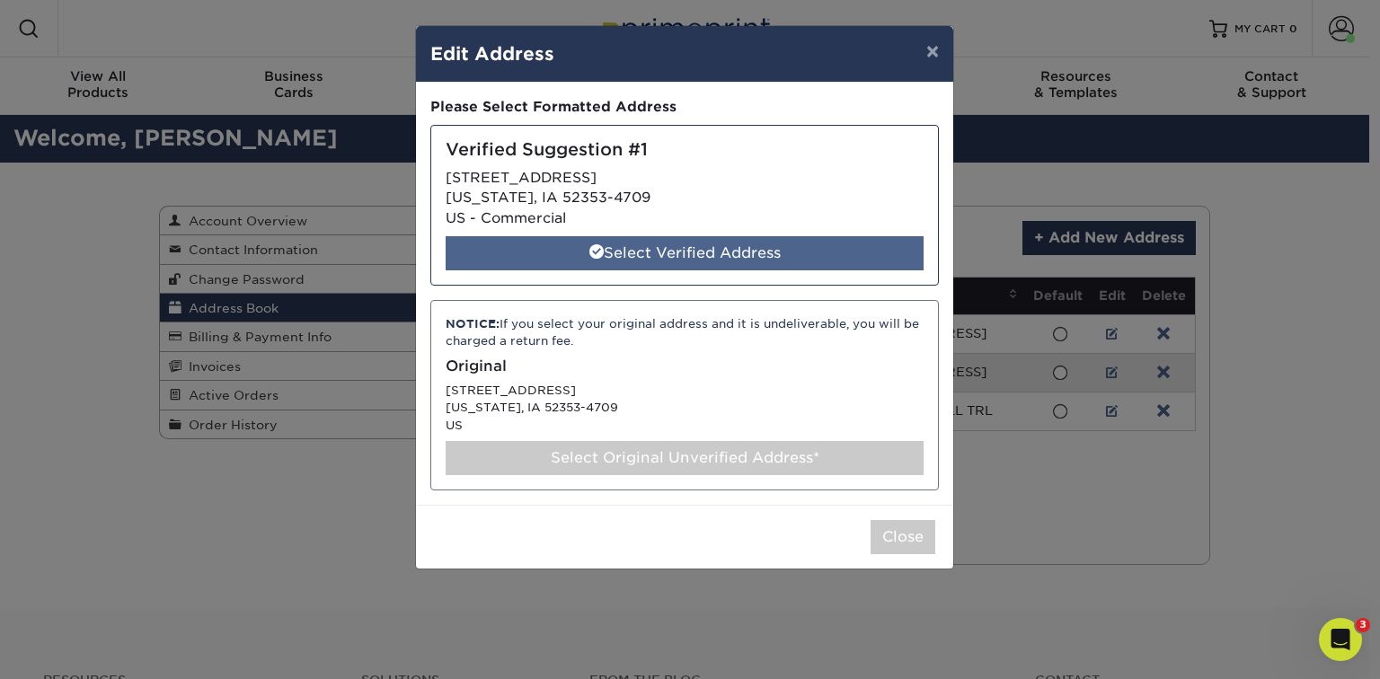
click at [670, 251] on div "Select Verified Address" at bounding box center [685, 253] width 478 height 34
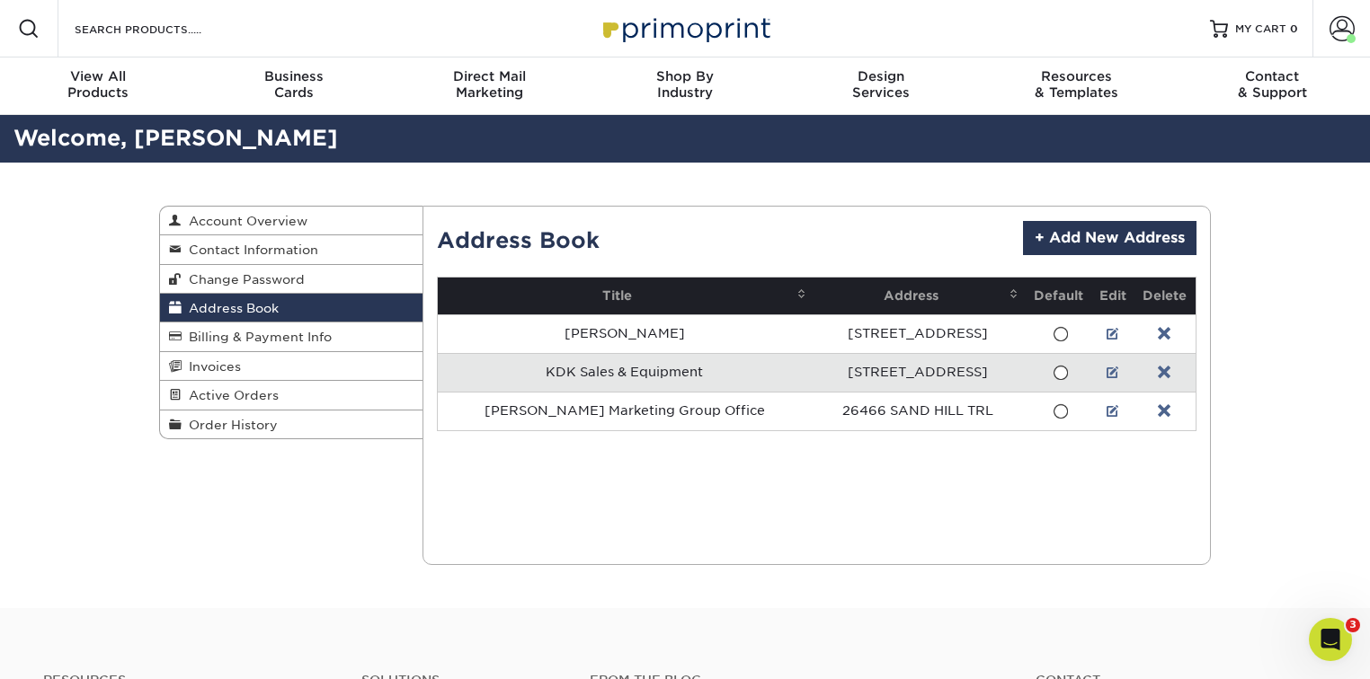
click at [381, 503] on div "Address Book Account Overview Contact Information Change Password Address Book …" at bounding box center [685, 386] width 1078 height 446
click at [347, 503] on div "Address Book Account Overview Contact Information Change Password Address Book …" at bounding box center [685, 386] width 1078 height 446
click at [279, 424] on link "Order History" at bounding box center [291, 425] width 262 height 28
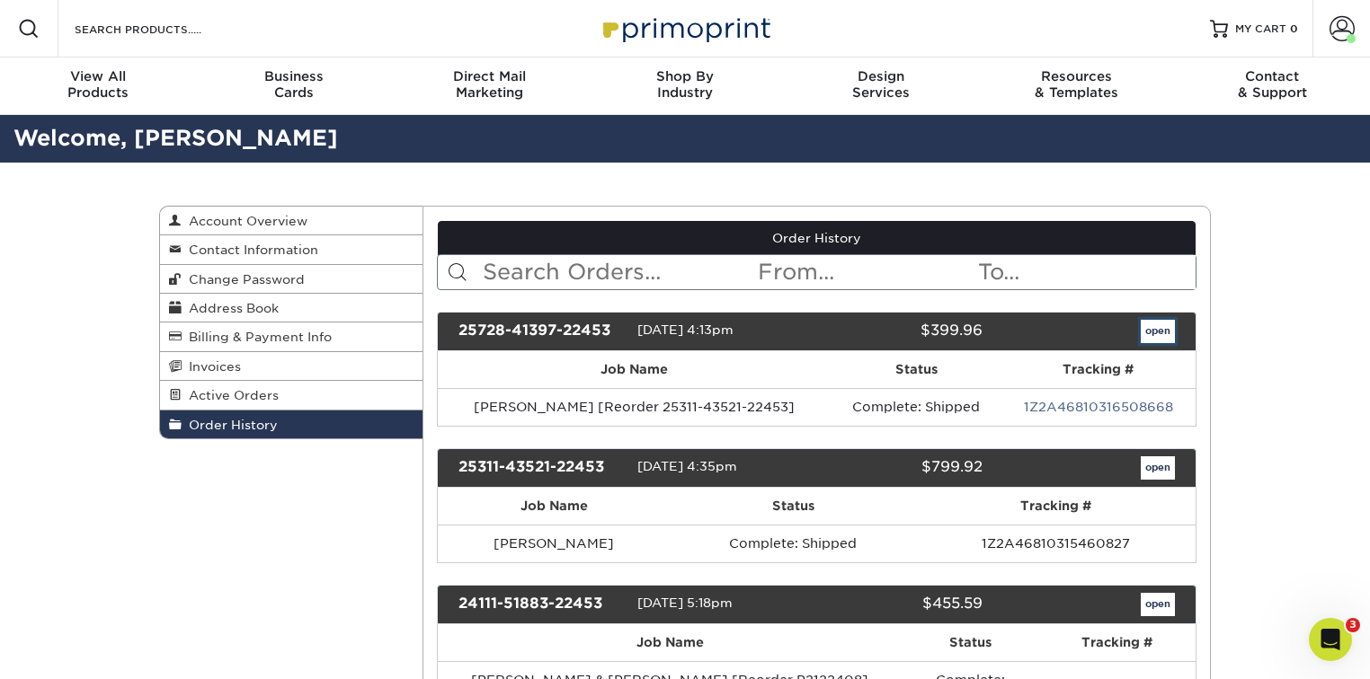
click at [1159, 326] on link "open" at bounding box center [1157, 331] width 34 height 23
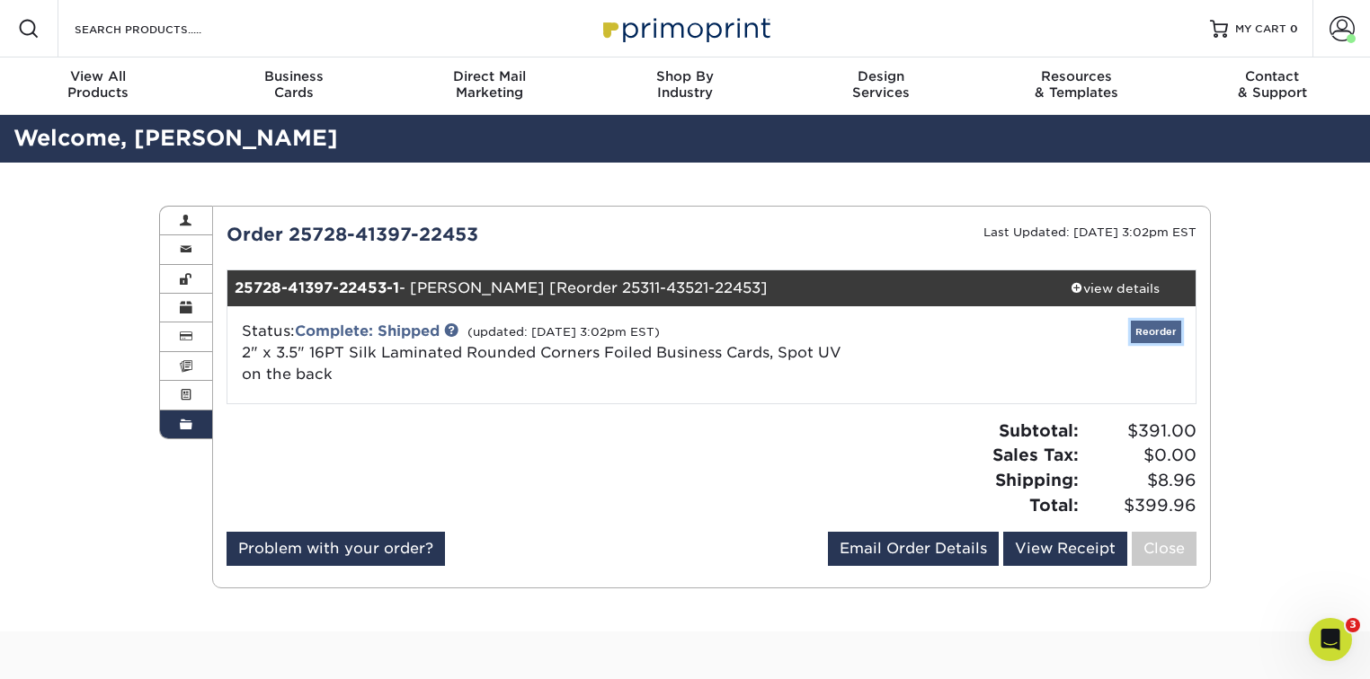
click at [1153, 325] on link "Reorder" at bounding box center [1156, 332] width 50 height 22
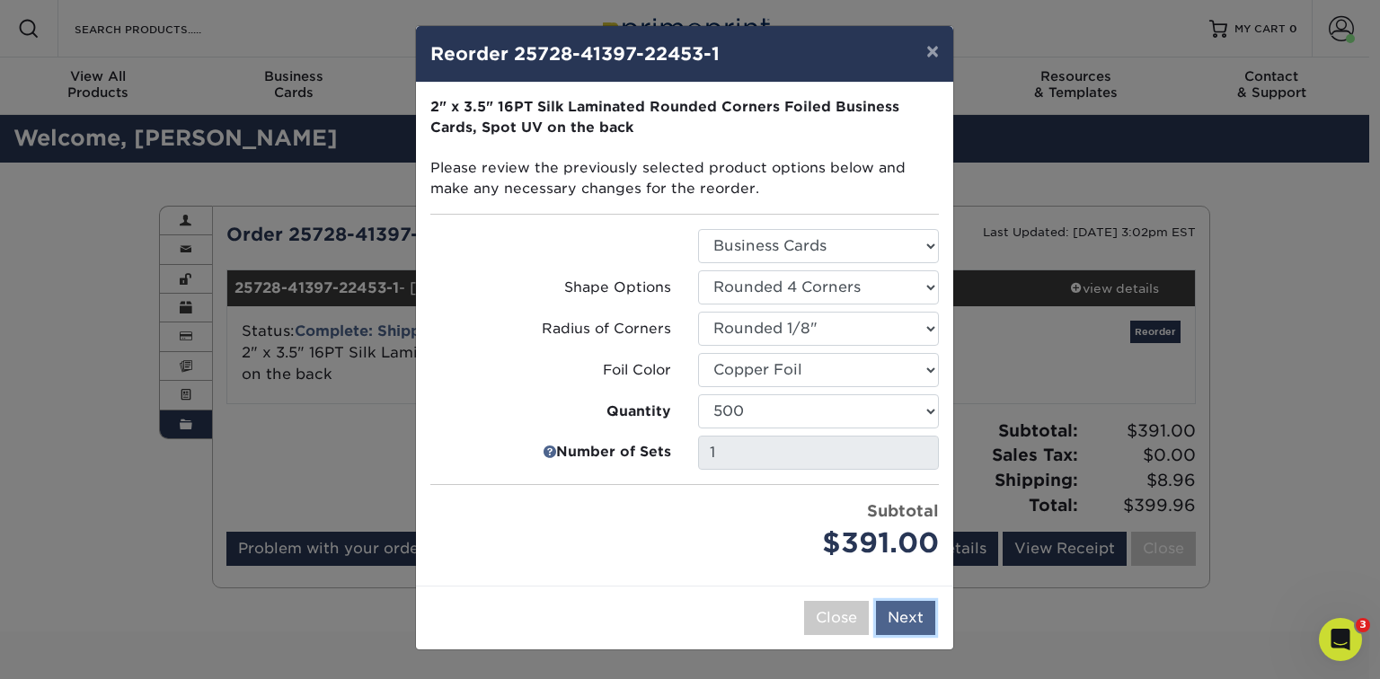
click at [900, 609] on button "Next" at bounding box center [905, 618] width 59 height 34
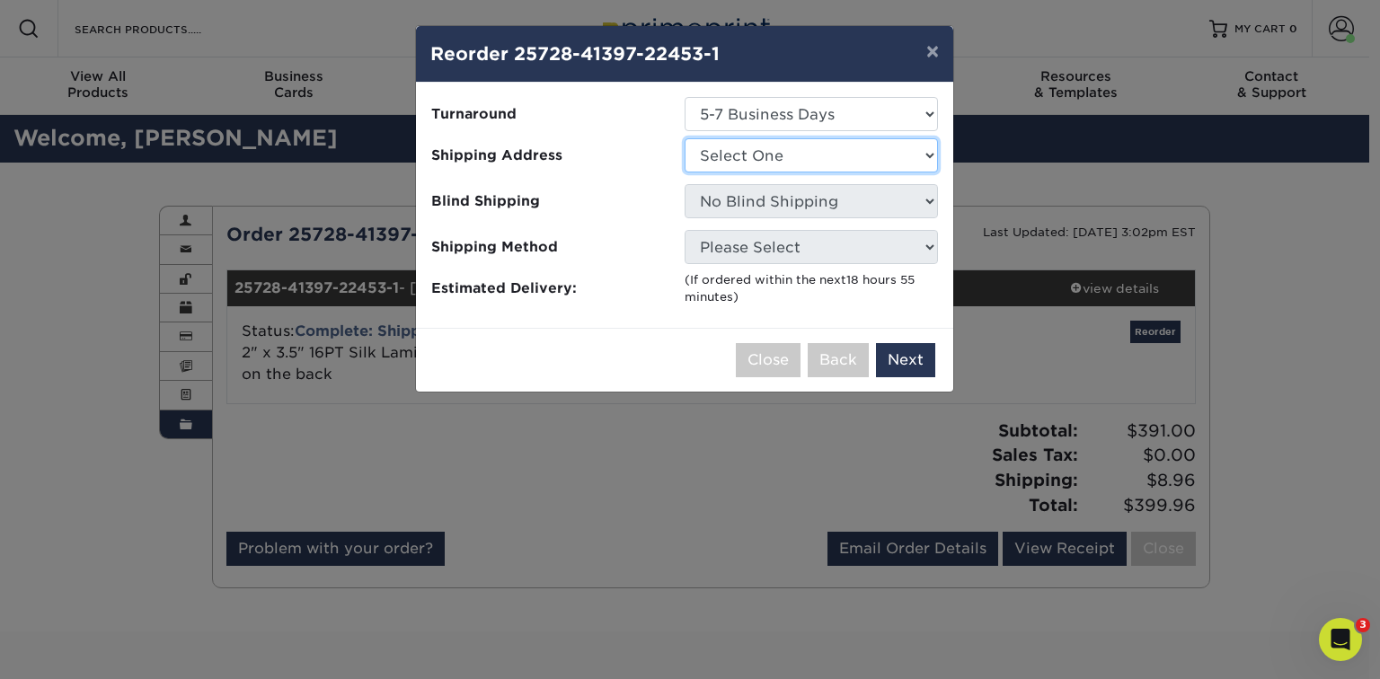
click at [730, 152] on select "Select One [PERSON_NAME] KDK Sales & Equipment [PERSON_NAME] Marketing Group Of…" at bounding box center [811, 155] width 253 height 34
select select "286409"
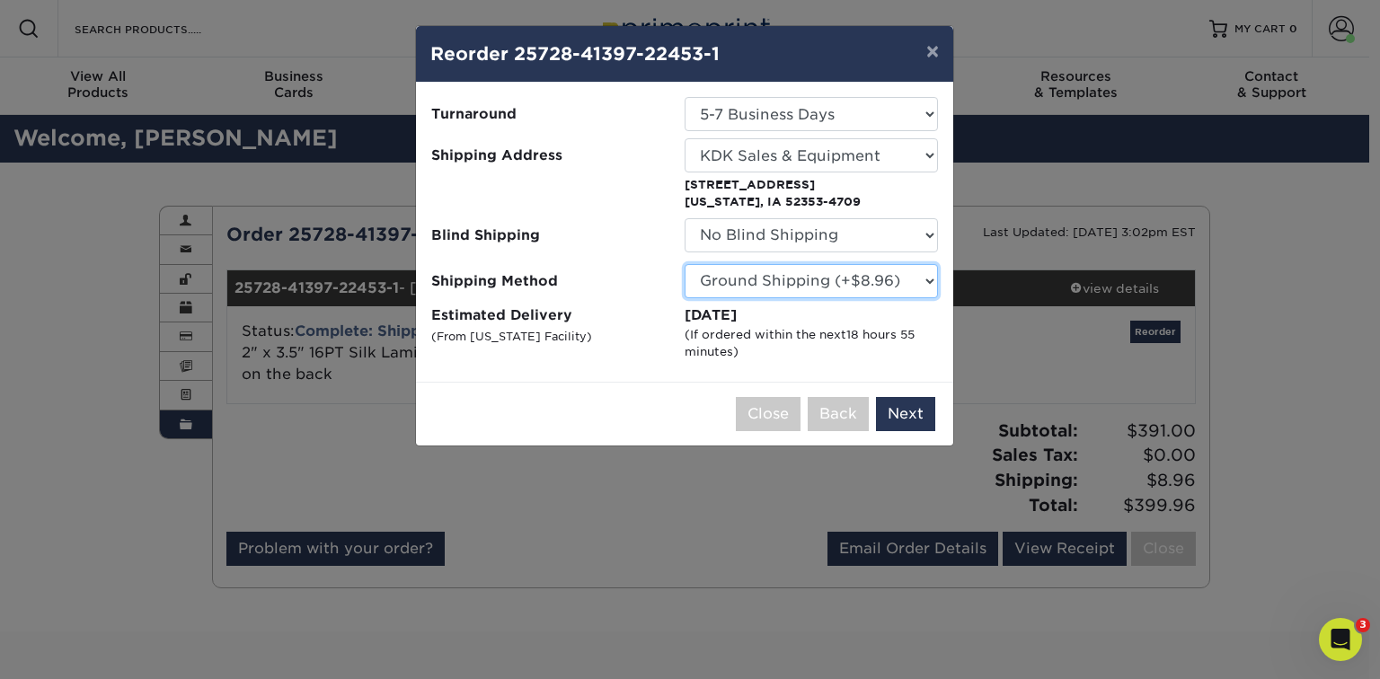
click at [725, 284] on select "Please Select Ground Shipping (+$8.96) 3 Day Shipping Service (+$20.08) 2 Day A…" at bounding box center [811, 281] width 253 height 34
click at [685, 264] on select "Please Select Ground Shipping (+$8.96) 3 Day Shipping Service (+$20.08) 2 Day A…" at bounding box center [811, 281] width 253 height 34
click at [923, 410] on button "Next" at bounding box center [905, 414] width 59 height 34
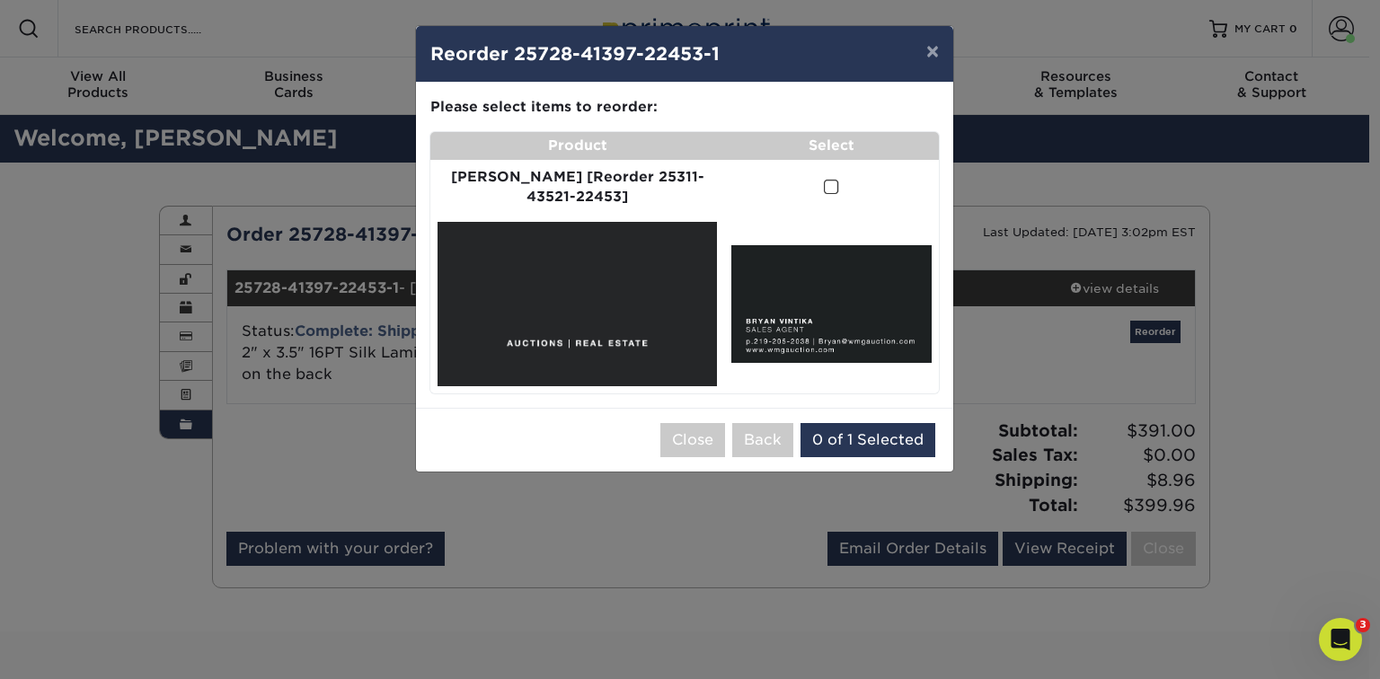
click at [803, 183] on td at bounding box center [831, 188] width 215 height 56
click at [824, 184] on span at bounding box center [831, 187] width 15 height 17
click at [0, 0] on input "checkbox" at bounding box center [0, 0] width 0 height 0
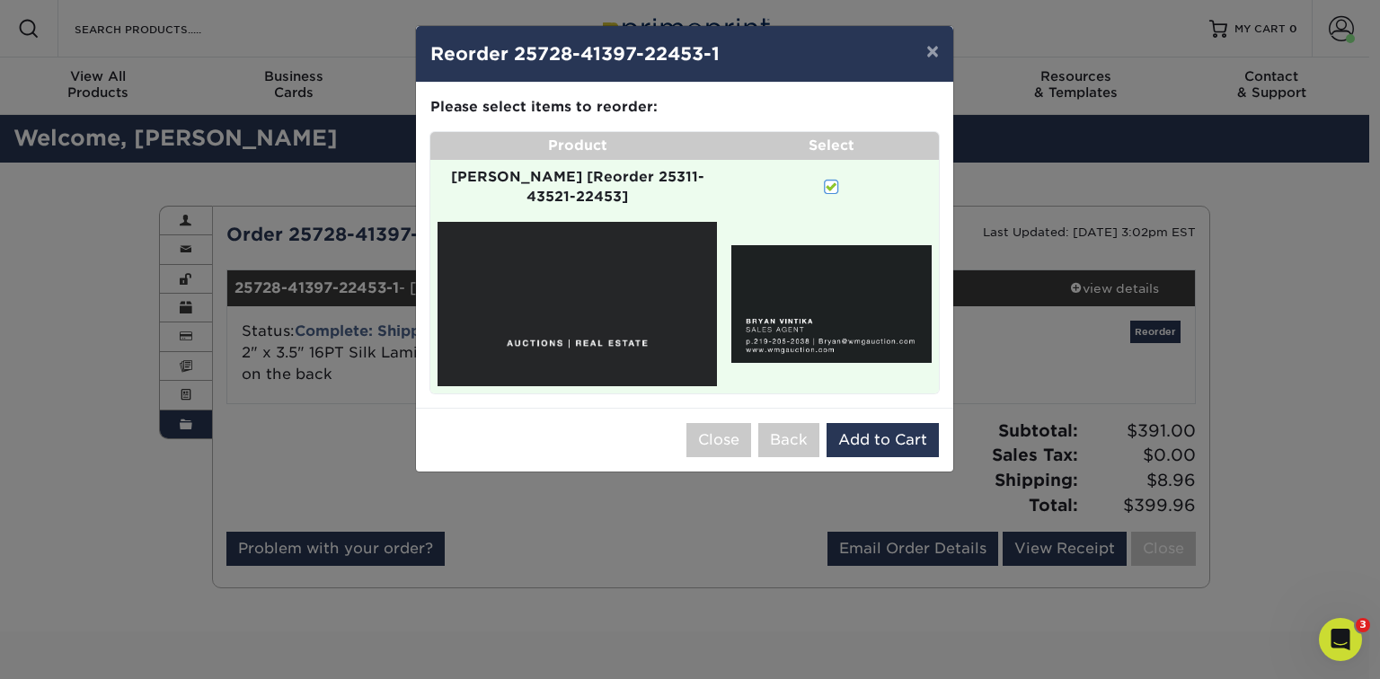
click at [518, 288] on img at bounding box center [577, 304] width 279 height 164
click at [749, 280] on img at bounding box center [832, 304] width 200 height 118
click at [824, 185] on span at bounding box center [831, 187] width 15 height 17
click at [0, 0] on input "checkbox" at bounding box center [0, 0] width 0 height 0
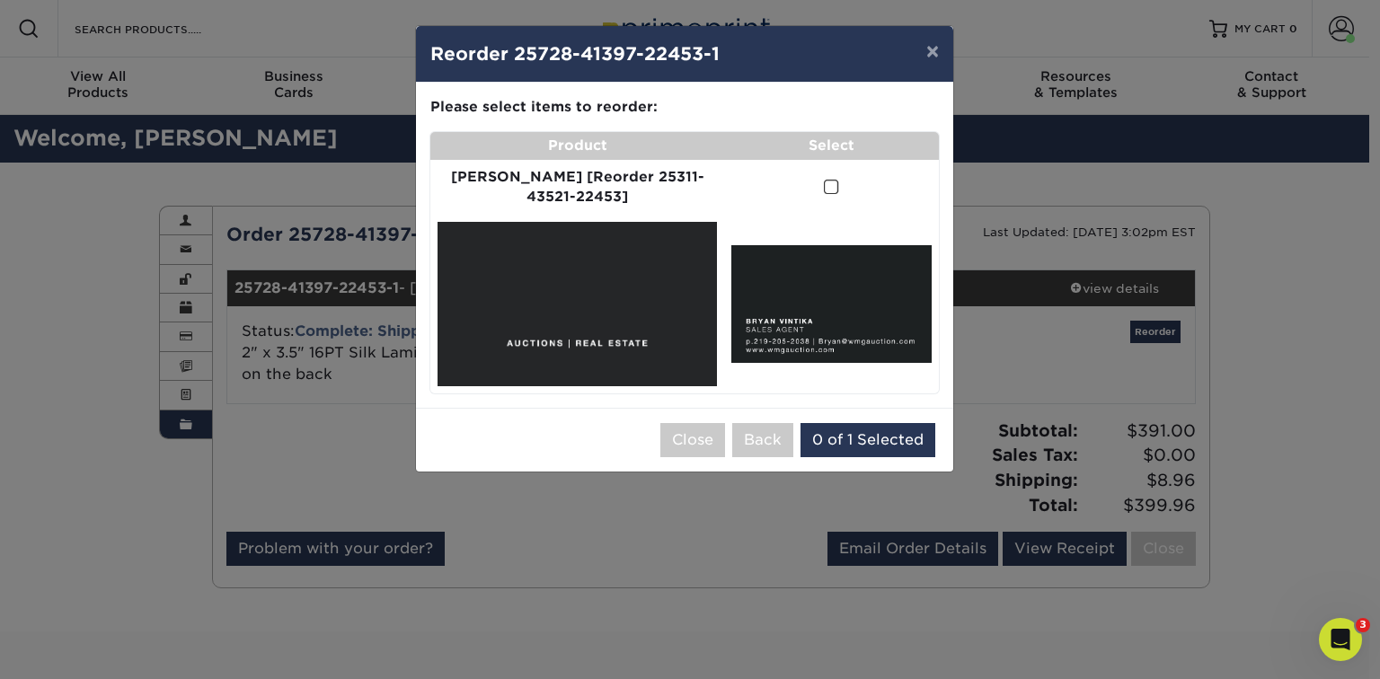
click at [824, 183] on span at bounding box center [831, 187] width 15 height 17
click at [0, 0] on input "checkbox" at bounding box center [0, 0] width 0 height 0
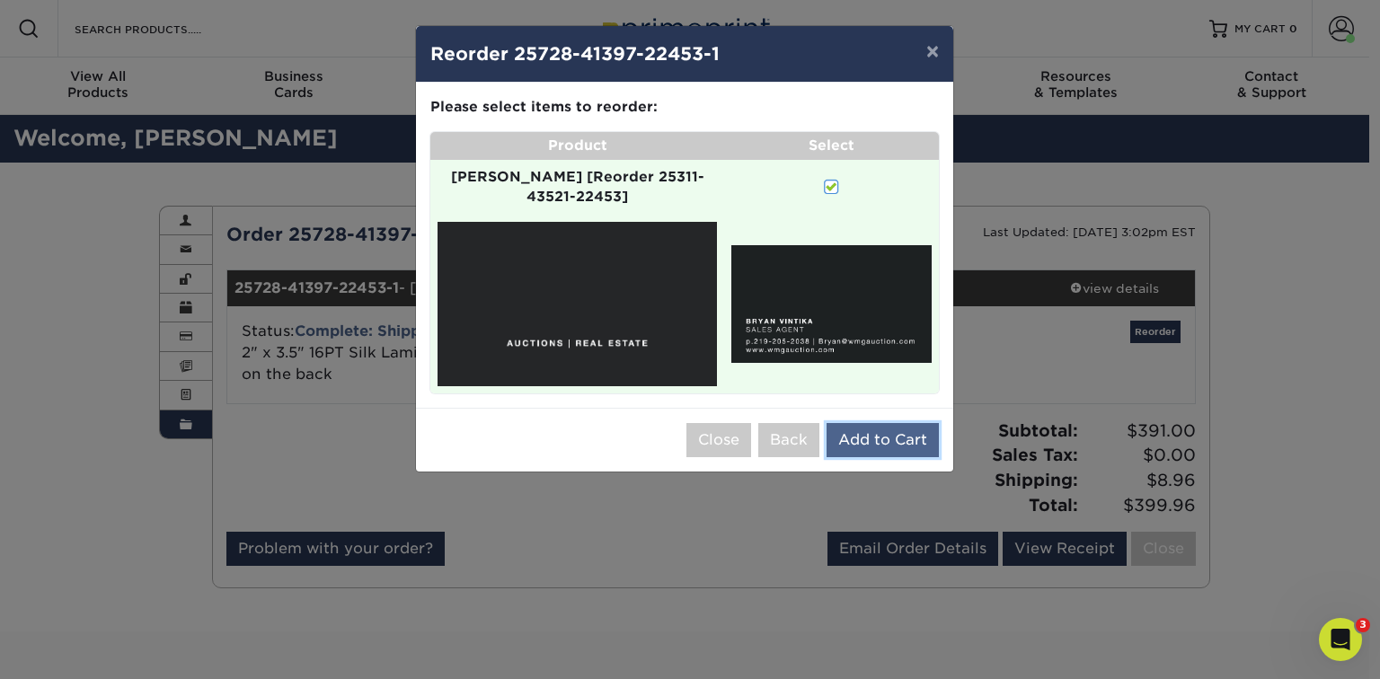
click at [850, 423] on button "Add to Cart" at bounding box center [883, 440] width 112 height 34
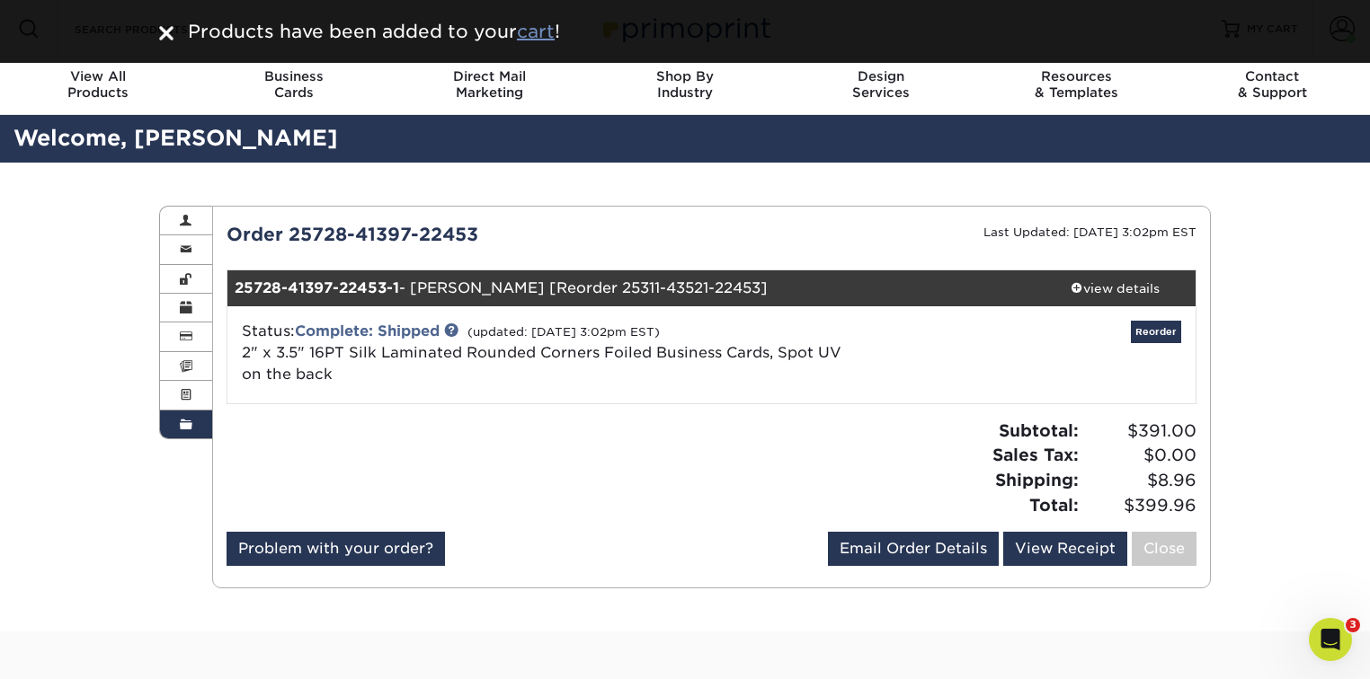
click at [545, 28] on u "cart" at bounding box center [536, 32] width 38 height 22
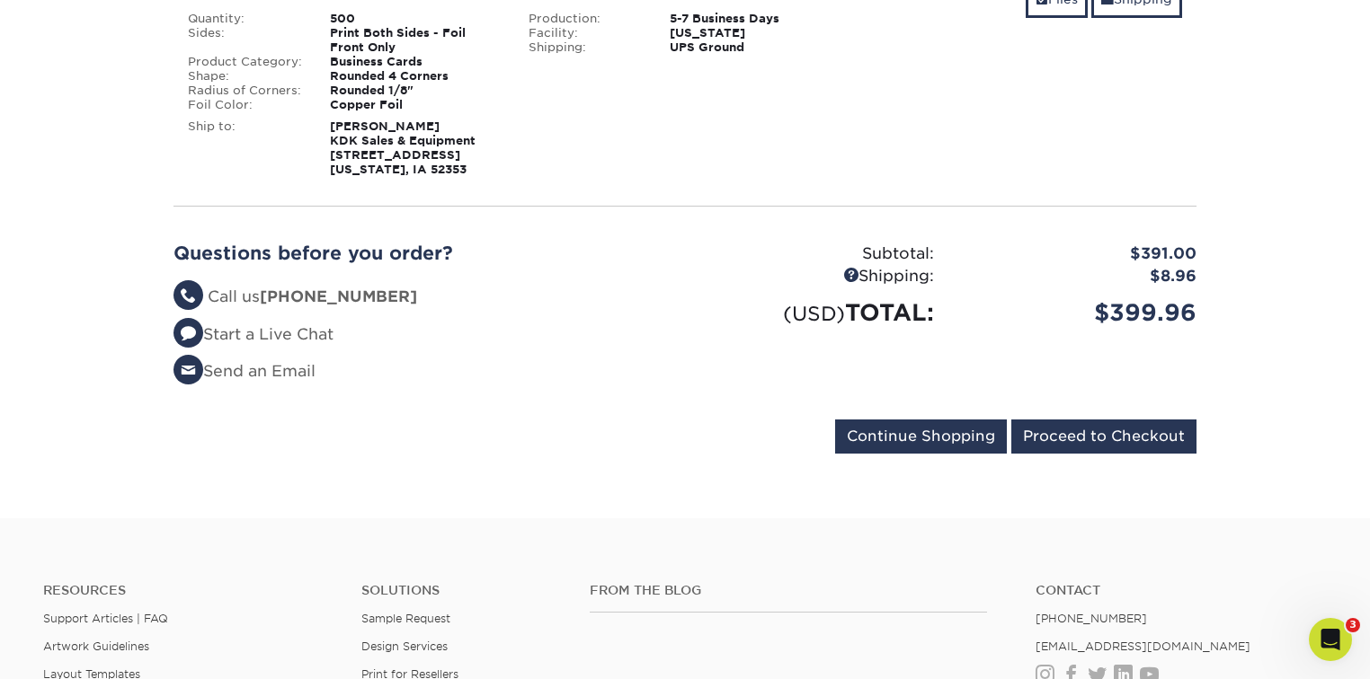
scroll to position [383, 0]
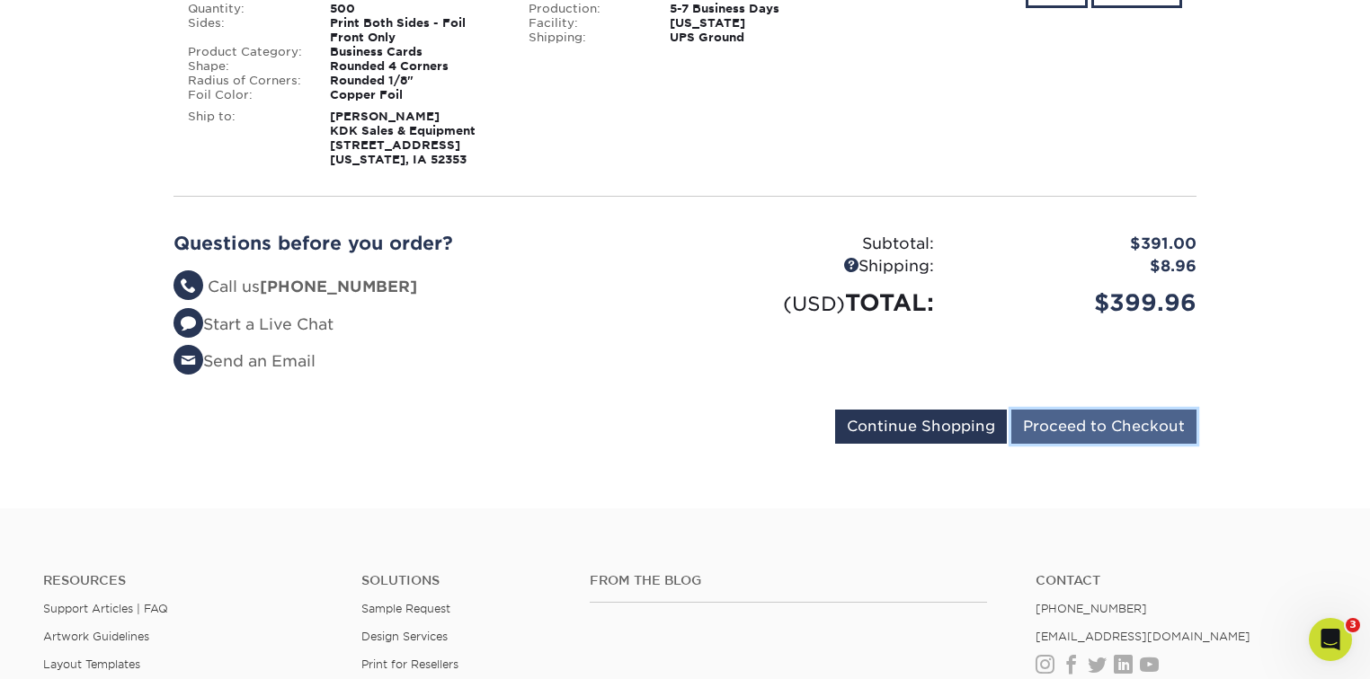
click at [1065, 427] on input "Proceed to Checkout" at bounding box center [1103, 427] width 185 height 34
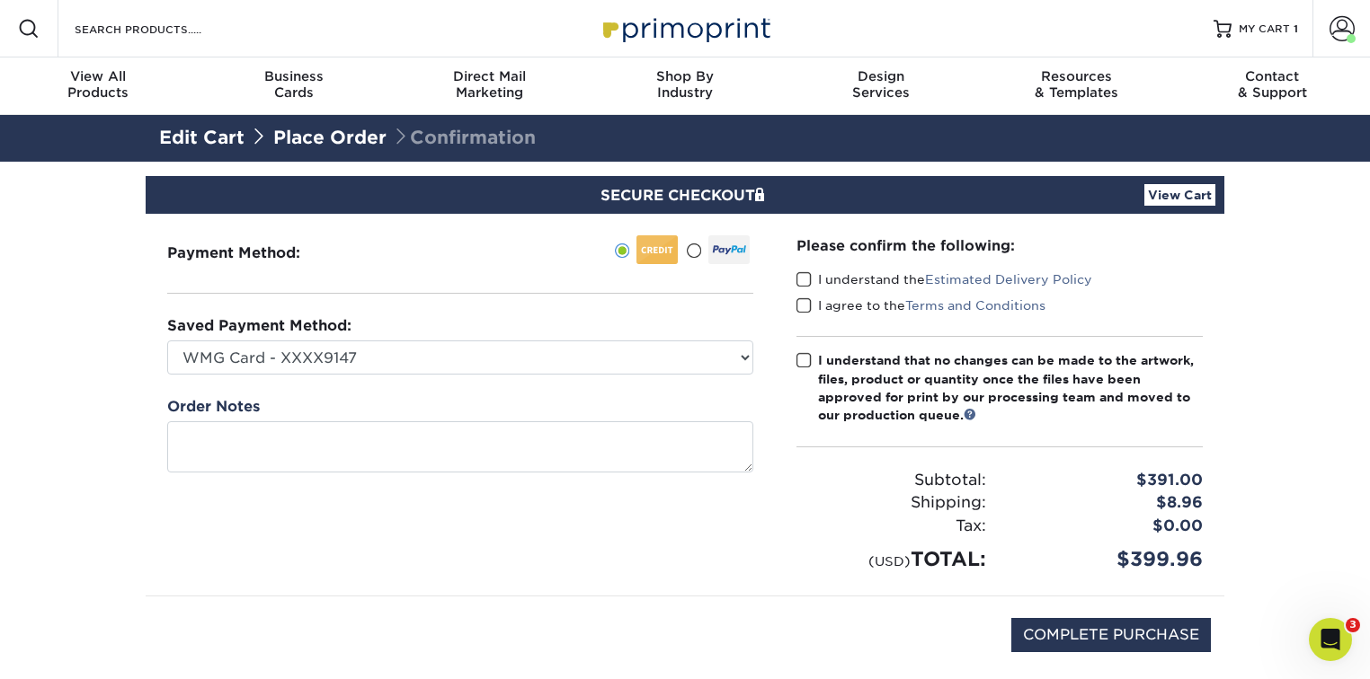
click at [1163, 198] on link "View Cart" at bounding box center [1179, 195] width 71 height 22
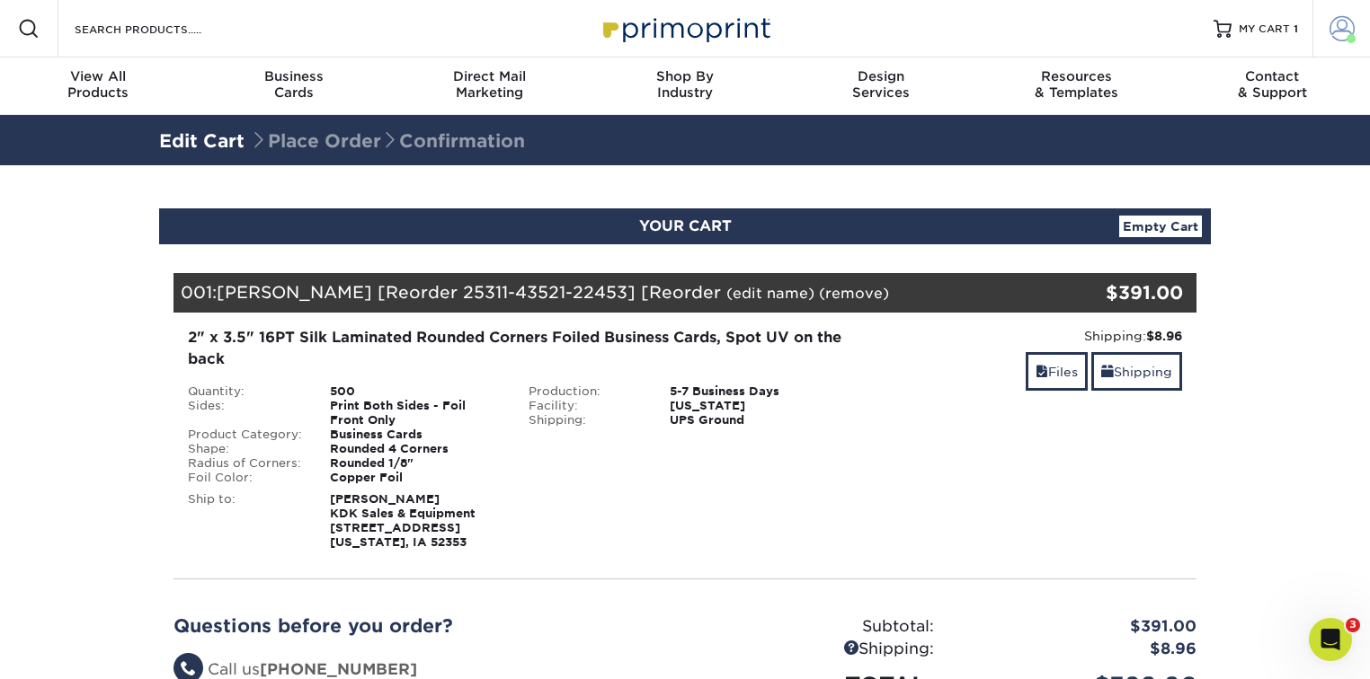
click at [1334, 31] on span at bounding box center [1341, 28] width 25 height 25
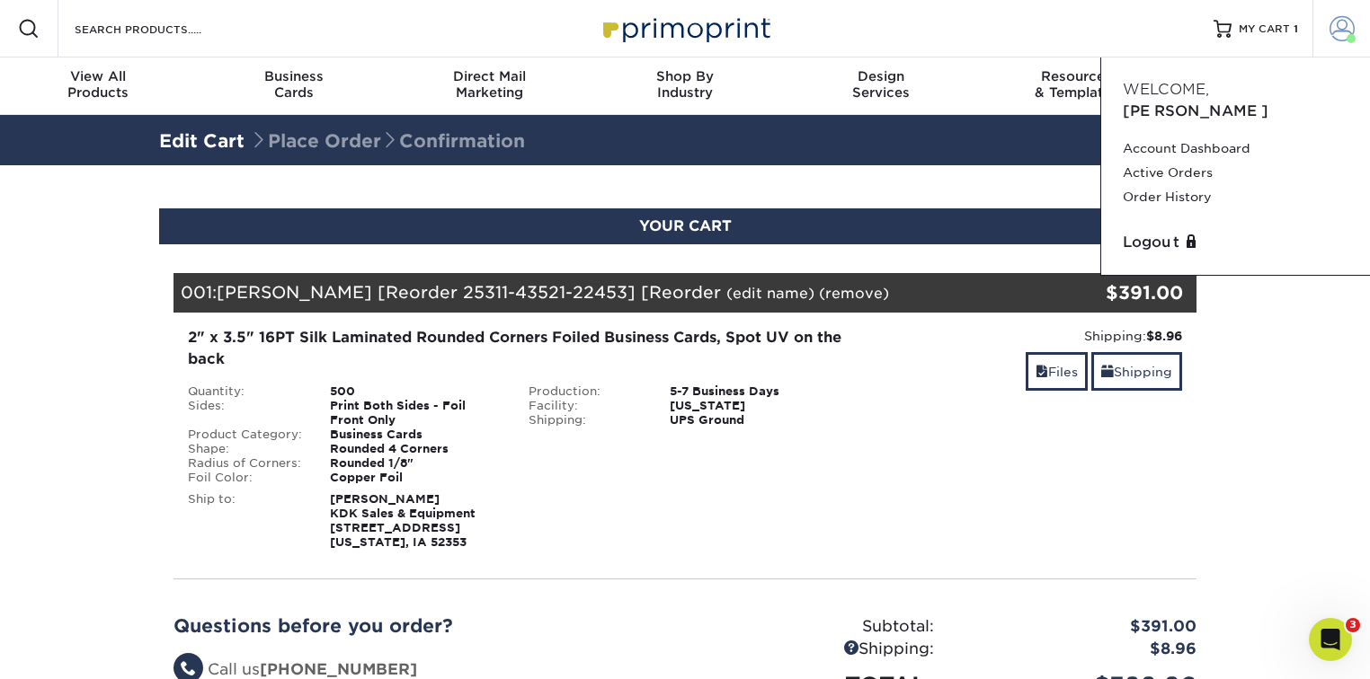
click at [1333, 36] on span at bounding box center [1341, 28] width 25 height 25
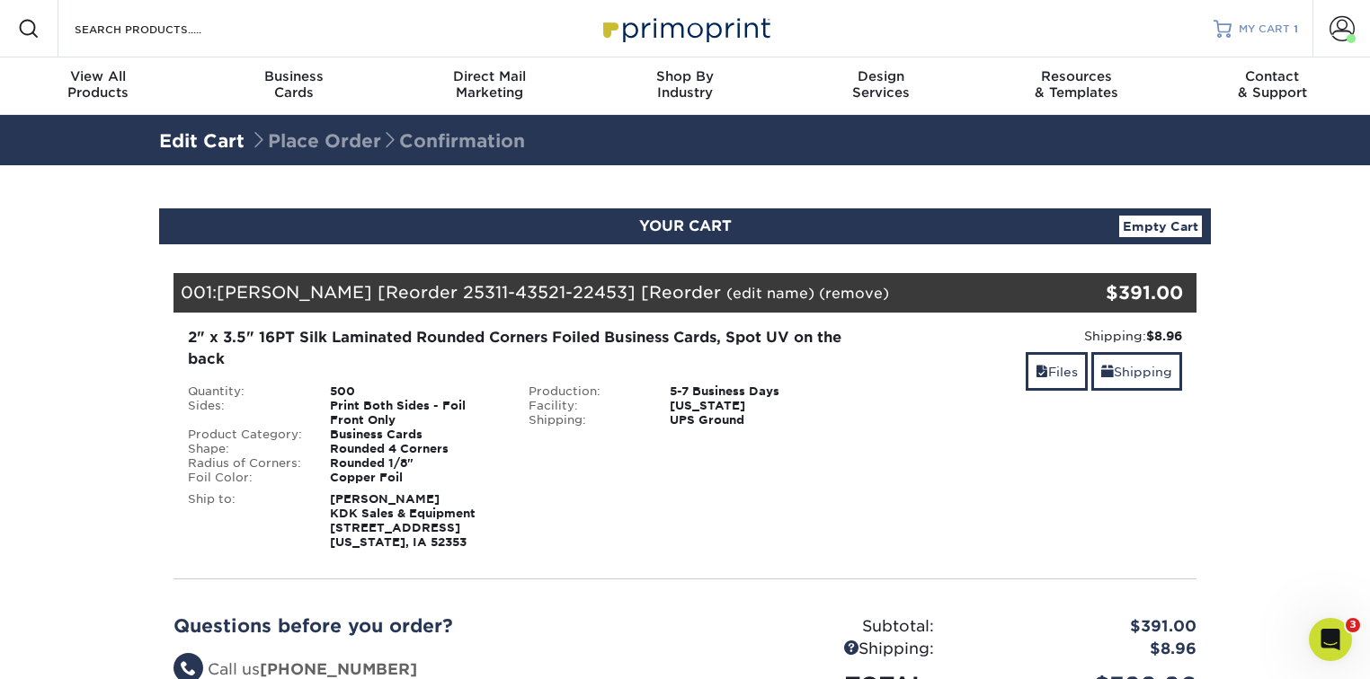
click at [1294, 28] on span "1" at bounding box center [1295, 28] width 4 height 13
click at [1152, 230] on link "Empty Cart" at bounding box center [1160, 227] width 83 height 22
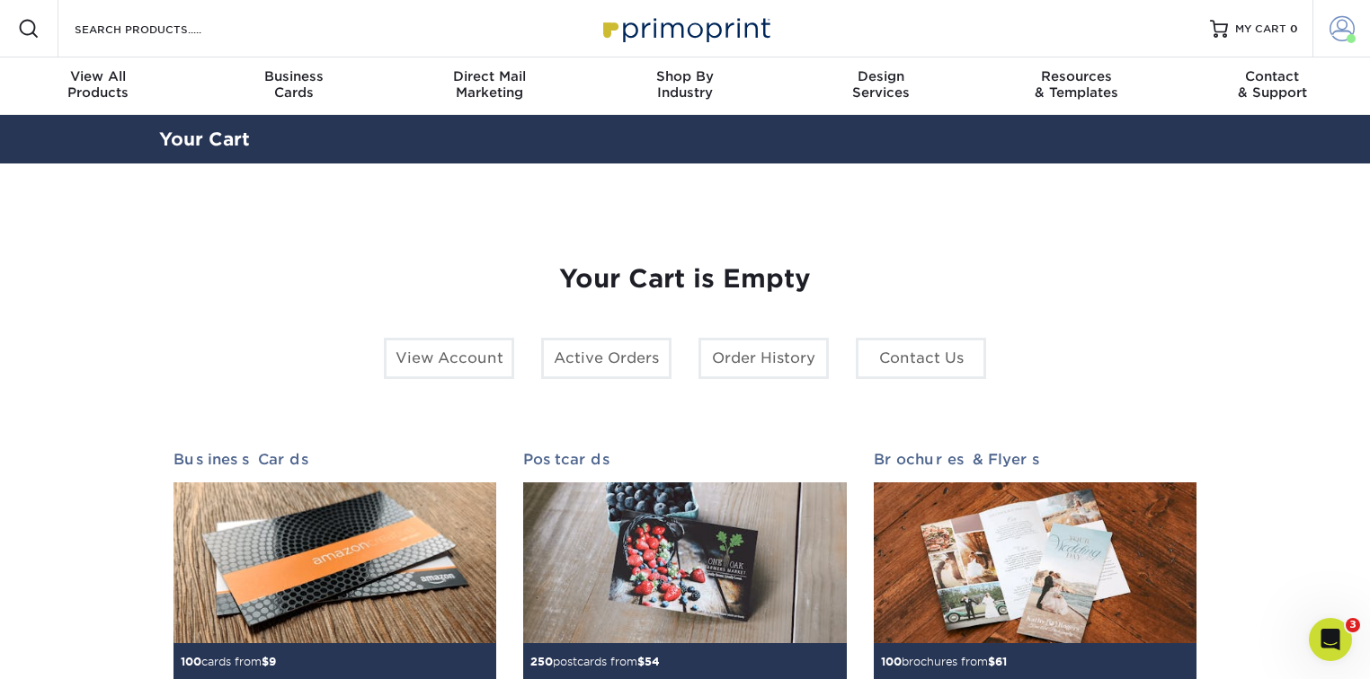
click at [1336, 38] on span at bounding box center [1341, 28] width 25 height 25
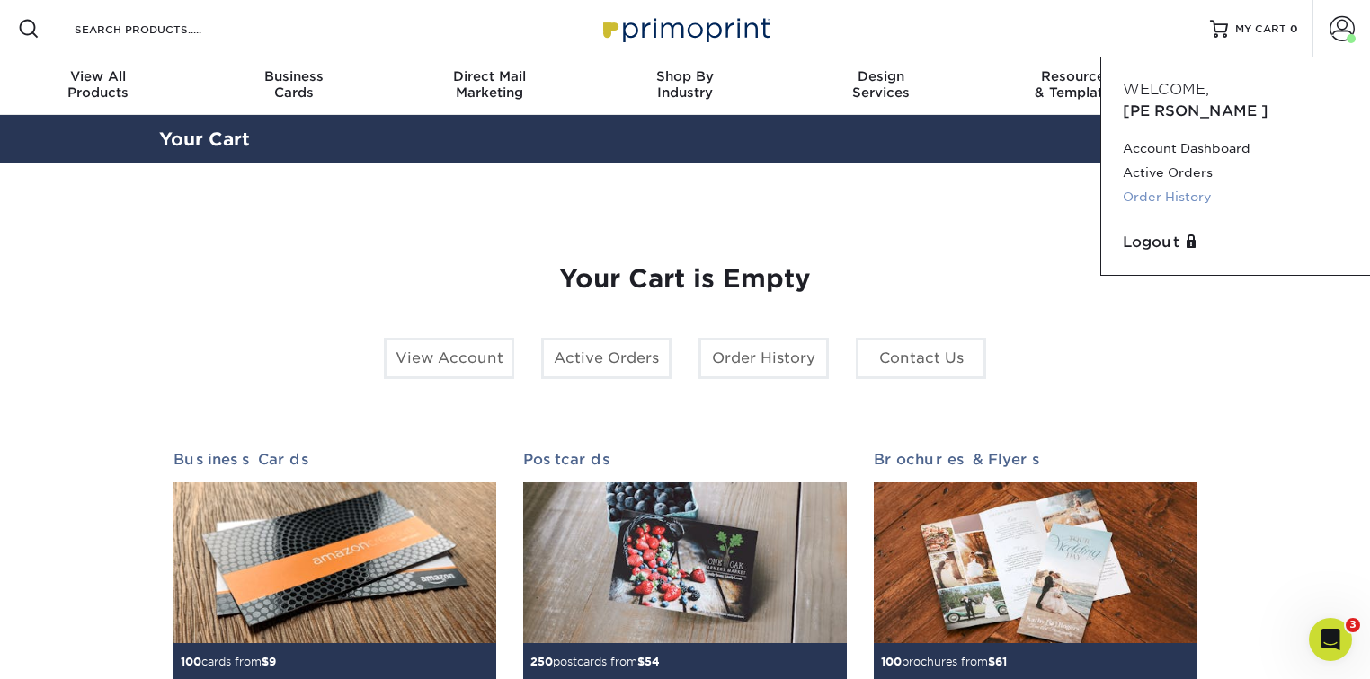
click at [1167, 185] on link "Order History" at bounding box center [1235, 197] width 226 height 24
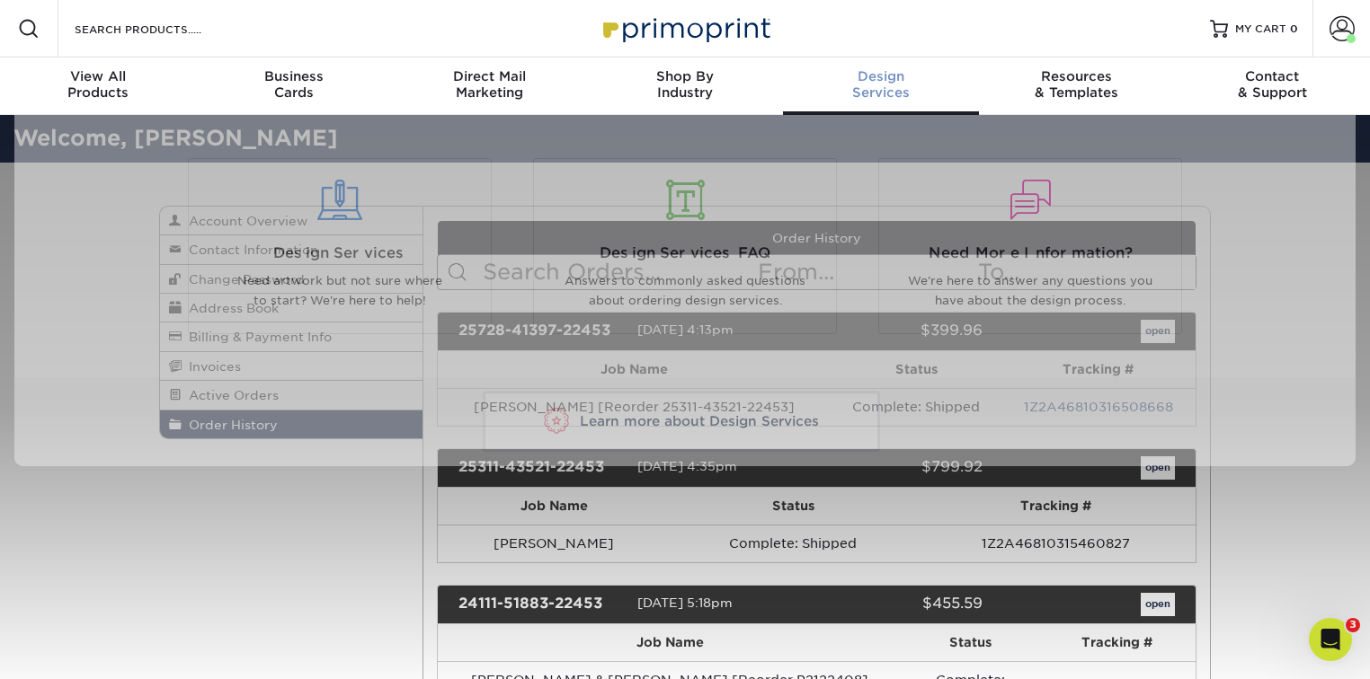
click at [874, 70] on span "Design" at bounding box center [881, 76] width 196 height 16
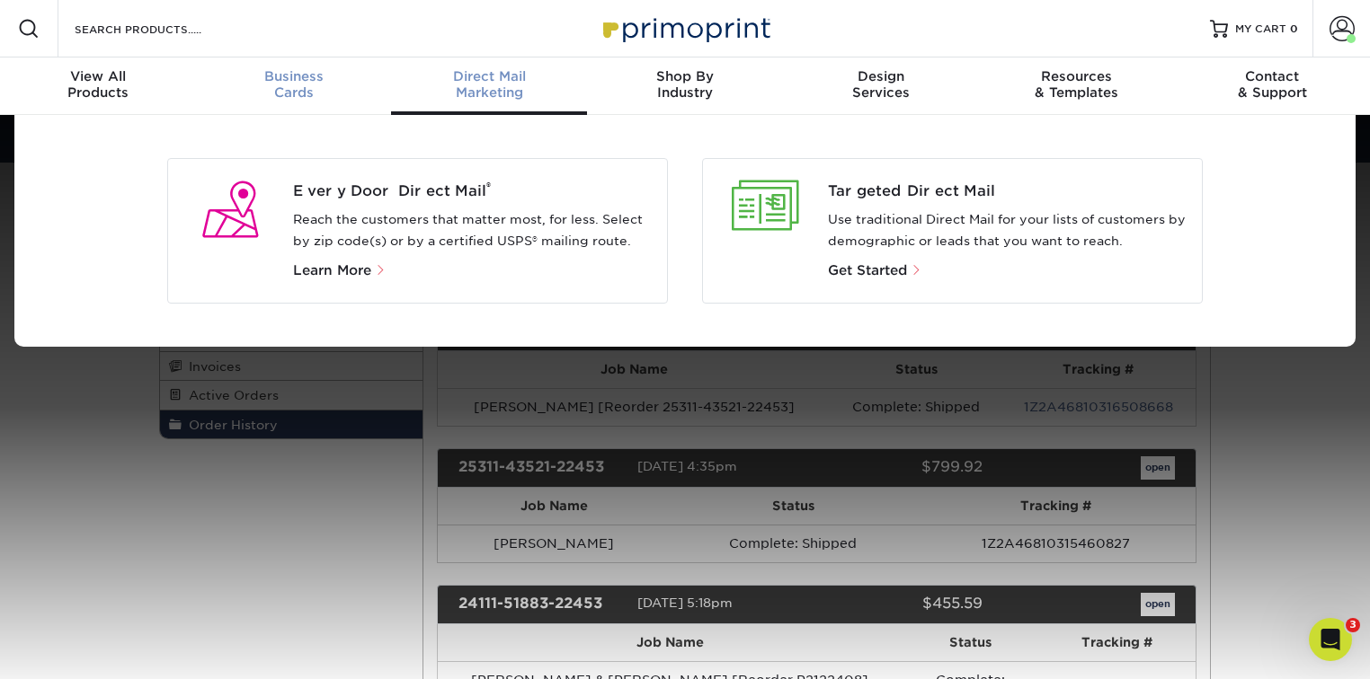
scroll to position [1, 0]
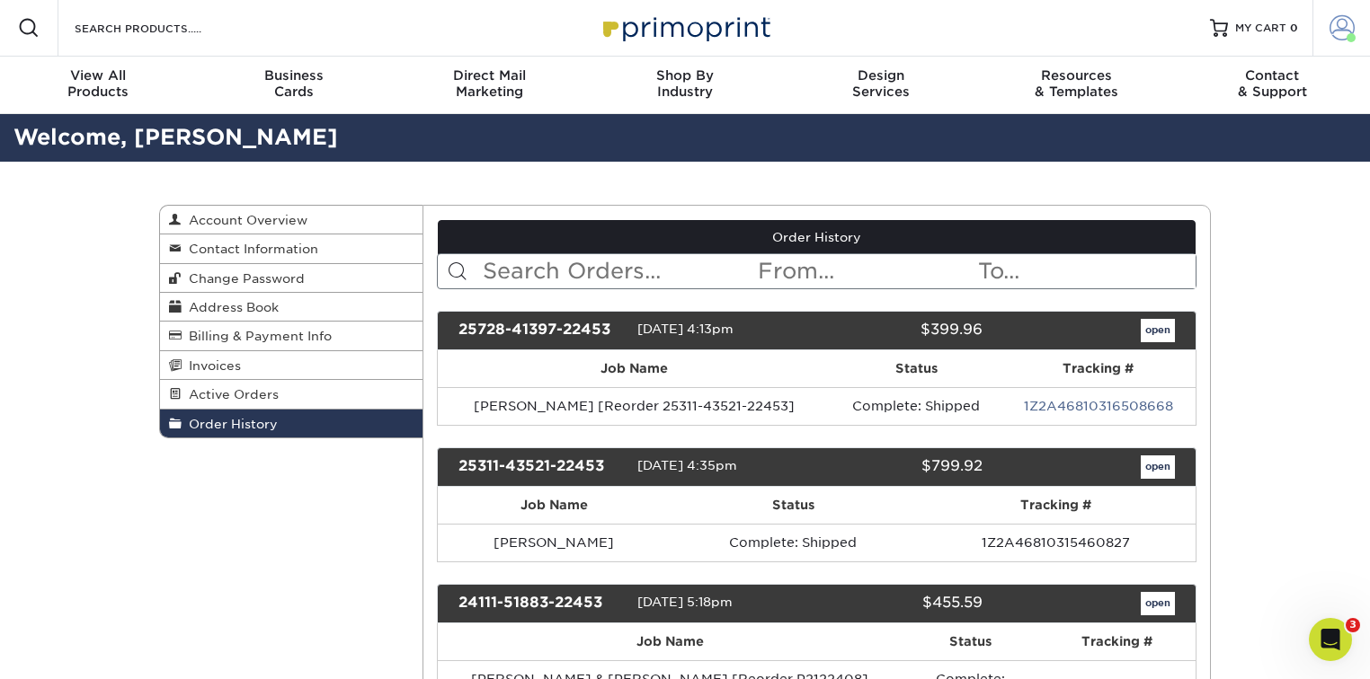
click at [1338, 23] on span at bounding box center [1341, 27] width 25 height 25
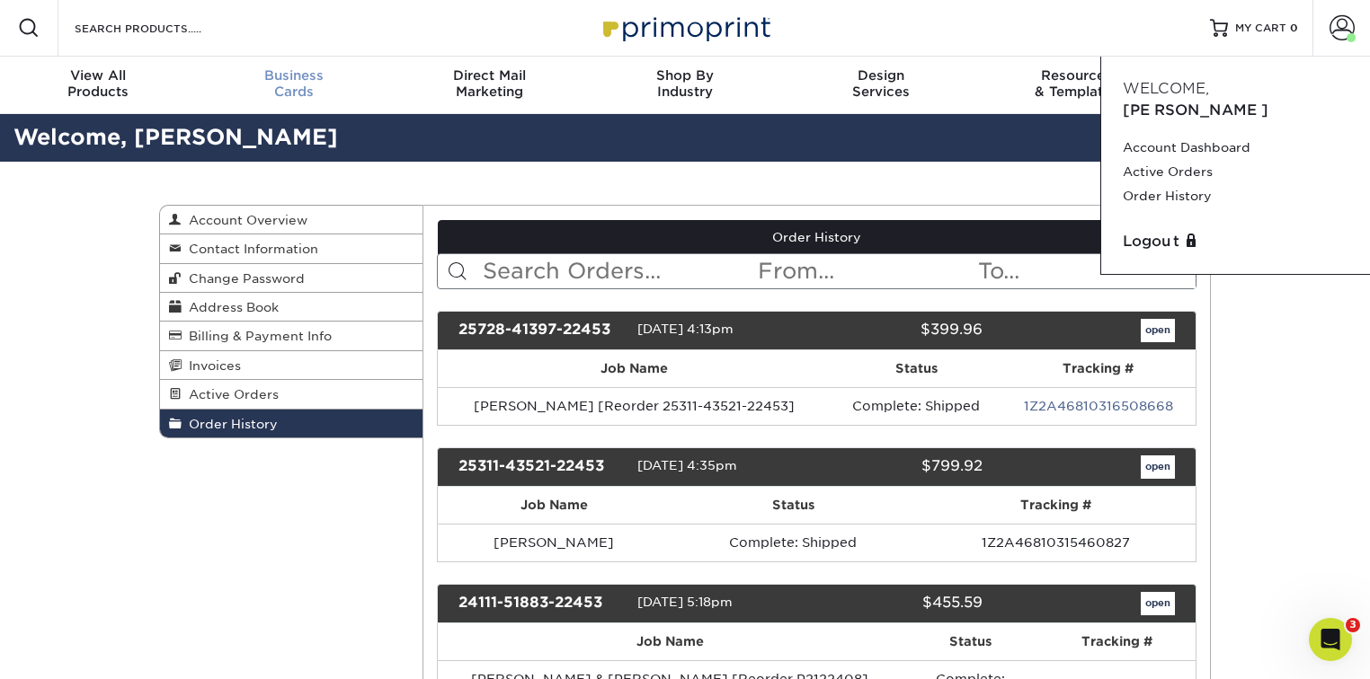
click at [276, 77] on span "Business" at bounding box center [294, 75] width 196 height 16
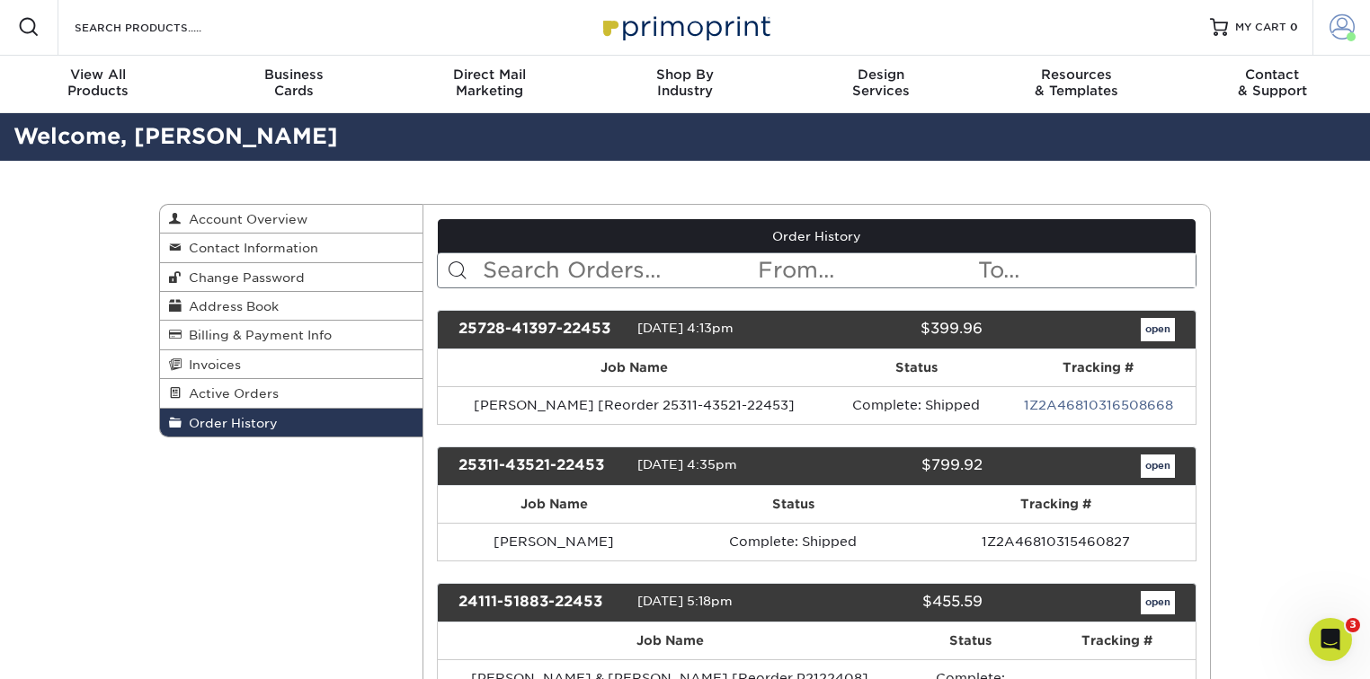
click at [1330, 25] on span at bounding box center [1341, 26] width 25 height 25
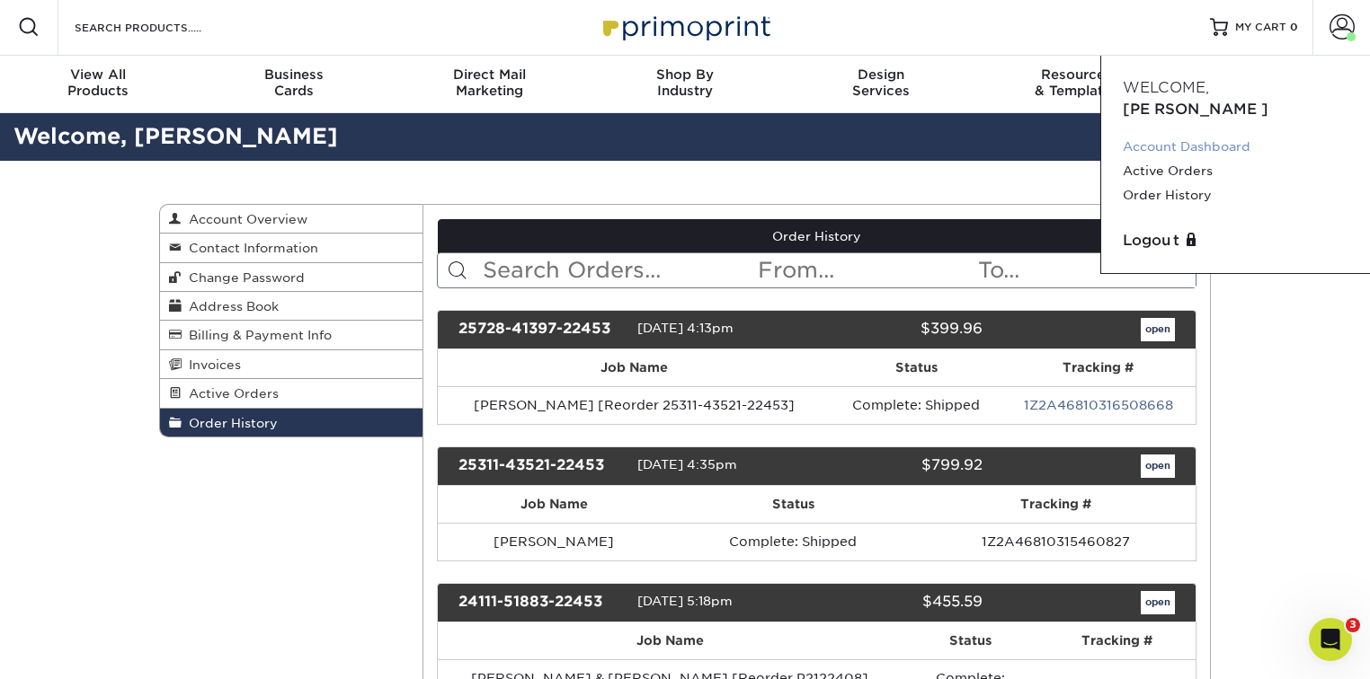
click at [1224, 135] on link "Account Dashboard" at bounding box center [1235, 147] width 226 height 24
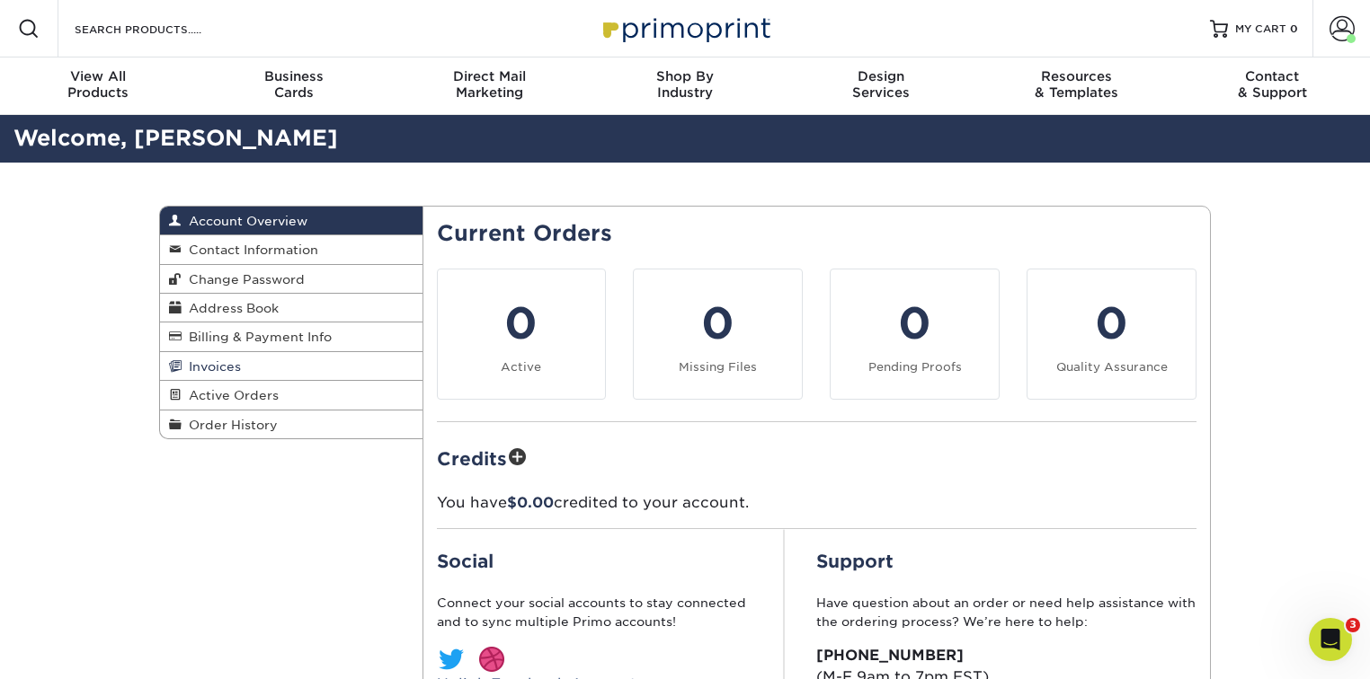
click at [235, 364] on span "Invoices" at bounding box center [211, 366] width 59 height 14
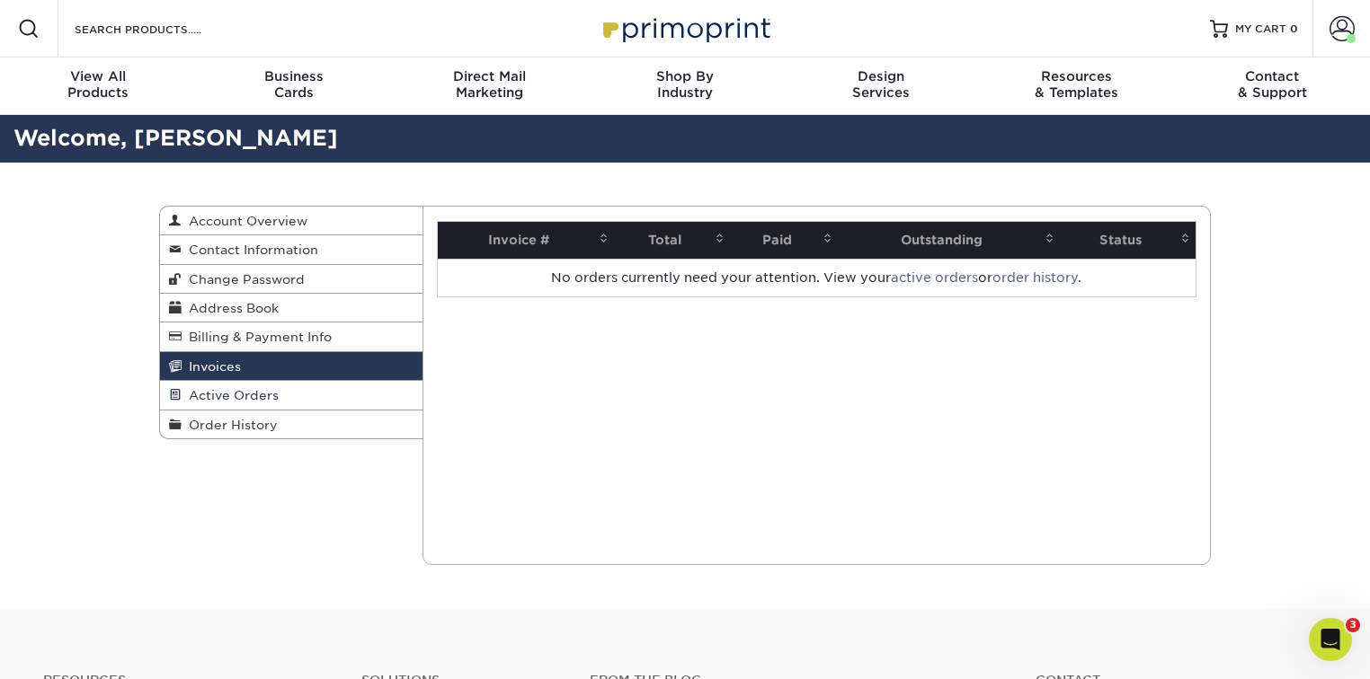
click at [238, 386] on link "Active Orders" at bounding box center [291, 395] width 262 height 29
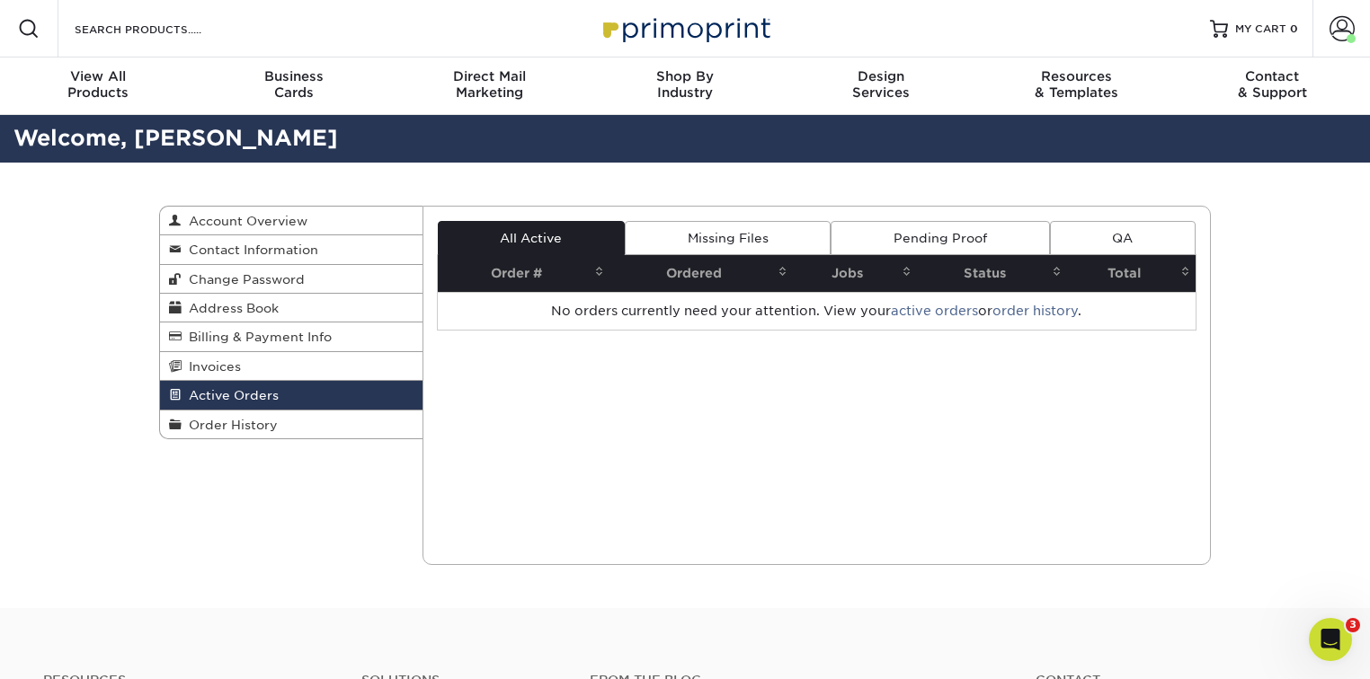
click at [728, 235] on link "Missing Files" at bounding box center [728, 238] width 206 height 34
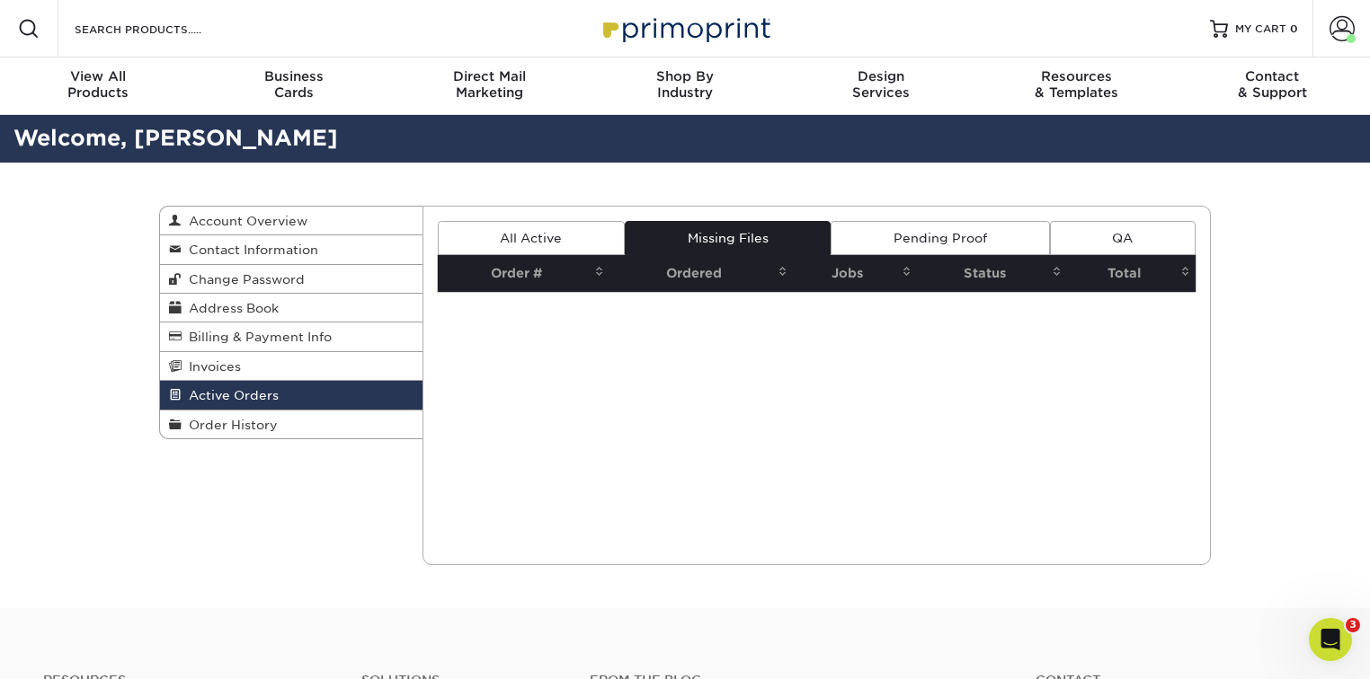
click at [1114, 242] on link "QA" at bounding box center [1123, 238] width 146 height 34
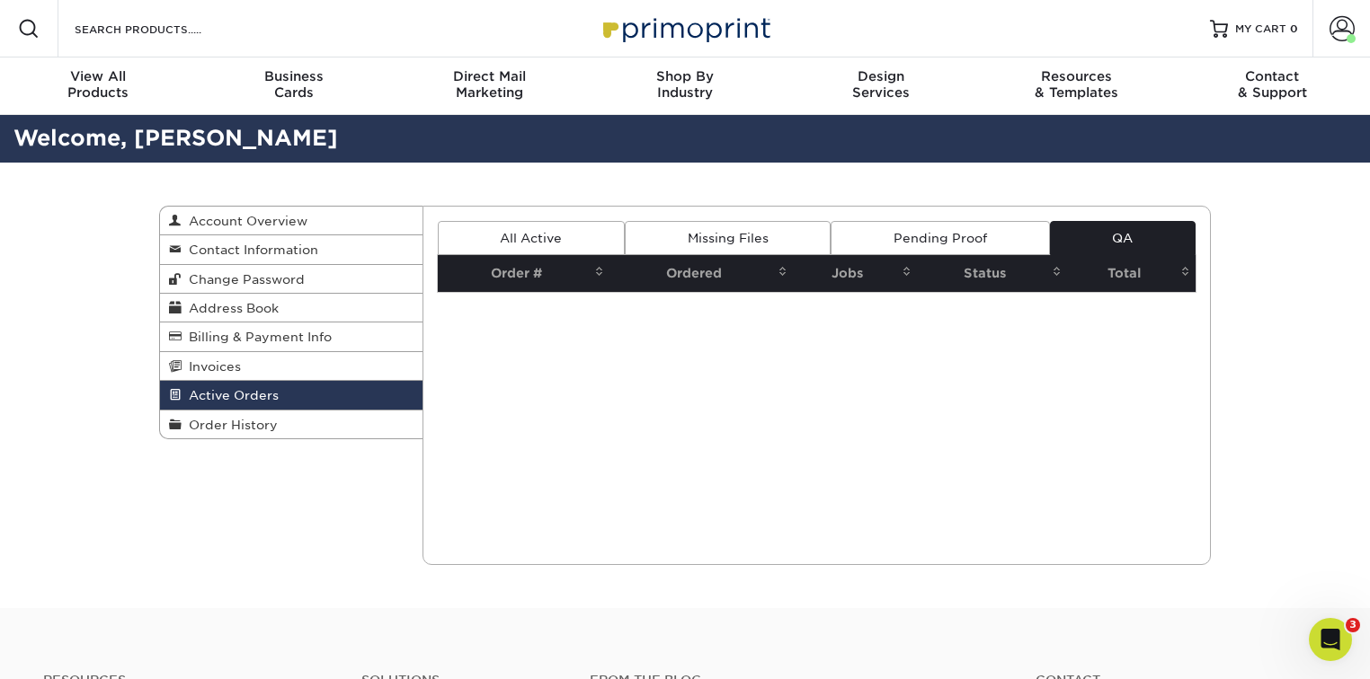
click at [574, 224] on link "All Active" at bounding box center [531, 238] width 187 height 34
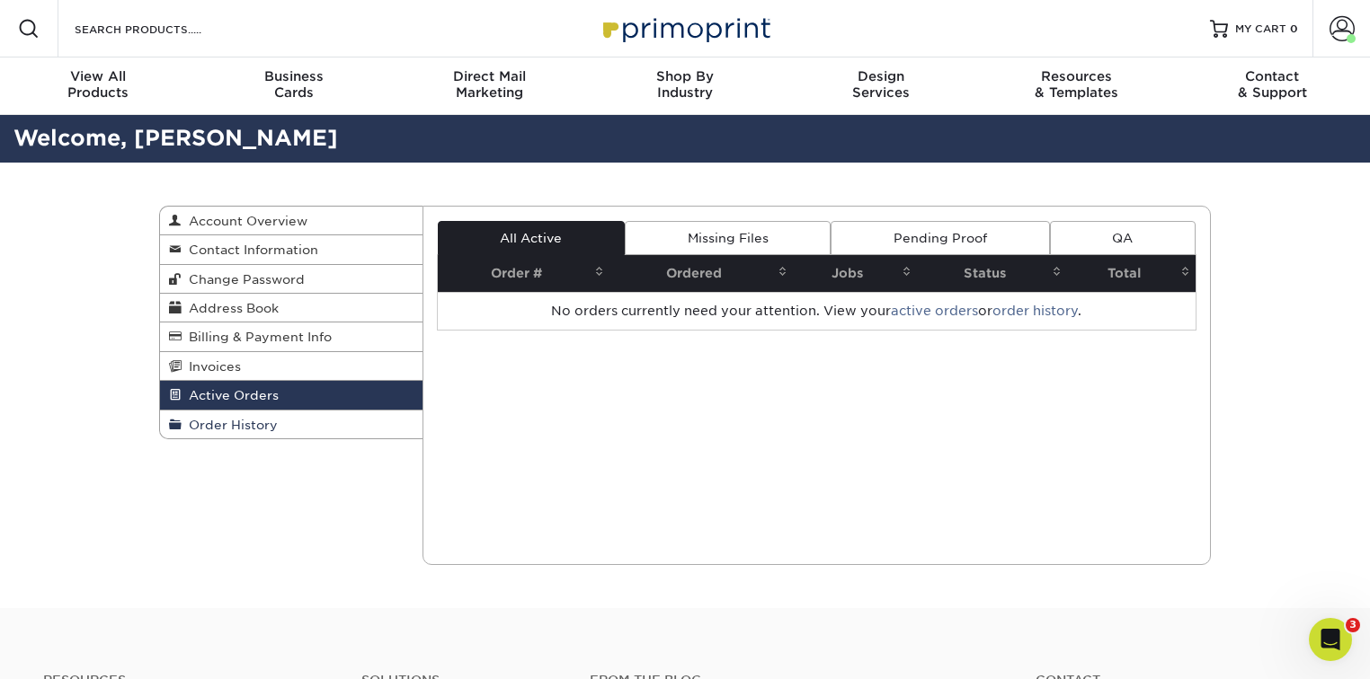
click at [266, 416] on link "Order History" at bounding box center [291, 425] width 262 height 28
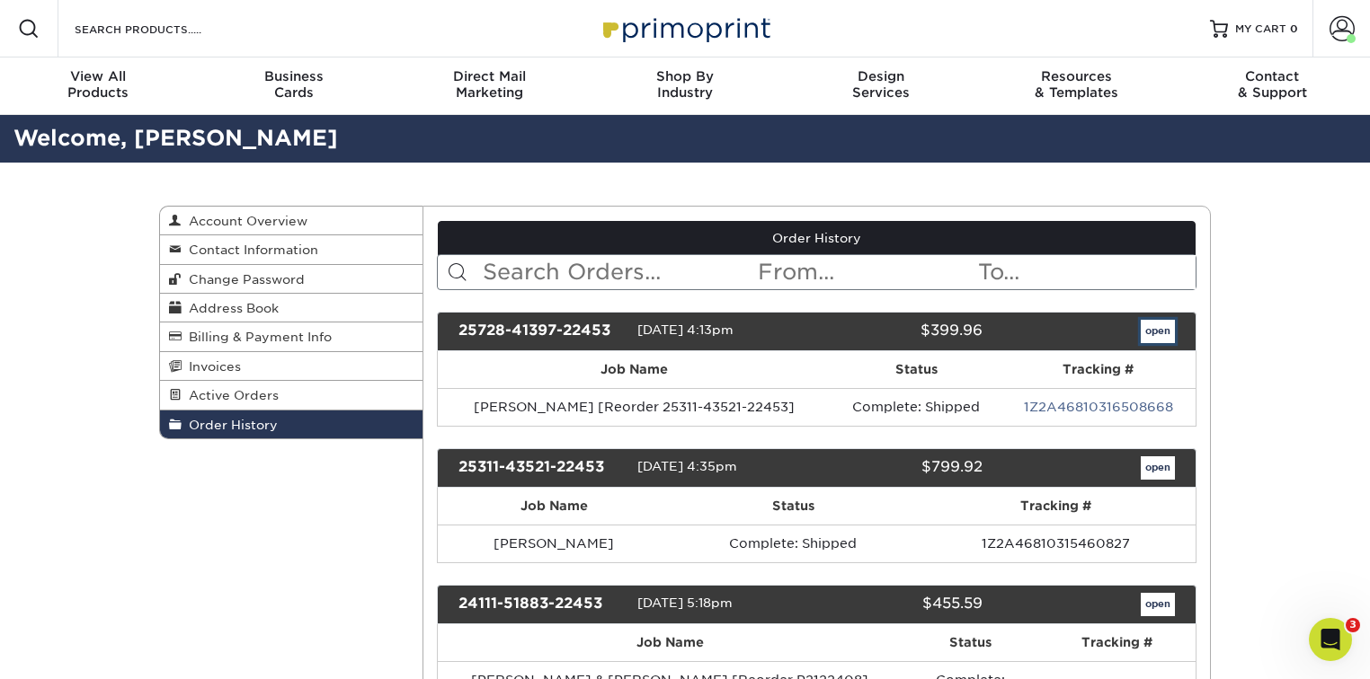
click at [1160, 331] on link "open" at bounding box center [1157, 331] width 34 height 23
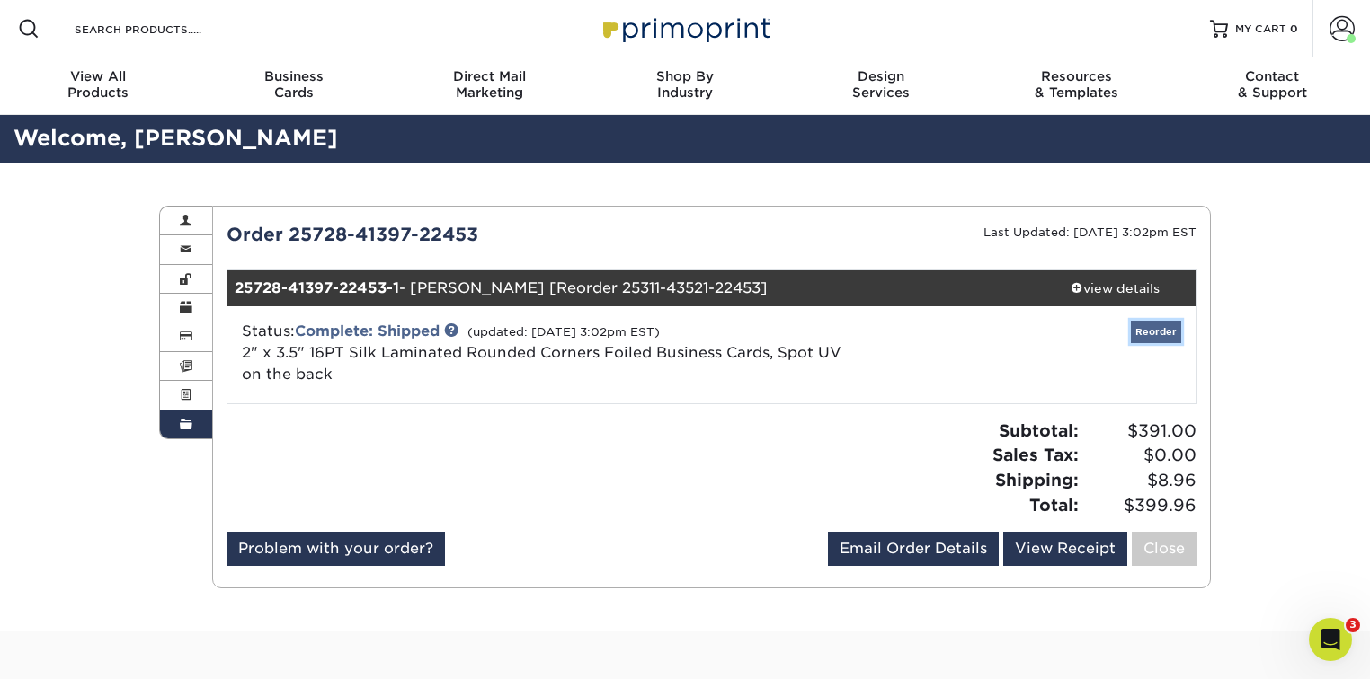
click at [1167, 335] on link "Reorder" at bounding box center [1156, 332] width 50 height 22
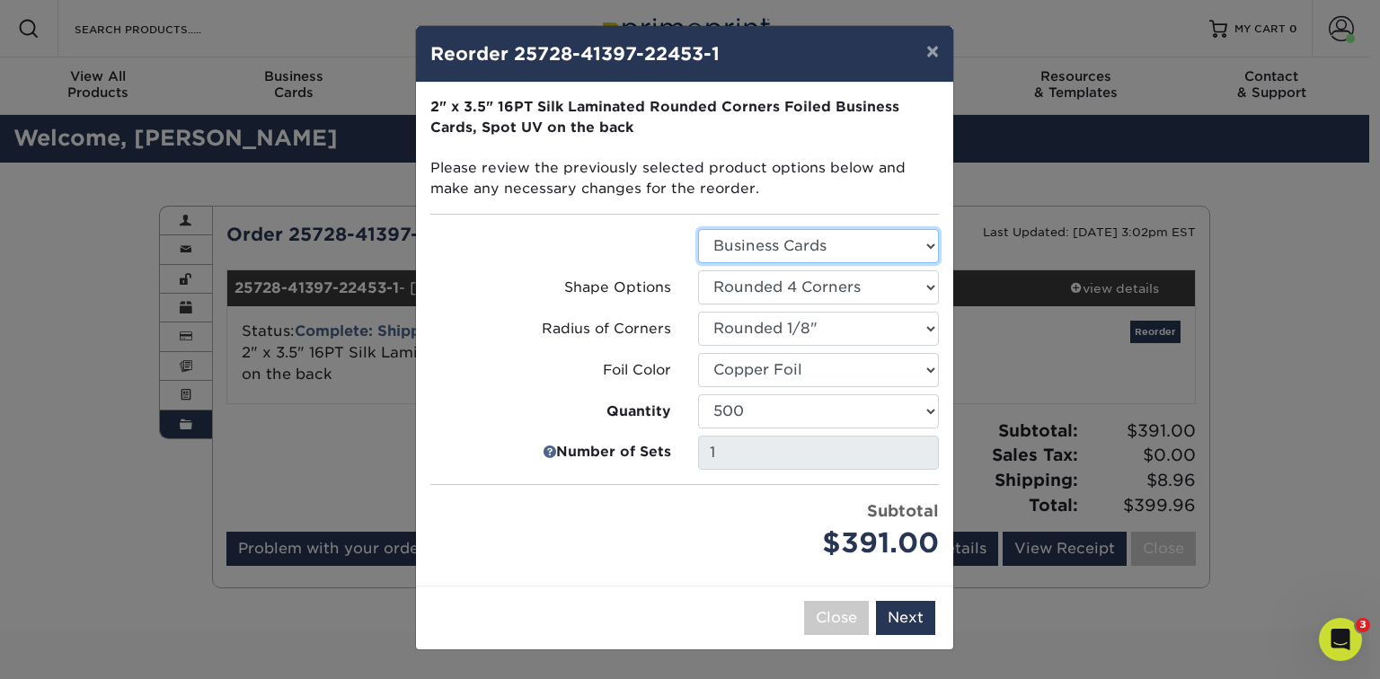
click at [767, 237] on select "Select Option Business Cards" at bounding box center [818, 246] width 241 height 34
click at [481, 265] on ul "Select Option Business Cards Shape Options Select Option Rounded 2 Corners Gold…" at bounding box center [684, 396] width 509 height 335
click at [917, 616] on button "Next" at bounding box center [905, 618] width 59 height 34
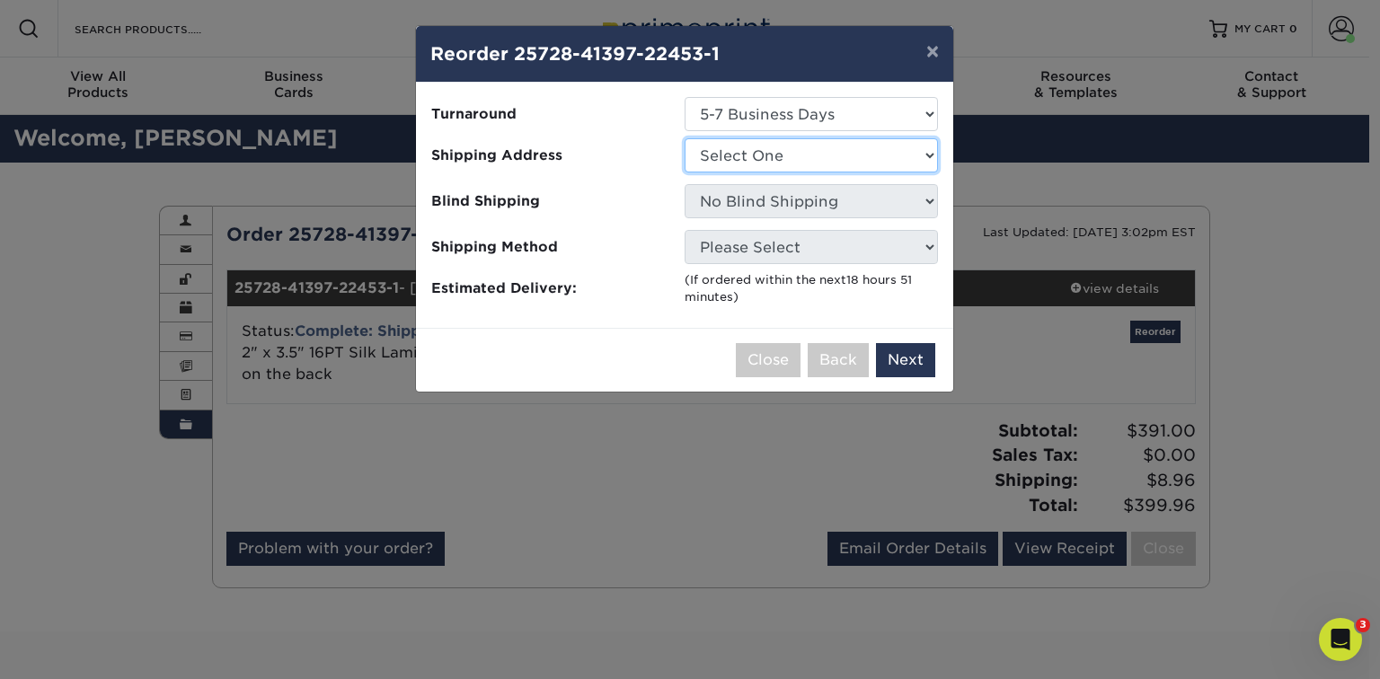
click at [787, 147] on select "Select One [PERSON_NAME] KDK Sales & Equipment [PERSON_NAME] Marketing Group Of…" at bounding box center [811, 155] width 253 height 34
select select "286409"
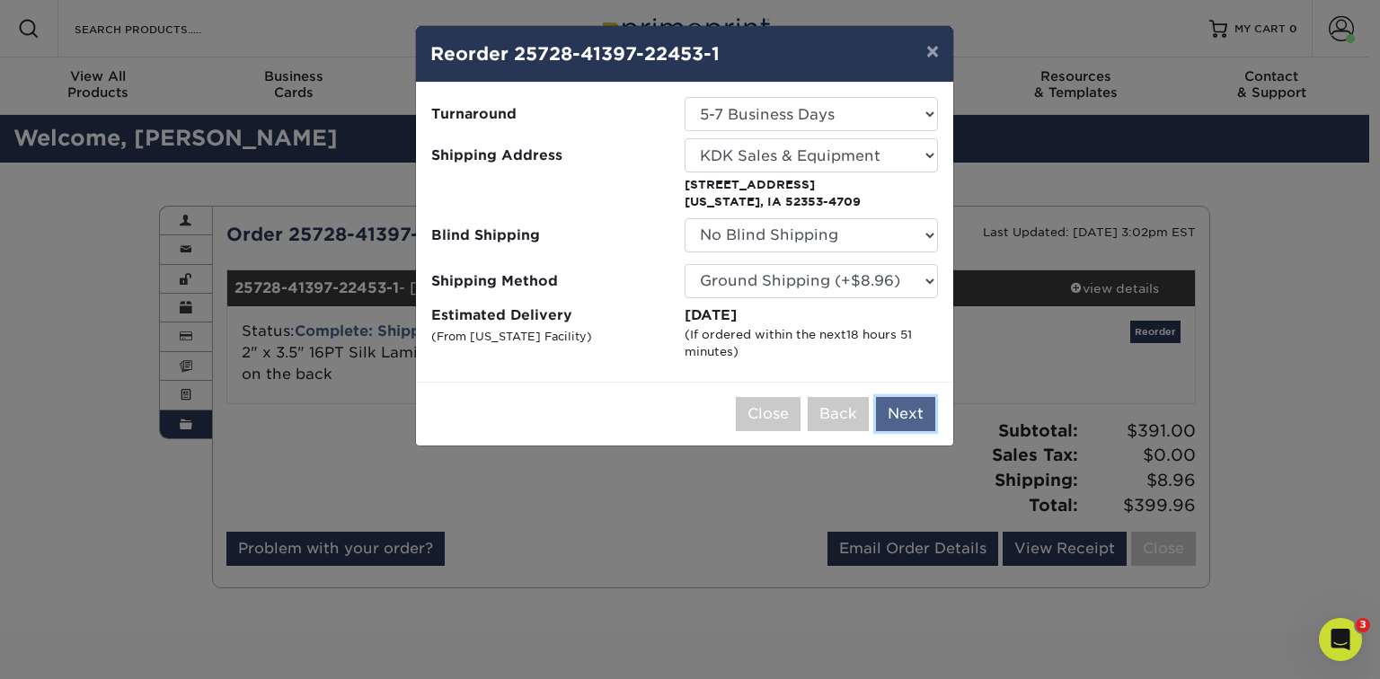
click at [929, 406] on button "Next" at bounding box center [905, 414] width 59 height 34
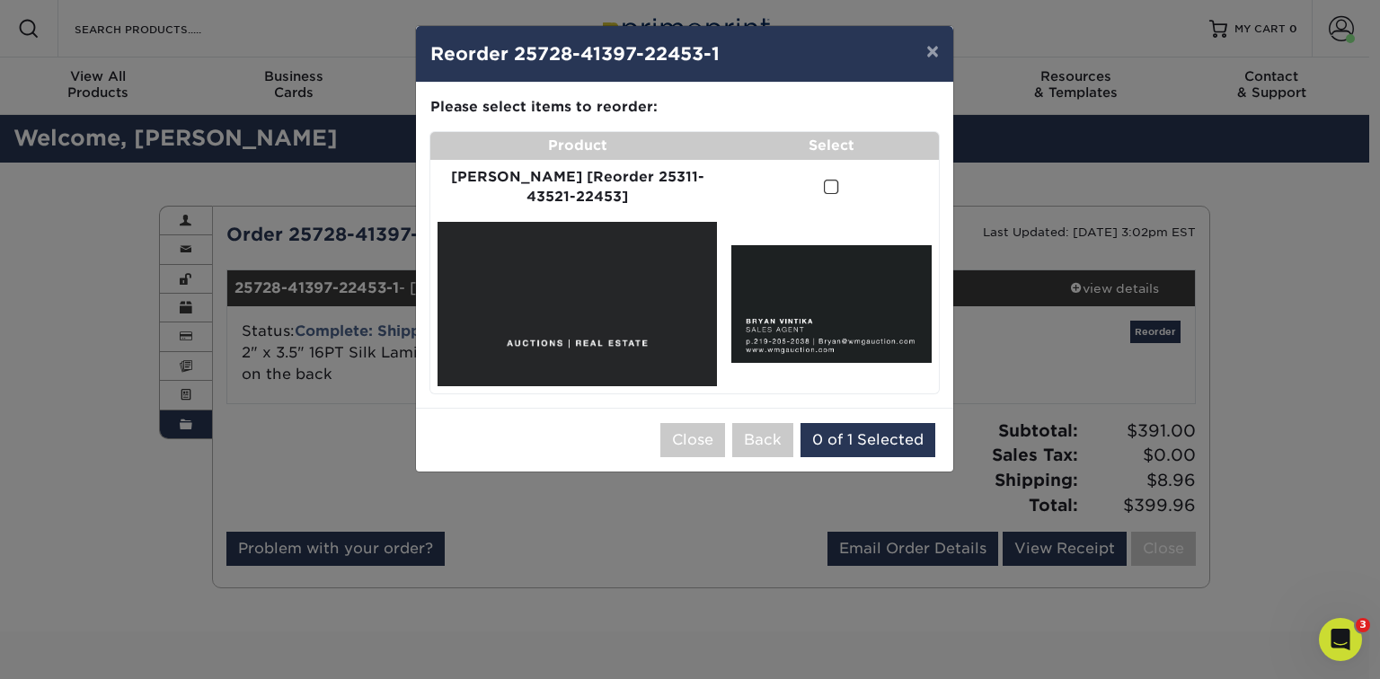
click at [824, 182] on span at bounding box center [831, 187] width 15 height 17
click at [0, 0] on input "checkbox" at bounding box center [0, 0] width 0 height 0
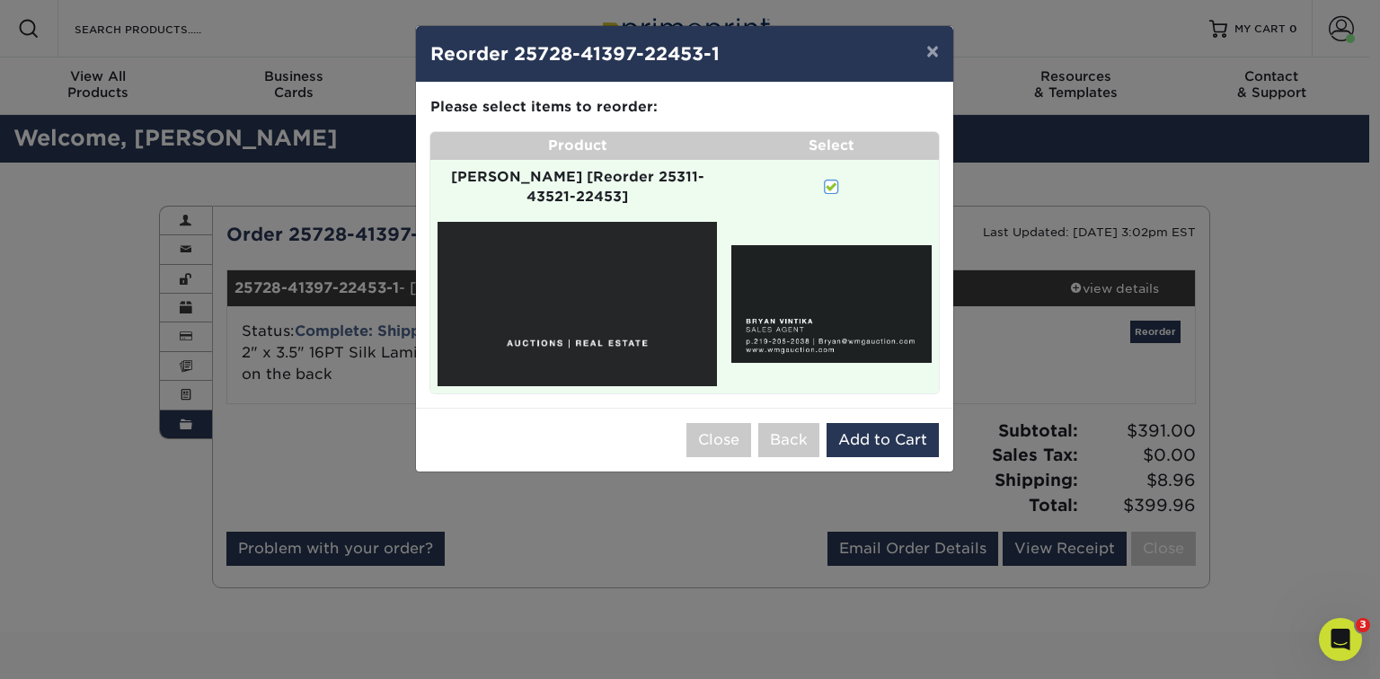
click at [589, 165] on td "[PERSON_NAME] [Reorder 25311-43521-22453]" at bounding box center [577, 188] width 294 height 56
click at [594, 177] on strong "[PERSON_NAME] [Reorder 25311-43521-22453]" at bounding box center [577, 187] width 253 height 38
click at [939, 50] on button "×" at bounding box center [932, 51] width 41 height 50
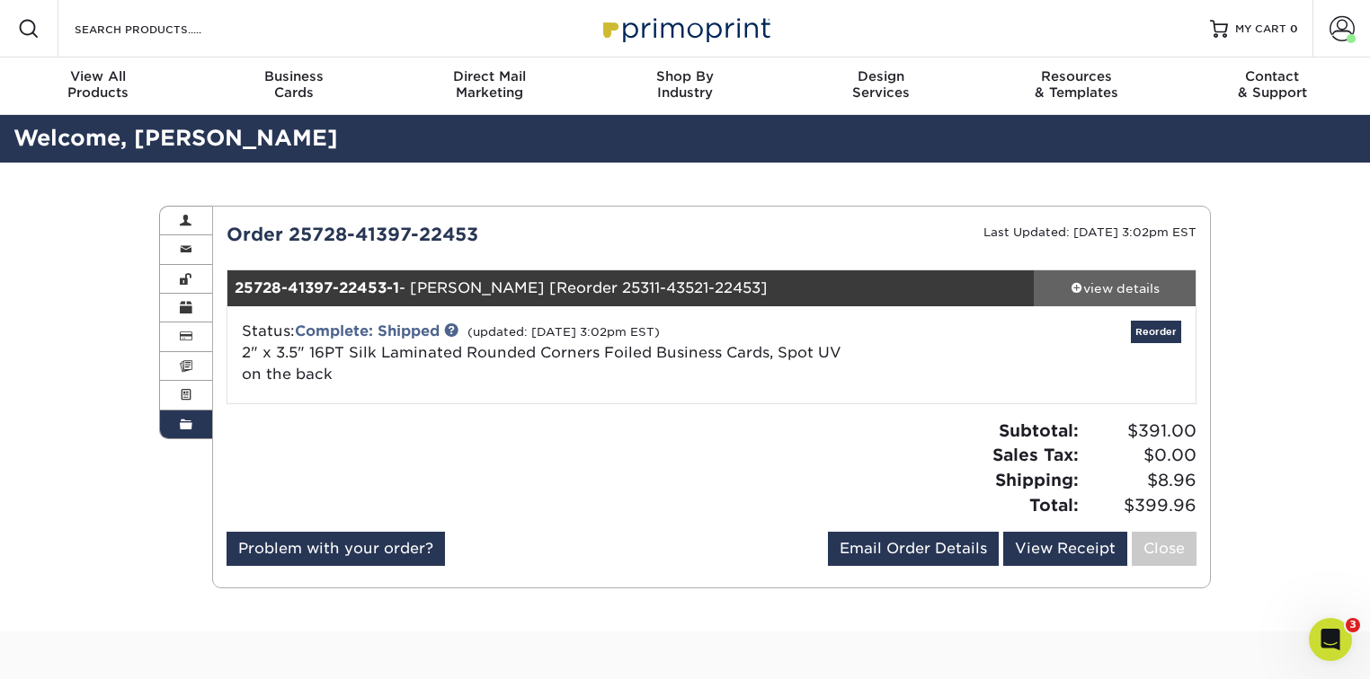
click at [1070, 281] on span at bounding box center [1076, 287] width 13 height 13
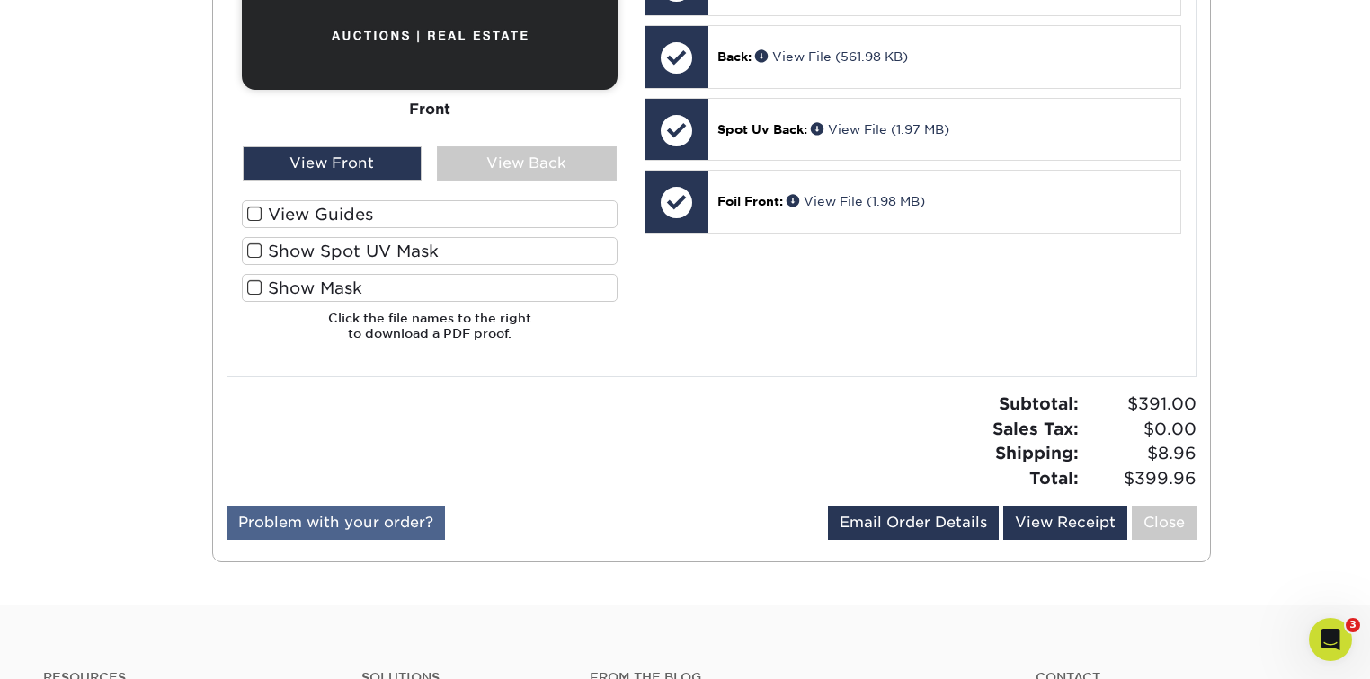
scroll to position [970, 0]
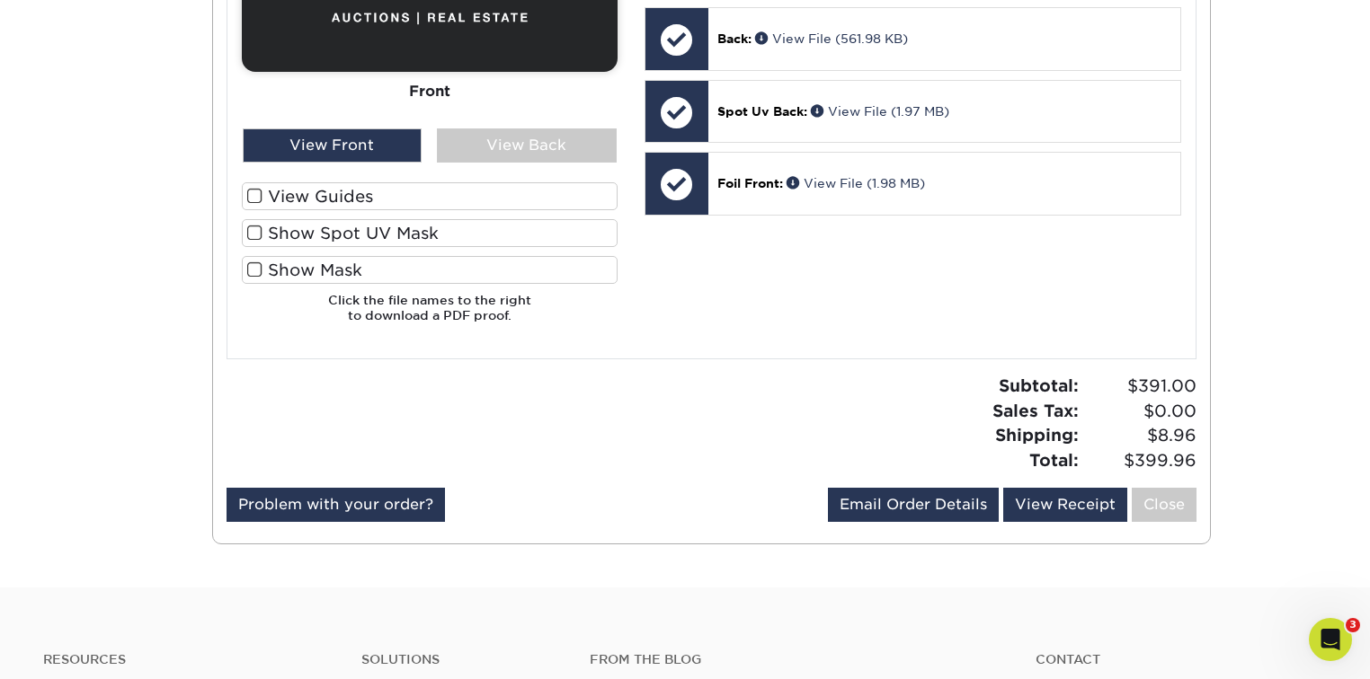
click at [373, 476] on div at bounding box center [462, 430] width 499 height 113
click at [381, 490] on link "Problem with your order?" at bounding box center [335, 505] width 218 height 34
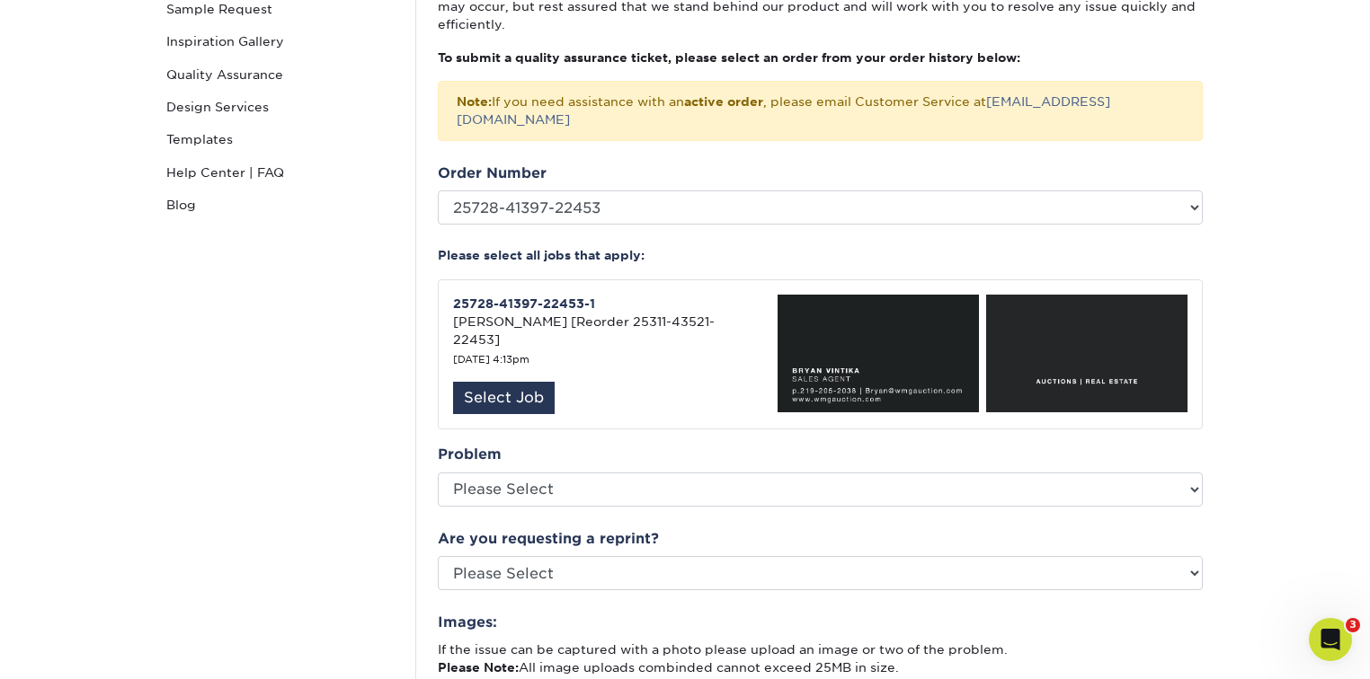
scroll to position [335, 0]
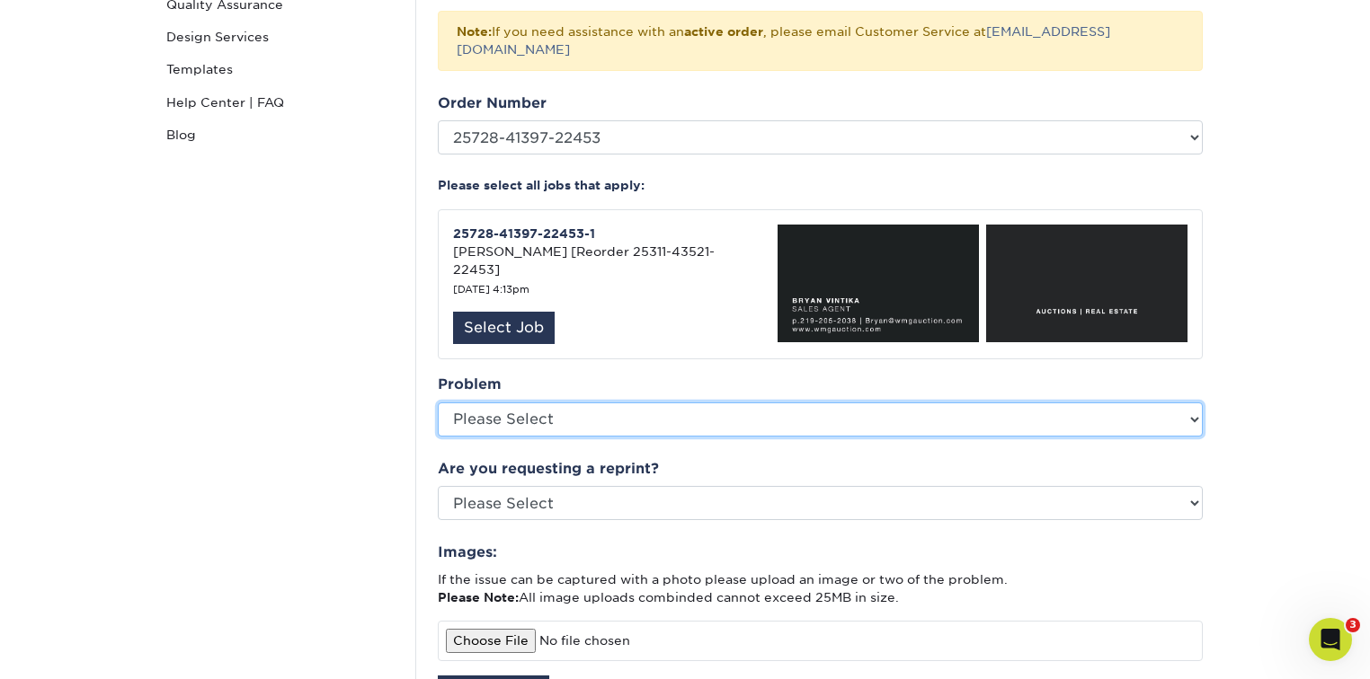
click at [561, 403] on select "Please Select Coating Missing Images Bindery Color Cutting Missing Hardware Shi…" at bounding box center [820, 420] width 765 height 34
click at [557, 412] on select "Please Select Coating Missing Images Bindery Color Cutting Missing Hardware Shi…" at bounding box center [820, 420] width 765 height 34
select select "Other: Please Describe"
click at [438, 403] on select "Please Select Coating Missing Images Bindery Color Cutting Missing Hardware Shi…" at bounding box center [820, 420] width 765 height 34
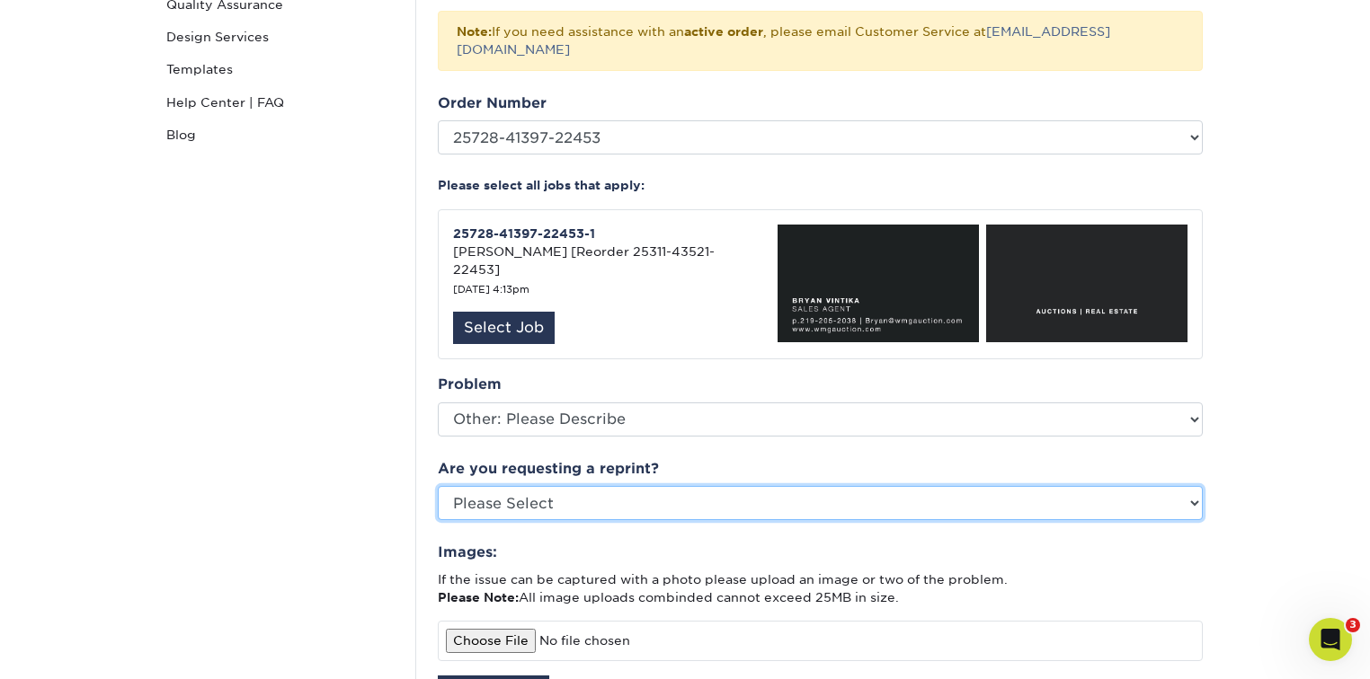
click at [569, 486] on select "Please Select Yes No Other" at bounding box center [820, 503] width 765 height 34
click at [438, 486] on select "Please Select Yes No Other" at bounding box center [820, 503] width 765 height 34
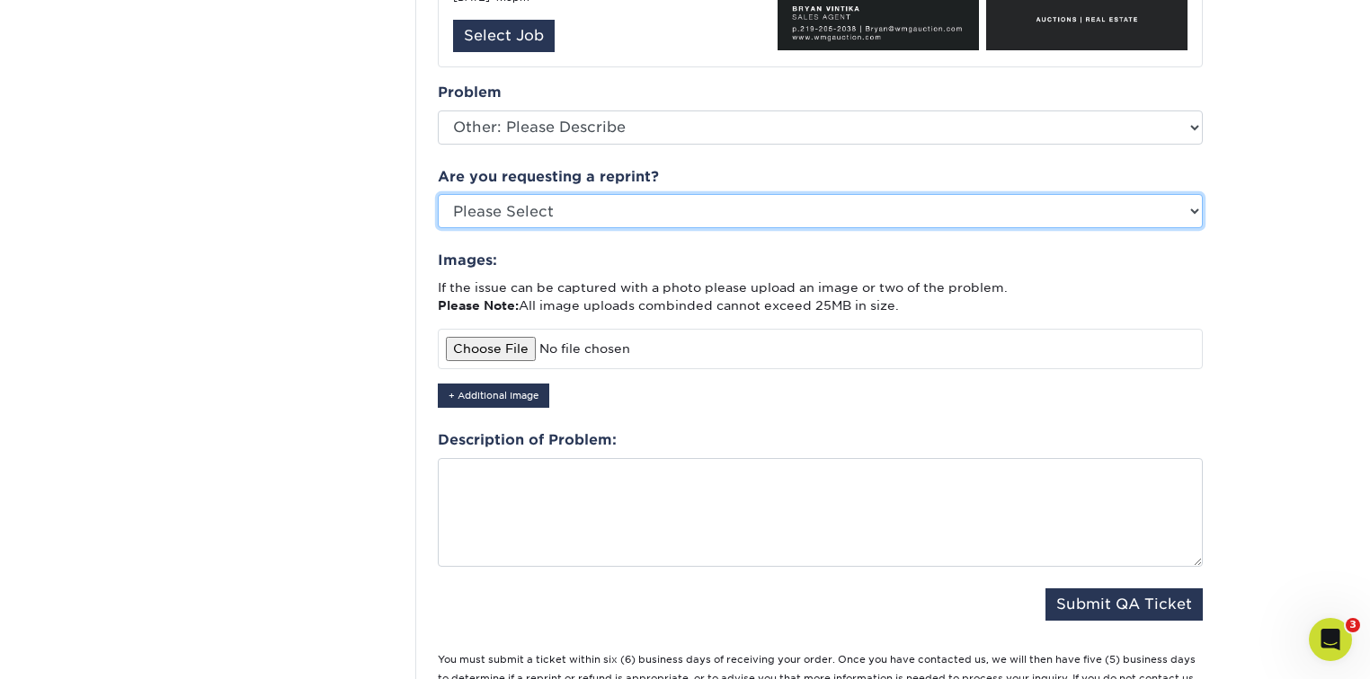
scroll to position [670, 0]
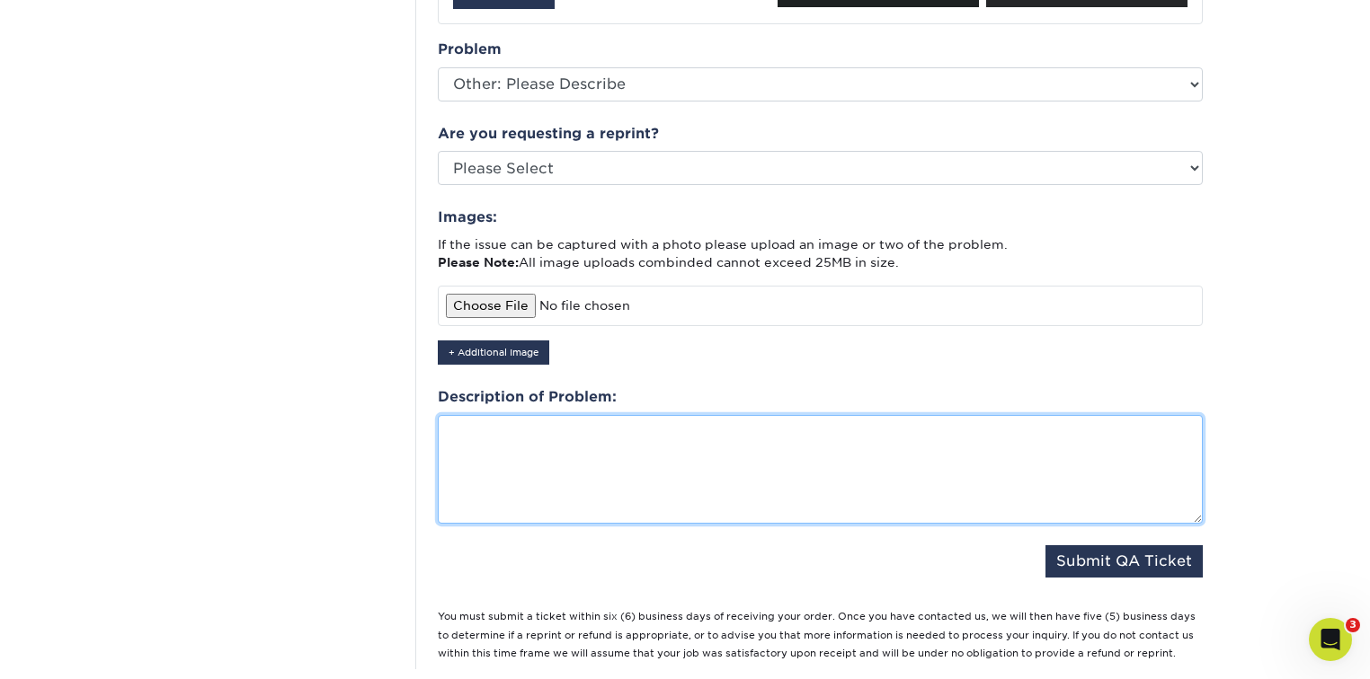
click at [593, 442] on textarea at bounding box center [820, 470] width 765 height 110
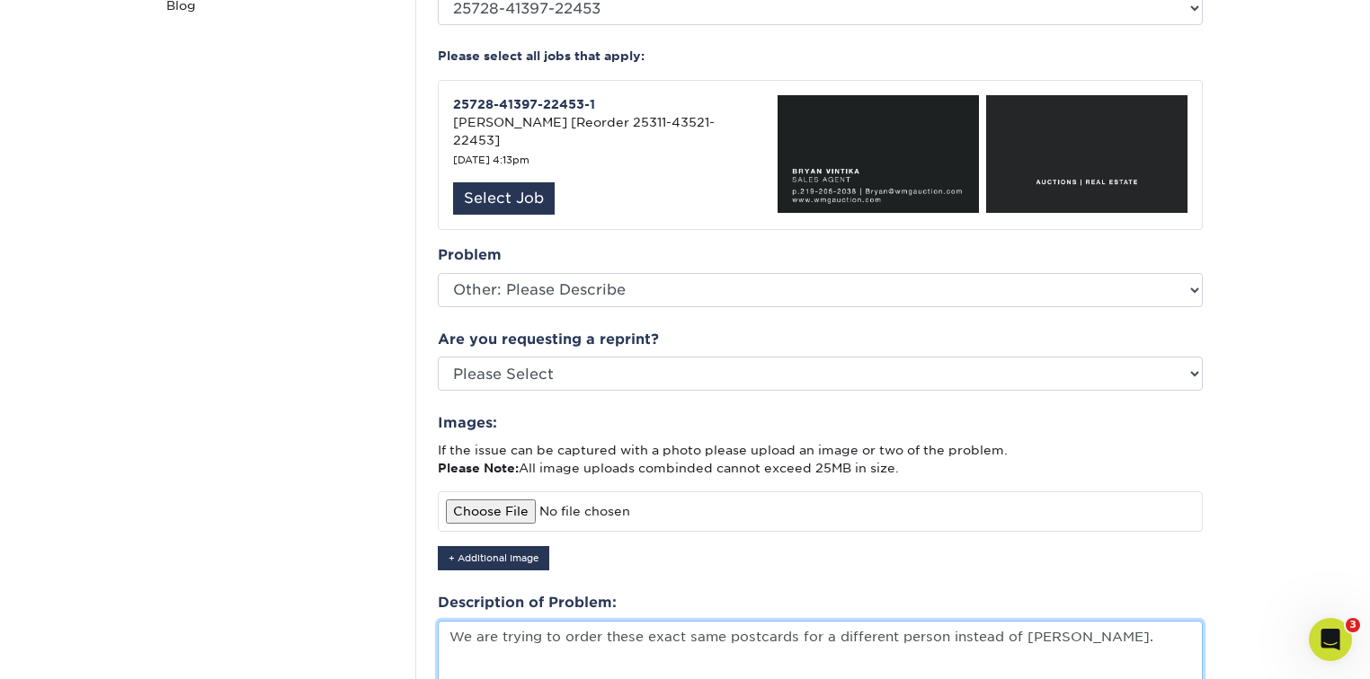
scroll to position [575, 0]
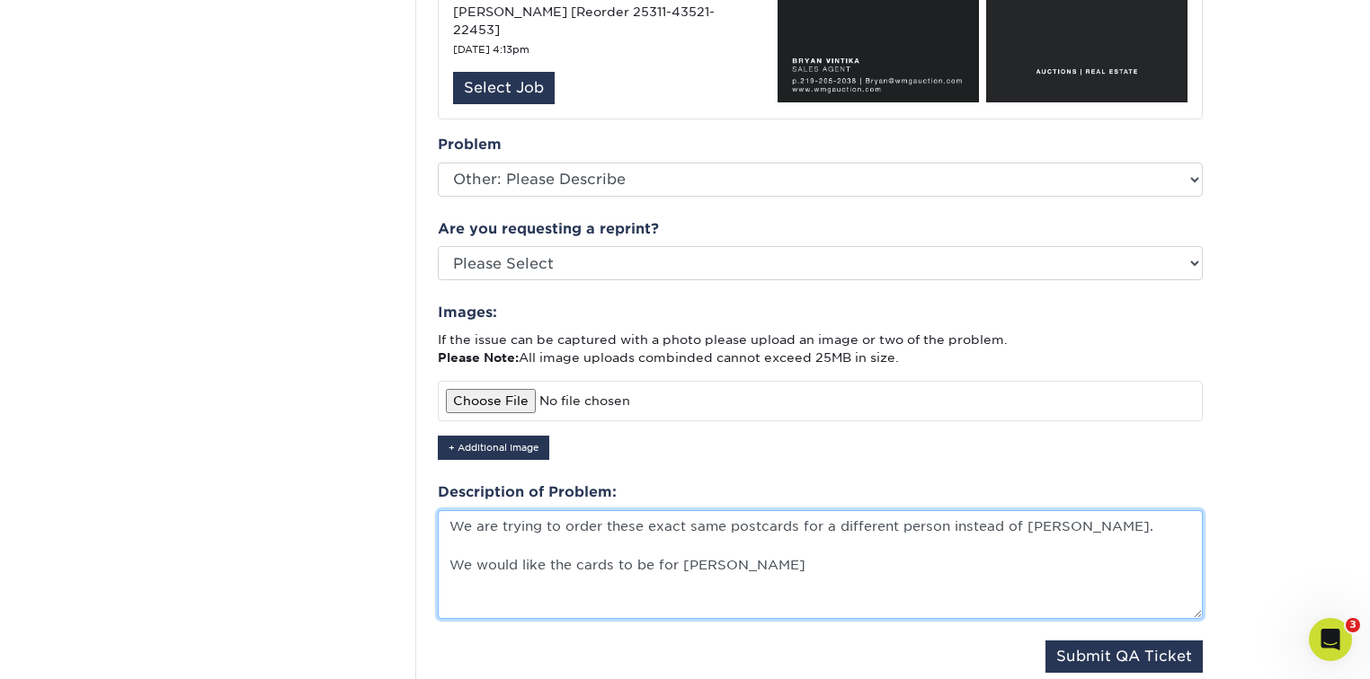
click at [776, 534] on textarea "We are trying to order these exact same postcards for a different person instea…" at bounding box center [820, 565] width 765 height 110
click at [803, 537] on textarea "We are trying to order these exact same postcards for a different person instea…" at bounding box center [820, 565] width 765 height 110
click at [769, 554] on textarea "We are trying to order these exact same postcards for a different person instea…" at bounding box center [820, 565] width 765 height 110
click at [766, 528] on textarea "We are trying to order these exact same postcards for a different person instea…" at bounding box center [820, 565] width 765 height 110
click at [768, 546] on textarea "We are trying to order these exact same postcards for a different person instea…" at bounding box center [820, 565] width 765 height 110
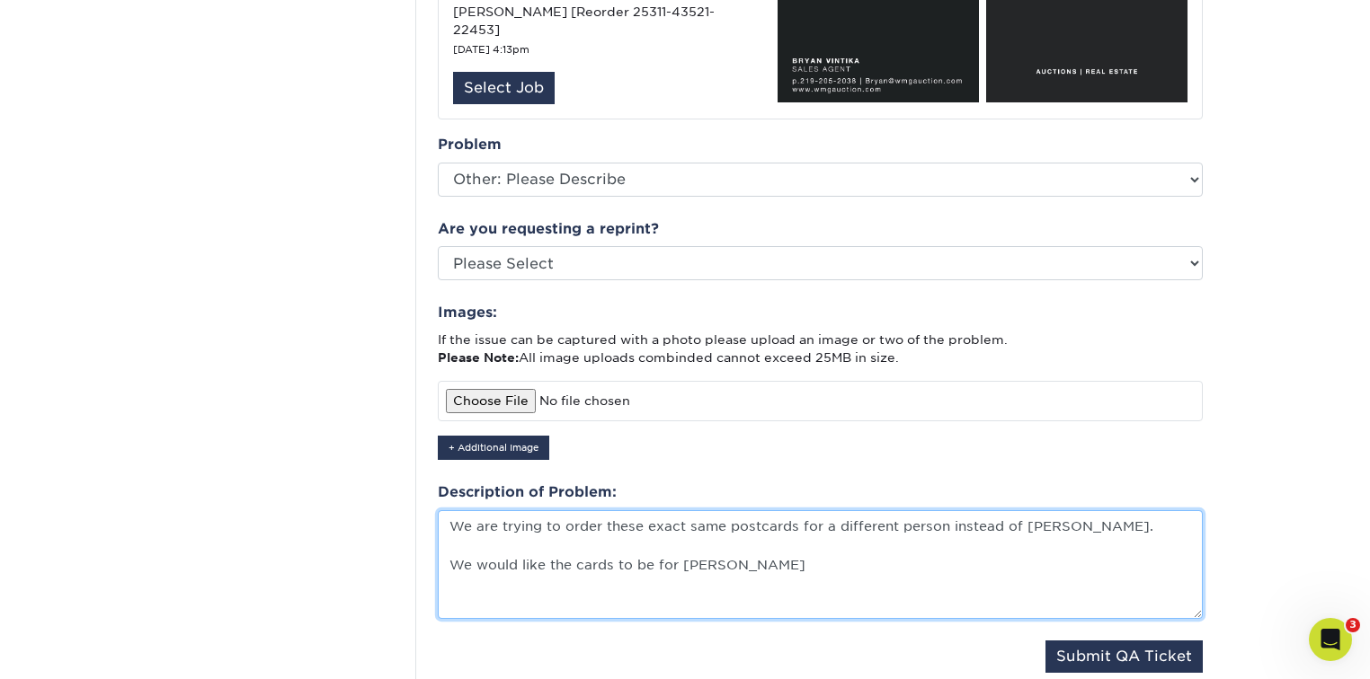
click at [762, 557] on textarea "We are trying to order these exact same postcards for a different person instea…" at bounding box center [820, 565] width 765 height 110
click at [770, 544] on textarea "We are trying to order these exact same postcards for a different person instea…" at bounding box center [820, 565] width 765 height 110
click at [798, 543] on textarea "We are trying to order these exact same postcards for a different person instea…" at bounding box center [820, 565] width 765 height 110
click at [909, 510] on textarea "We are trying to order these exact same postcards for a different person instea…" at bounding box center [820, 565] width 765 height 110
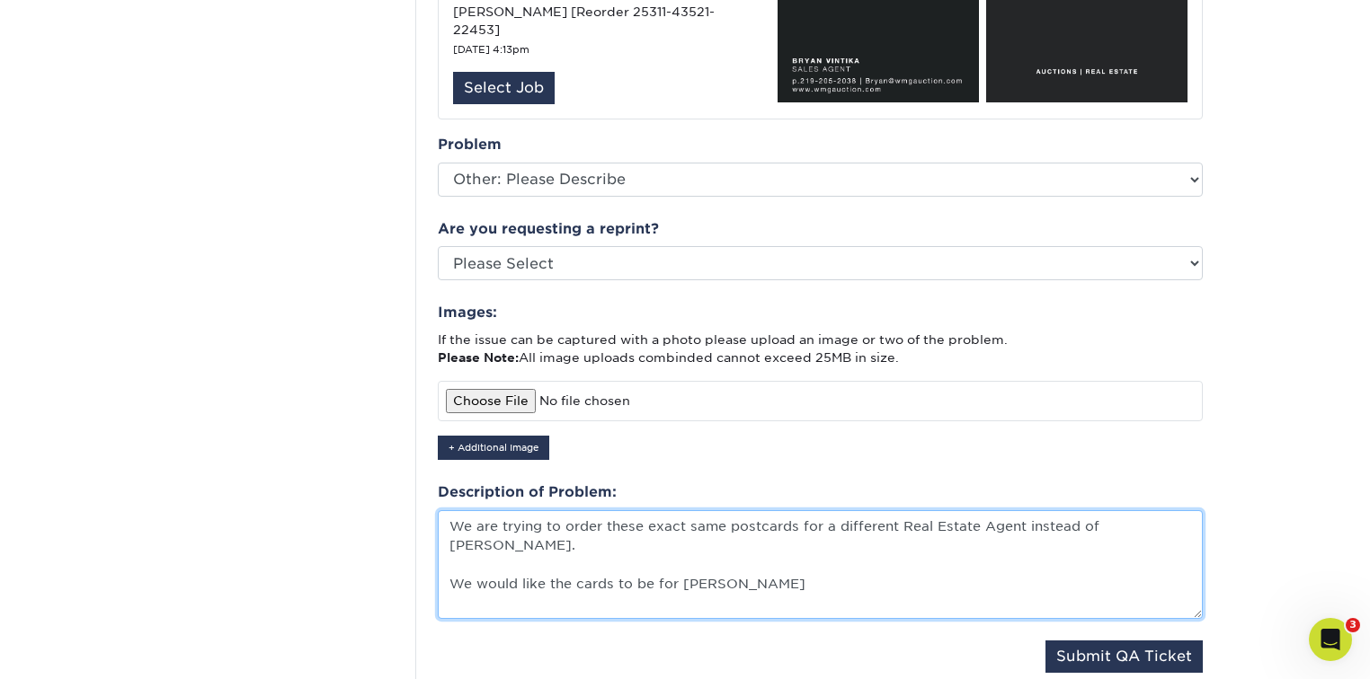
click at [818, 539] on textarea "We are trying to order these exact same postcards for a different Real Estate A…" at bounding box center [820, 565] width 765 height 110
click at [687, 515] on textarea "We are trying to order these exact same postcards for a different Real Estate A…" at bounding box center [820, 565] width 765 height 110
click at [842, 543] on textarea "We are trying to order these exact same postcards for a different Real Estate A…" at bounding box center [820, 565] width 765 height 110
click at [790, 543] on textarea "We are trying to order these exact same postcards for a different Real Estate A…" at bounding box center [820, 565] width 765 height 110
click at [762, 525] on textarea "We are trying to order these exact same postcards for a different Real Estate A…" at bounding box center [820, 565] width 765 height 110
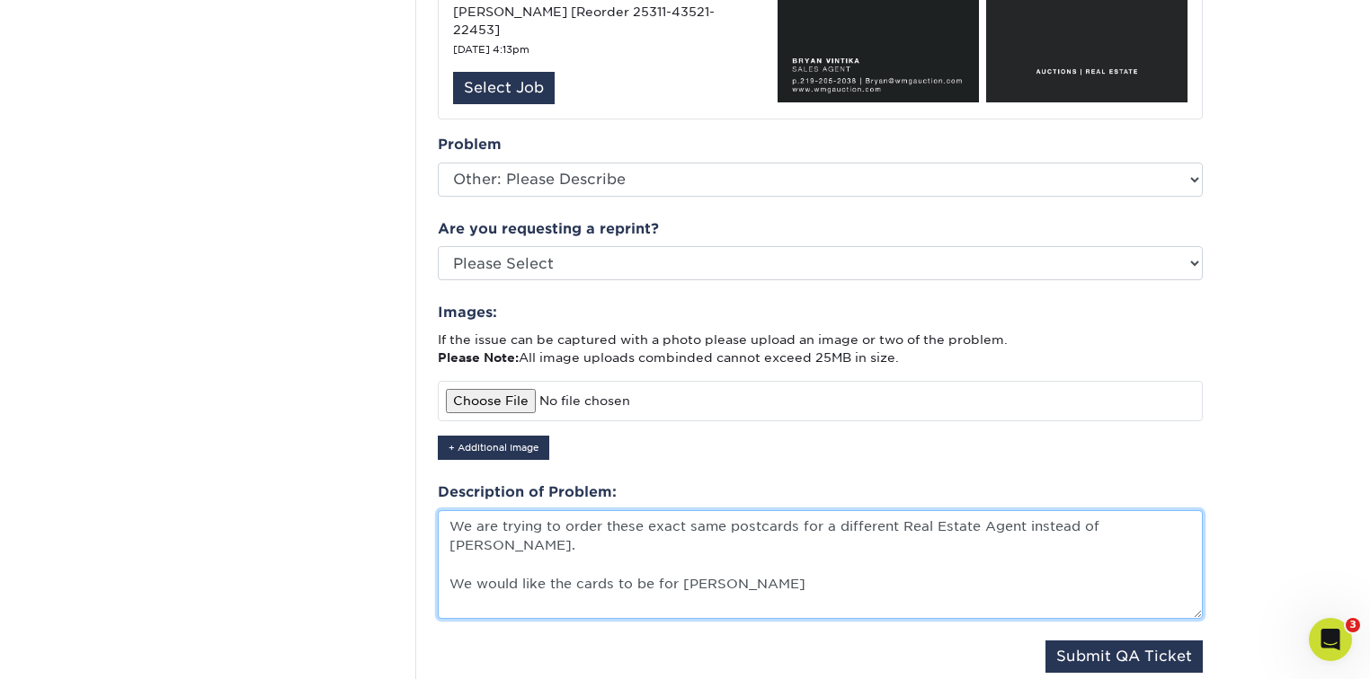
click at [773, 549] on textarea "We are trying to order these exact same postcards for a different Real Estate A…" at bounding box center [820, 565] width 765 height 110
click at [758, 522] on textarea "We are trying to order these exact same postcards for a different Real Estate A…" at bounding box center [820, 565] width 765 height 110
click at [767, 544] on textarea "We are trying to order these exact same postcards for a different Real Estate A…" at bounding box center [820, 565] width 765 height 110
click at [769, 539] on textarea "We are trying to order these exact same postcards for a different Real Estate A…" at bounding box center [820, 565] width 765 height 110
drag, startPoint x: 599, startPoint y: 567, endPoint x: 496, endPoint y: 570, distance: 103.4
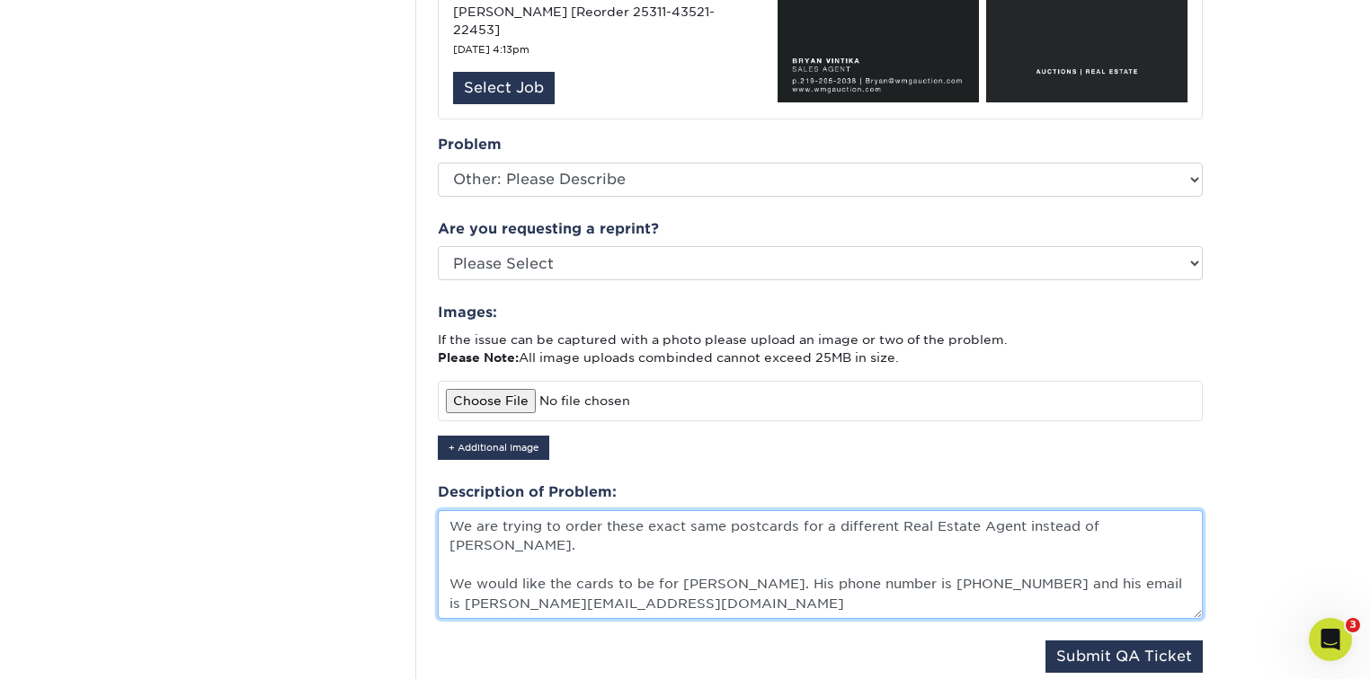
click at [496, 572] on textarea "We are trying to order these exact same postcards for a different Real Estate A…" at bounding box center [820, 565] width 765 height 110
click at [640, 572] on textarea "We are trying to order these exact same postcards for a different Real Estate A…" at bounding box center [820, 565] width 765 height 110
drag, startPoint x: 597, startPoint y: 560, endPoint x: 450, endPoint y: 572, distance: 147.0
click at [450, 572] on textarea "We are trying to order these exact same postcards for a different Real Estate A…" at bounding box center [820, 565] width 765 height 110
paste textarea ".com"
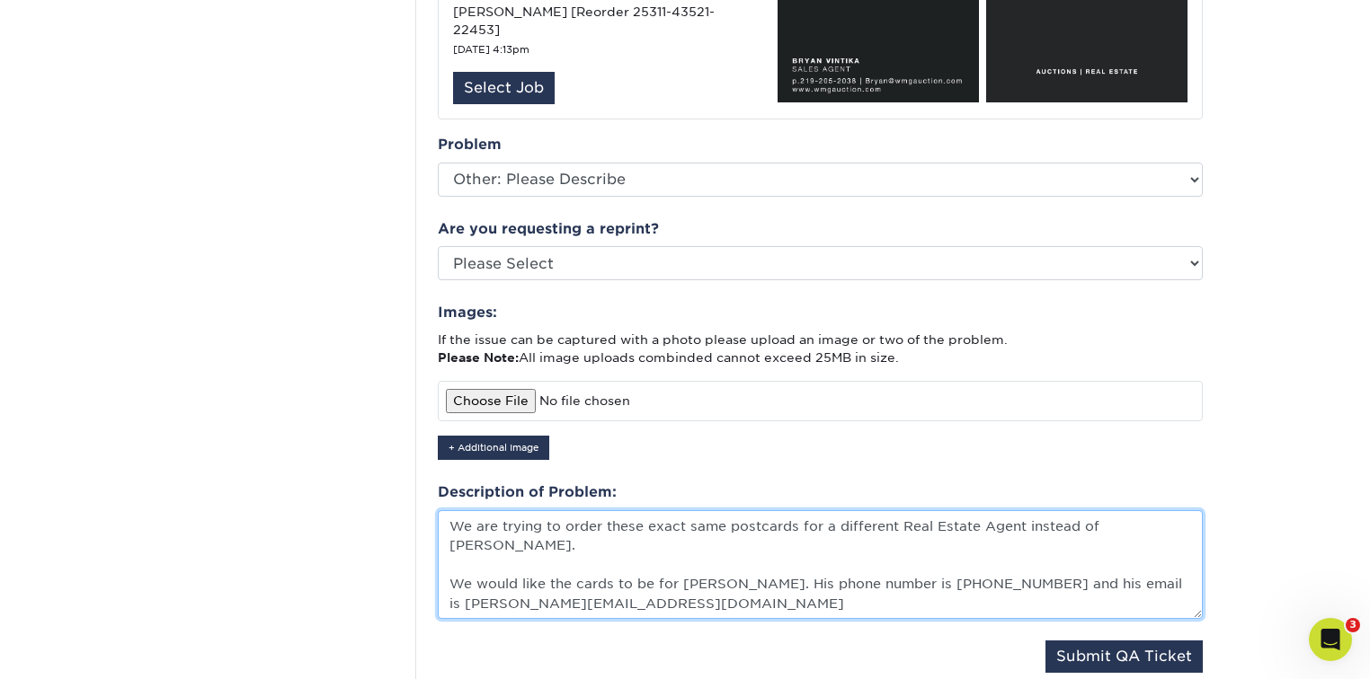
click at [1004, 542] on textarea "We are trying to order these exact same postcards for a different Real Estate A…" at bounding box center [820, 565] width 765 height 110
click at [701, 575] on textarea "We are trying to order these exact same postcards for a different Real Estate A…" at bounding box center [820, 565] width 765 height 110
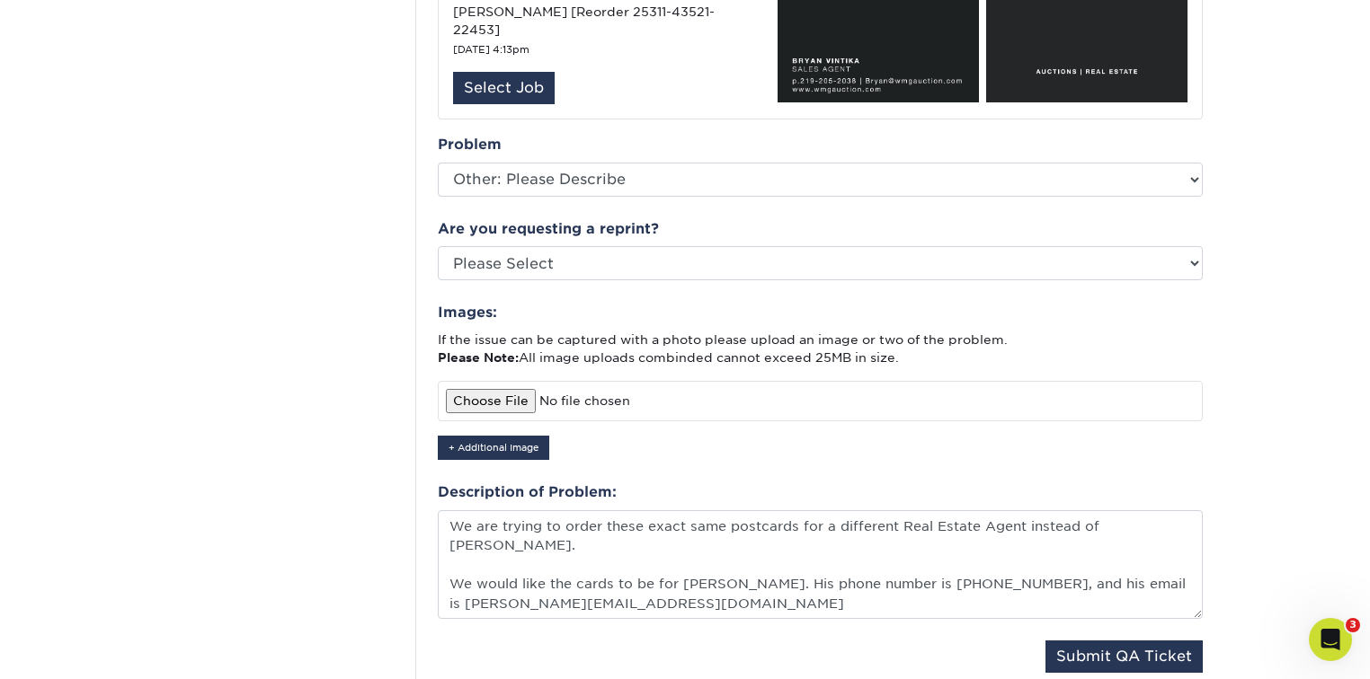
click at [660, 437] on div "Images: If the issue can be captured with a photo please upload an image or two…" at bounding box center [820, 381] width 765 height 158
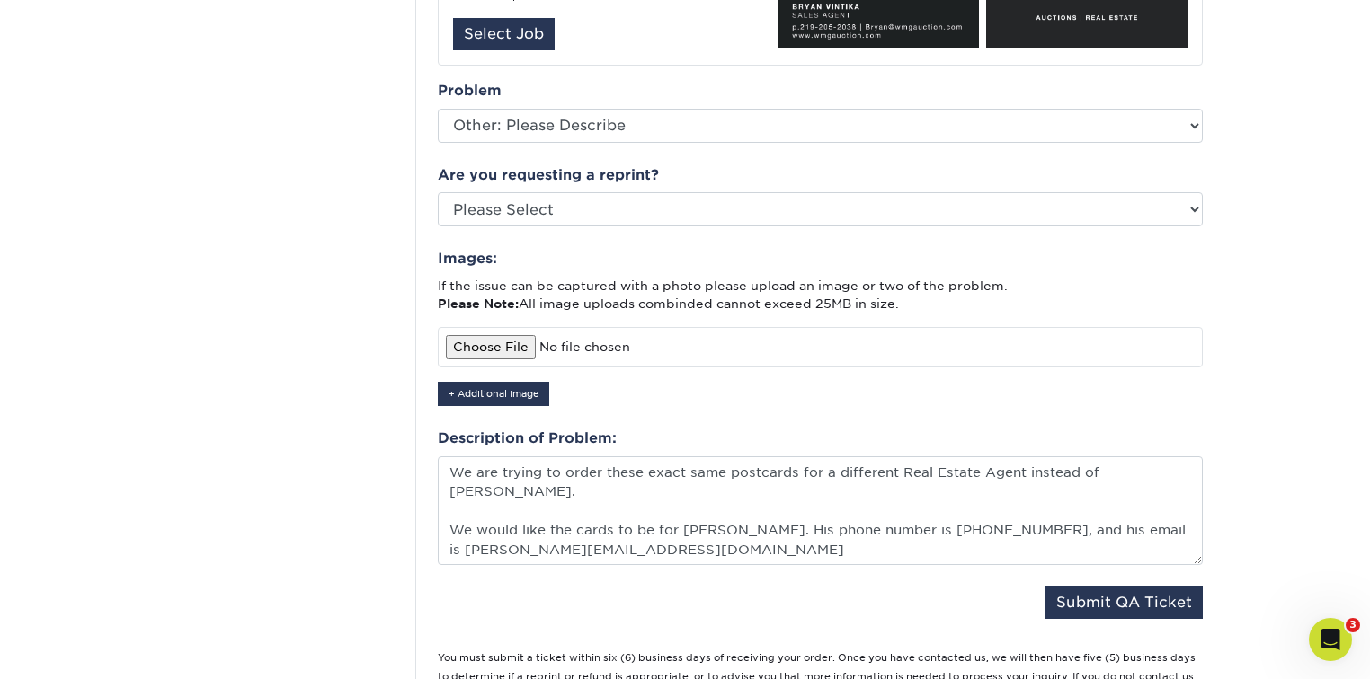
scroll to position [670, 0]
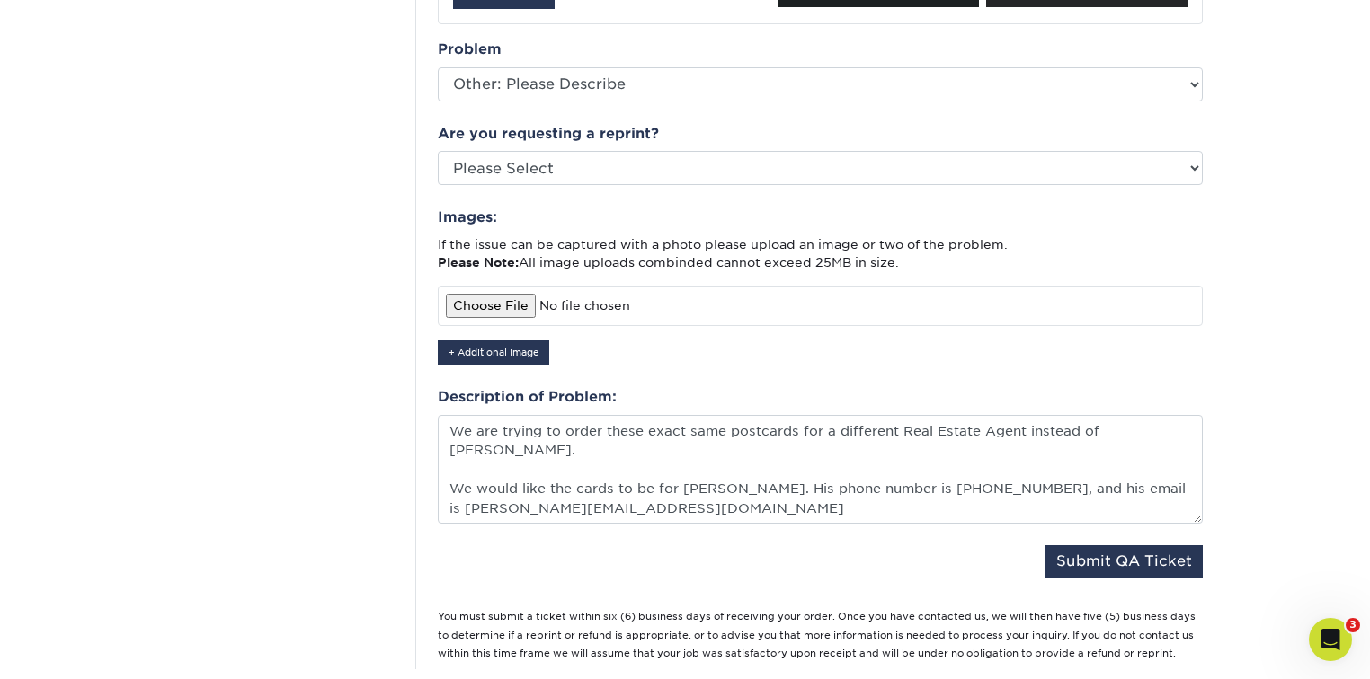
click at [719, 386] on div "Description of Problem: We are trying to order these exact same postcards for a…" at bounding box center [820, 454] width 765 height 137
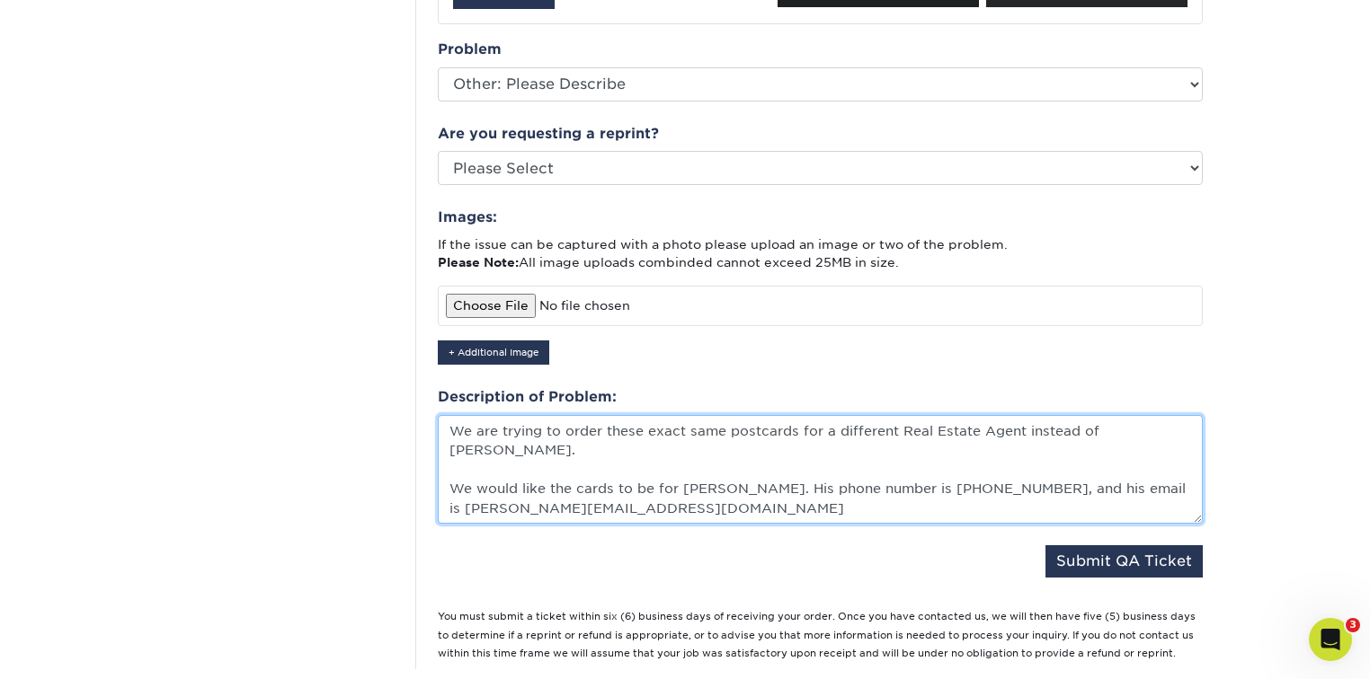
click at [767, 415] on textarea "We are trying to order these exact same postcards for a different Real Estate A…" at bounding box center [820, 470] width 765 height 110
click at [745, 415] on textarea "We are trying to order these exact same postcards for a different Real Estate A…" at bounding box center [820, 470] width 765 height 110
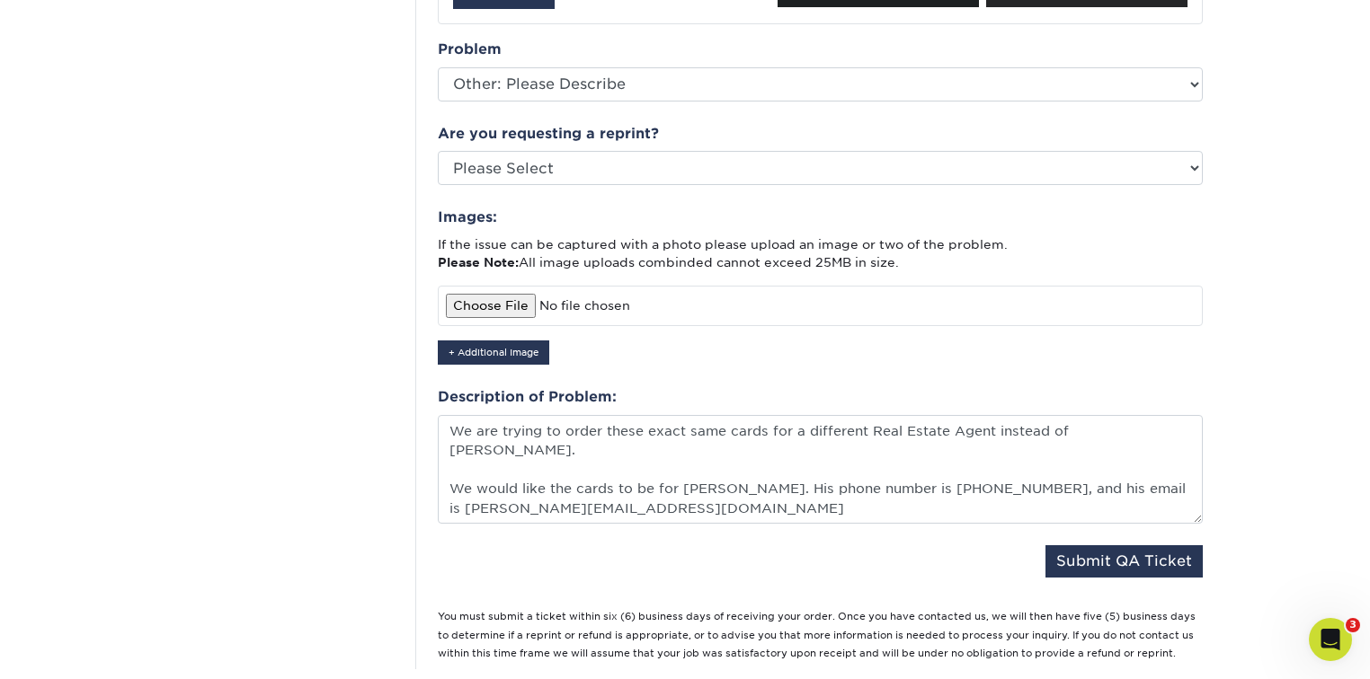
click at [842, 386] on div "Description of Problem: We are trying to order these exact same cards for a dif…" at bounding box center [820, 454] width 765 height 137
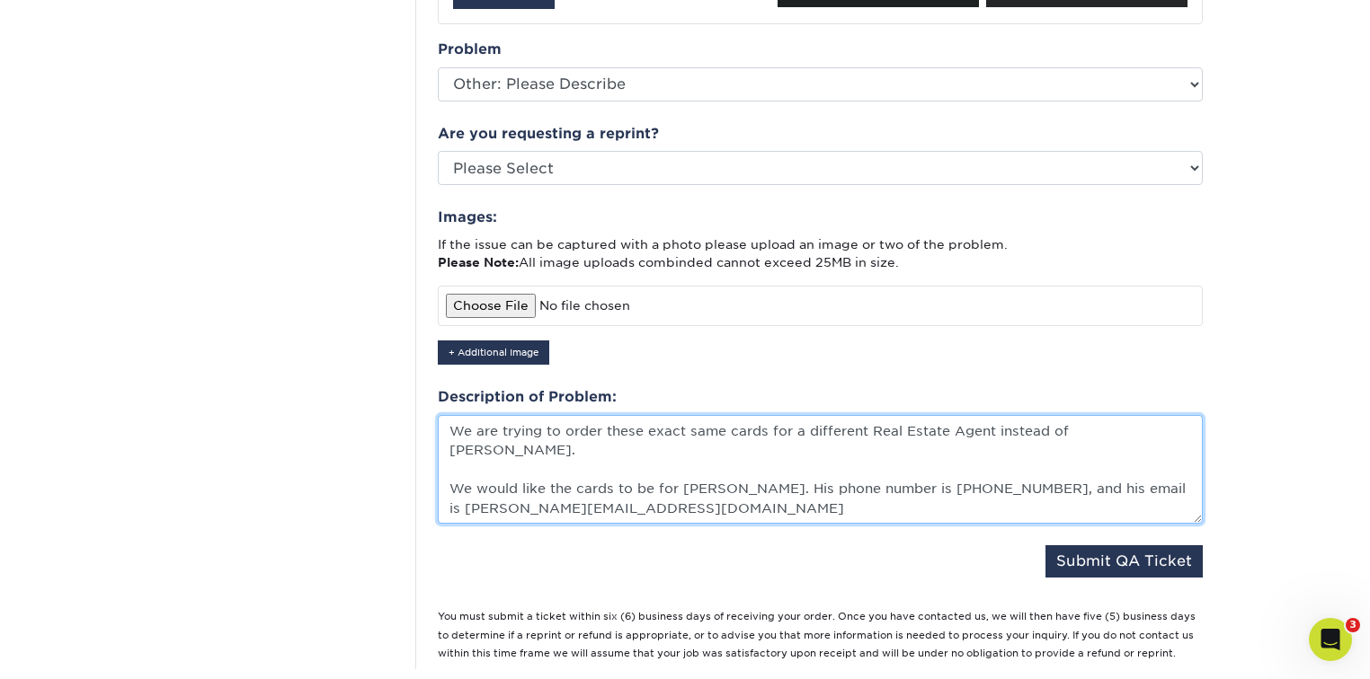
click at [1001, 415] on textarea "We are trying to order these exact same cards for a different Real Estate Agent…" at bounding box center [820, 470] width 765 height 110
type textarea "We are trying to order these exact same cards for a different Real Estate Agent…"
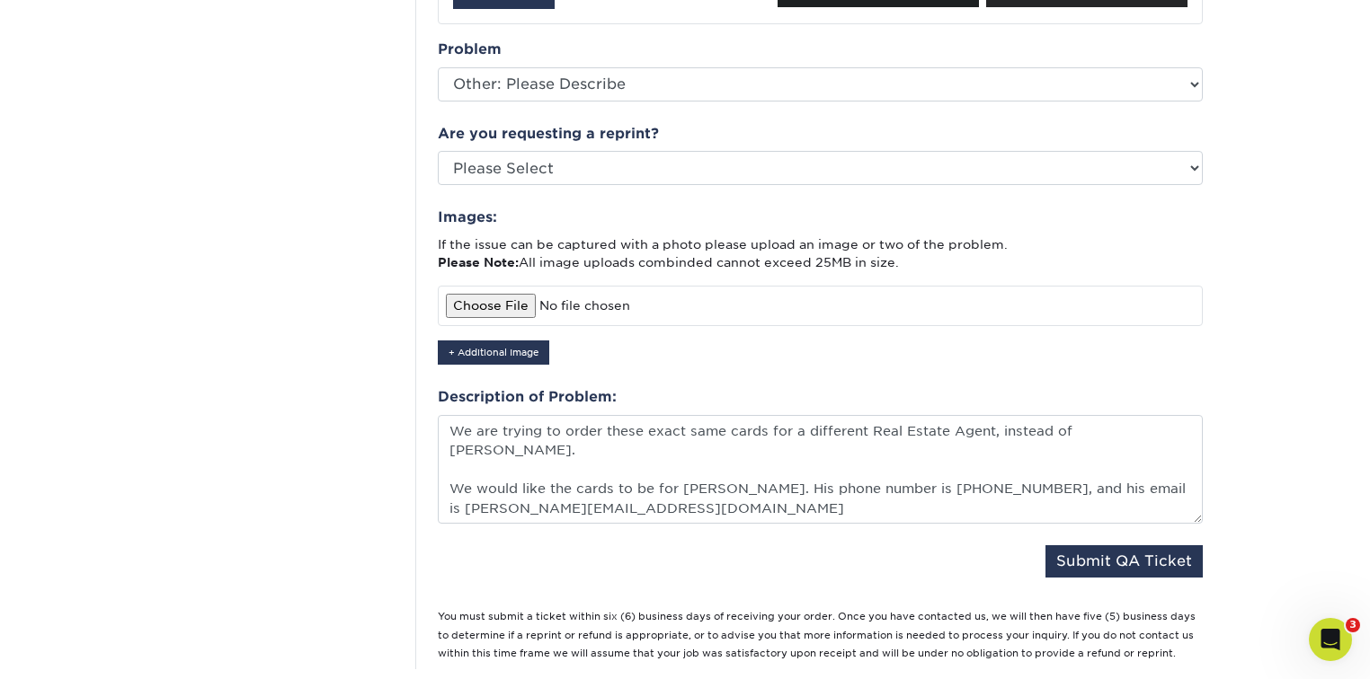
click at [986, 358] on fieldset "Order Number Please Select P2169642 P2144065 P2139394 P2122408 25728-41397-2245…" at bounding box center [820, 178] width 765 height 843
click at [791, 334] on div "Images: If the issue can be captured with a photo please upload an image or two…" at bounding box center [820, 286] width 765 height 158
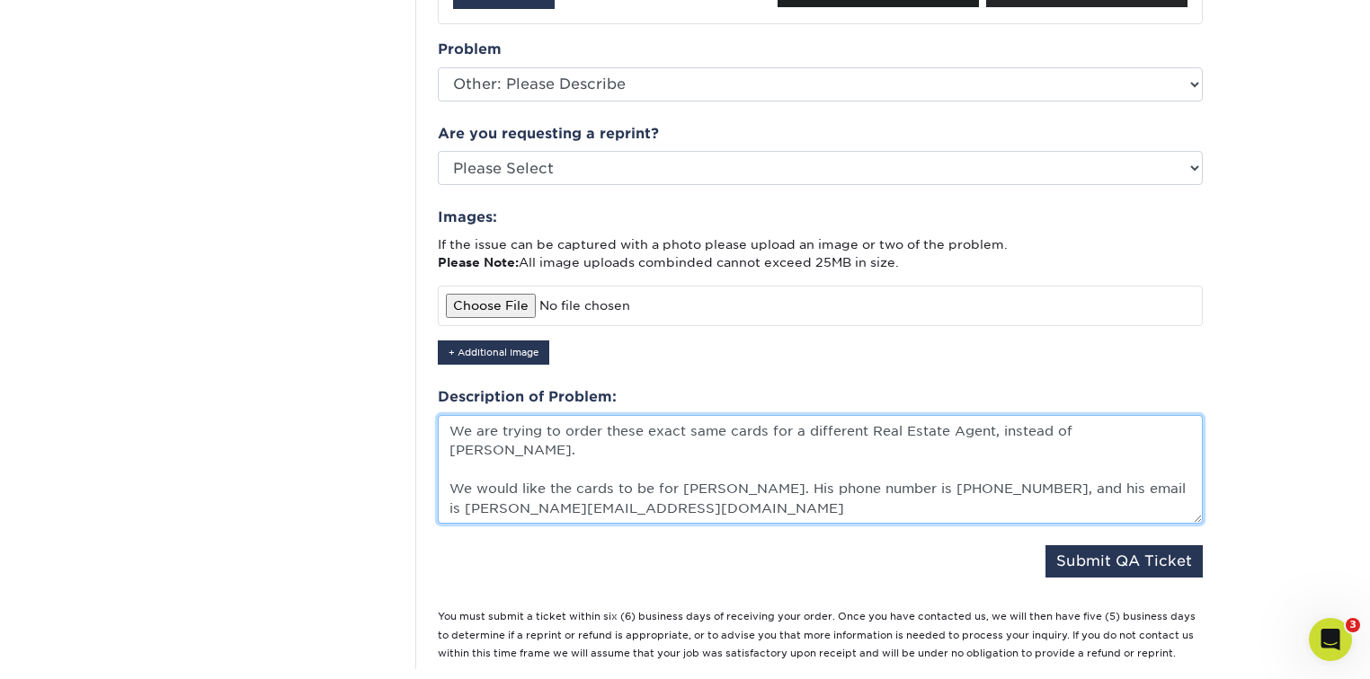
click at [673, 431] on textarea "We are trying to order these exact same cards for a different Real Estate Agent…" at bounding box center [820, 470] width 765 height 110
click at [675, 471] on textarea "We are trying to order these exact same cards for a different Real Estate Agent…" at bounding box center [820, 470] width 765 height 110
click at [631, 427] on textarea "We are trying to order these exact same cards for a different Real Estate Agent…" at bounding box center [820, 470] width 765 height 110
drag, startPoint x: 623, startPoint y: 446, endPoint x: 827, endPoint y: 455, distance: 204.2
click at [827, 455] on textarea "We are trying to order these exact same cards for a different Real Estate Agent…" at bounding box center [820, 470] width 765 height 110
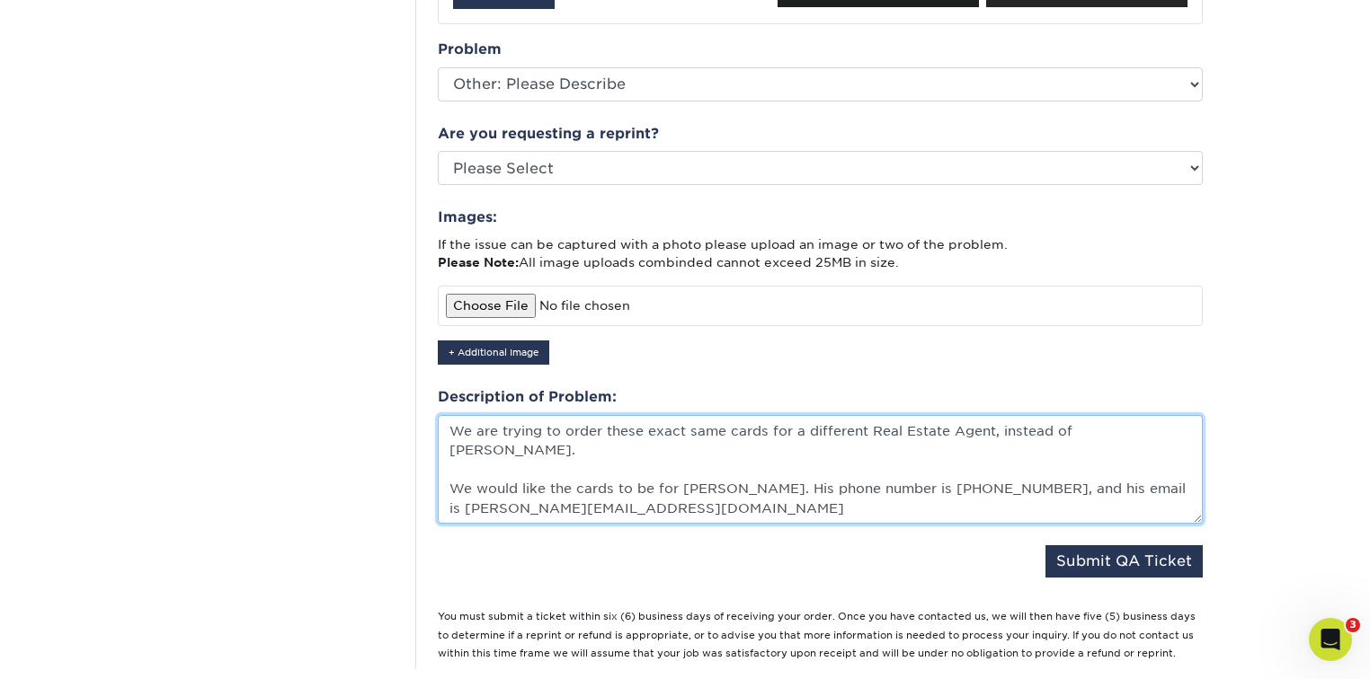
click at [752, 434] on textarea "We are trying to order these exact same cards for a different Real Estate Agent…" at bounding box center [820, 470] width 765 height 110
click at [715, 462] on textarea "We are trying to order these exact same cards for a different Real Estate Agent…" at bounding box center [820, 470] width 765 height 110
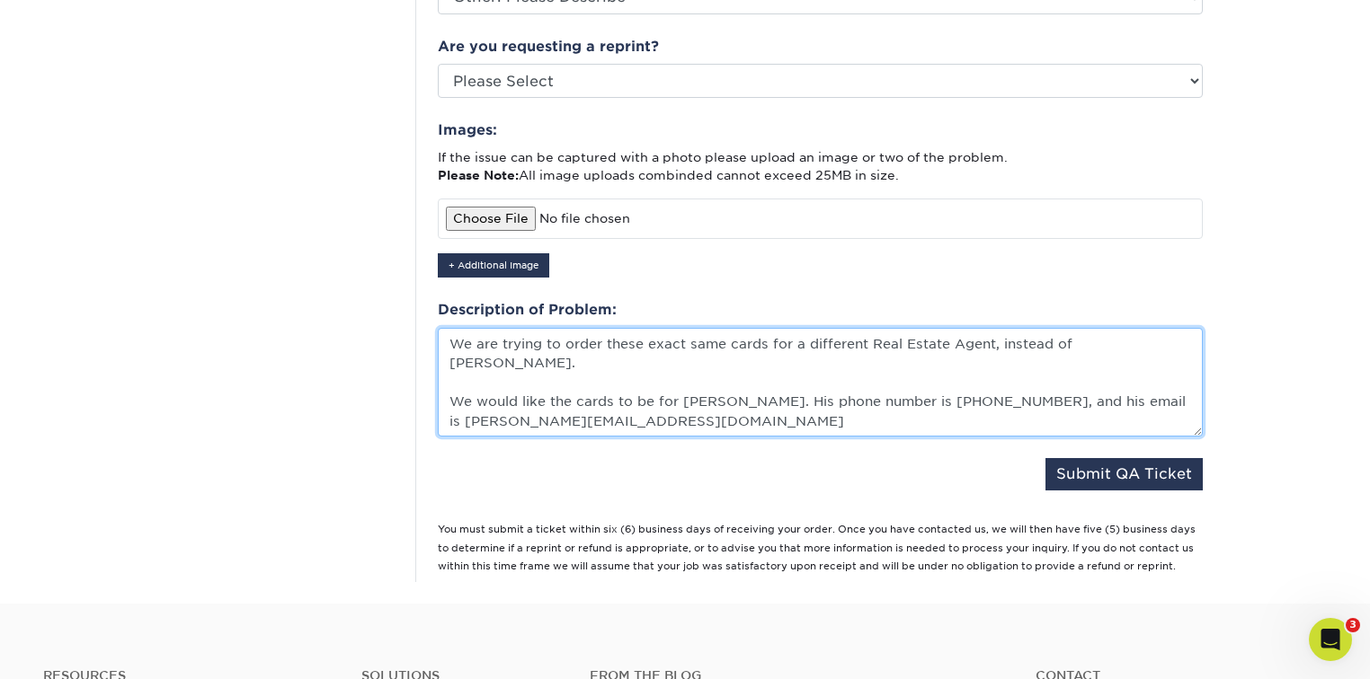
scroll to position [767, 0]
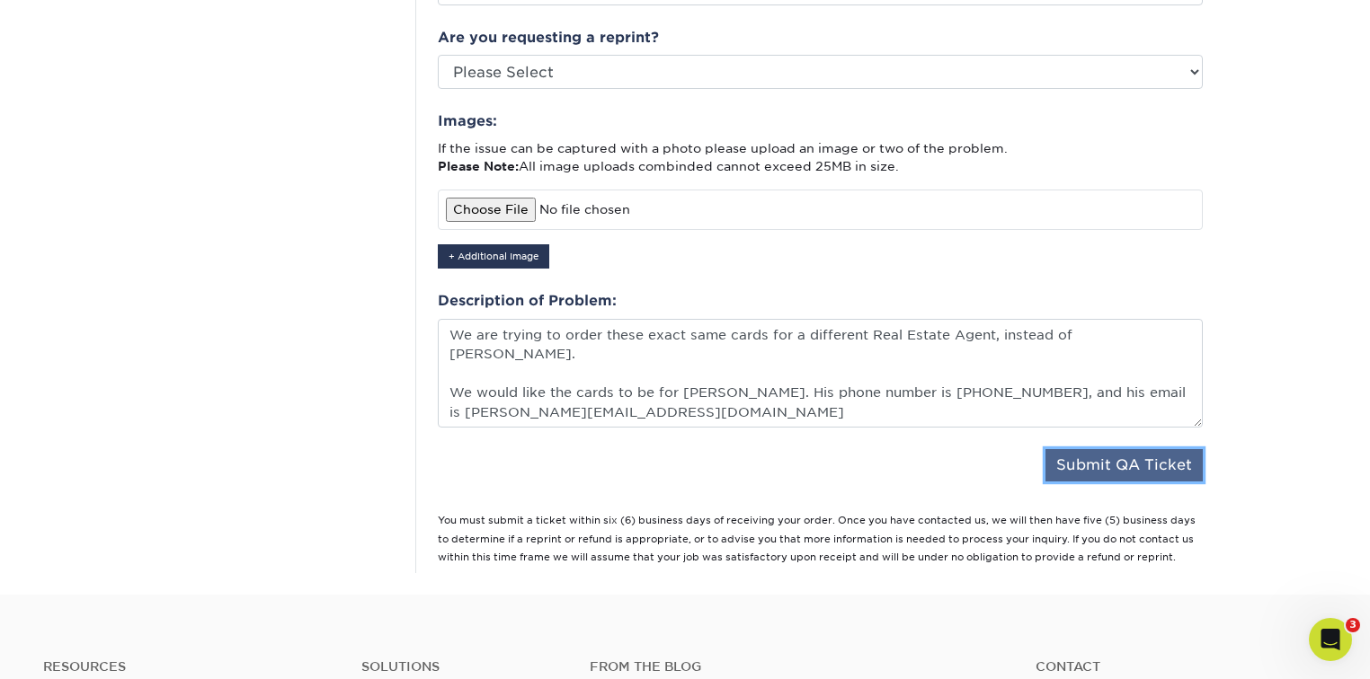
click at [1113, 449] on button "Submit QA Ticket" at bounding box center [1123, 465] width 157 height 32
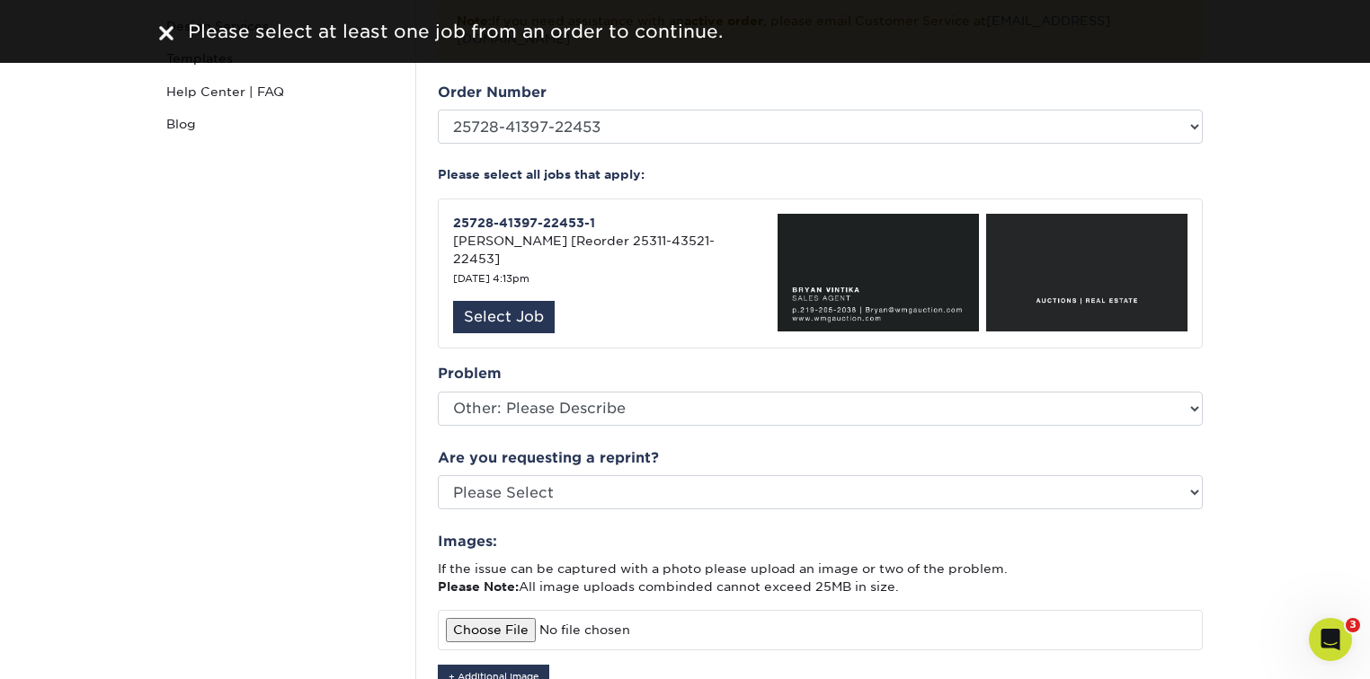
scroll to position [335, 0]
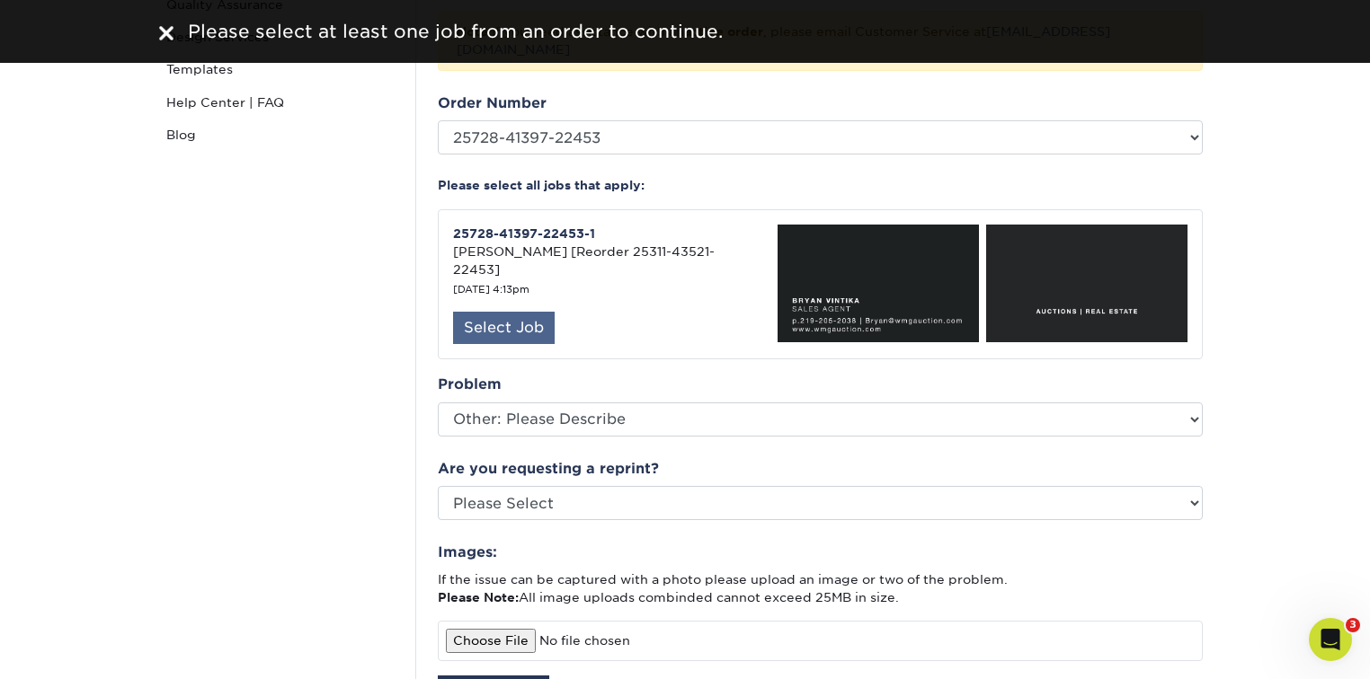
click at [482, 312] on div "Select Job" at bounding box center [504, 328] width 102 height 32
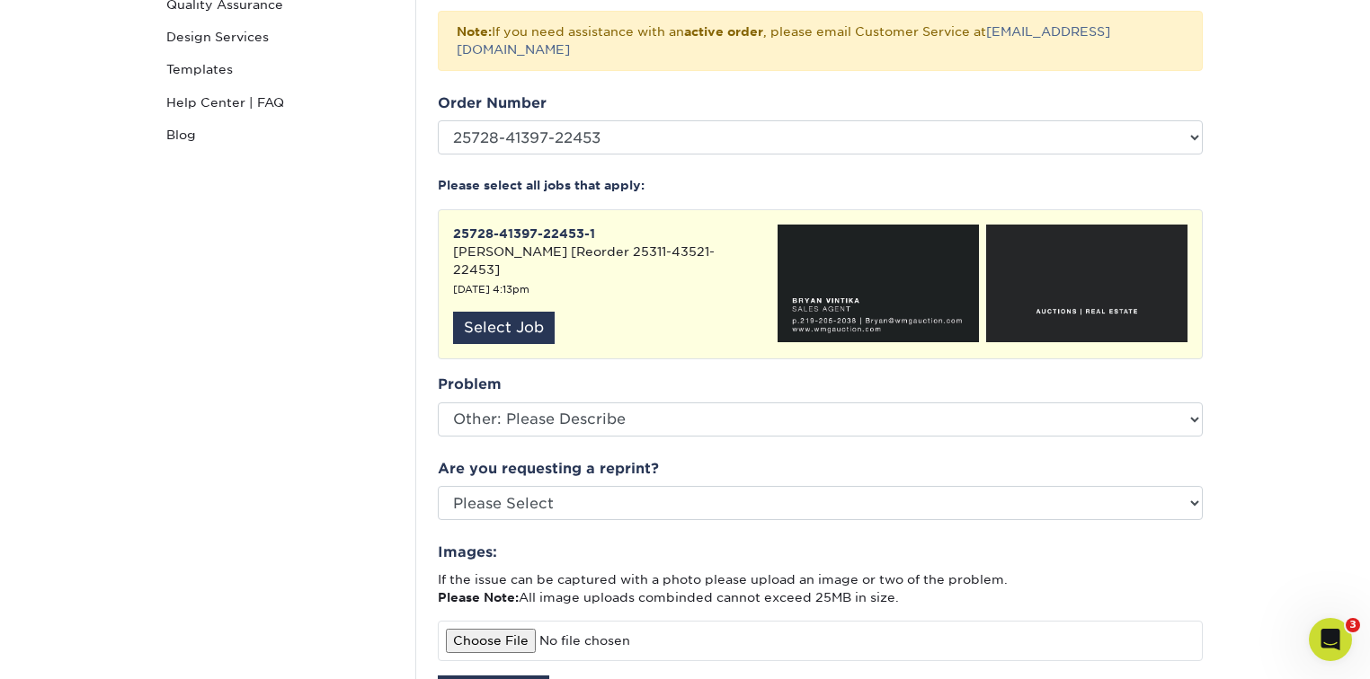
click at [899, 249] on img at bounding box center [874, 284] width 208 height 118
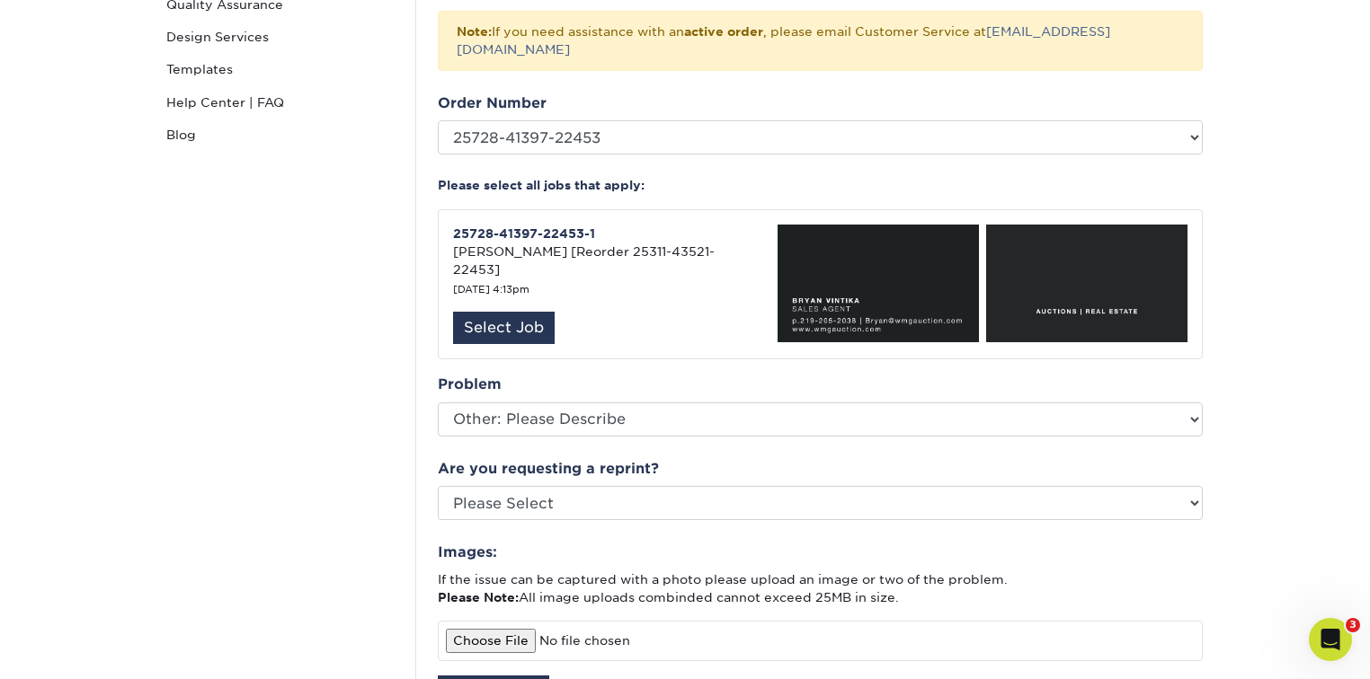
click at [1050, 258] on img at bounding box center [1083, 284] width 208 height 118
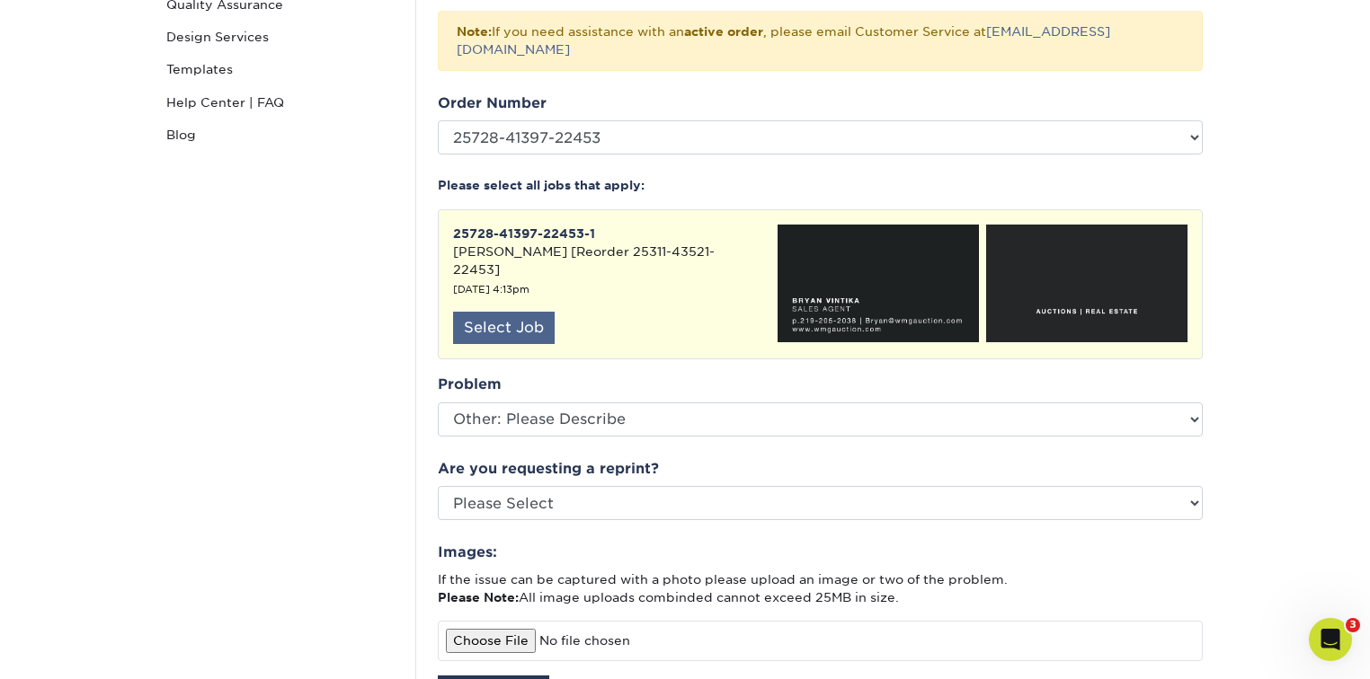
click at [517, 312] on div "Select Job" at bounding box center [504, 328] width 102 height 32
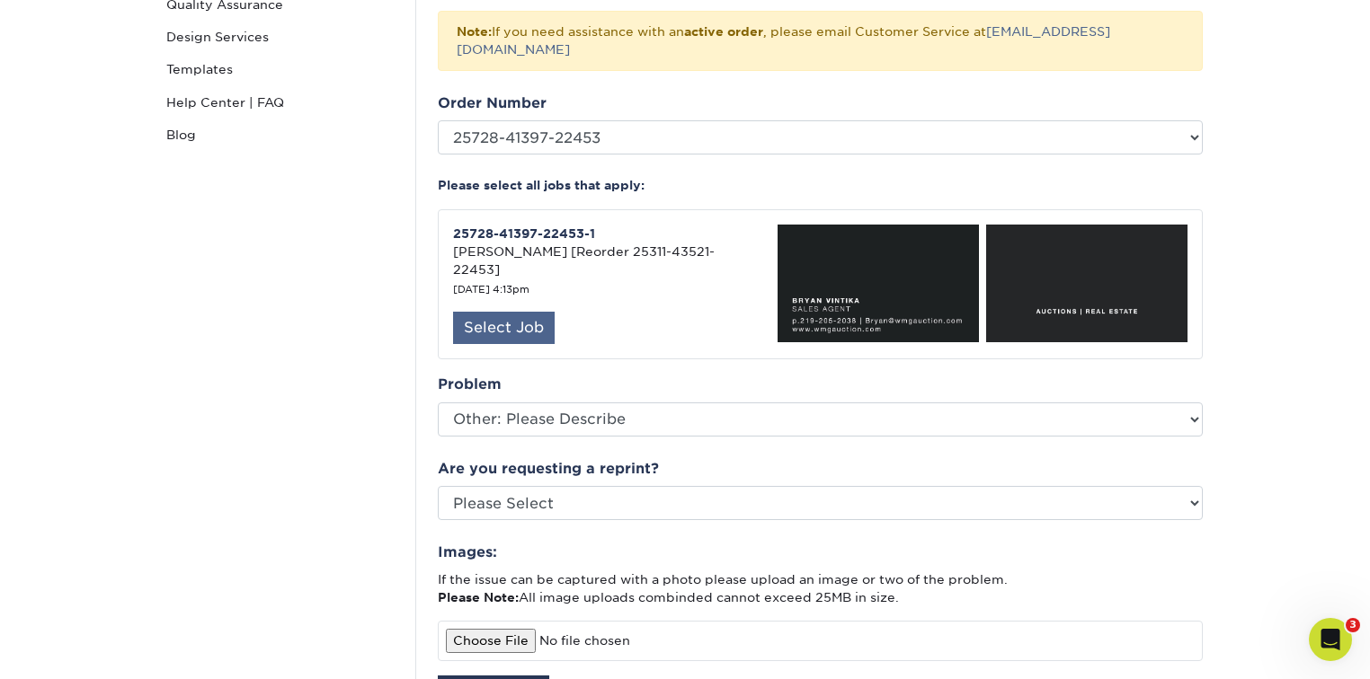
click at [521, 312] on div "Select Job" at bounding box center [504, 328] width 102 height 32
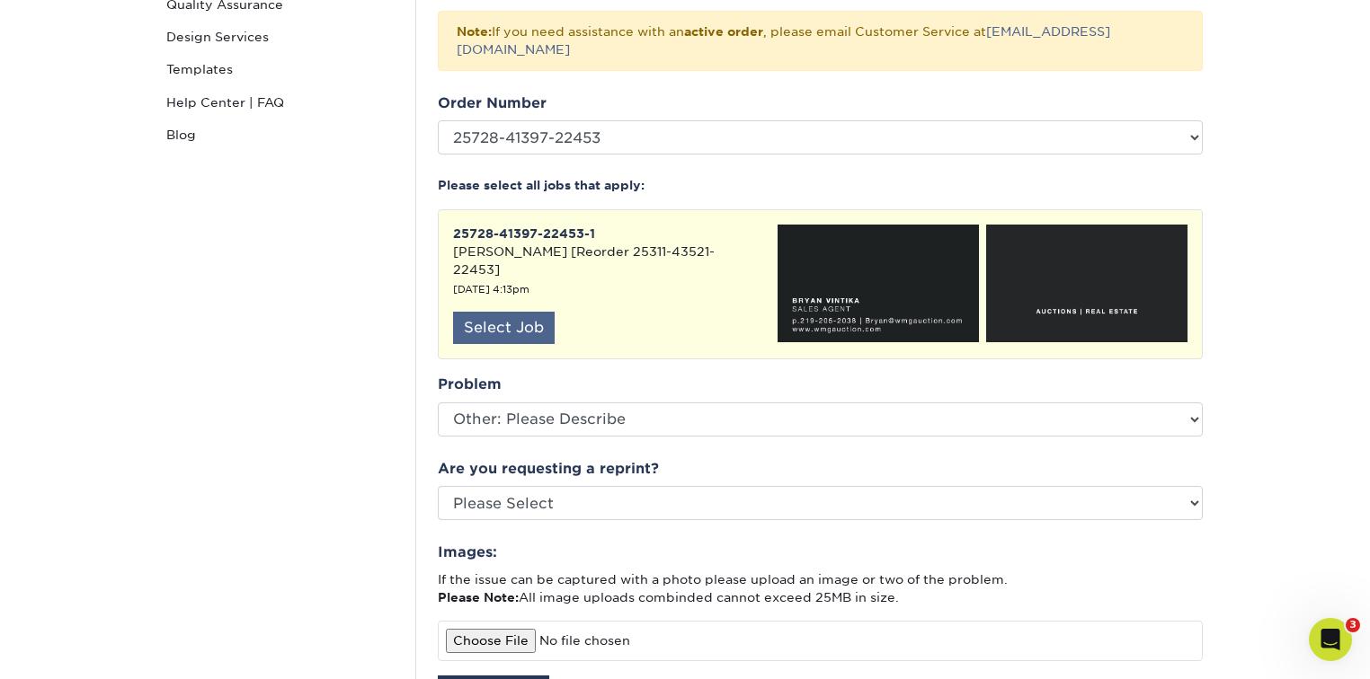
click at [521, 312] on div "Select Job" at bounding box center [504, 328] width 102 height 32
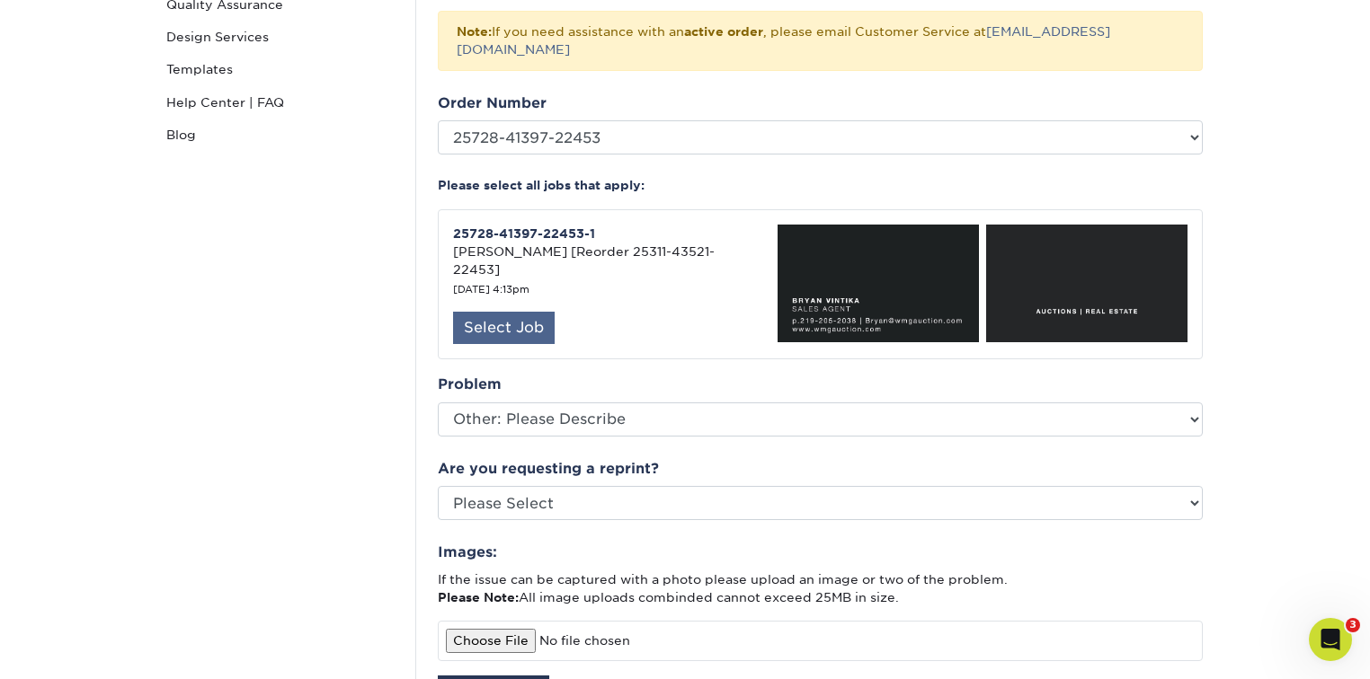
click at [521, 312] on div "Select Job" at bounding box center [504, 328] width 102 height 32
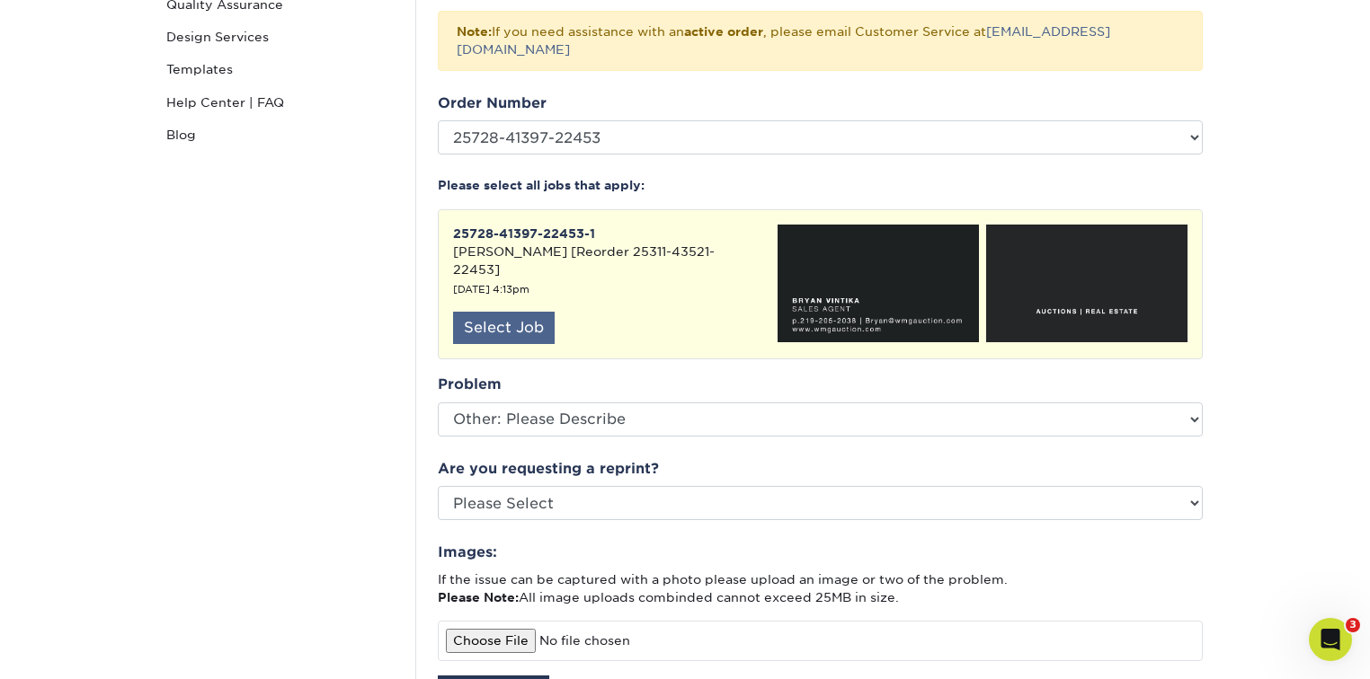
click at [521, 312] on div "Select Job" at bounding box center [504, 328] width 102 height 32
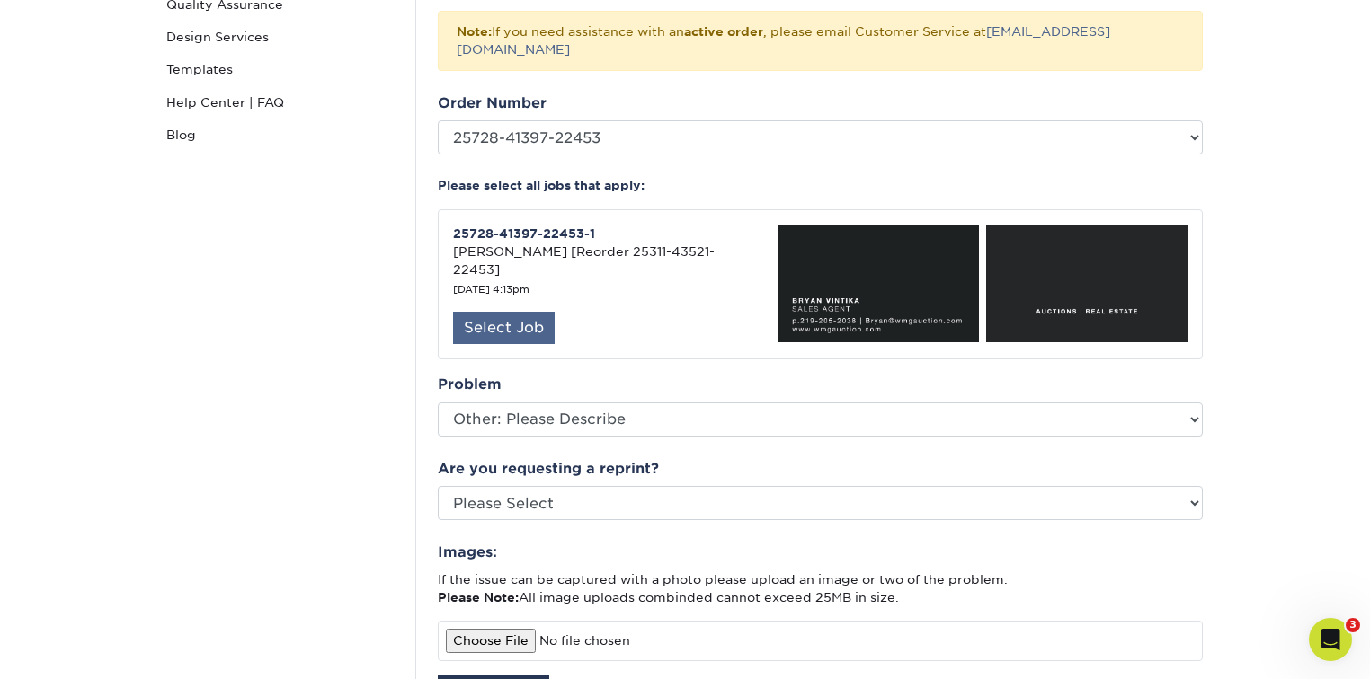
click at [503, 312] on div "Select Job" at bounding box center [504, 328] width 102 height 32
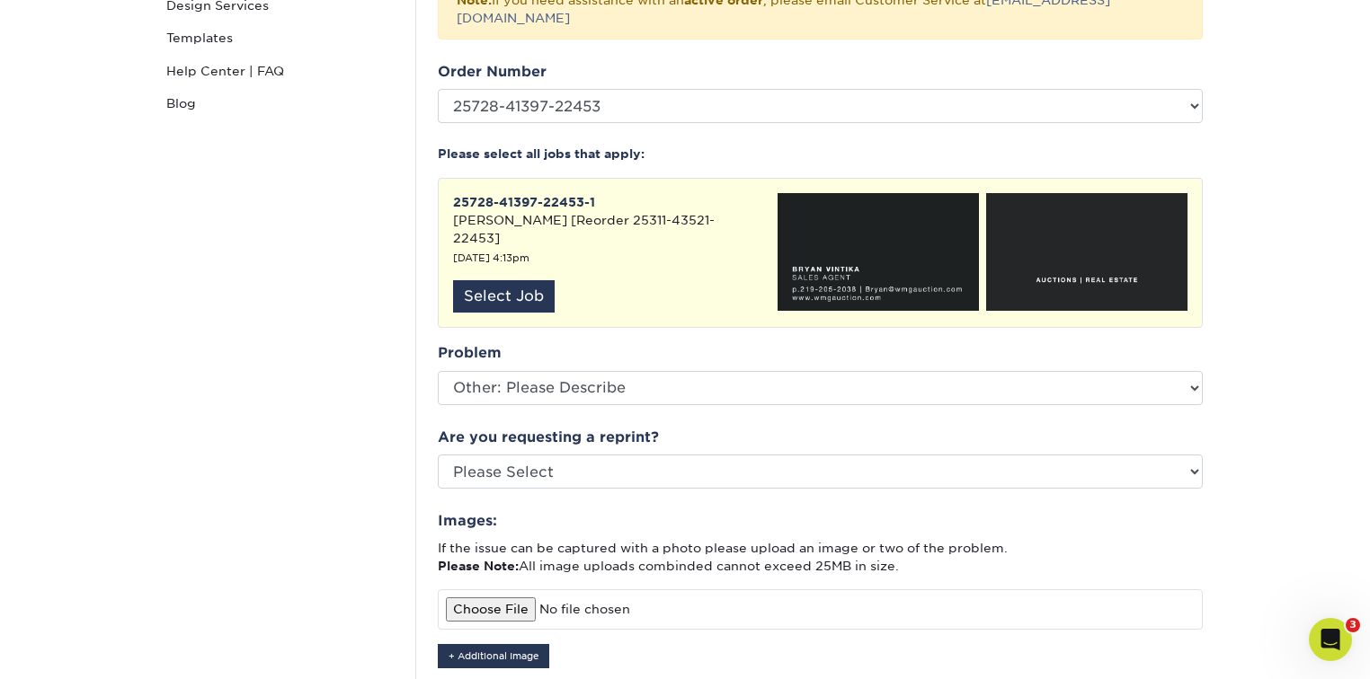
scroll to position [383, 0]
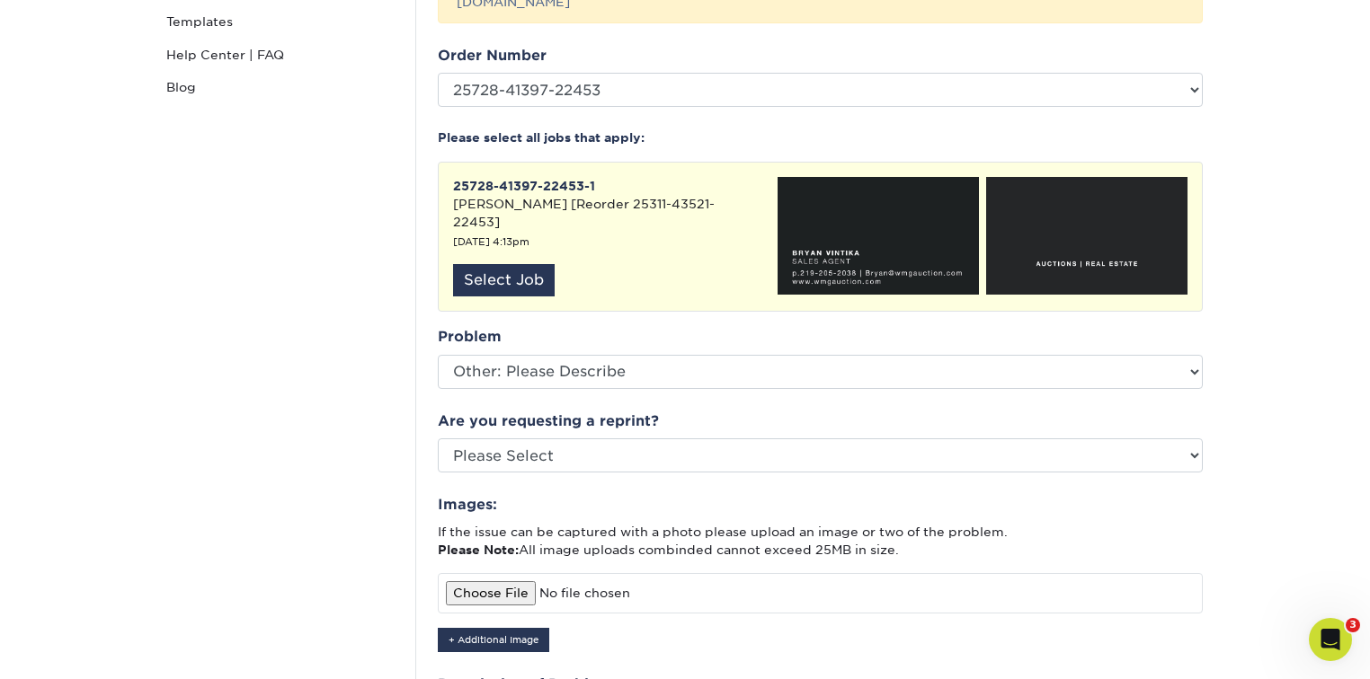
click at [590, 326] on div "Problem Please Select Coating Missing Images Bindery Color Cutting Missing Hard…" at bounding box center [820, 357] width 765 height 62
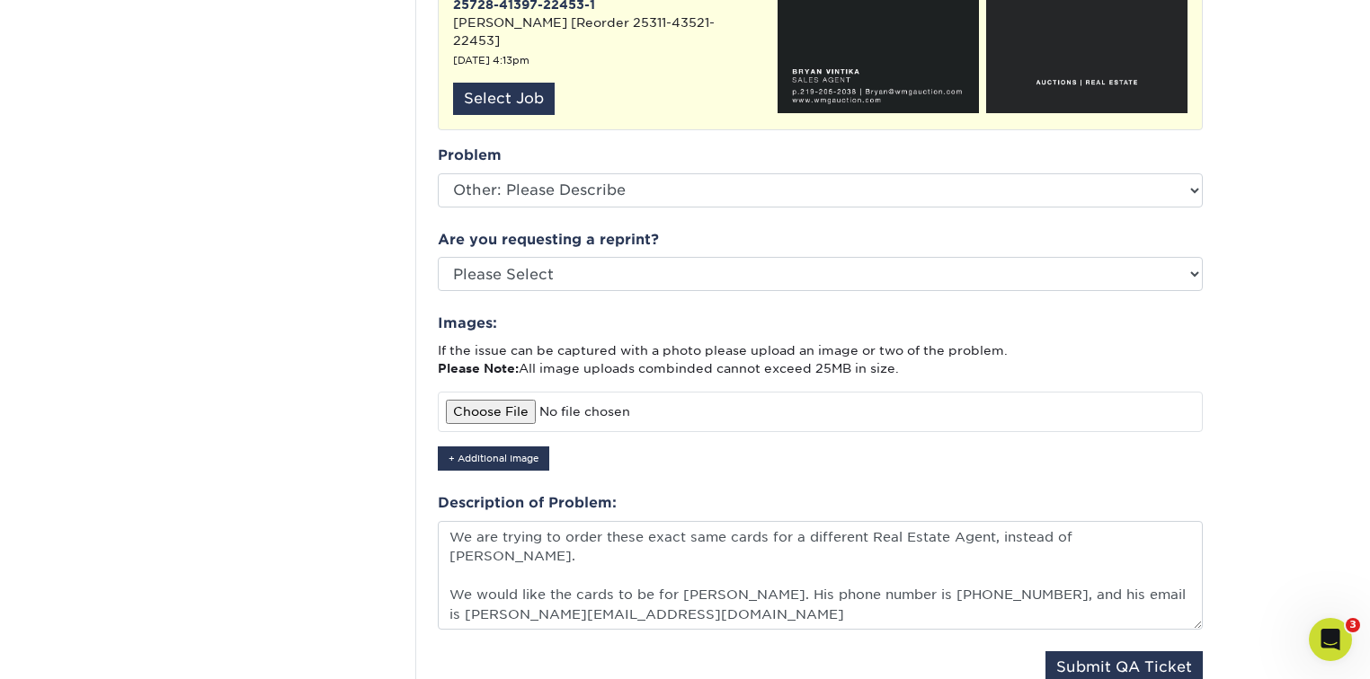
scroll to position [575, 0]
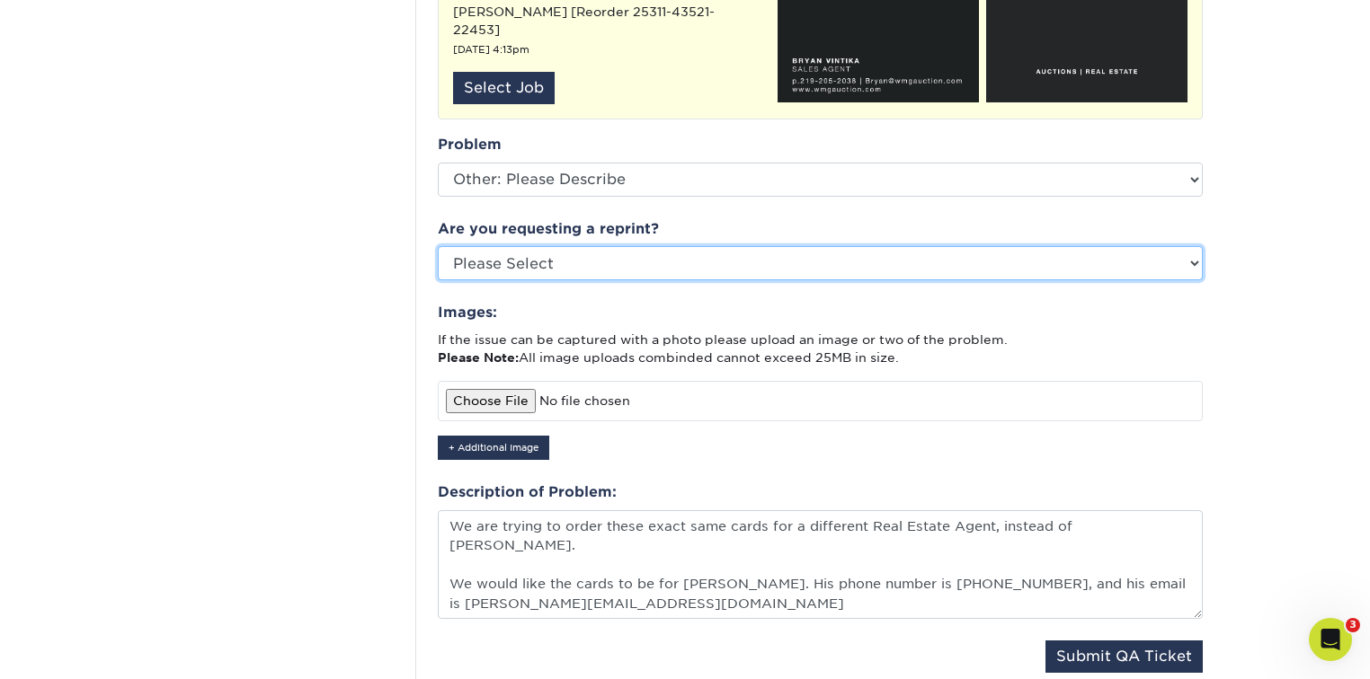
click at [599, 246] on select "Please Select Yes No Other" at bounding box center [820, 263] width 765 height 34
select select "other"
click at [438, 246] on select "Please Select Yes No Other" at bounding box center [820, 263] width 765 height 34
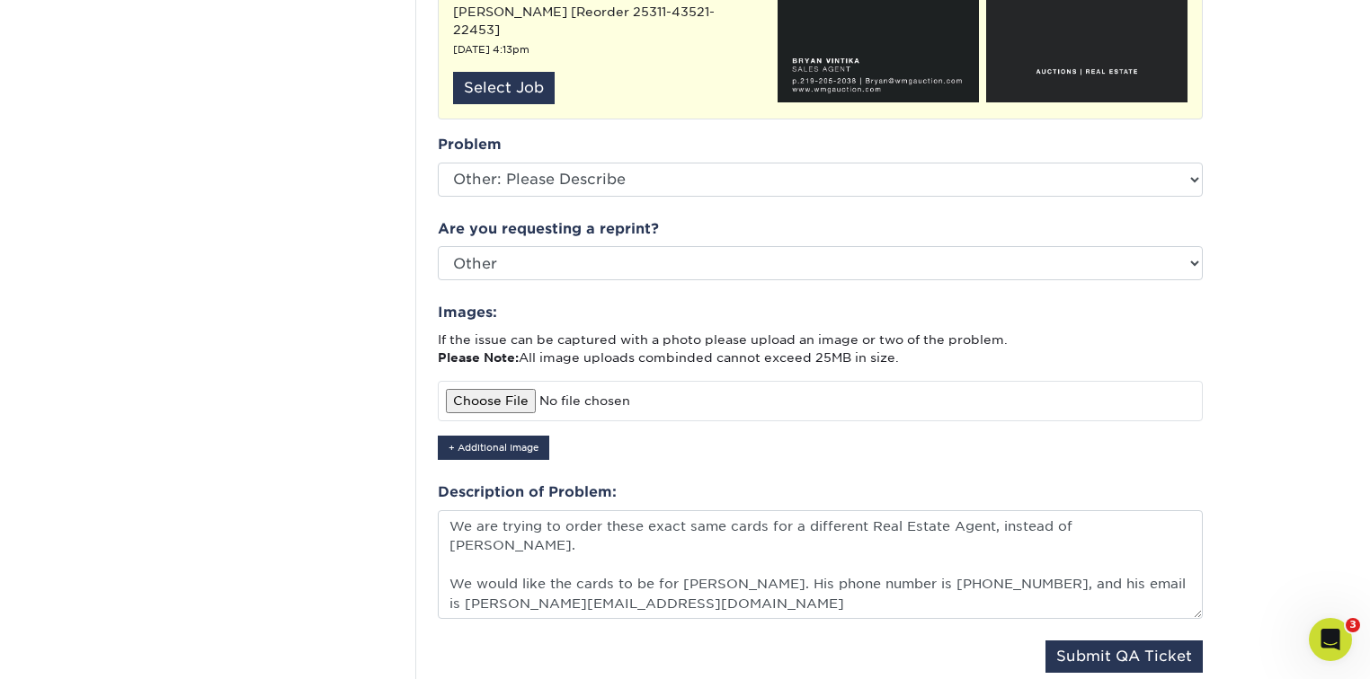
click at [622, 302] on div "Images: If the issue can be captured with a photo please upload an image or two…" at bounding box center [820, 381] width 765 height 158
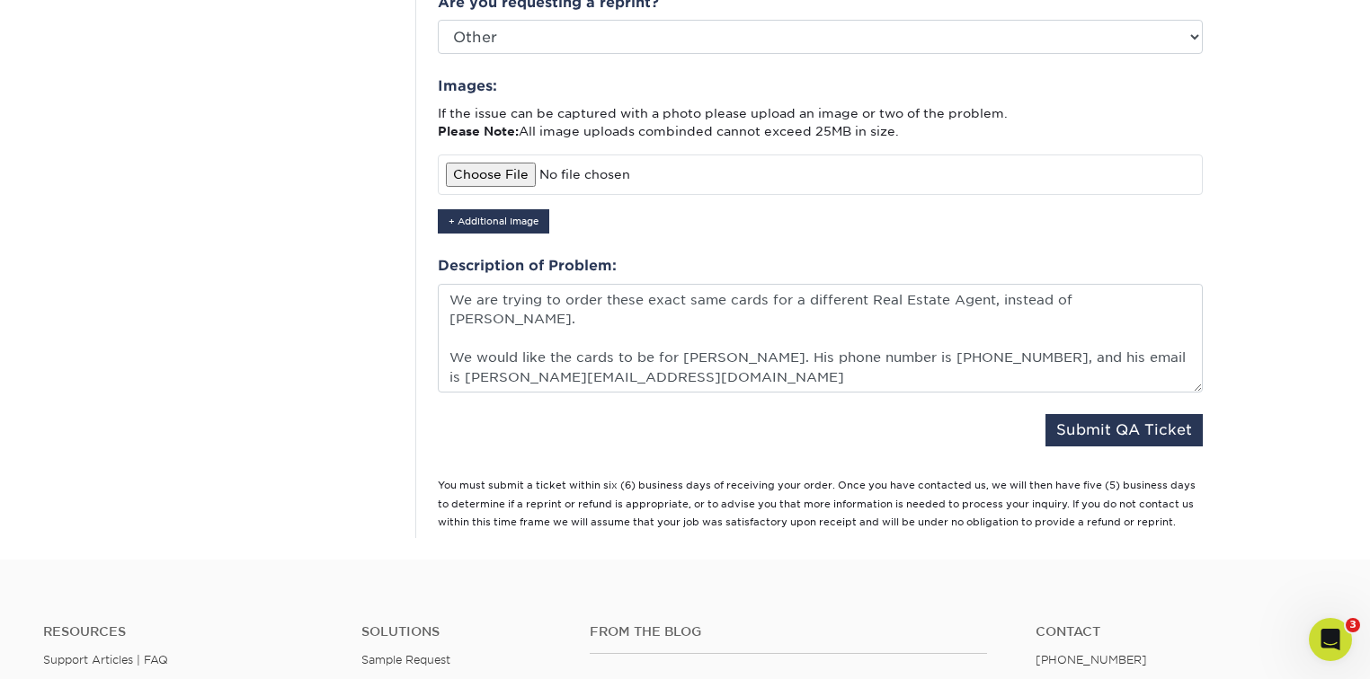
scroll to position [814, 0]
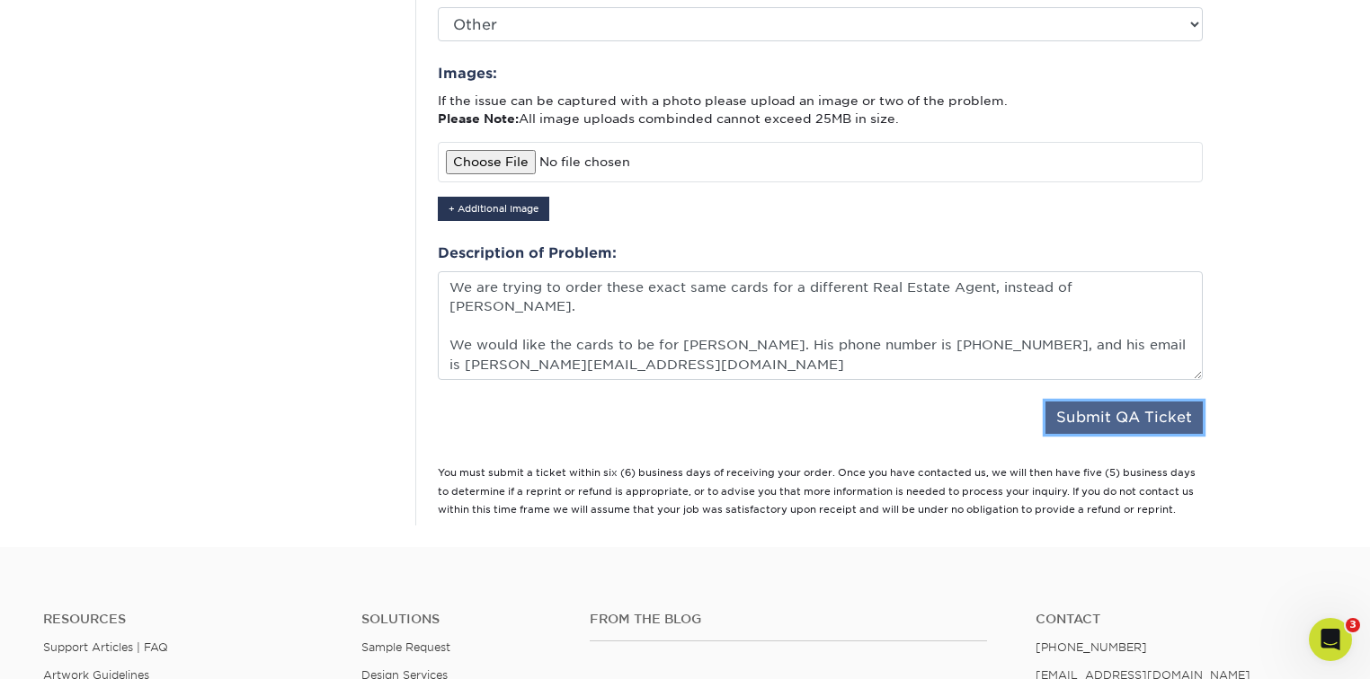
click at [1116, 402] on button "Submit QA Ticket" at bounding box center [1123, 418] width 157 height 32
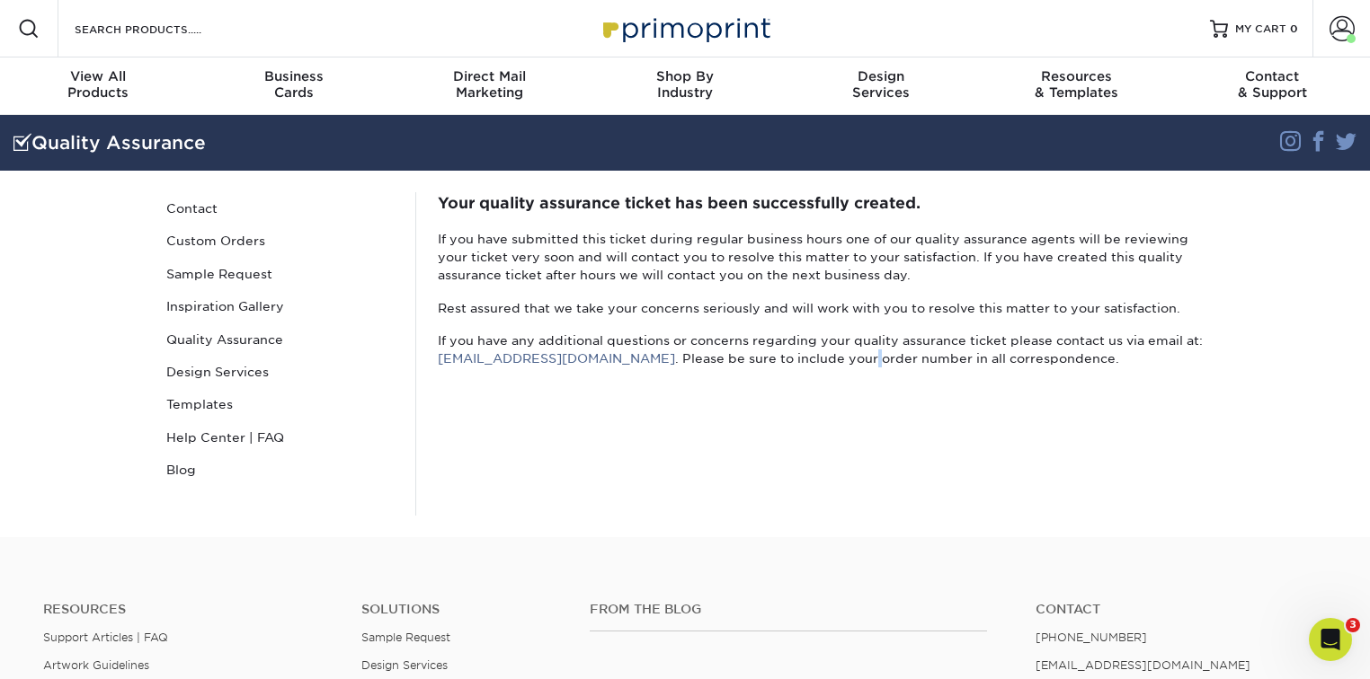
drag, startPoint x: 767, startPoint y: 403, endPoint x: 695, endPoint y: 406, distance: 72.9
click at [767, 403] on div "Your quality assurance ticket has been successfully created. If you have submit…" at bounding box center [819, 354] width 809 height 324
click at [878, 310] on p "Rest assured that we take your concerns seriously and will work with you to res…" at bounding box center [820, 308] width 765 height 18
click at [886, 289] on div "Your quality assurance ticket has been successfully created. If you have submit…" at bounding box center [819, 354] width 809 height 324
click at [208, 234] on link "Custom Orders" at bounding box center [280, 241] width 243 height 32
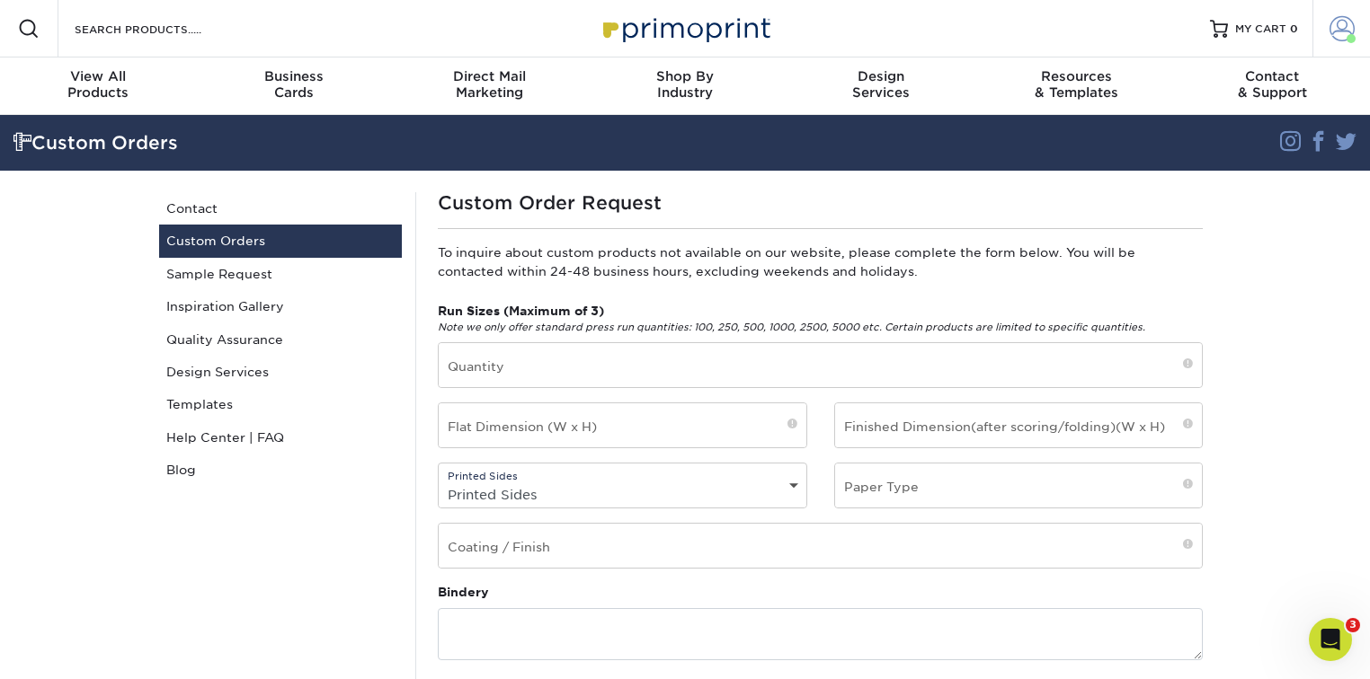
click at [1326, 27] on link "Account" at bounding box center [1341, 29] width 58 height 58
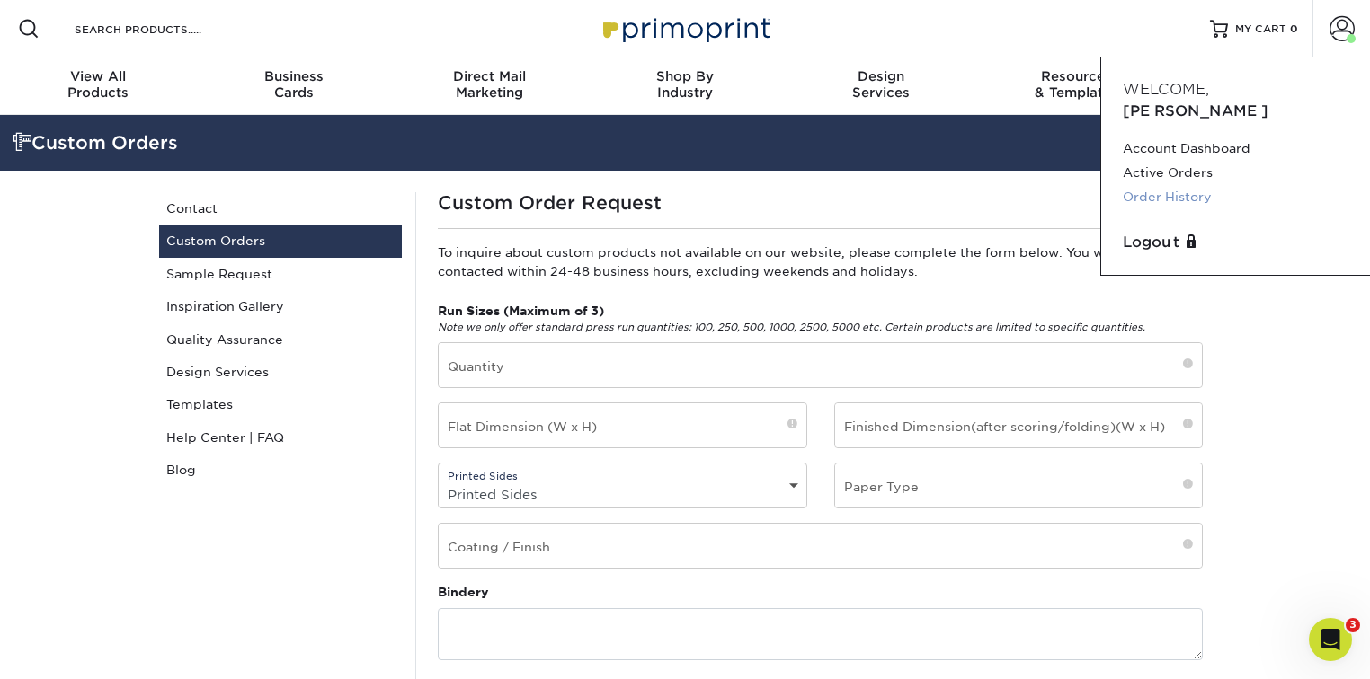
click at [1170, 185] on link "Order History" at bounding box center [1235, 197] width 226 height 24
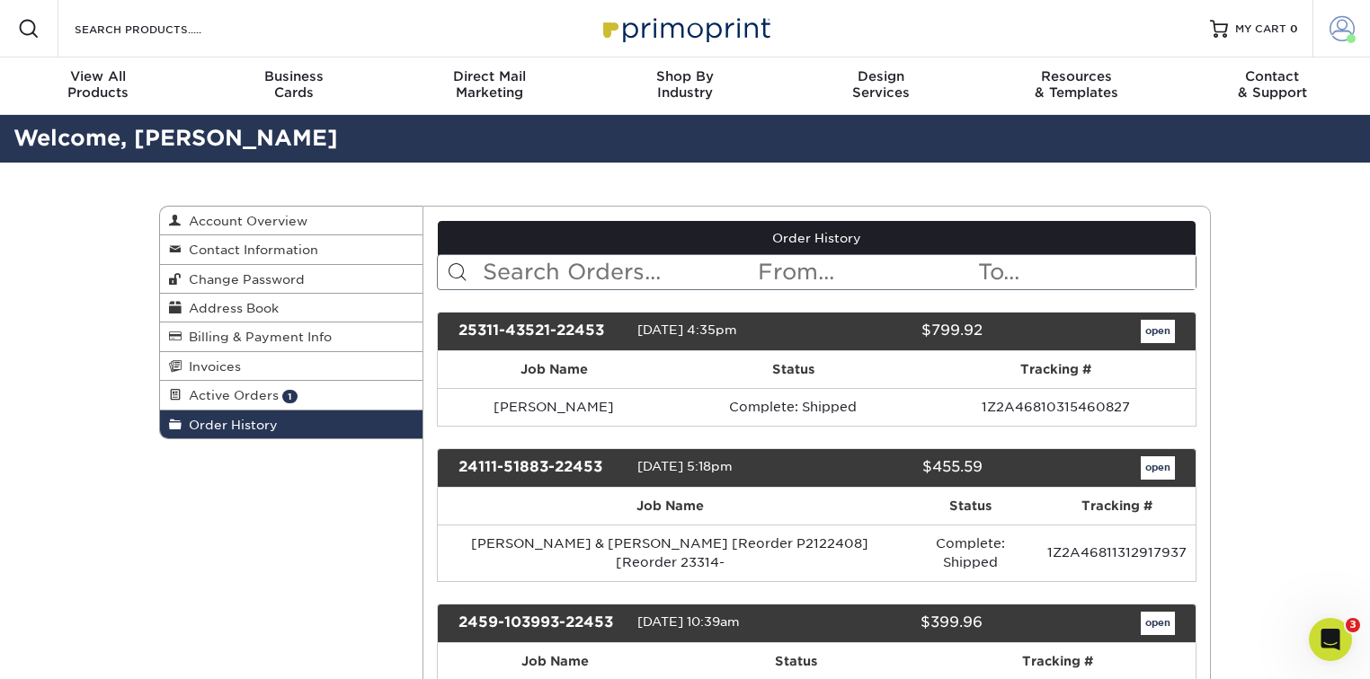
click at [1352, 31] on span at bounding box center [1341, 28] width 25 height 25
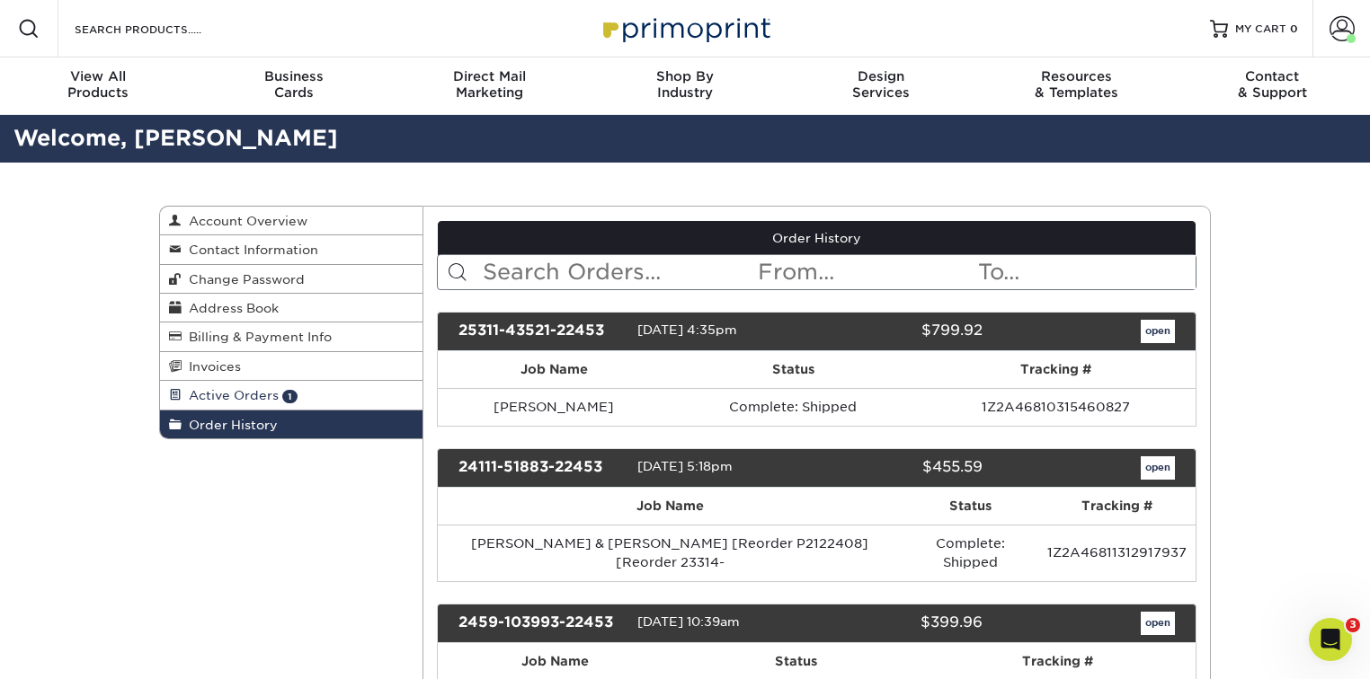
click at [275, 403] on span "Active Orders" at bounding box center [230, 395] width 97 height 14
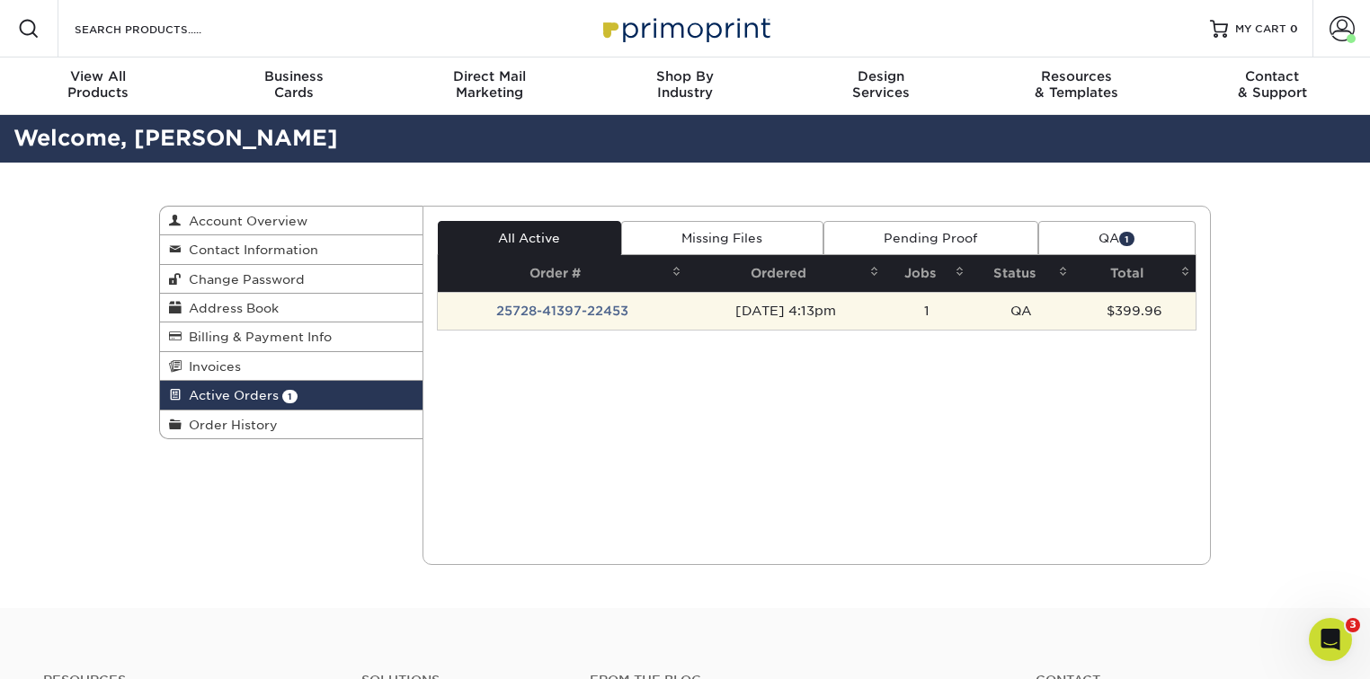
click at [592, 306] on td "25728-41397-22453" at bounding box center [563, 311] width 250 height 38
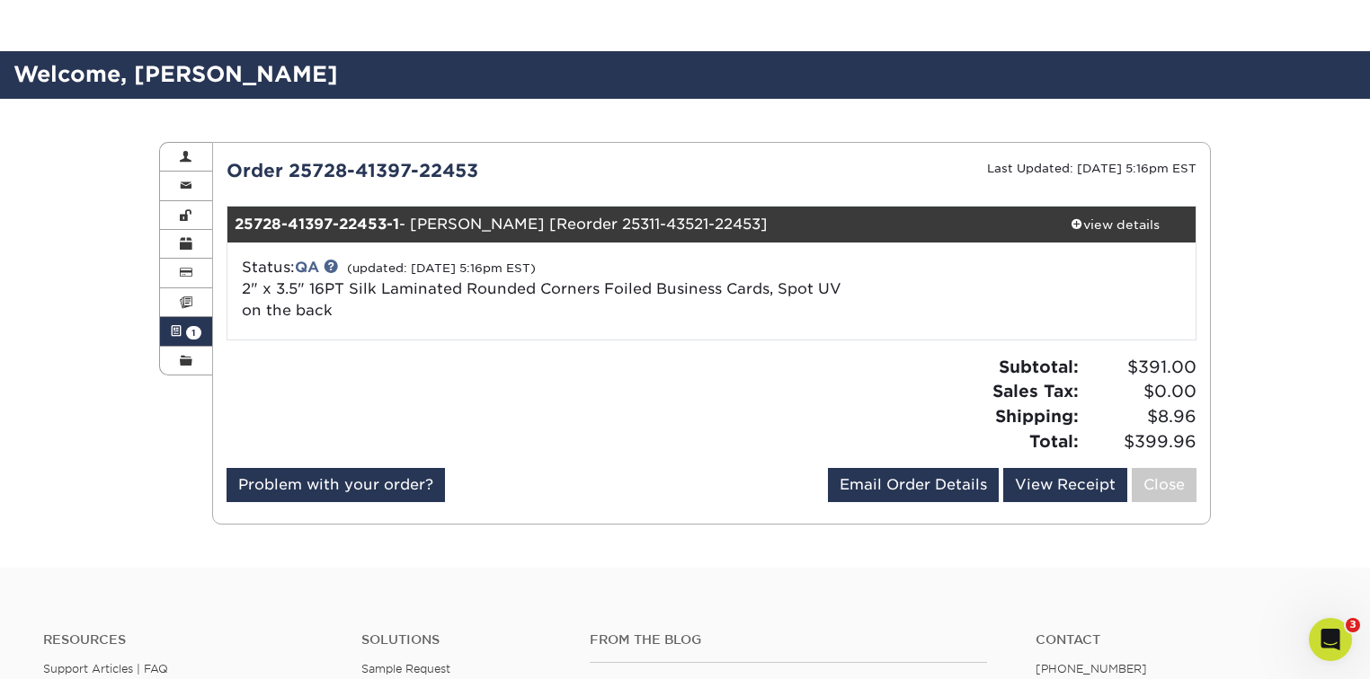
scroll to position [95, 0]
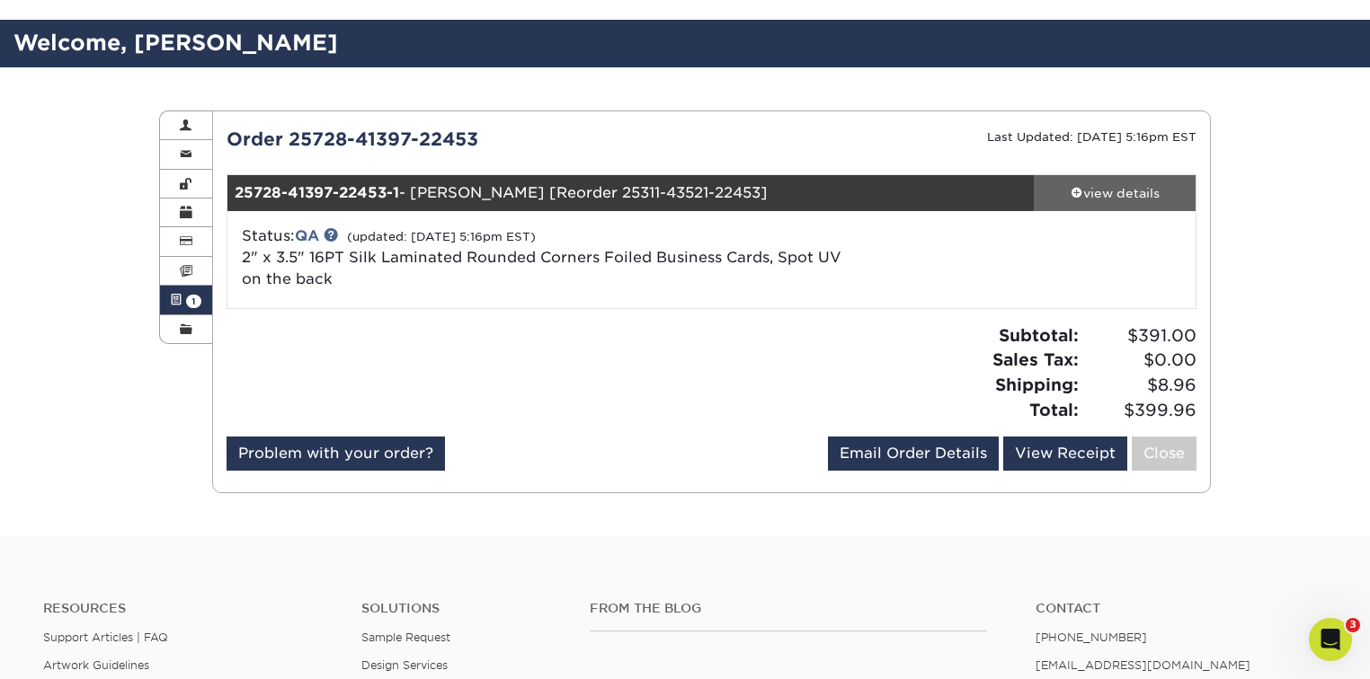
click at [1119, 200] on div "view details" at bounding box center [1114, 193] width 162 height 18
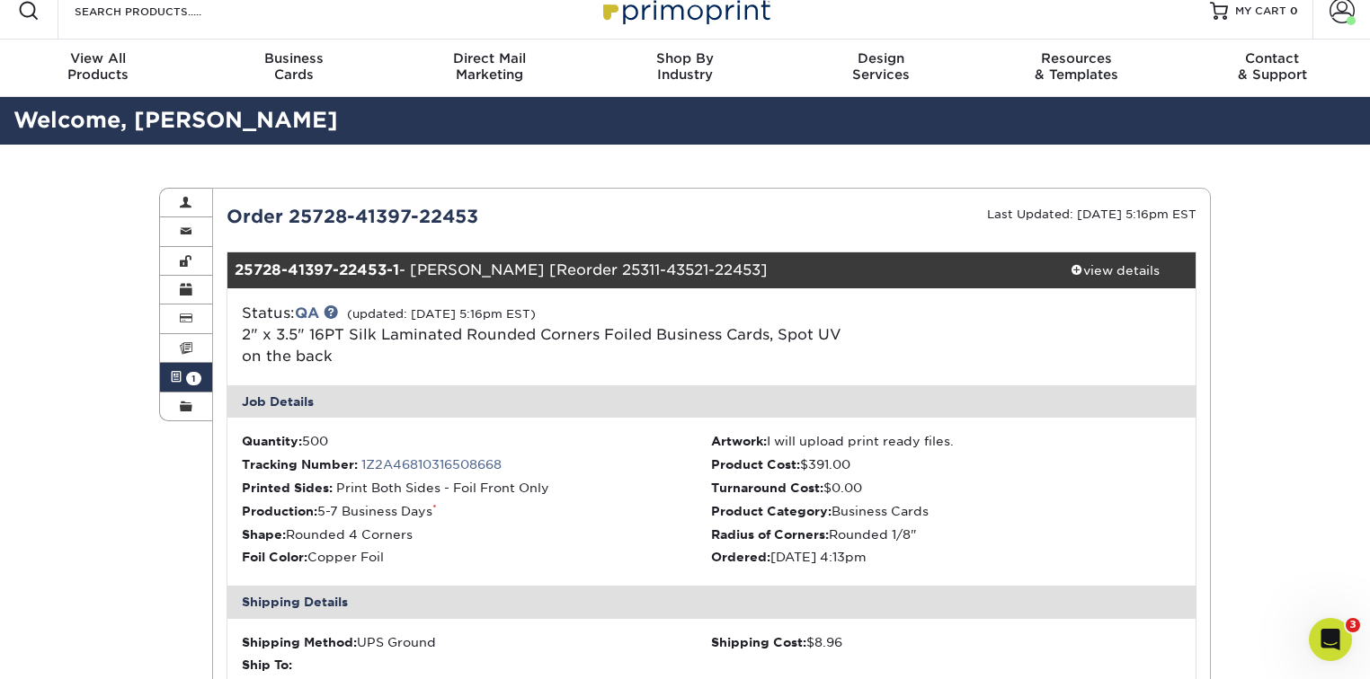
scroll to position [0, 0]
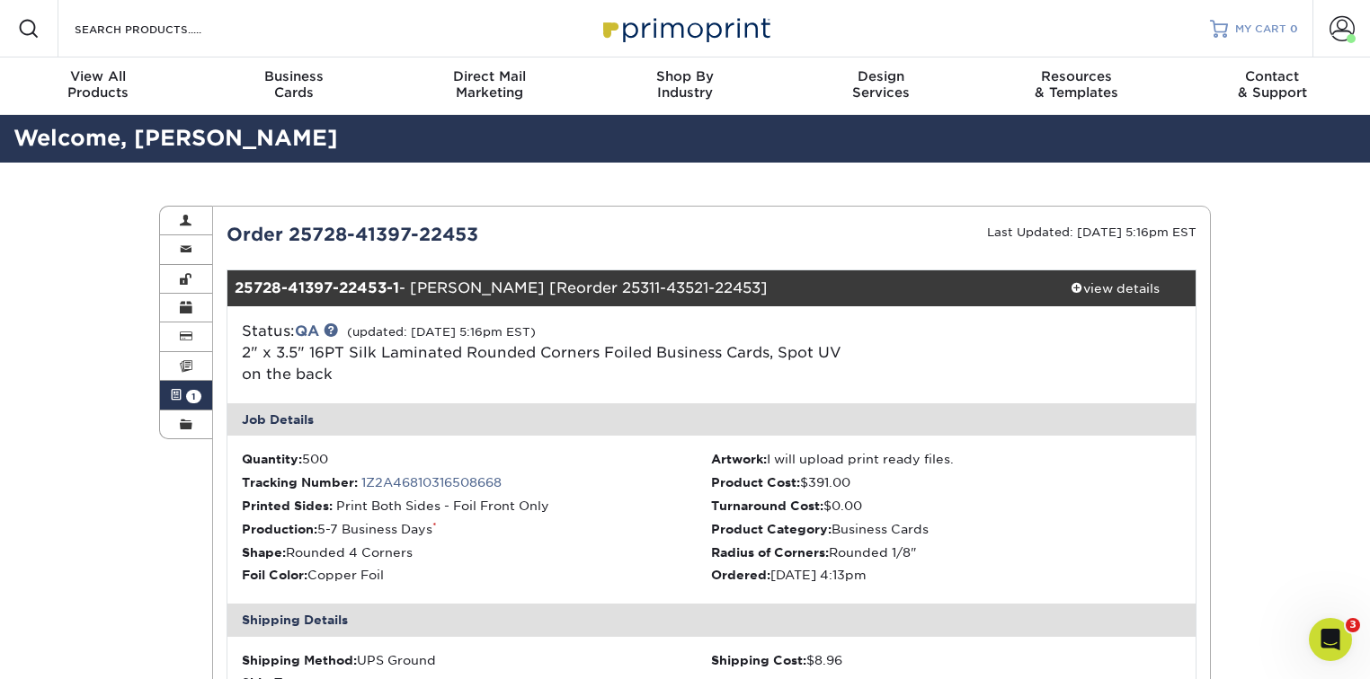
click at [1261, 32] on span "MY CART" at bounding box center [1260, 29] width 51 height 15
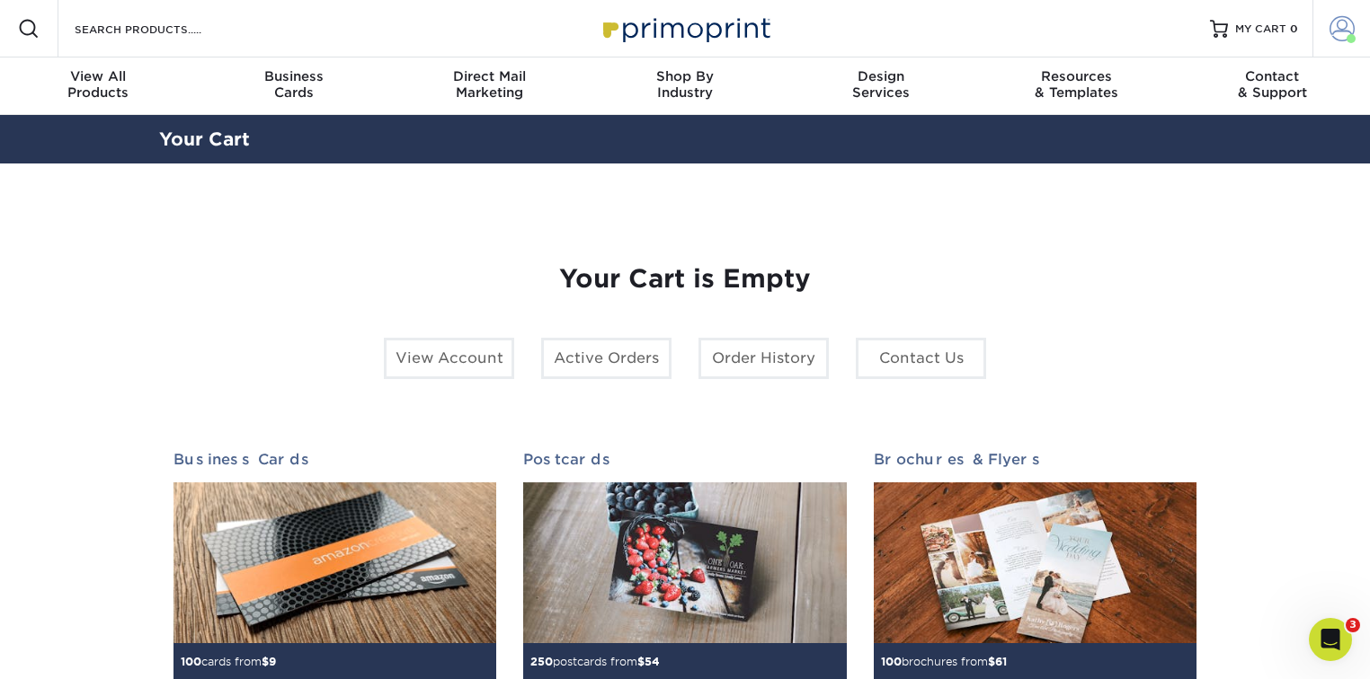
click at [1349, 19] on span at bounding box center [1341, 28] width 25 height 25
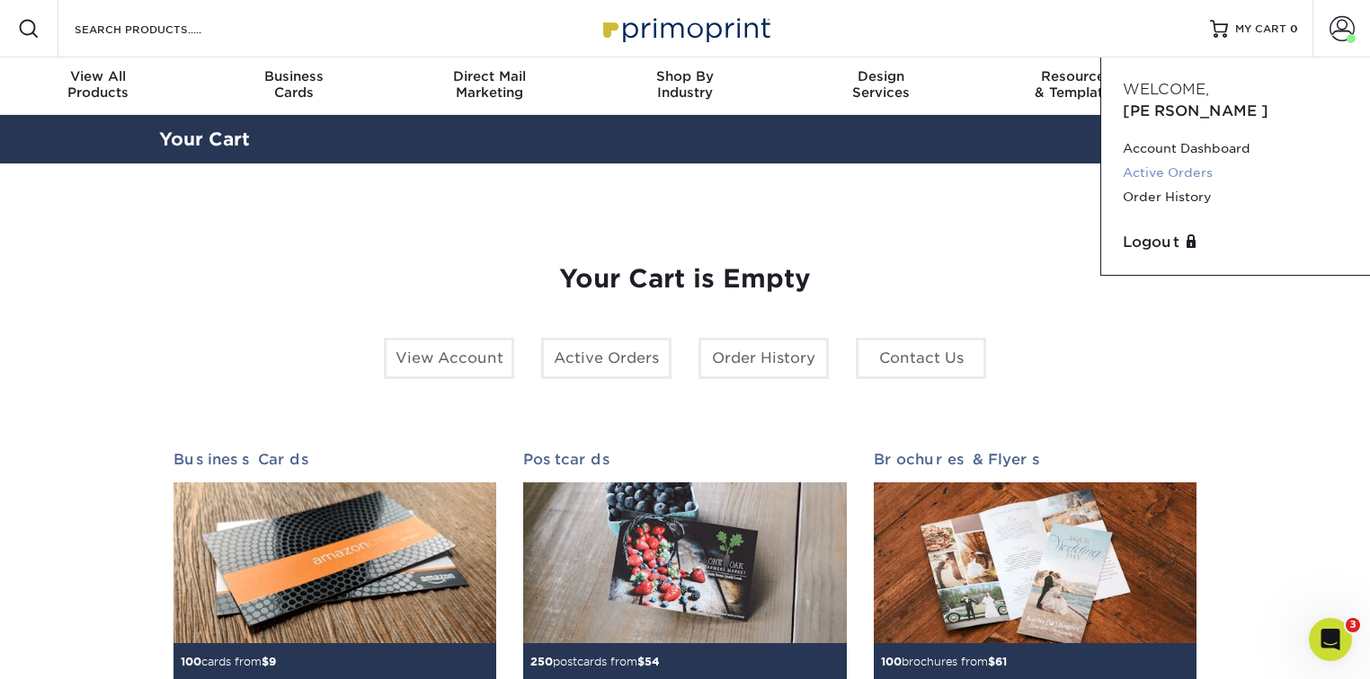
click at [1173, 161] on link "Active Orders" at bounding box center [1235, 173] width 226 height 24
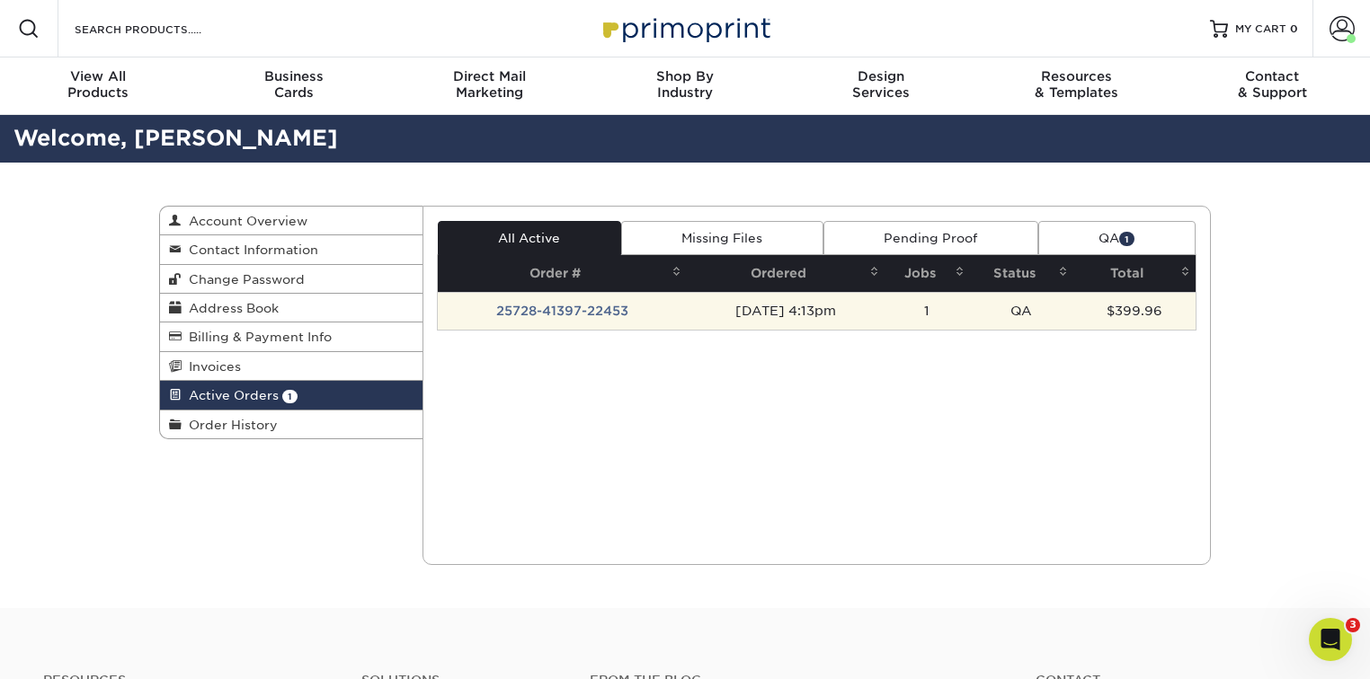
click at [687, 311] on td "[DATE] 4:13pm" at bounding box center [786, 311] width 198 height 38
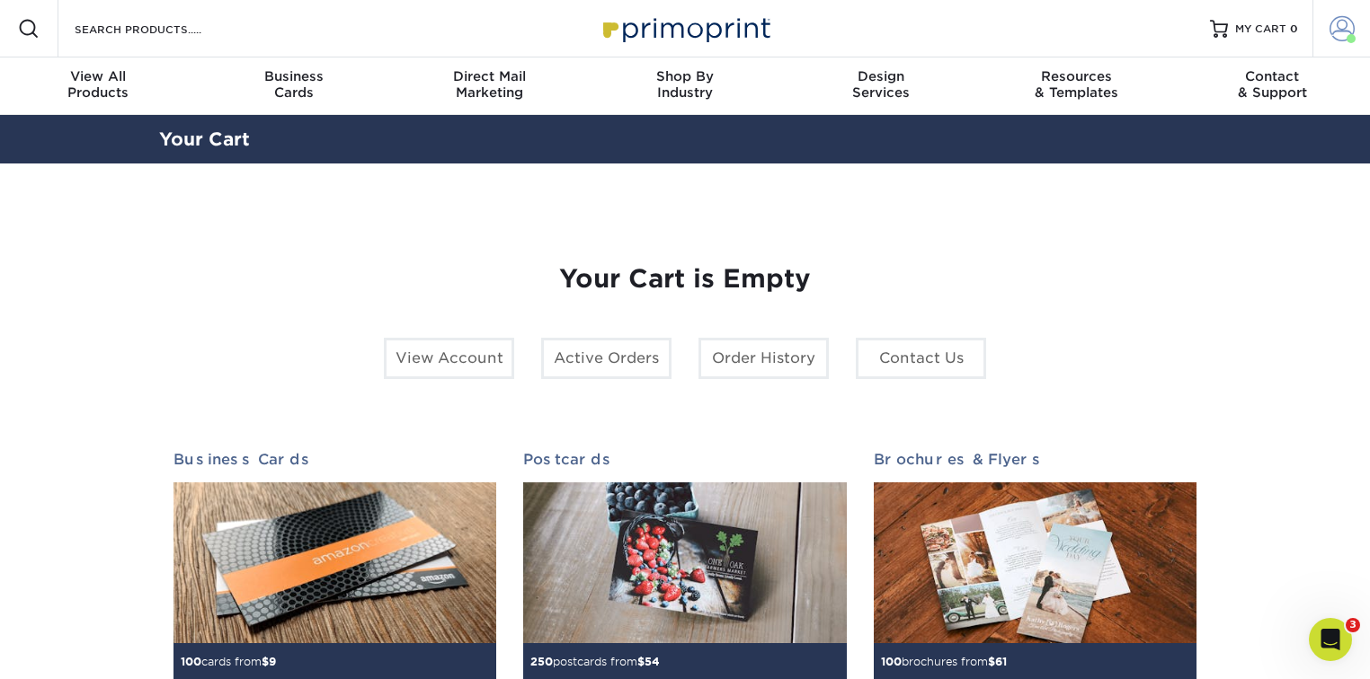
click at [1355, 37] on link "Account" at bounding box center [1341, 29] width 58 height 58
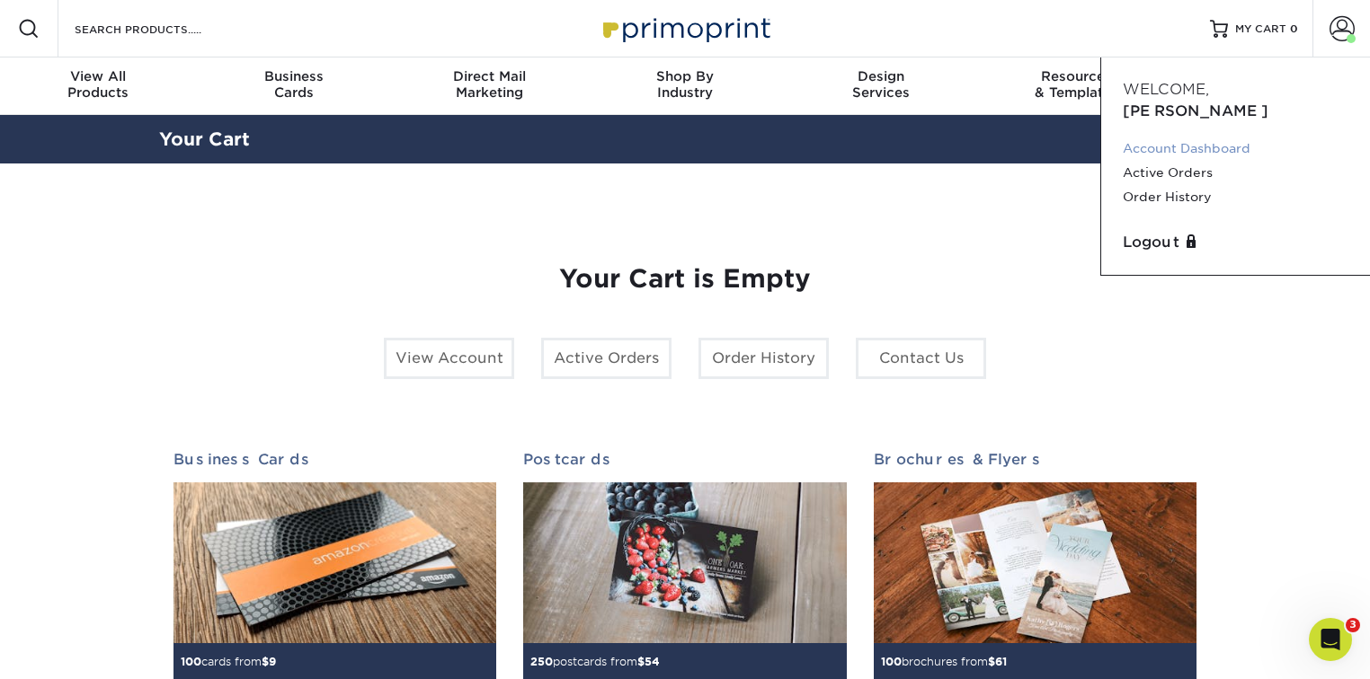
click at [1196, 137] on link "Account Dashboard" at bounding box center [1235, 149] width 226 height 24
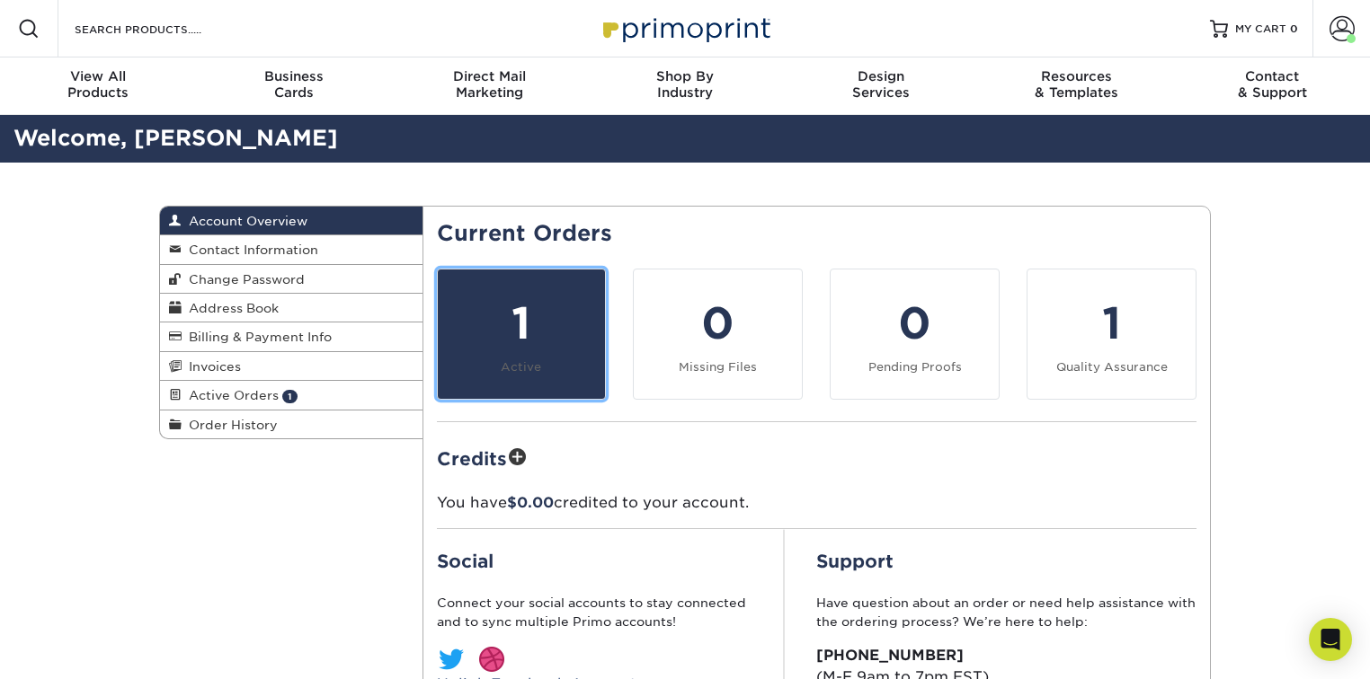
click at [493, 344] on div "1" at bounding box center [521, 323] width 146 height 65
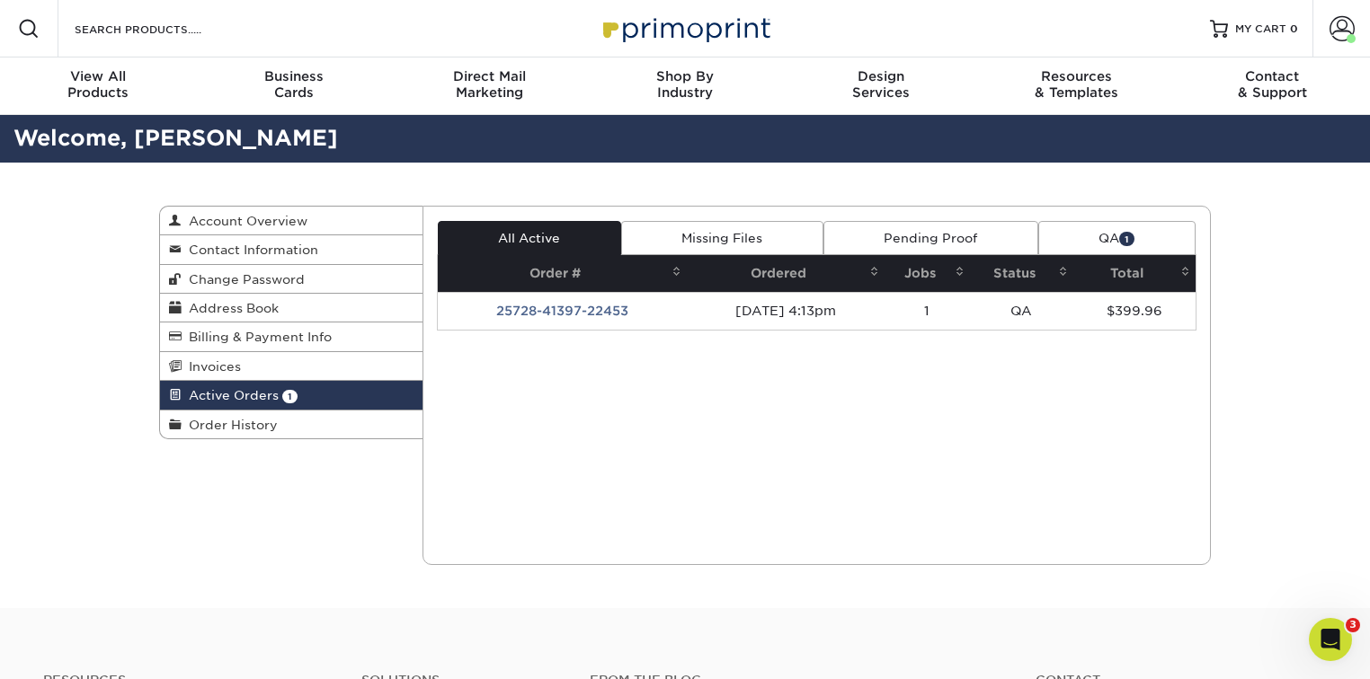
click at [1096, 229] on link "QA 1" at bounding box center [1116, 238] width 157 height 34
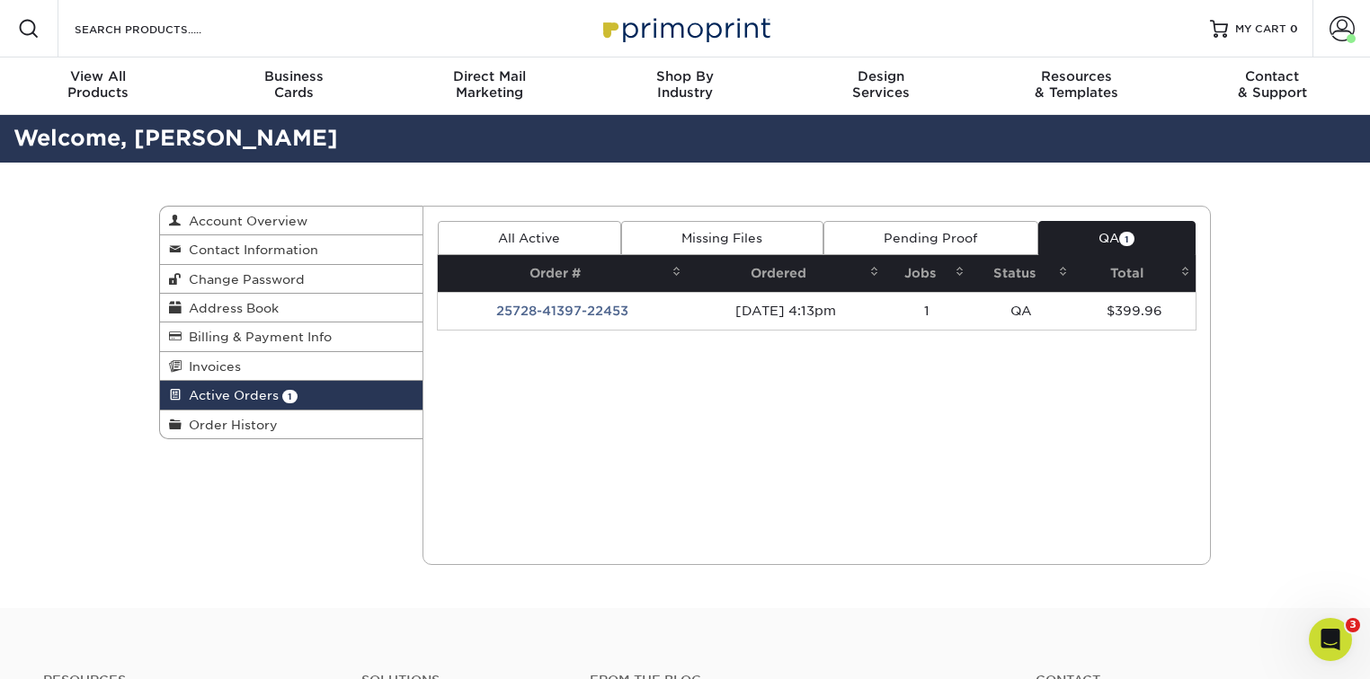
click at [560, 231] on link "All Active" at bounding box center [529, 238] width 183 height 34
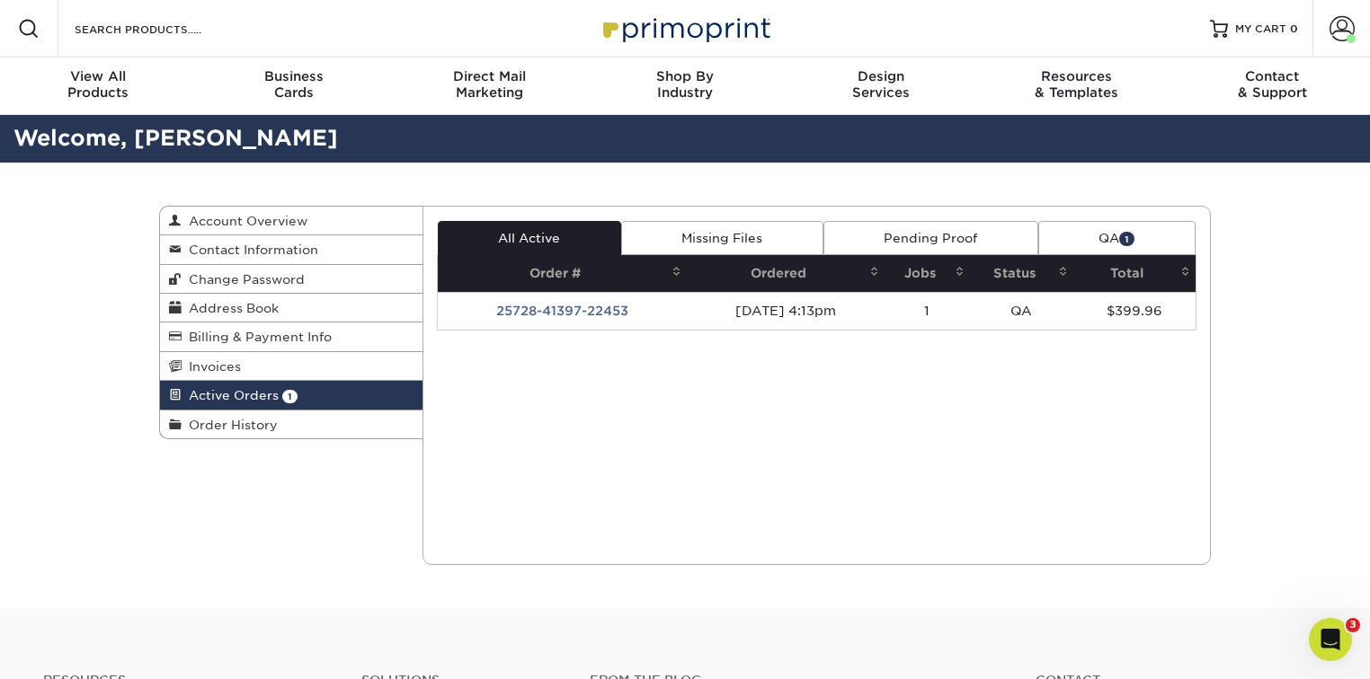
click at [1104, 228] on link "QA 1" at bounding box center [1116, 238] width 157 height 34
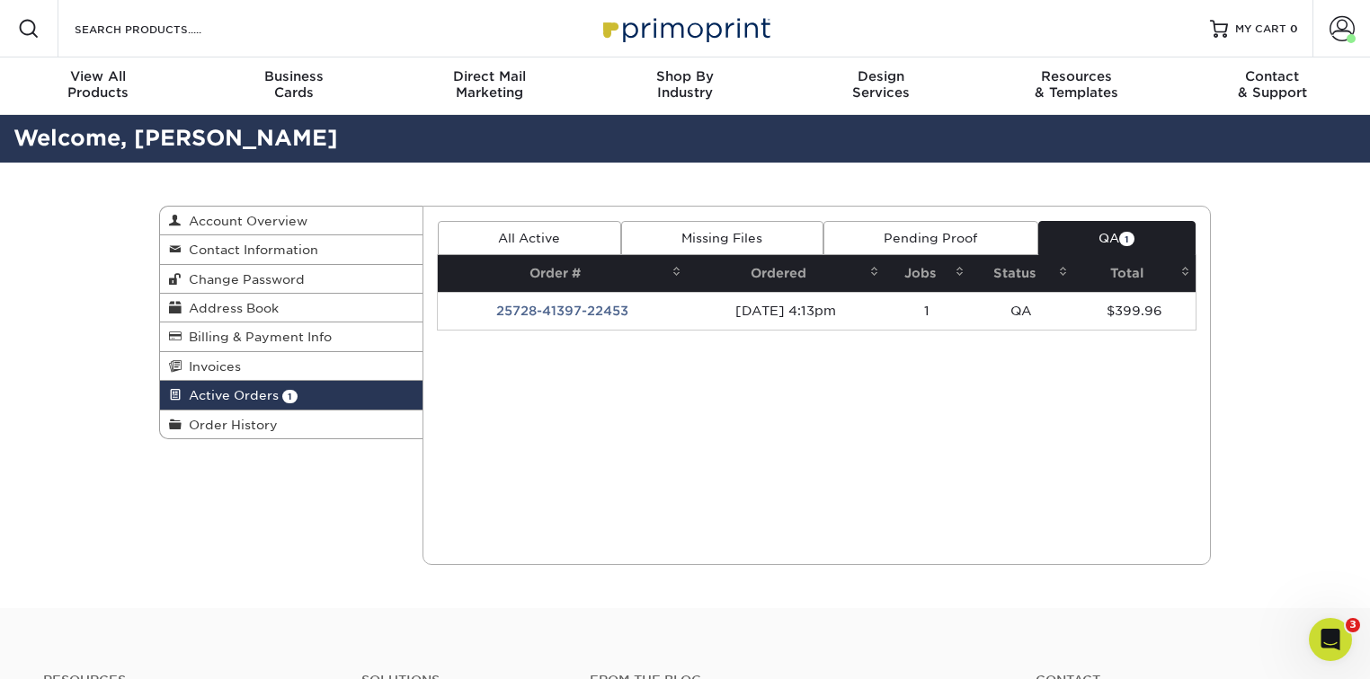
drag, startPoint x: 572, startPoint y: 228, endPoint x: 705, endPoint y: 225, distance: 133.1
click at [572, 228] on link "All Active" at bounding box center [529, 238] width 183 height 34
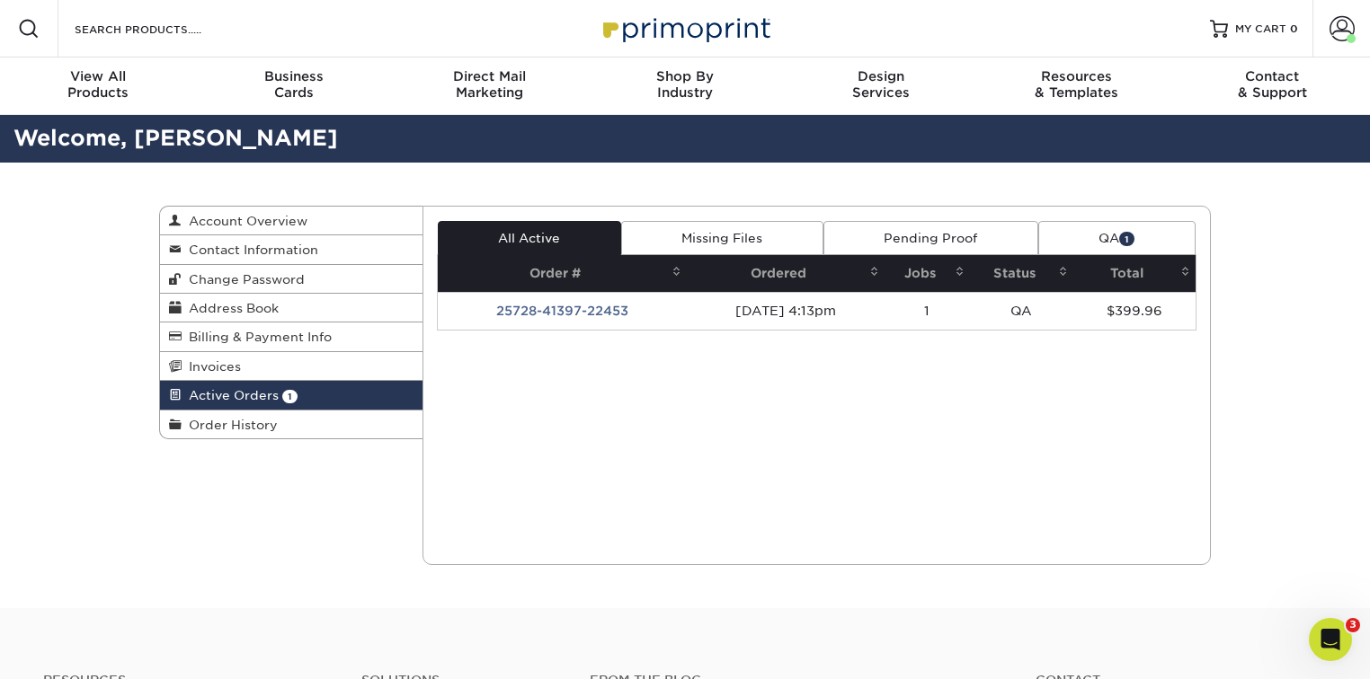
click at [1129, 228] on link "QA 1" at bounding box center [1116, 238] width 157 height 34
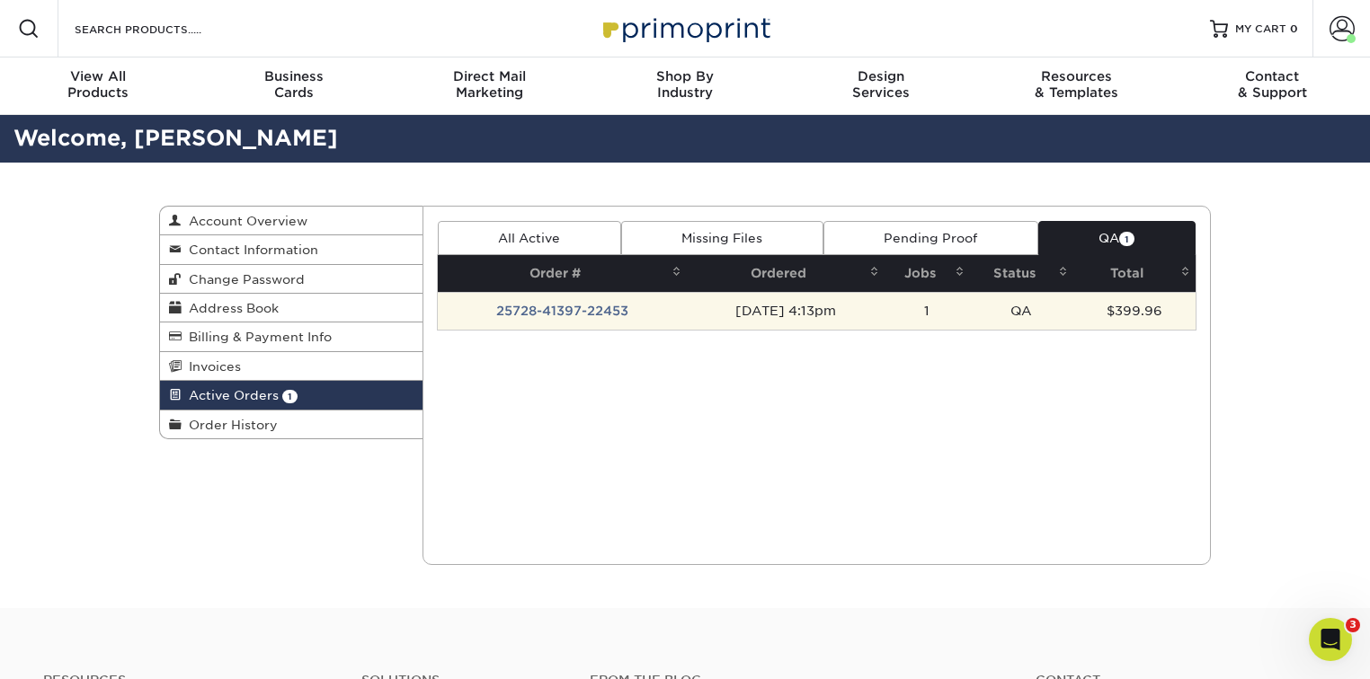
click at [549, 312] on td "25728-41397-22453" at bounding box center [563, 311] width 250 height 38
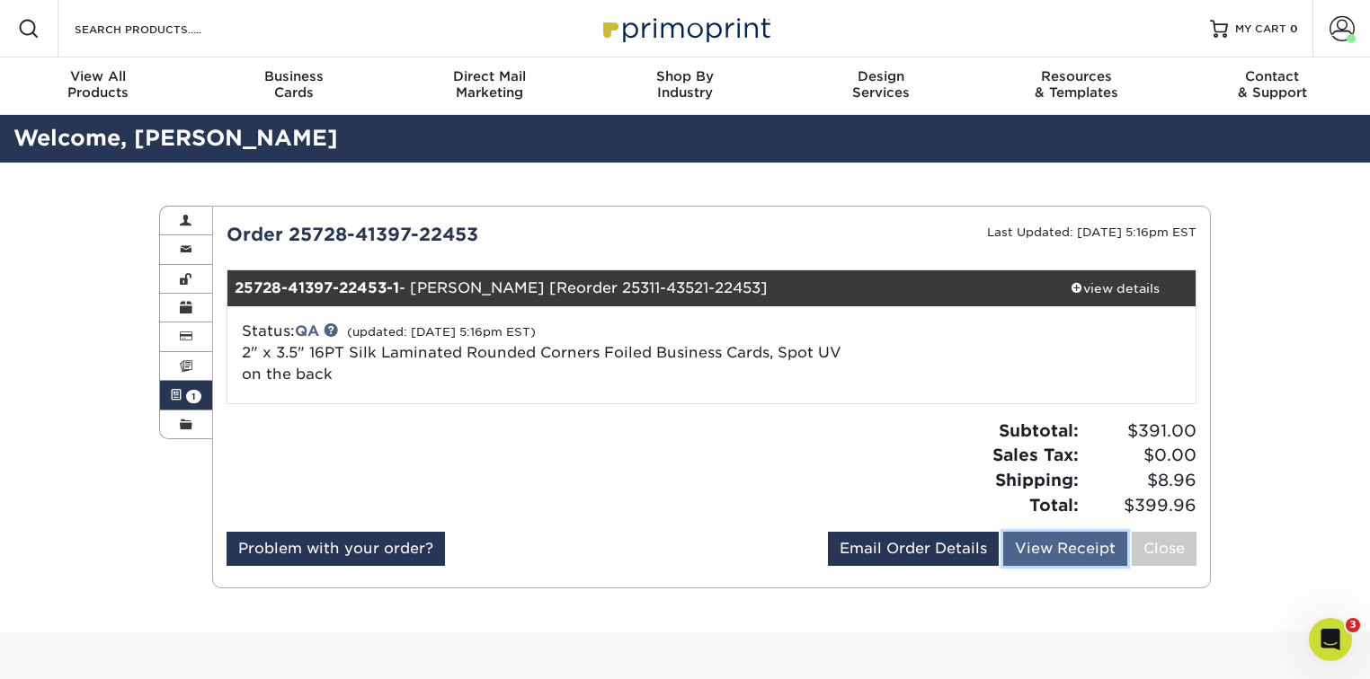
click at [1038, 539] on link "View Receipt" at bounding box center [1065, 549] width 124 height 34
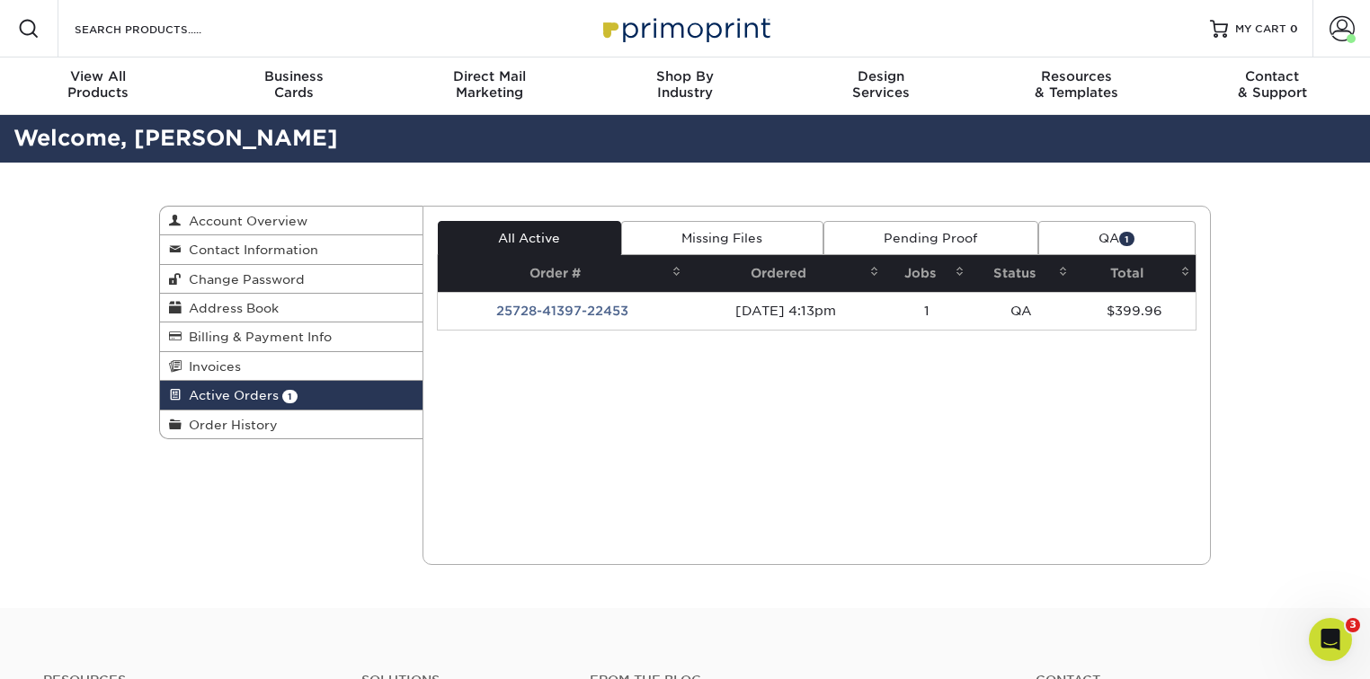
click at [1075, 235] on link "QA 1" at bounding box center [1116, 238] width 157 height 34
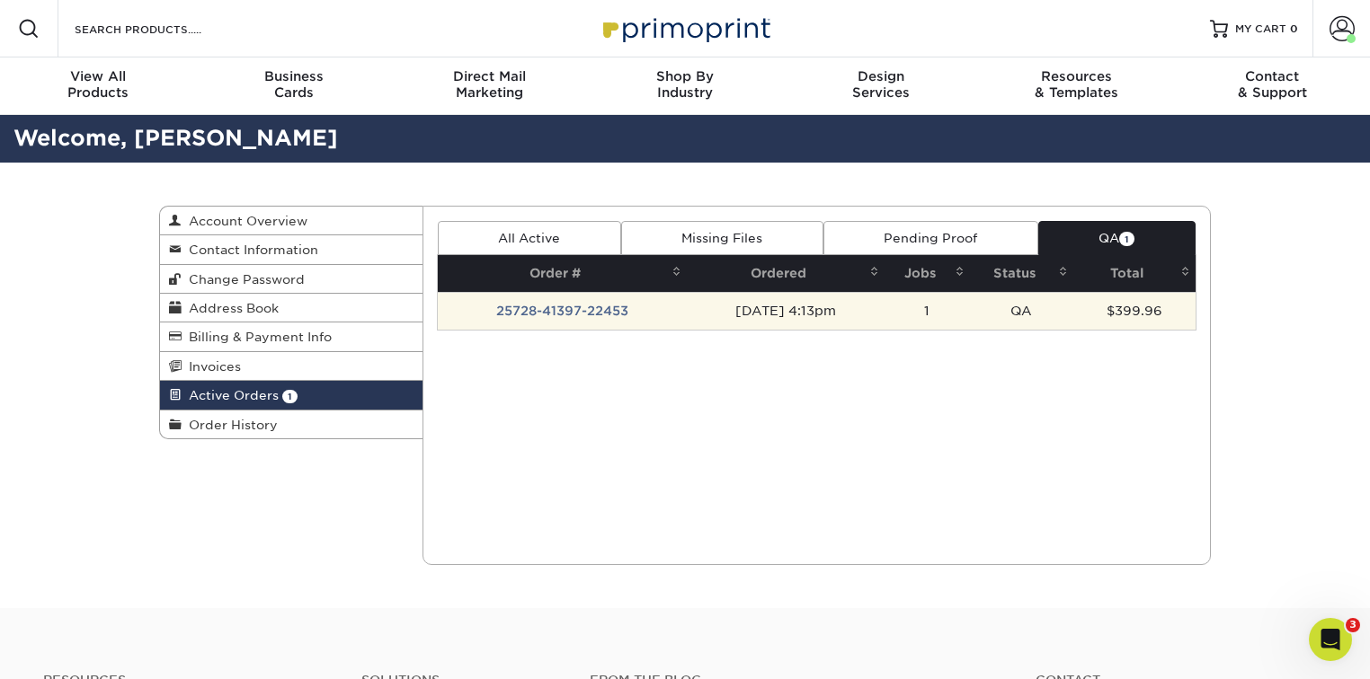
click at [1136, 309] on td "$399.96" at bounding box center [1134, 311] width 122 height 38
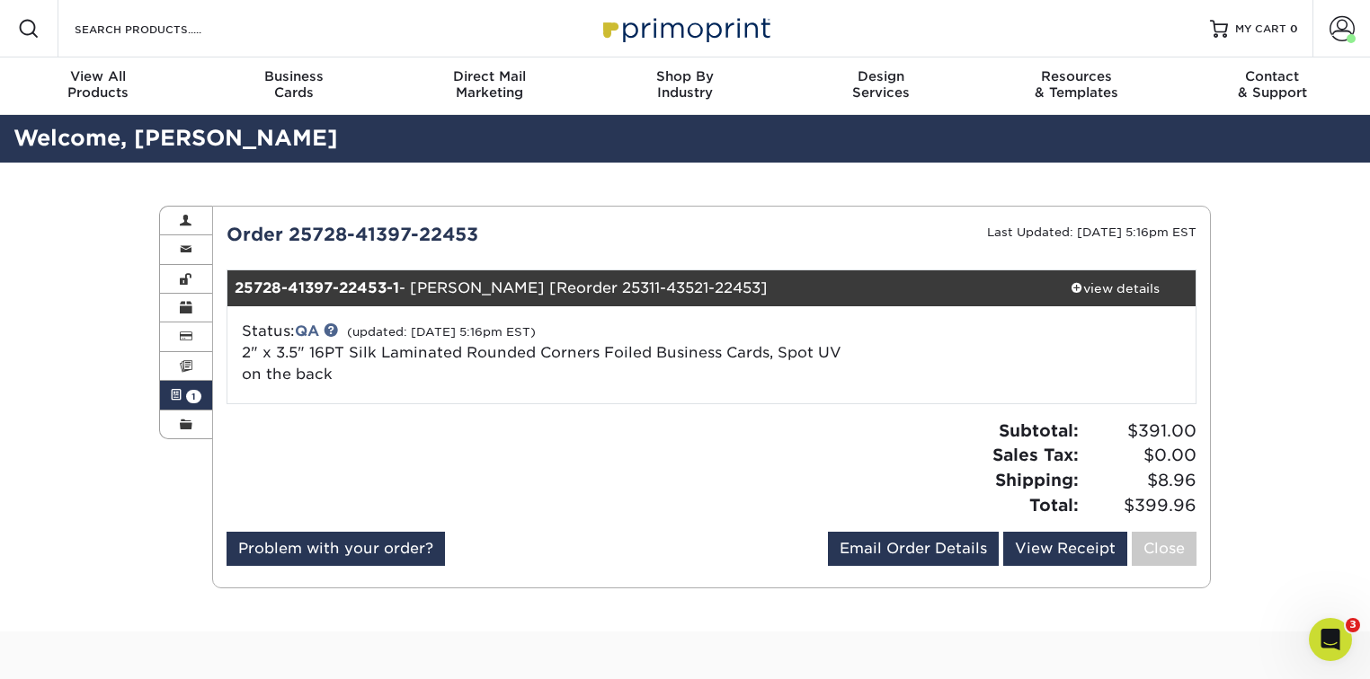
click at [176, 398] on span at bounding box center [176, 395] width 13 height 14
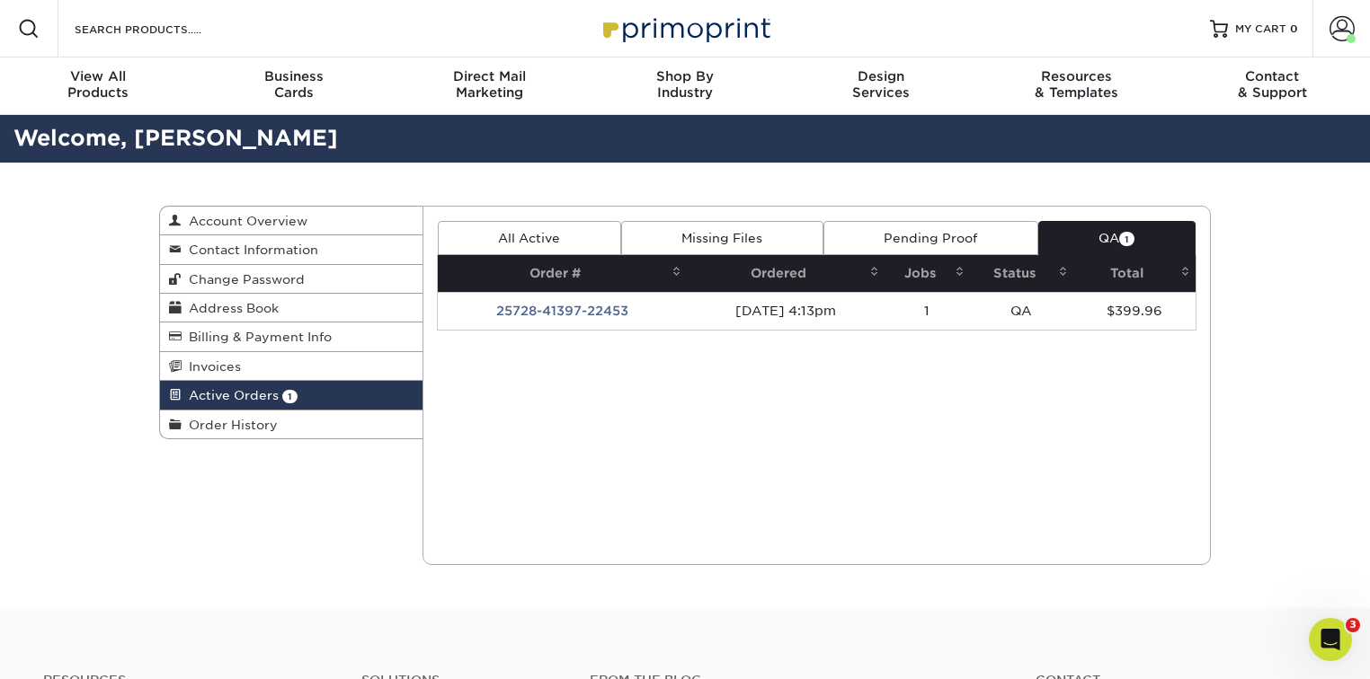
click at [582, 233] on link "All Active" at bounding box center [529, 238] width 183 height 34
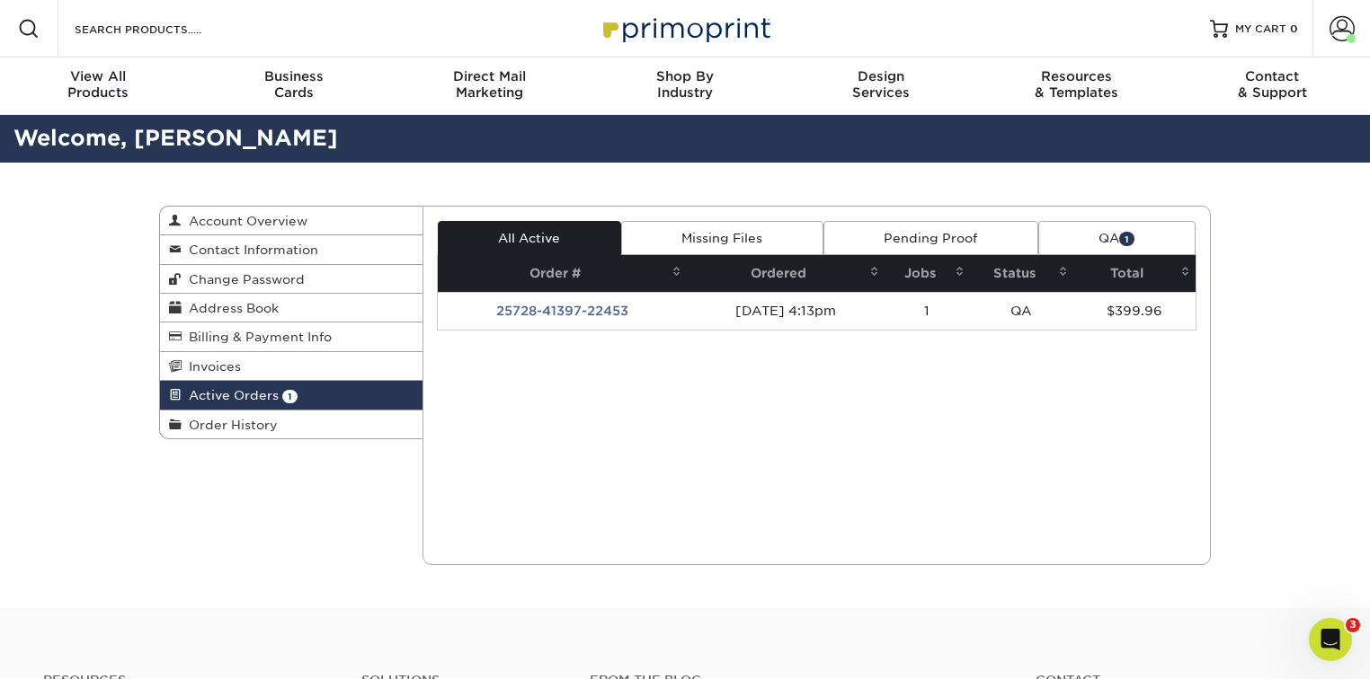
click at [712, 246] on link "Missing Files" at bounding box center [722, 238] width 202 height 34
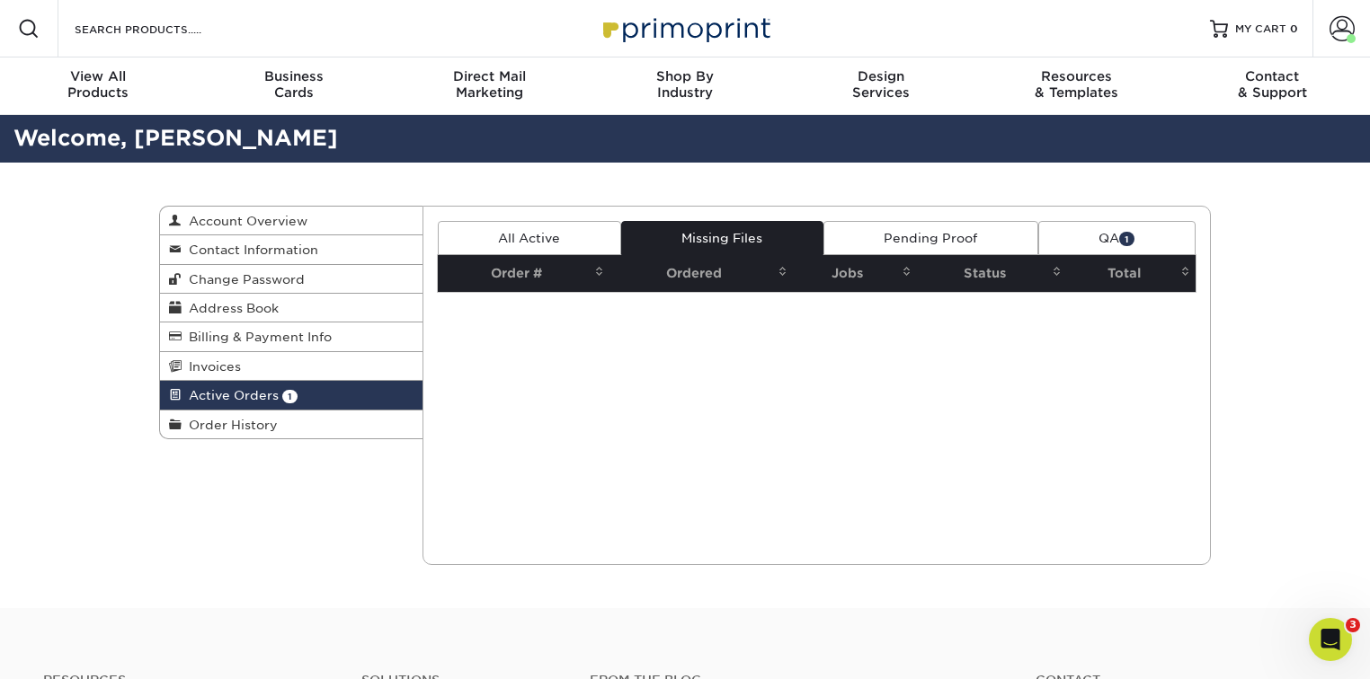
click at [874, 241] on link "Pending Proof" at bounding box center [930, 238] width 215 height 34
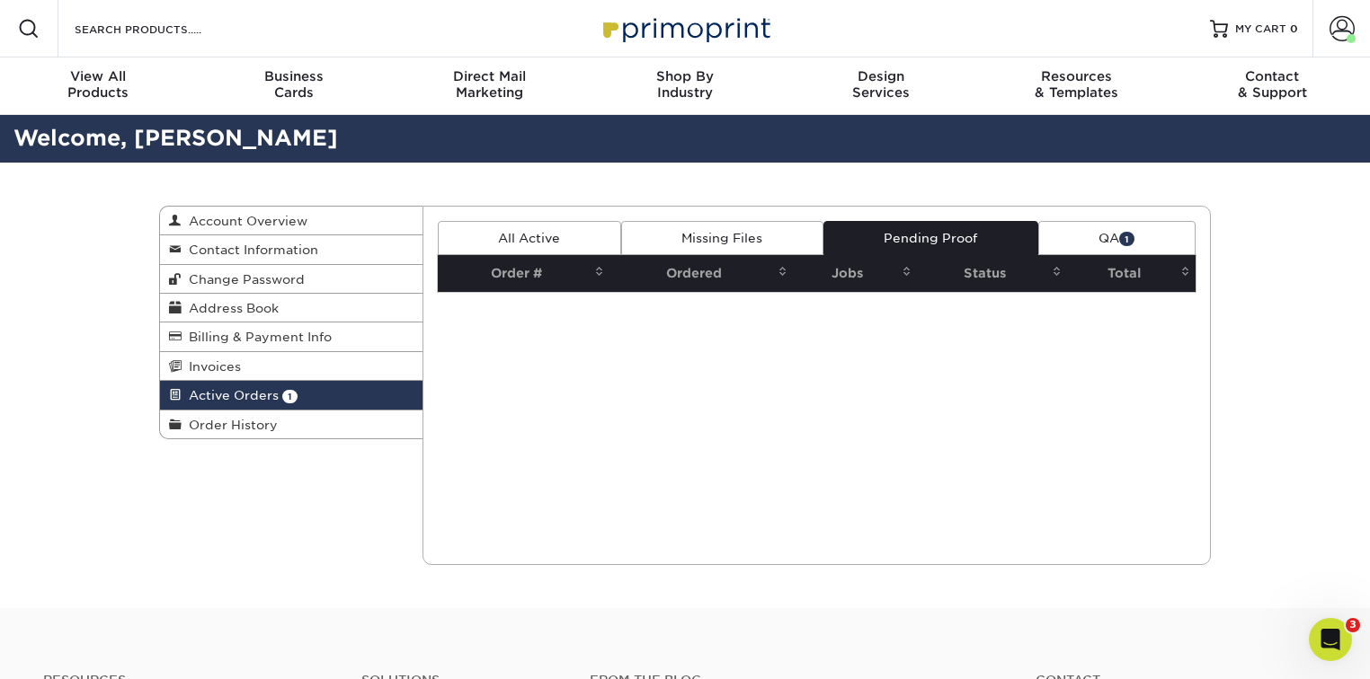
click at [550, 232] on link "All Active" at bounding box center [529, 238] width 183 height 34
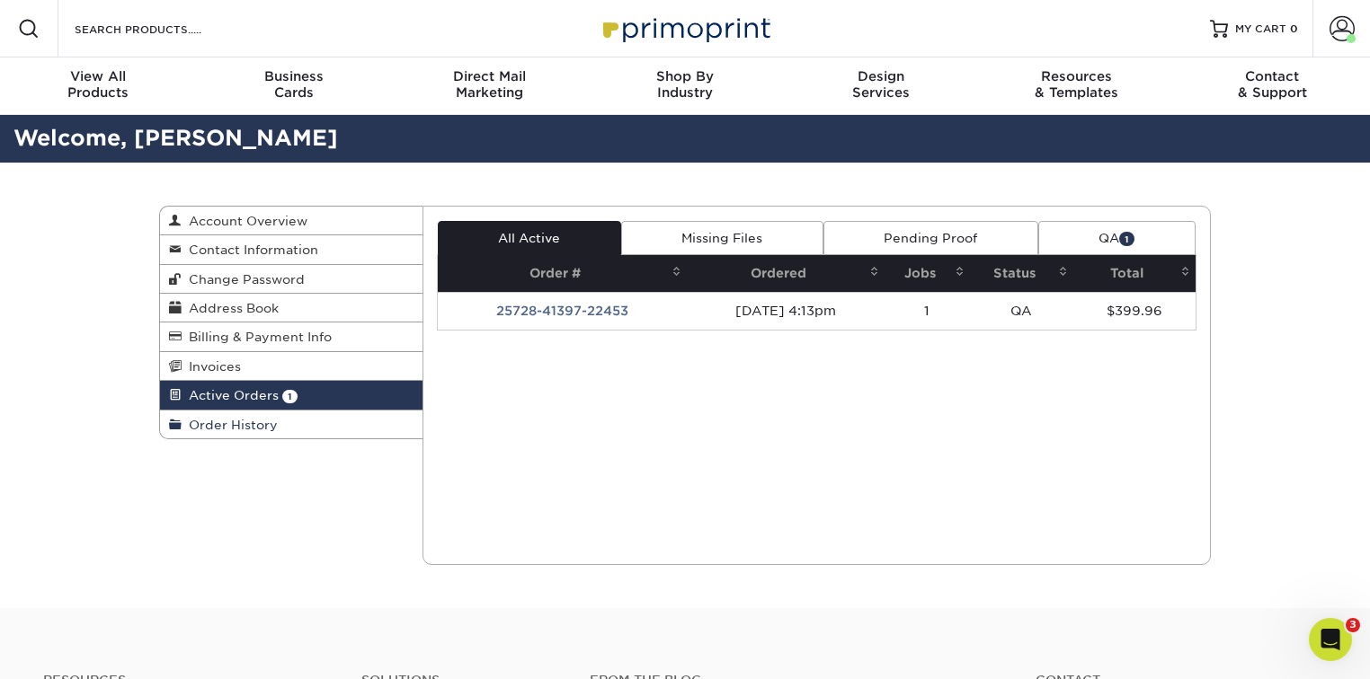
click at [238, 418] on link "Order History" at bounding box center [291, 425] width 262 height 28
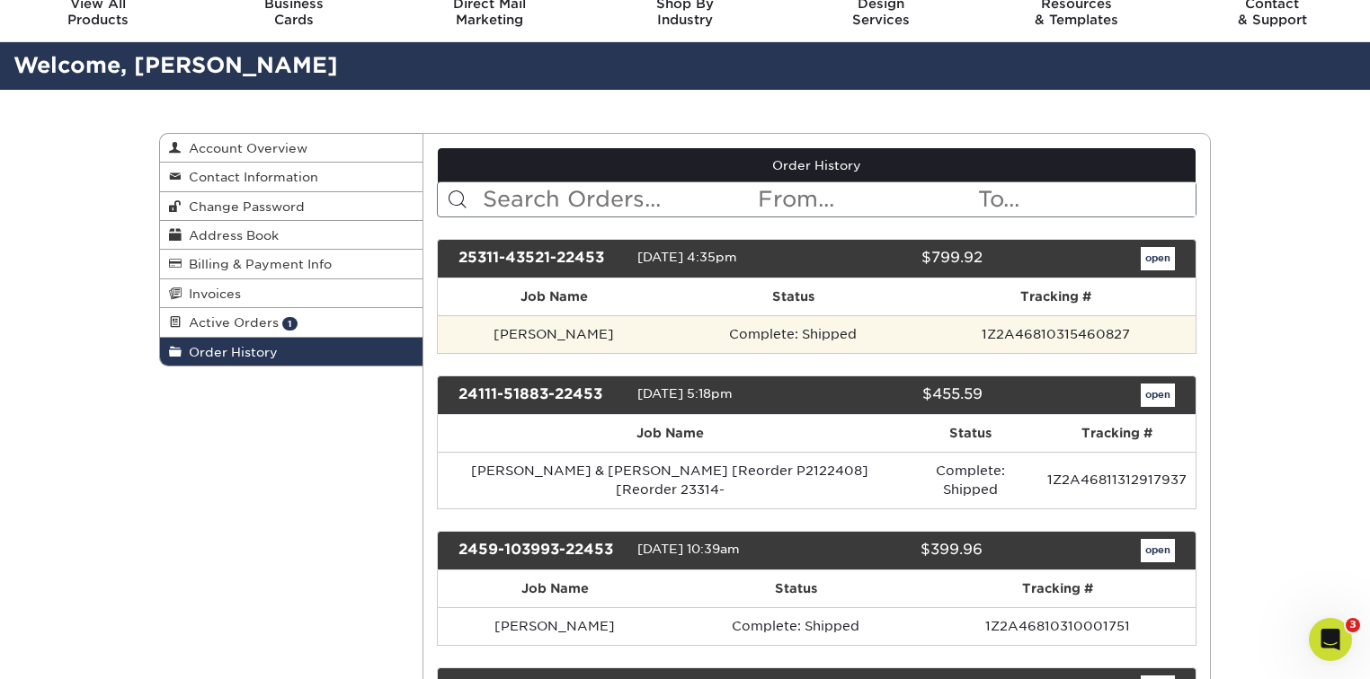
scroll to position [95, 0]
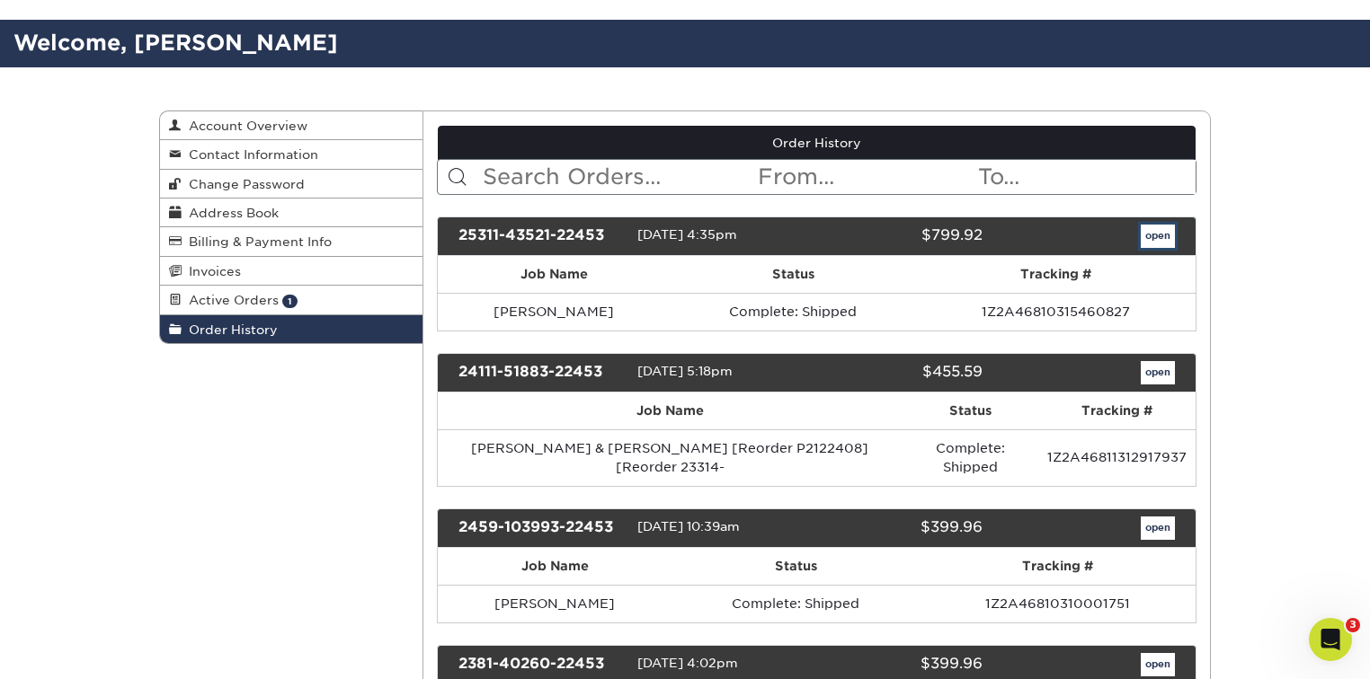
click at [1148, 233] on link "open" at bounding box center [1157, 236] width 34 height 23
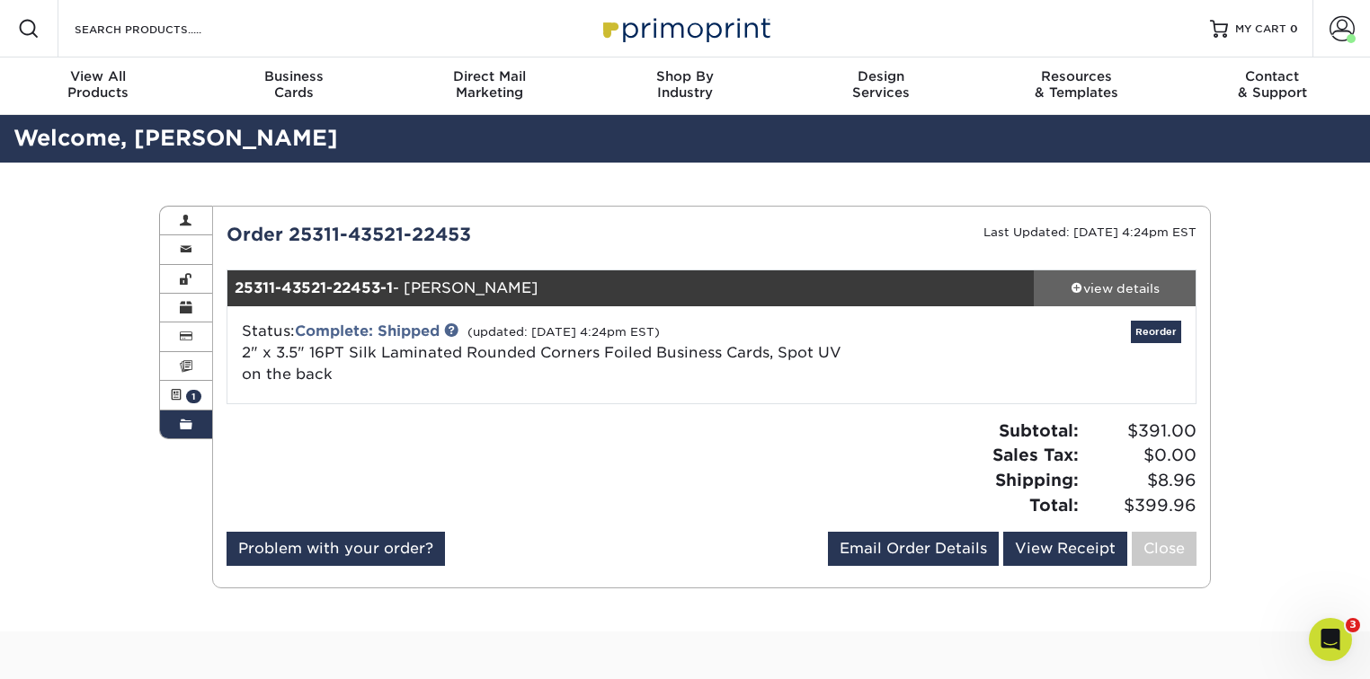
click at [1065, 288] on div "view details" at bounding box center [1114, 288] width 162 height 18
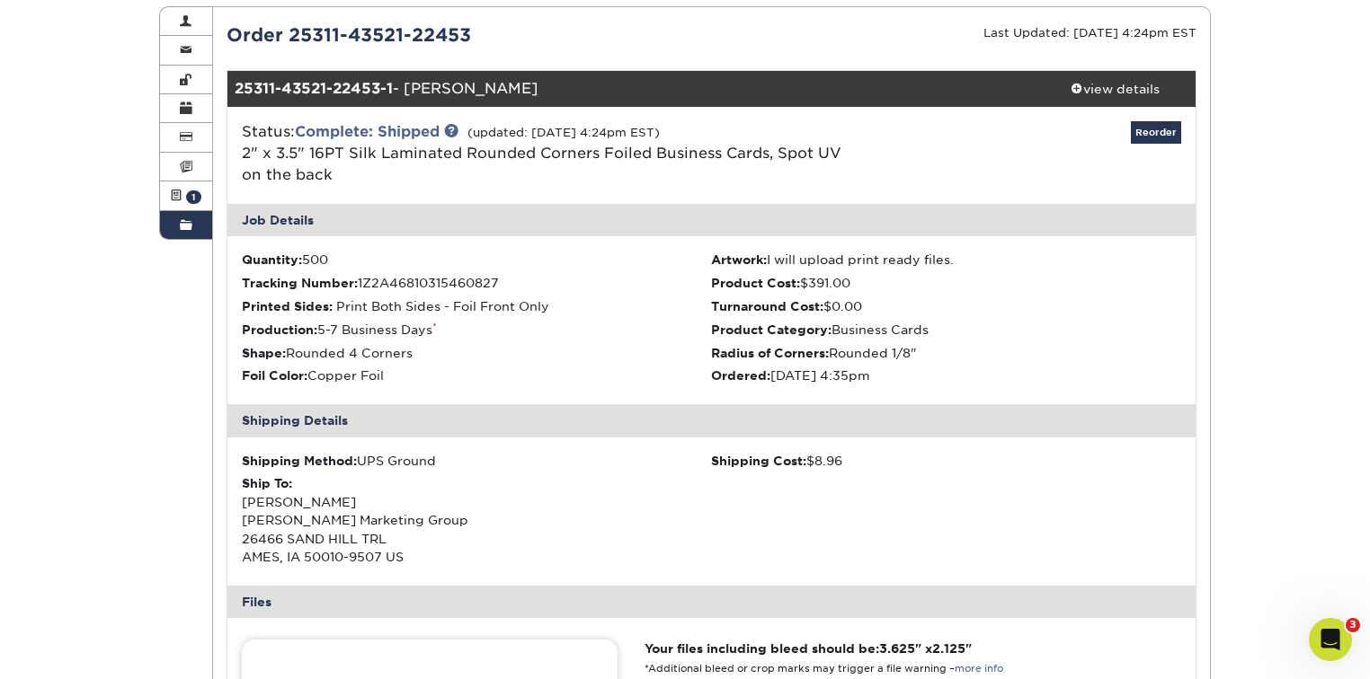
scroll to position [144, 0]
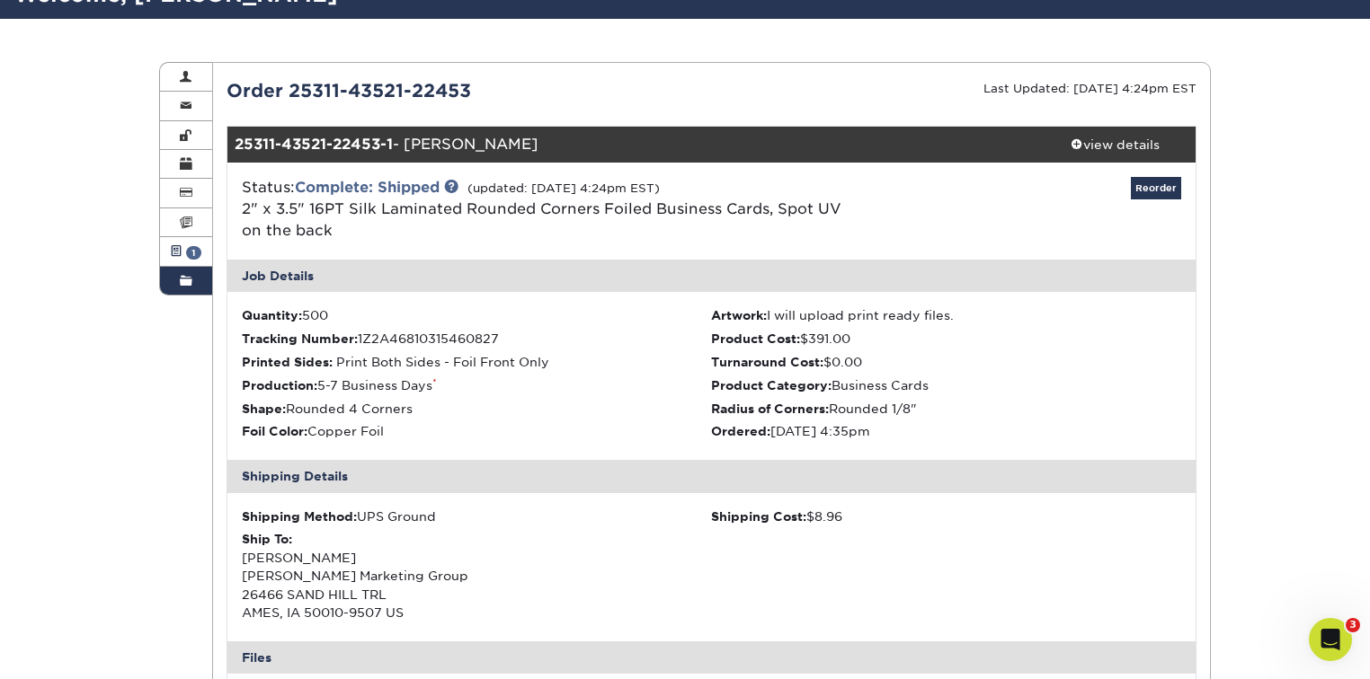
click at [198, 252] on span "1" at bounding box center [193, 252] width 15 height 13
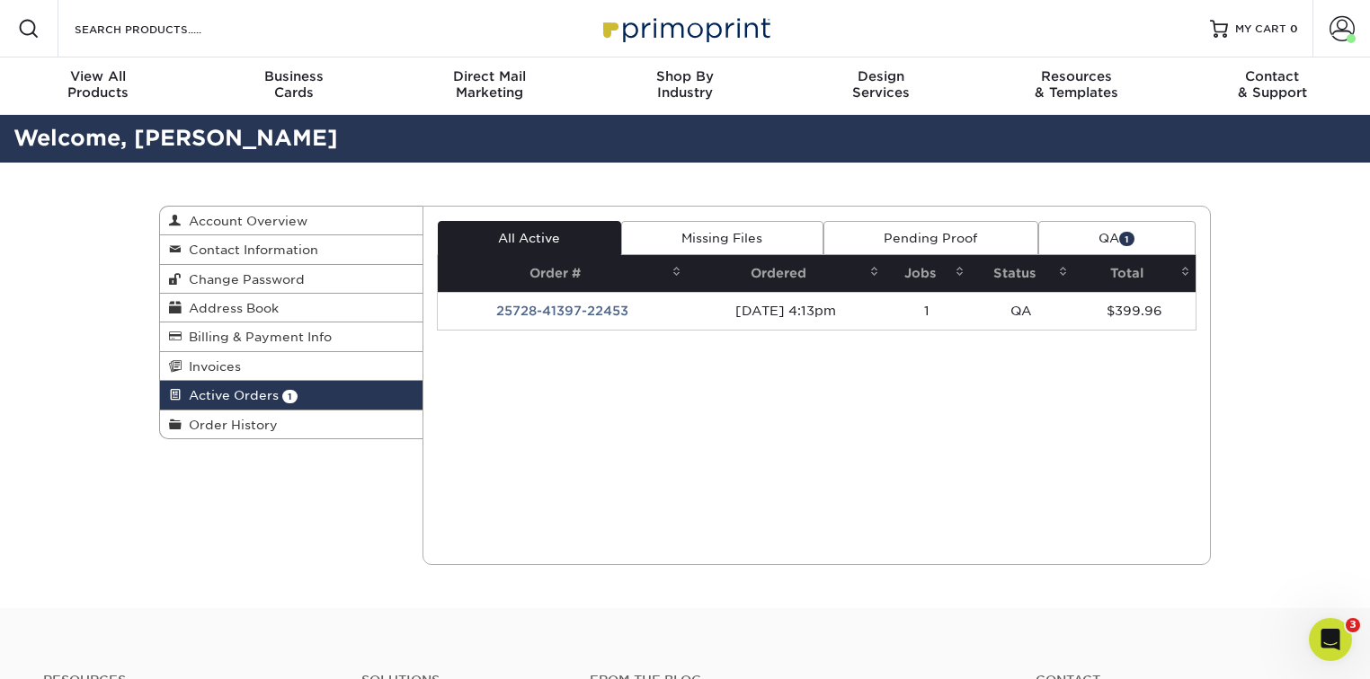
click at [1096, 222] on link "QA 1" at bounding box center [1116, 238] width 157 height 34
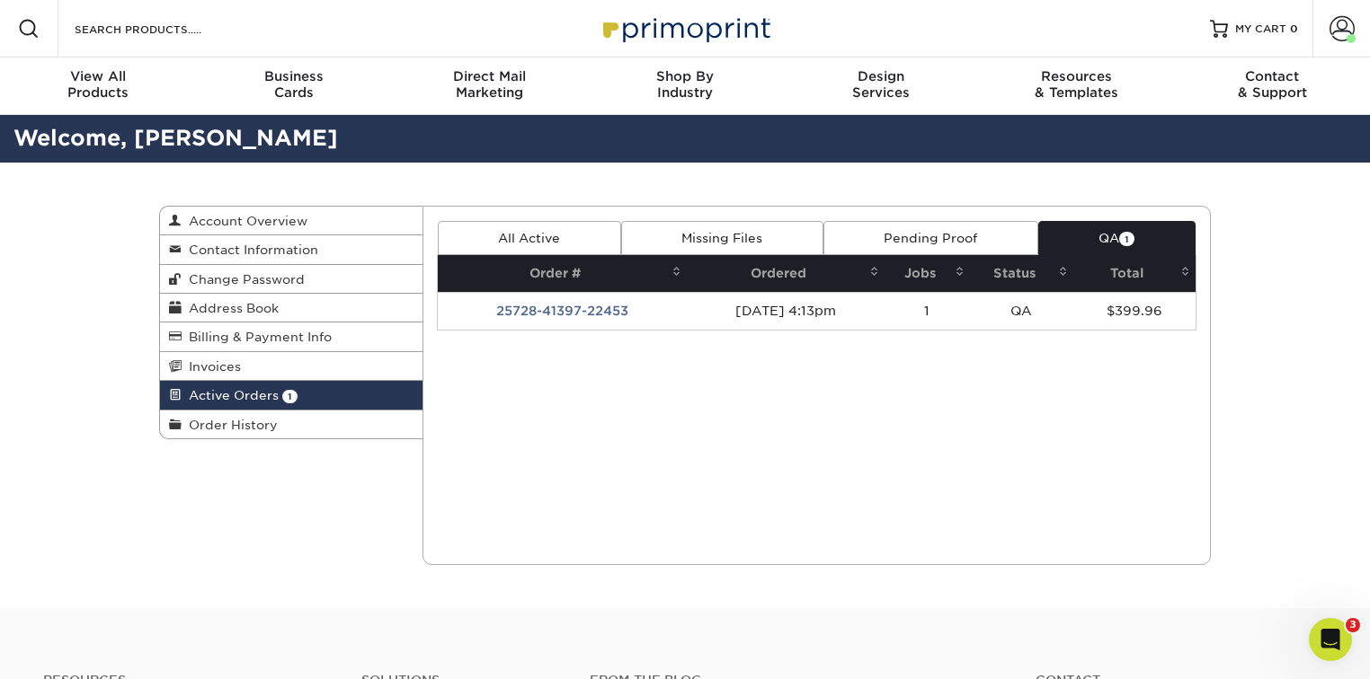
click at [597, 228] on link "All Active" at bounding box center [529, 238] width 183 height 34
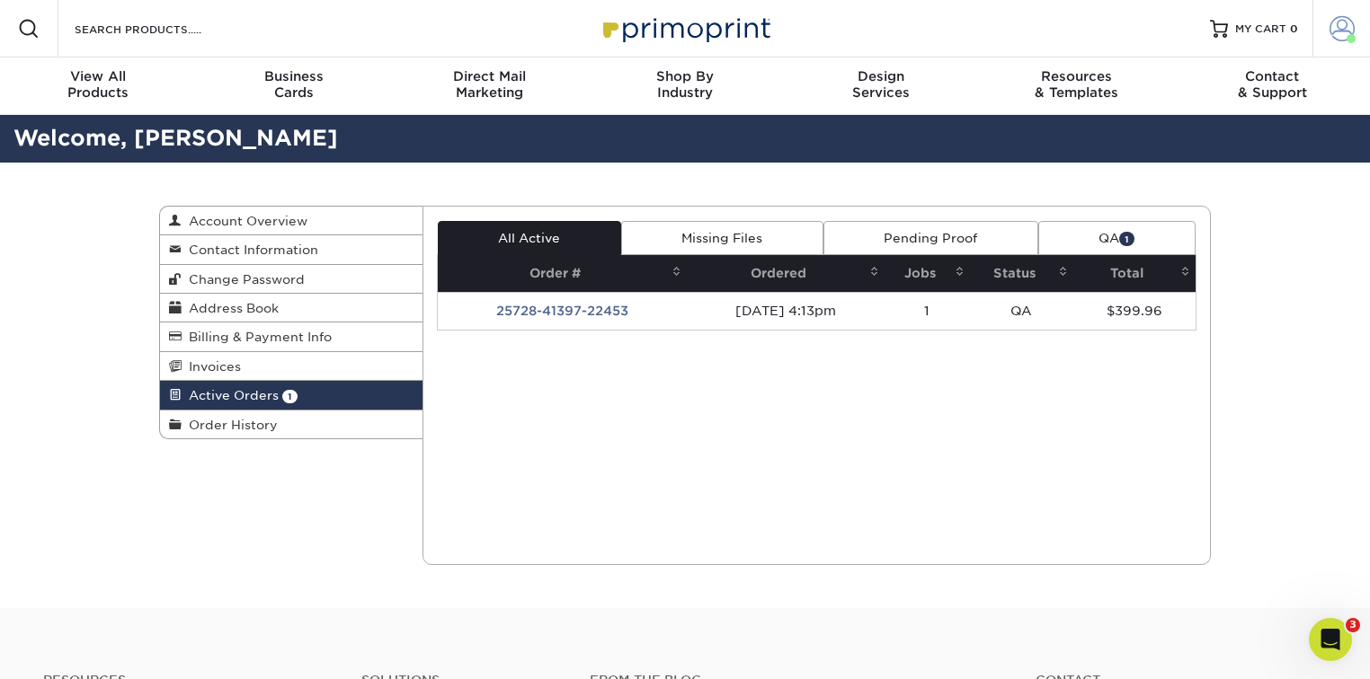
click at [1344, 39] on span at bounding box center [1341, 28] width 25 height 25
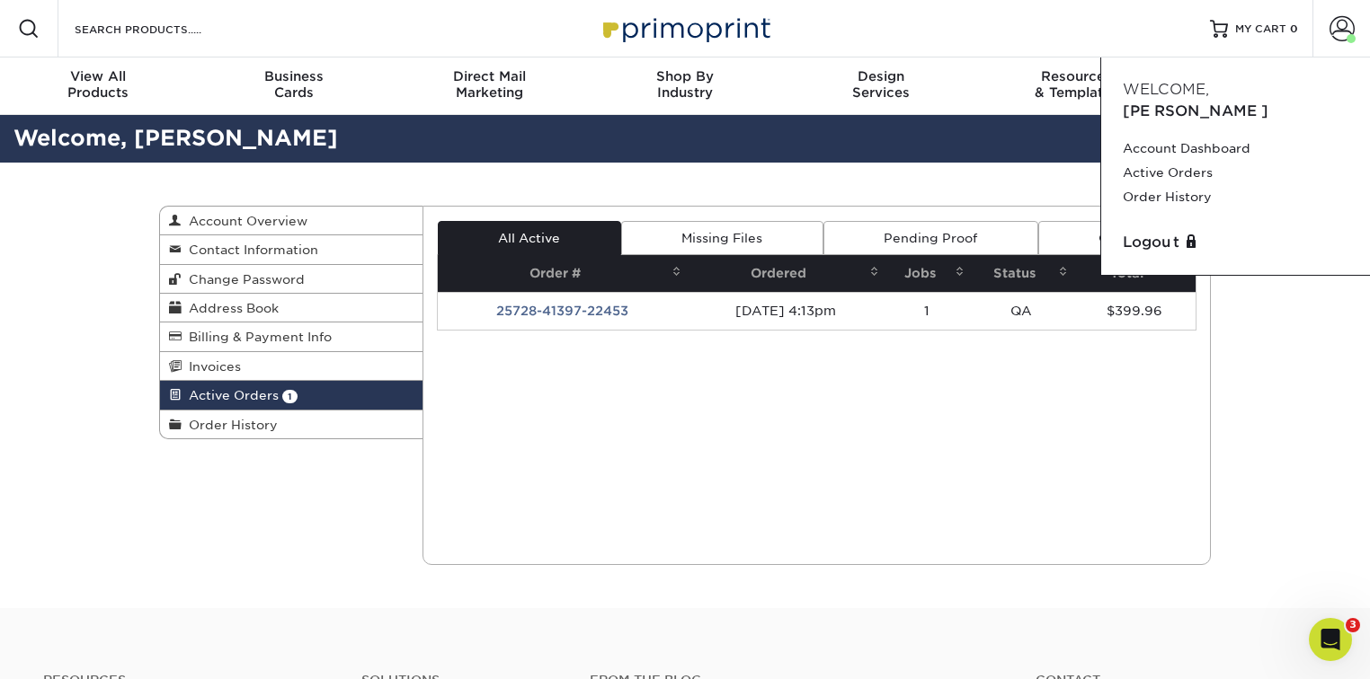
click at [971, 449] on div "Current Orders 1 Active 0 Missing Files" at bounding box center [816, 385] width 789 height 359
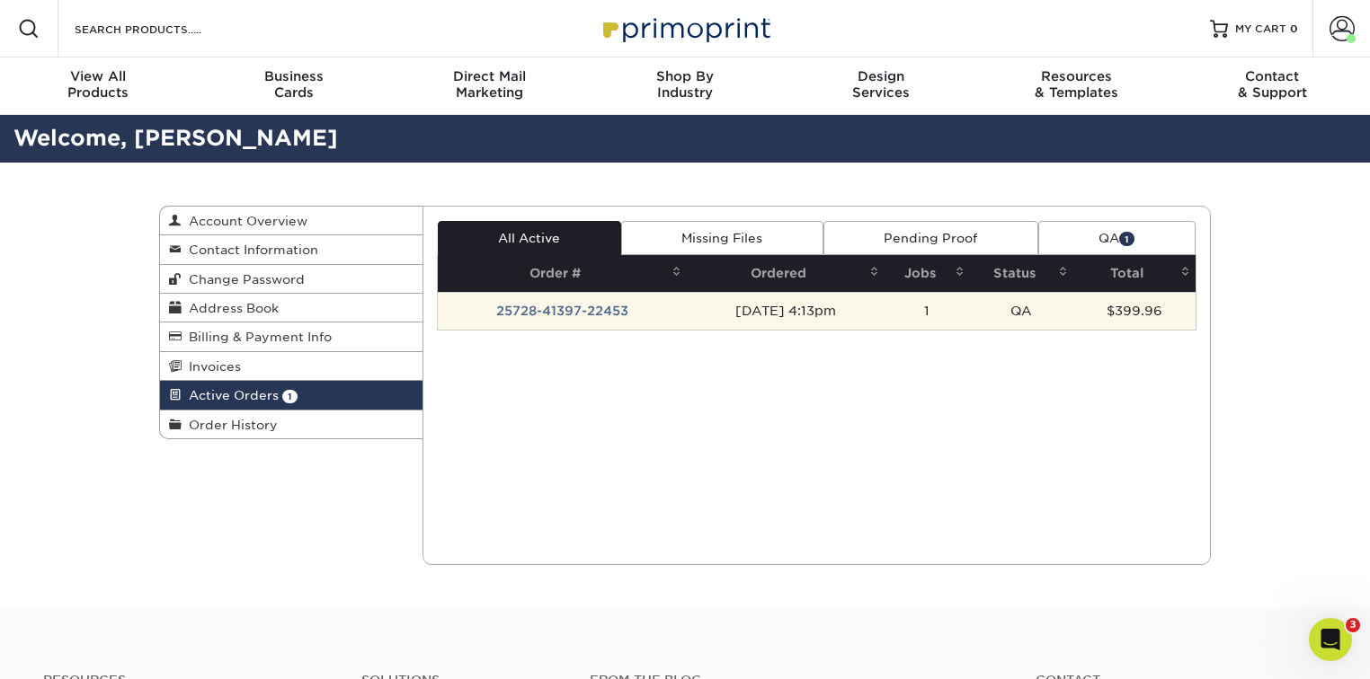
click at [579, 309] on td "25728-41397-22453" at bounding box center [563, 311] width 250 height 38
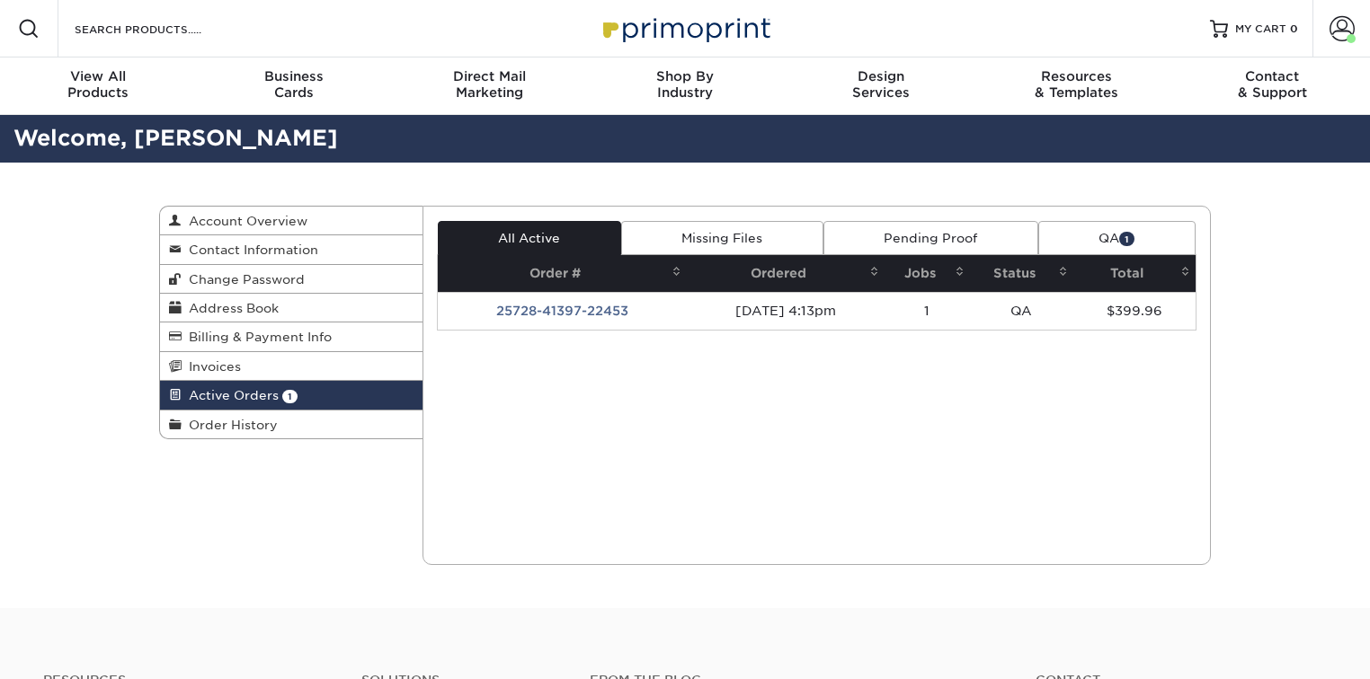
click at [1096, 235] on link "QA 1" at bounding box center [1116, 238] width 157 height 34
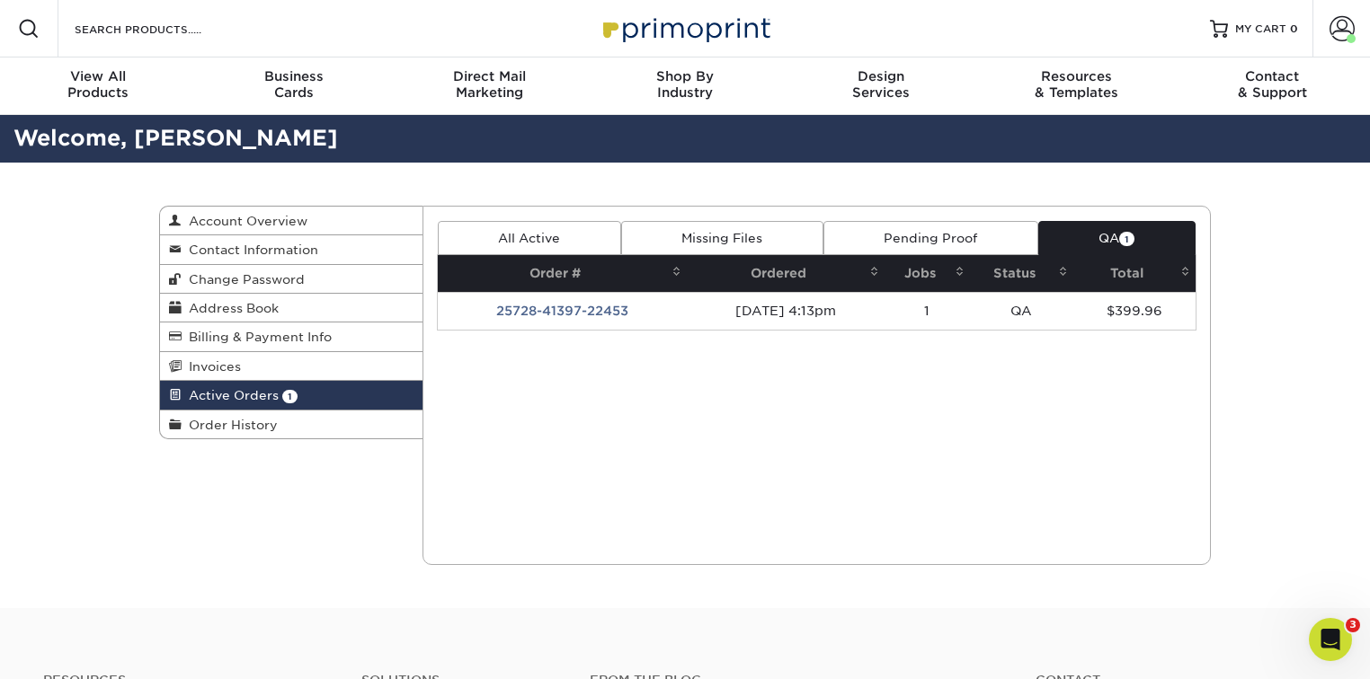
click at [509, 226] on link "All Active" at bounding box center [529, 238] width 183 height 34
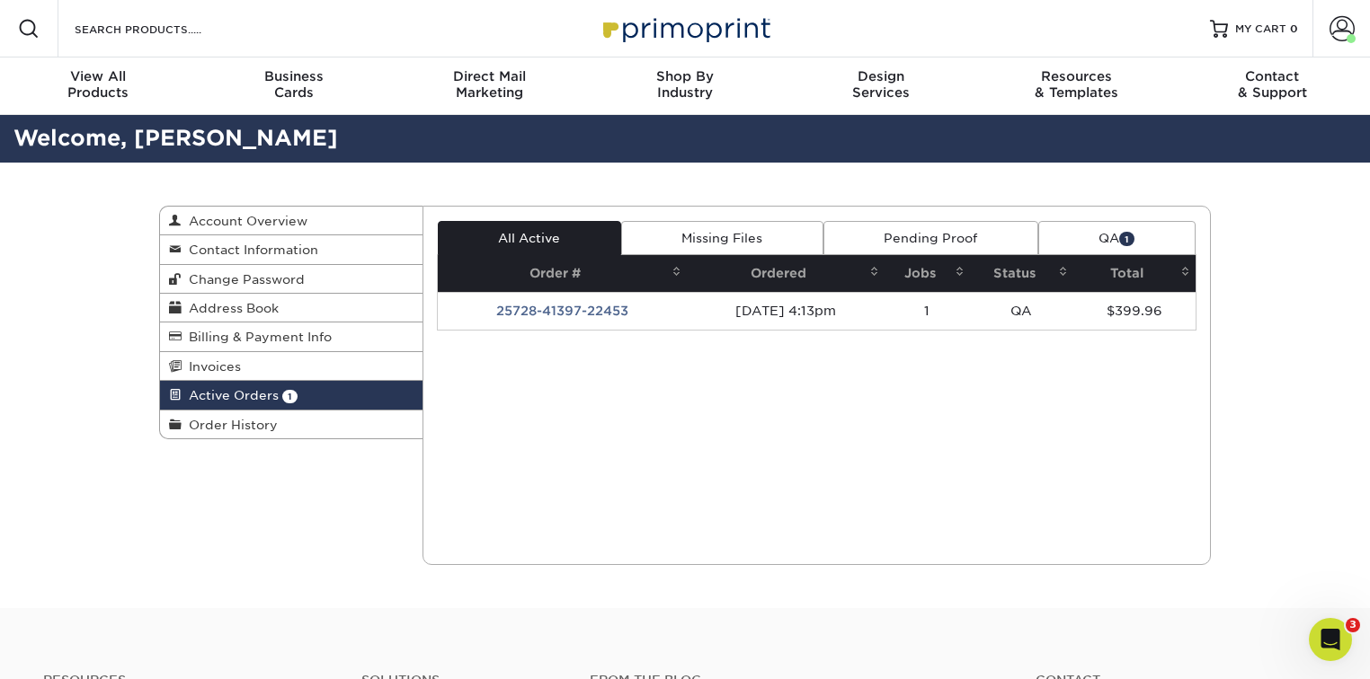
click at [1090, 231] on link "QA 1" at bounding box center [1116, 238] width 157 height 34
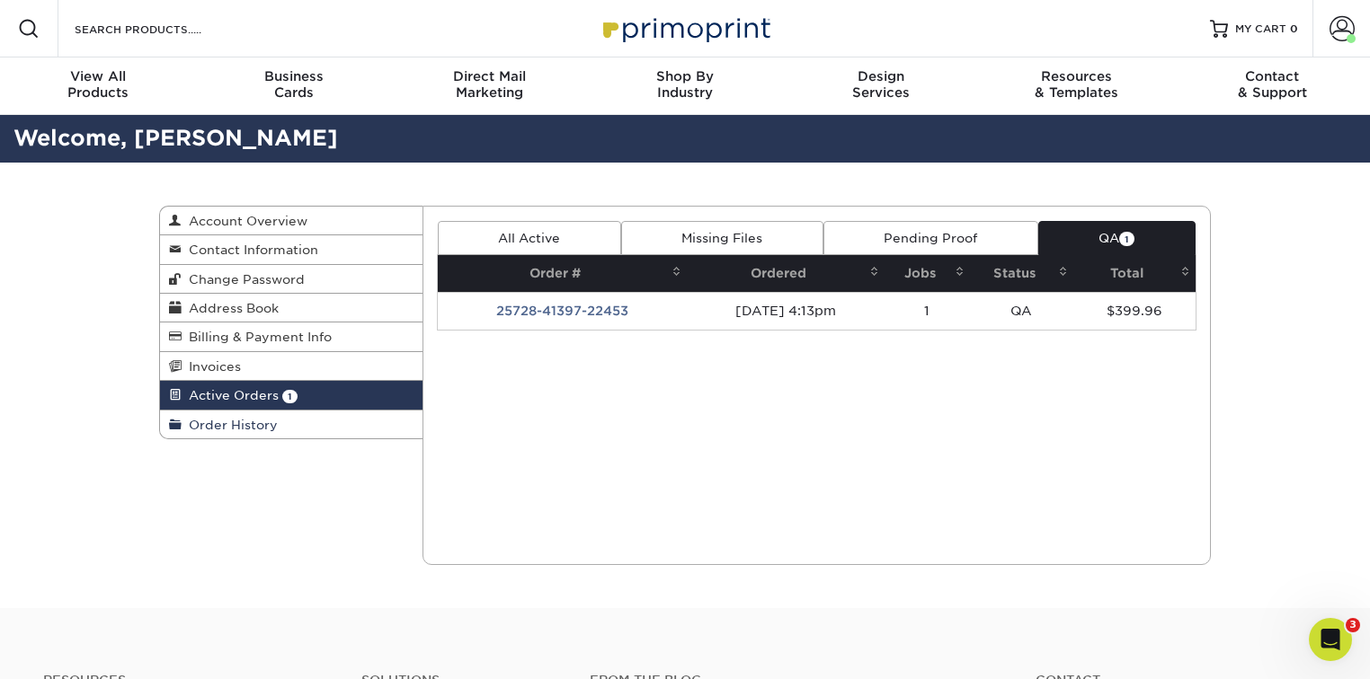
click at [234, 428] on span "Order History" at bounding box center [230, 425] width 96 height 14
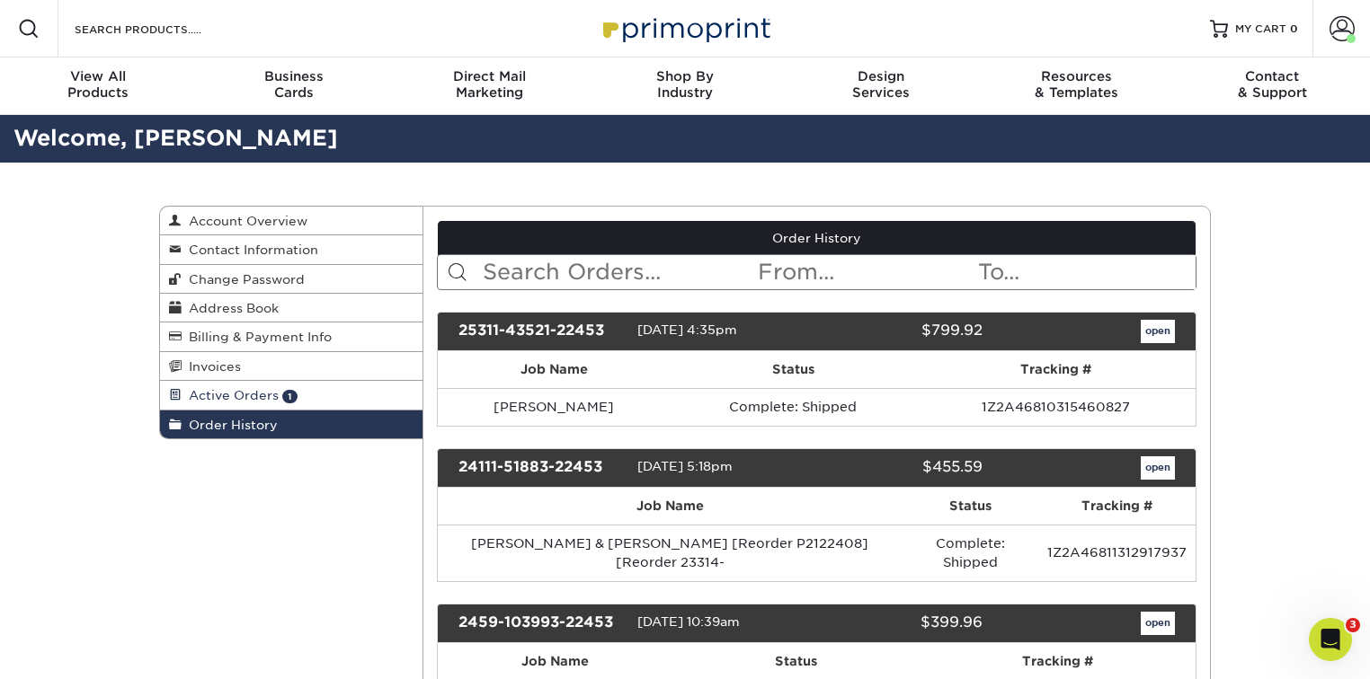
click at [279, 392] on link "Active Orders 1" at bounding box center [291, 395] width 262 height 29
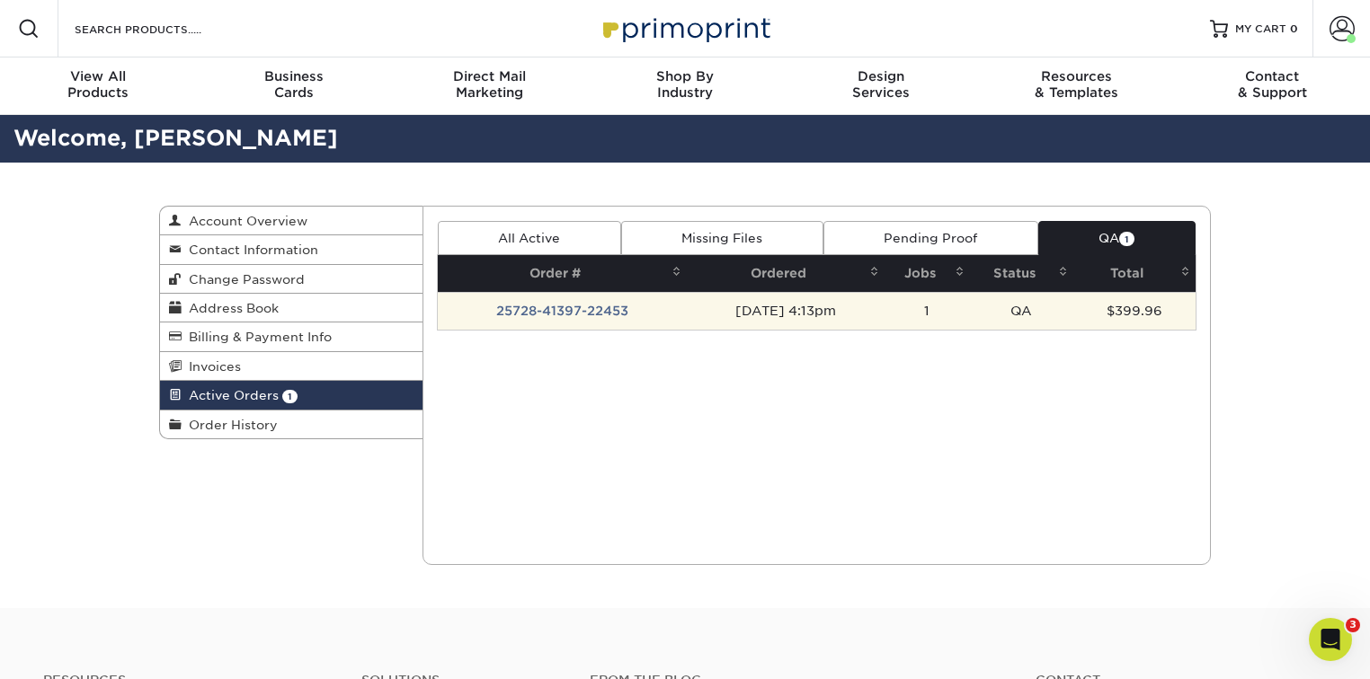
click at [1004, 315] on td "QA" at bounding box center [1021, 311] width 103 height 38
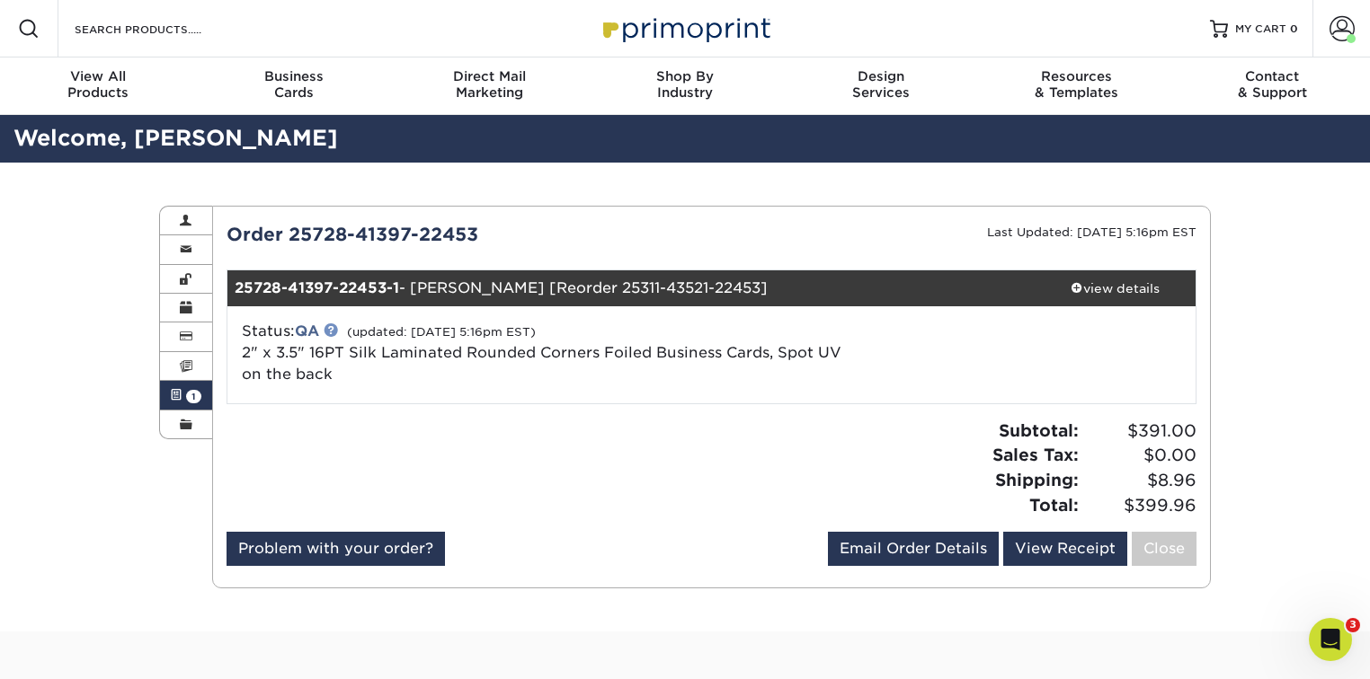
click at [331, 329] on link at bounding box center [331, 330] width 14 height 14
